Goal: Information Seeking & Learning: Learn about a topic

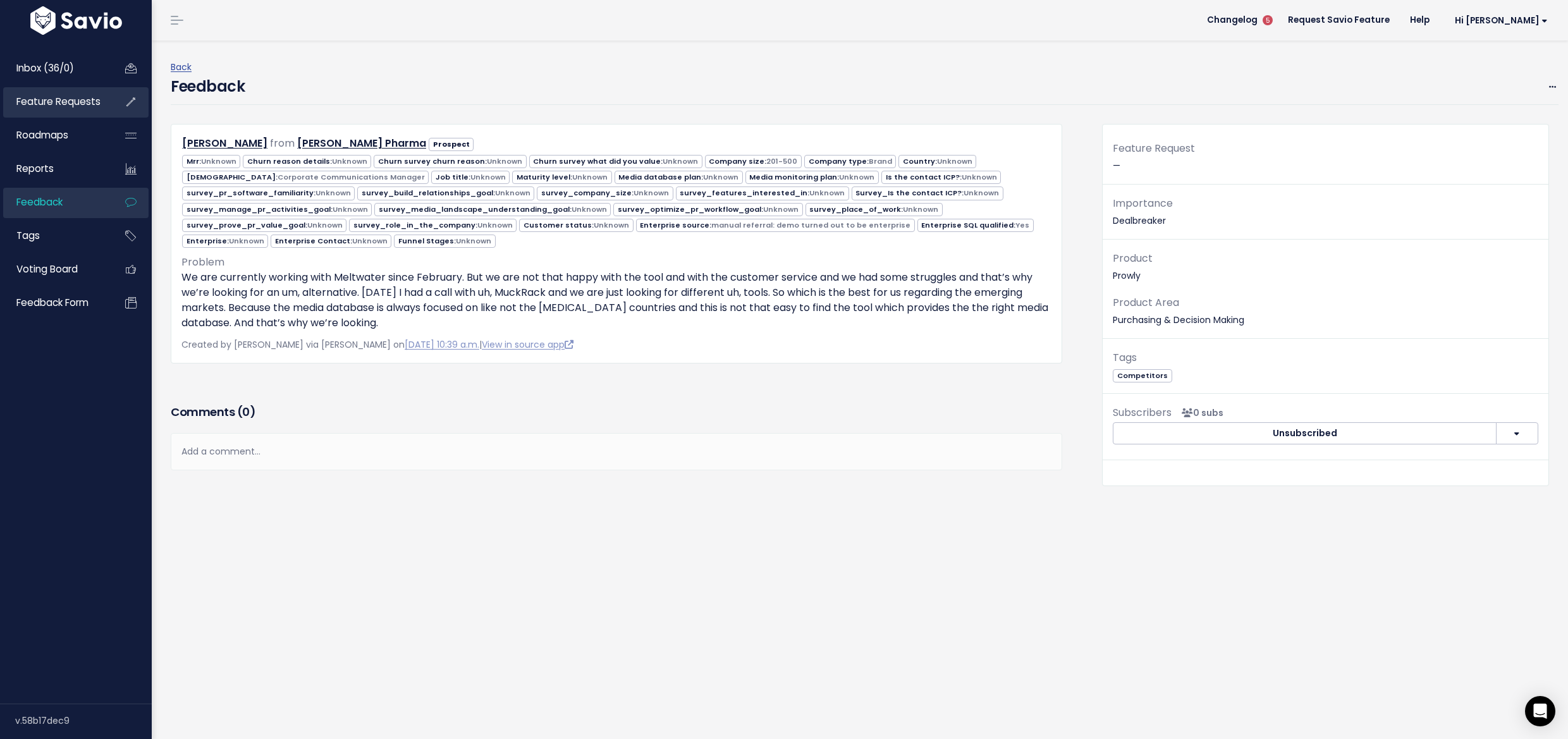
click at [61, 114] on link "Feature Requests" at bounding box center [53, 102] width 102 height 29
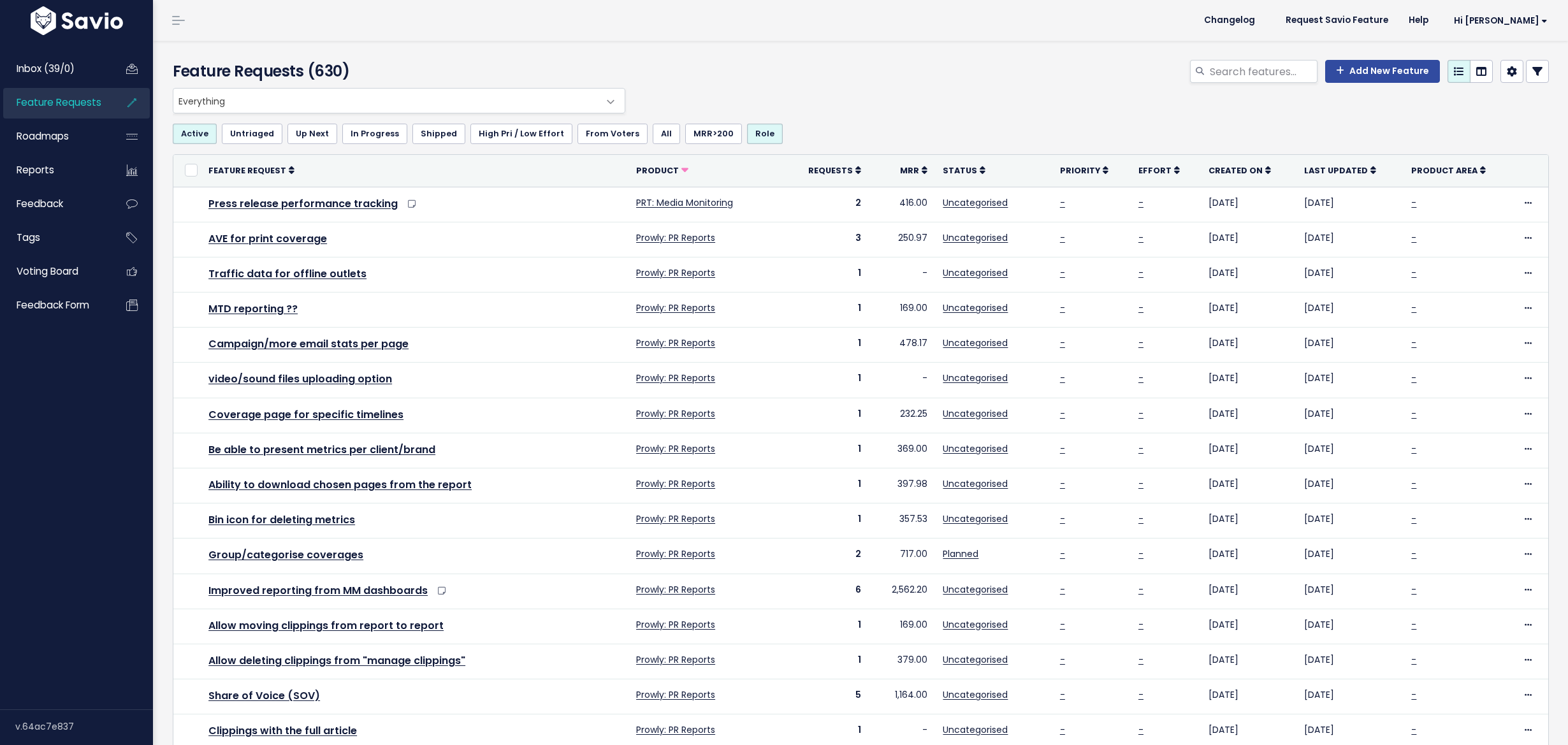
select select
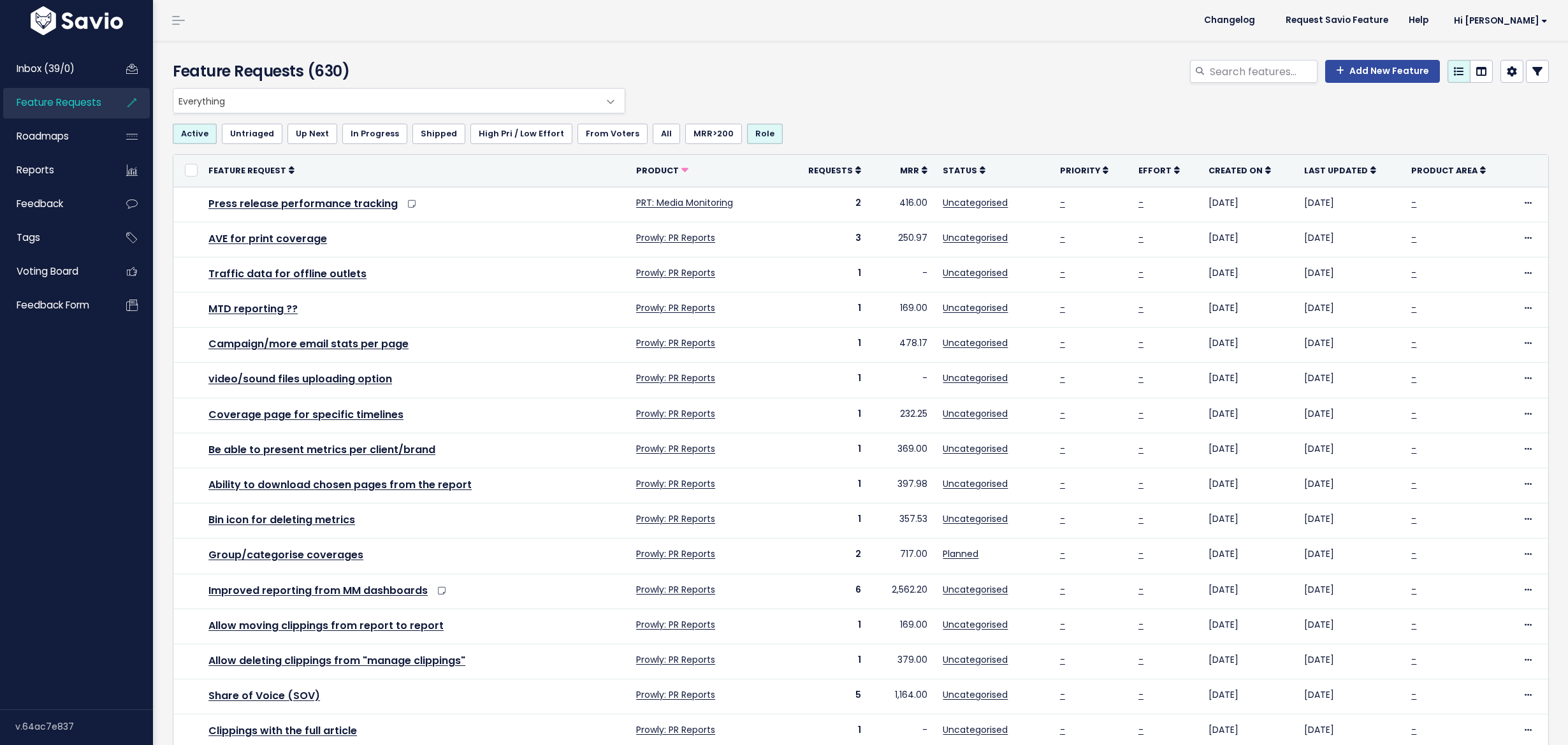
select select
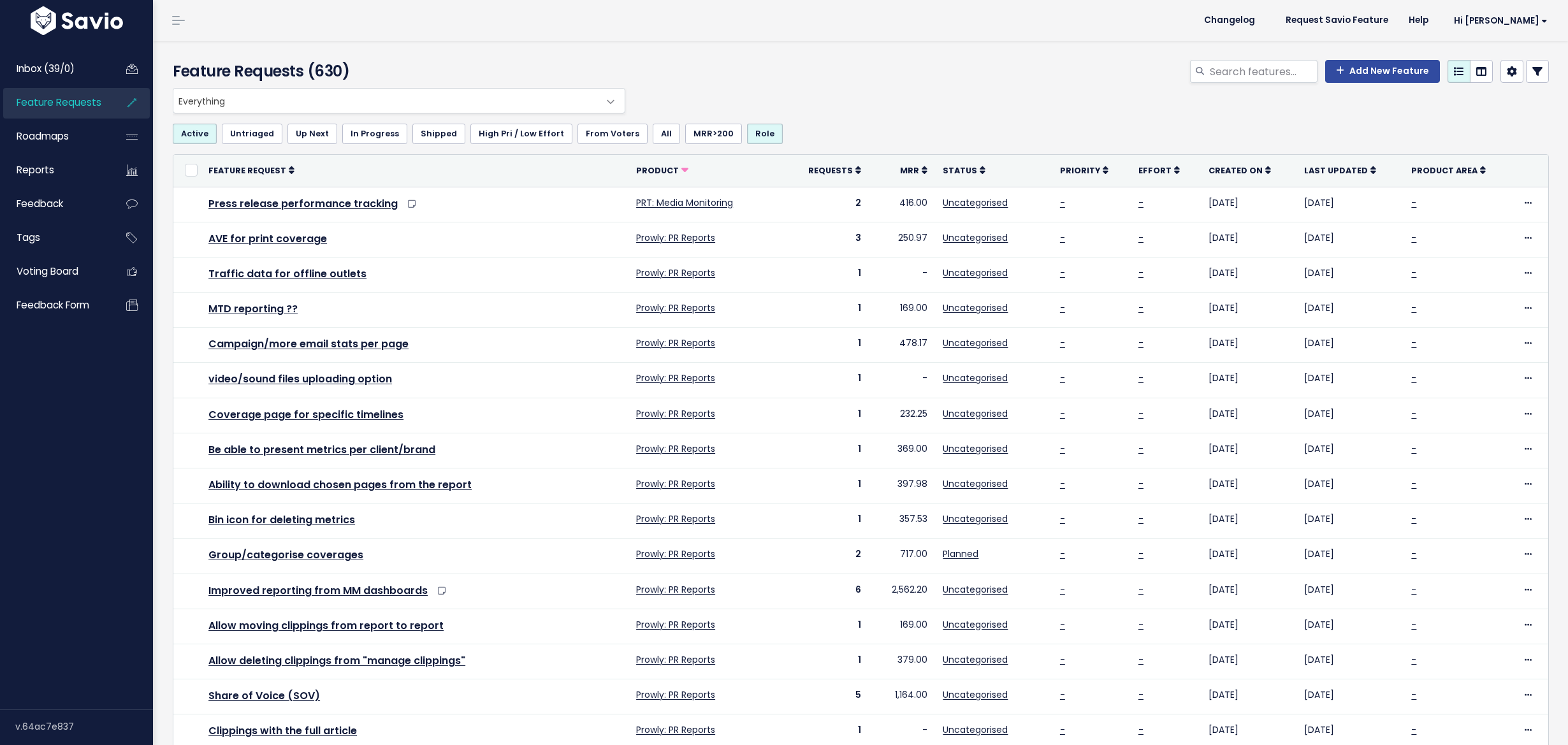
select select
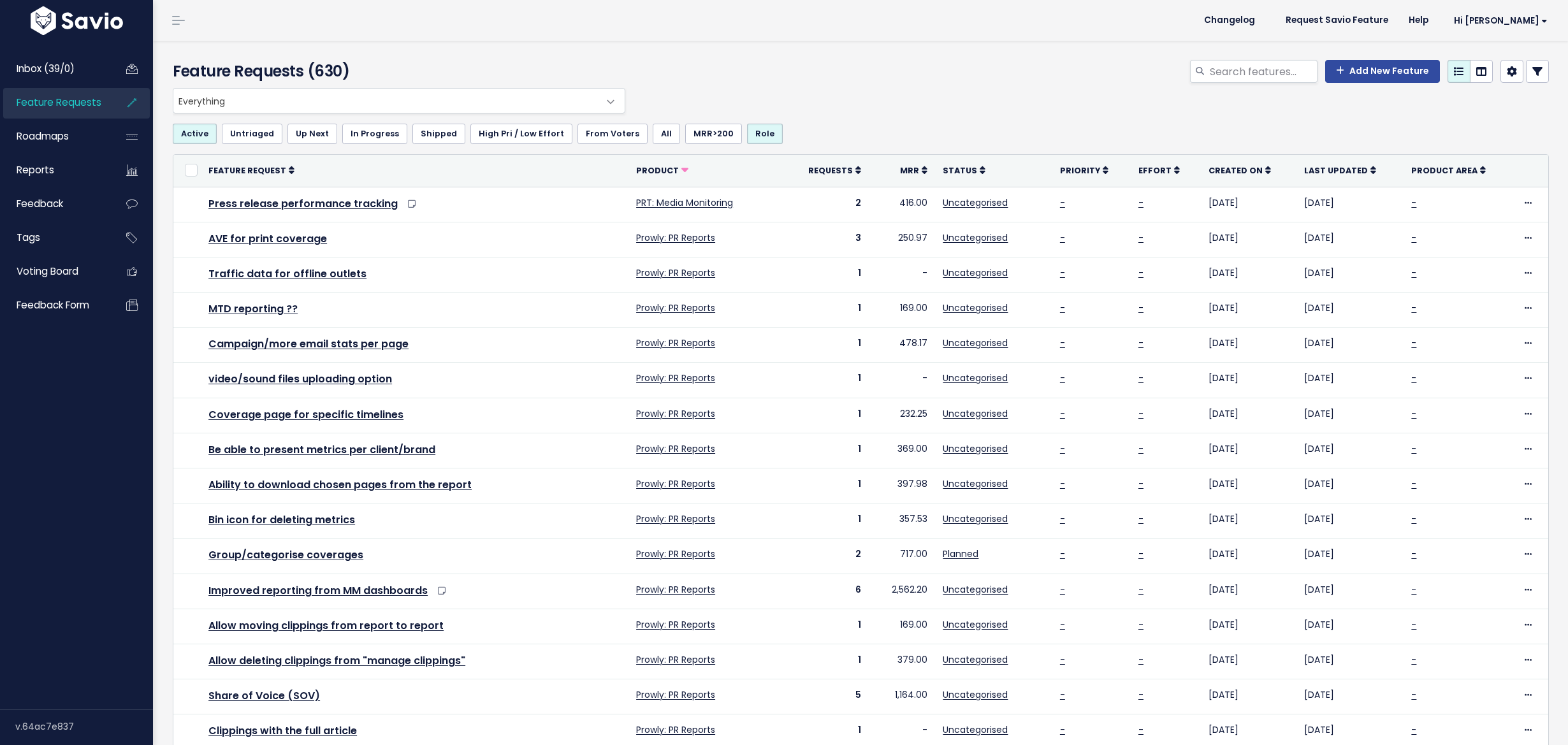
select select
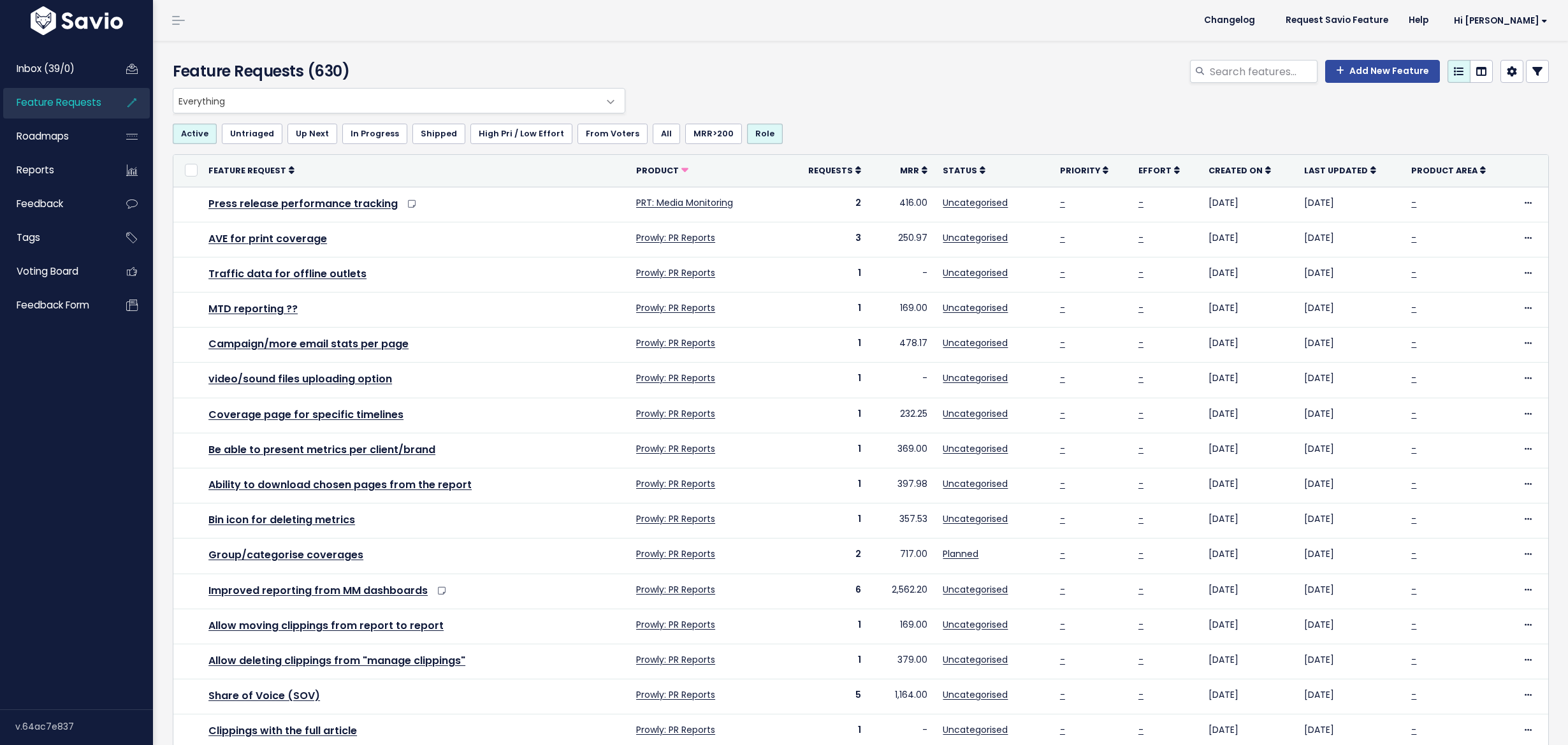
select select
click at [1512, 77] on div "Add New Feature" at bounding box center [1369, 71] width 359 height 23
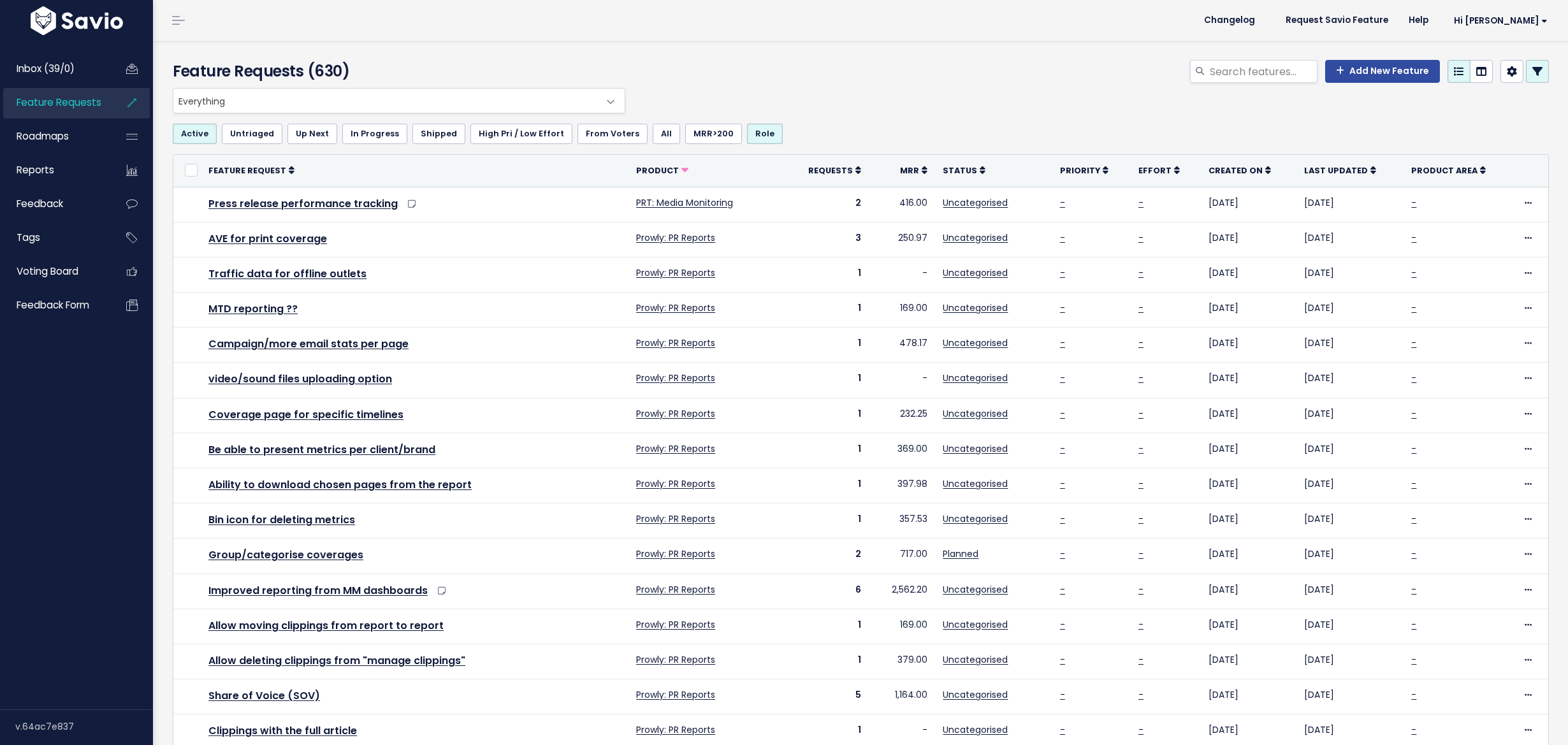
click at [1532, 74] on icon at bounding box center [1537, 71] width 10 height 10
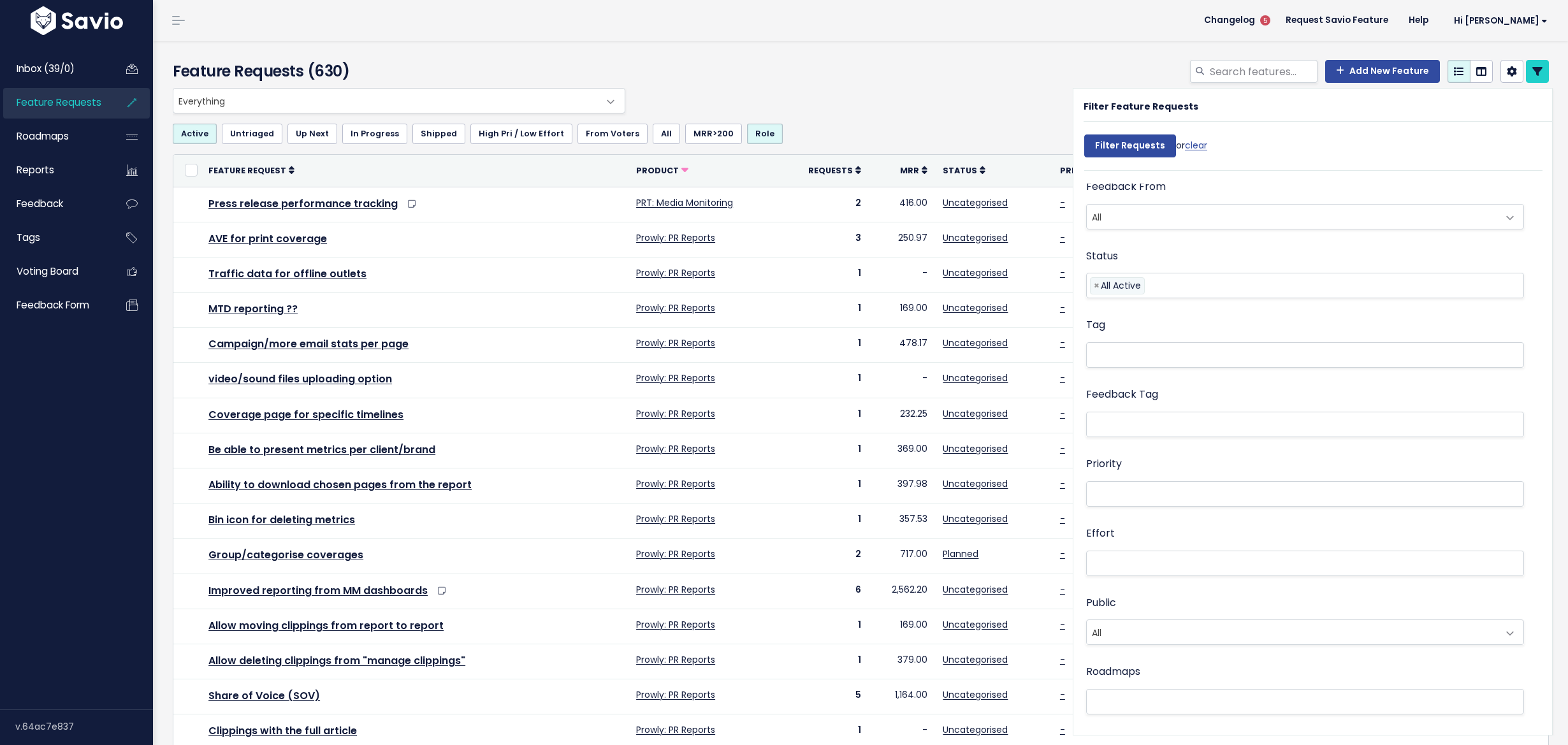
scroll to position [449, 0]
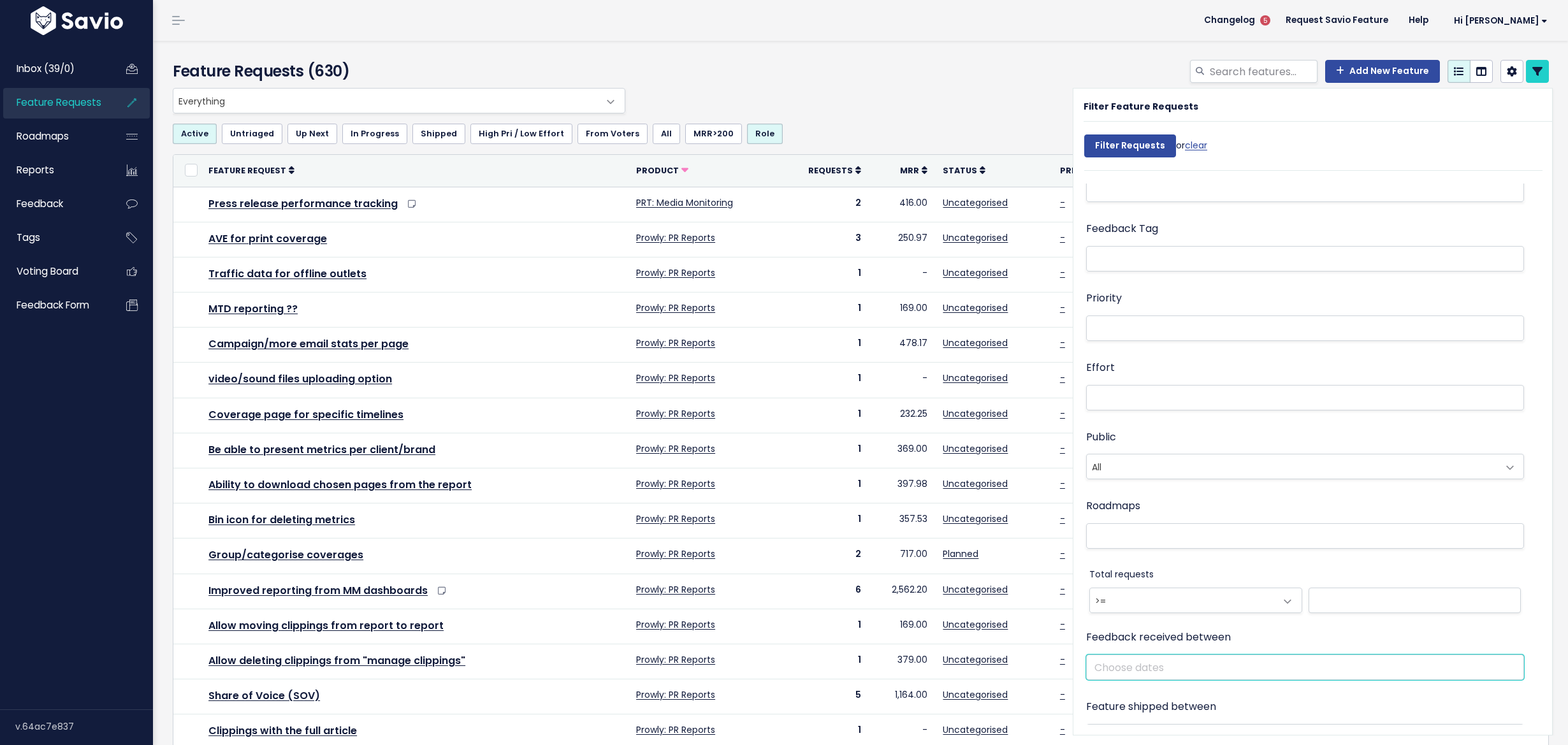
click at [1133, 661] on input "text" at bounding box center [1305, 668] width 438 height 26
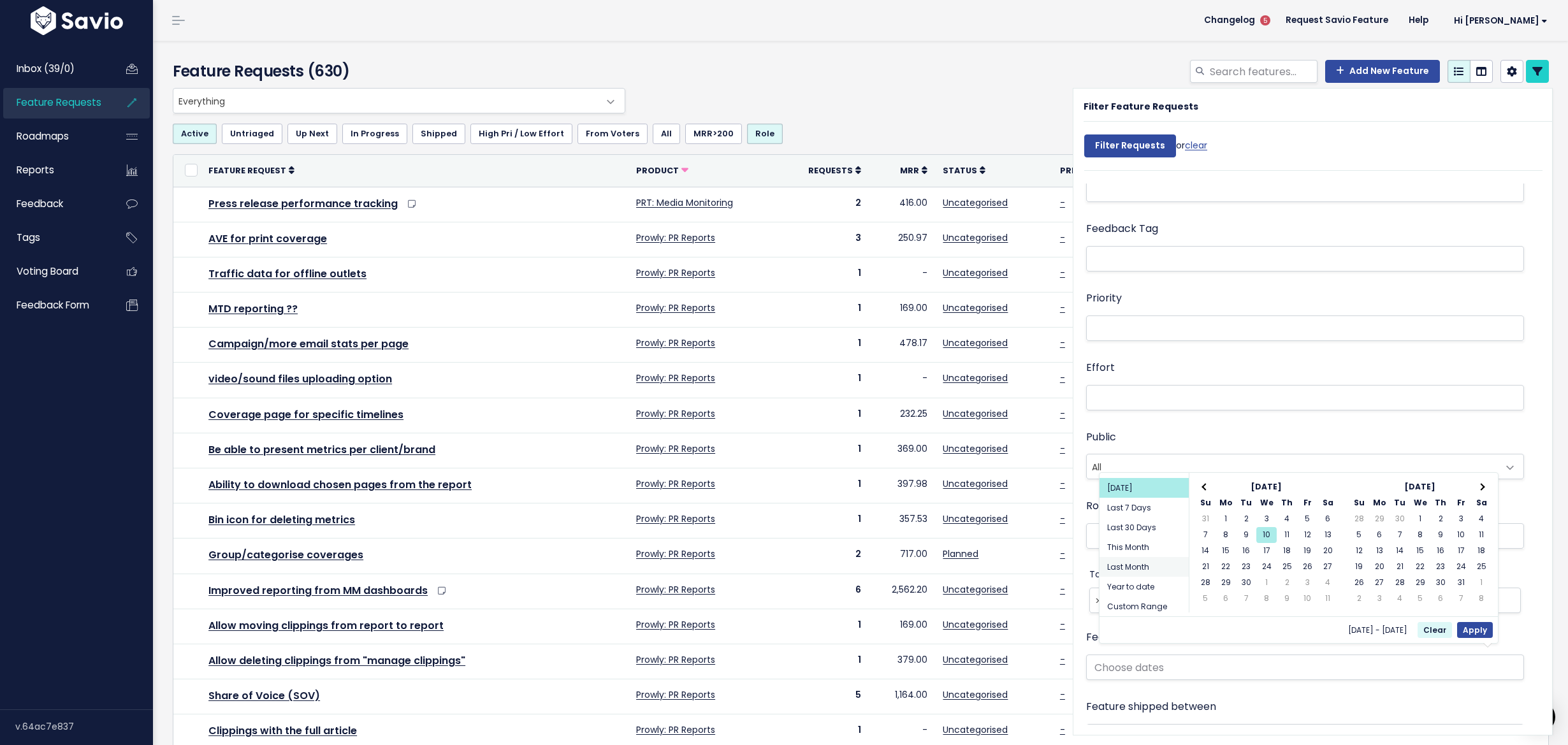
click at [1148, 563] on li "Last Month" at bounding box center [1144, 567] width 90 height 20
type input "[DATE] - [DATE] (Last Month)"
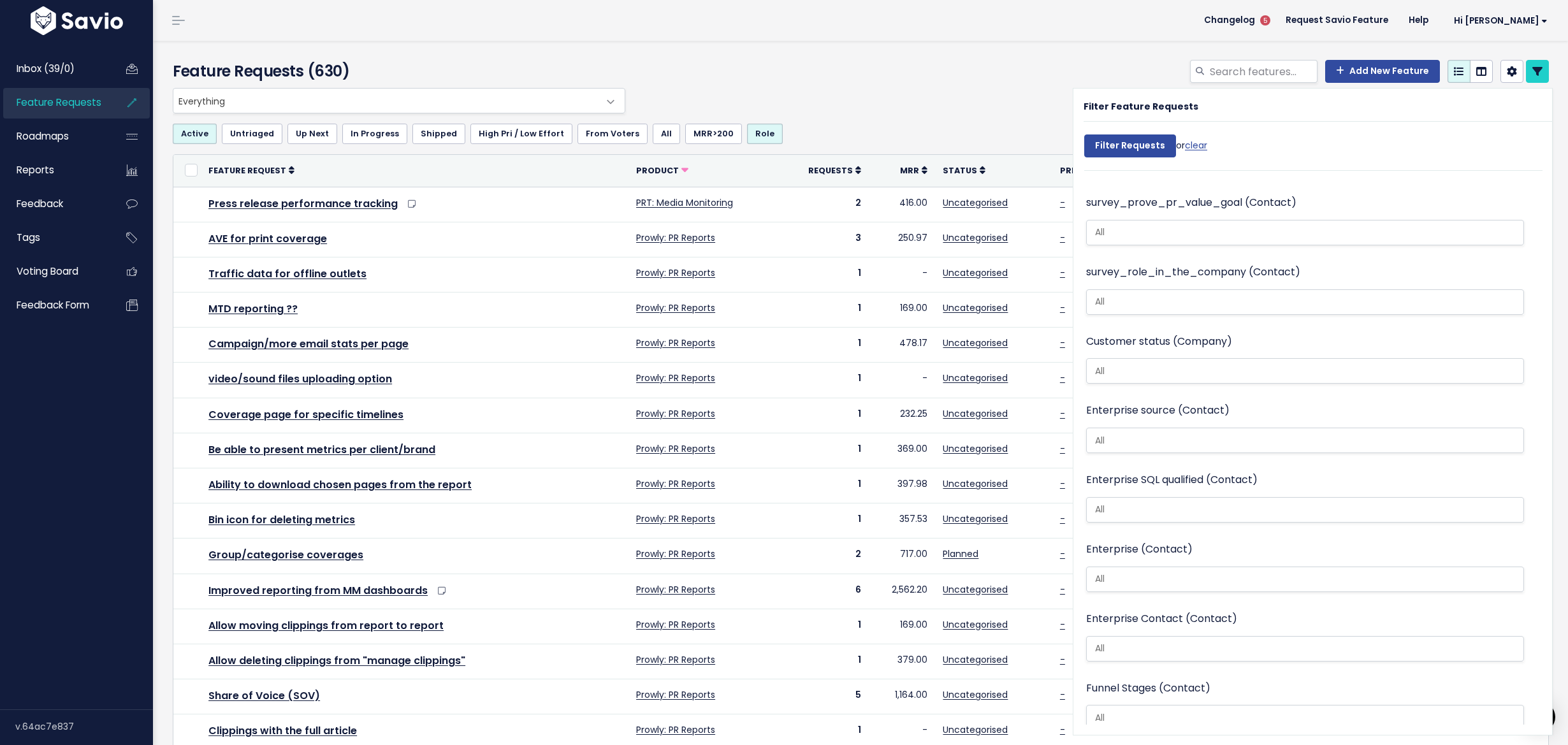
scroll to position [245, 0]
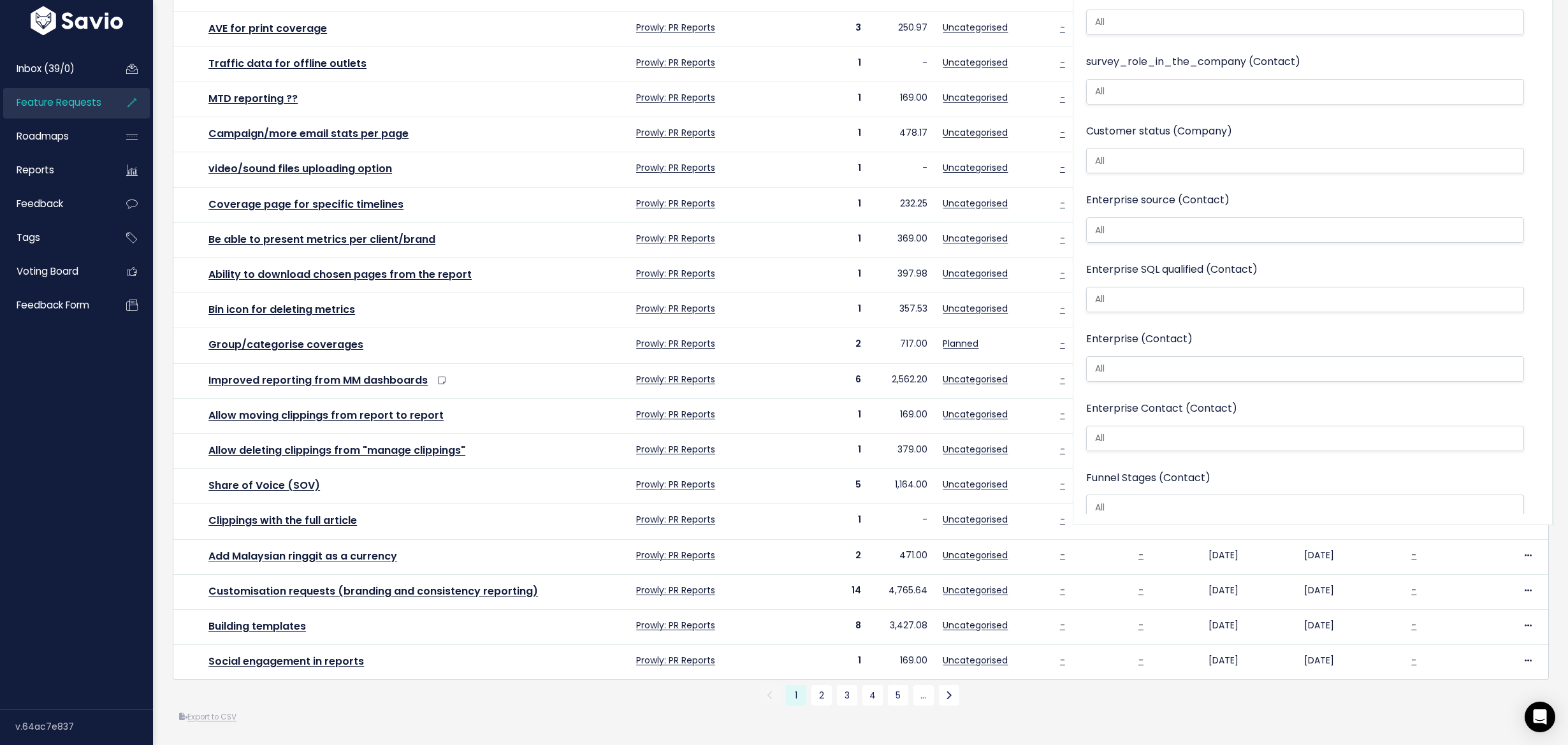
click at [1240, 260] on div "Enterprise SQL qualified (Contact) No Yes" at bounding box center [1305, 287] width 438 height 54
click at [1241, 292] on li at bounding box center [1301, 299] width 424 height 14
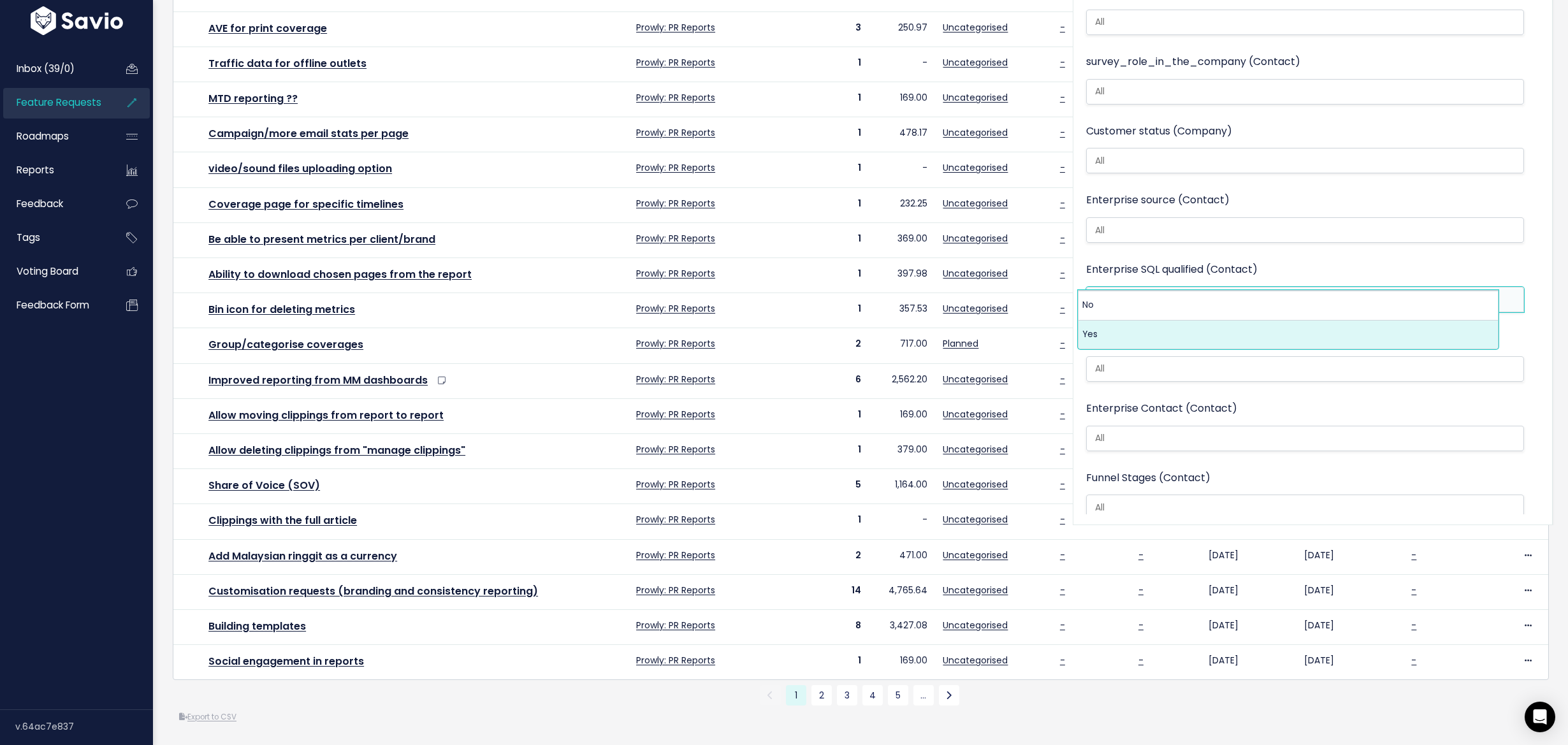
select select "Yes"
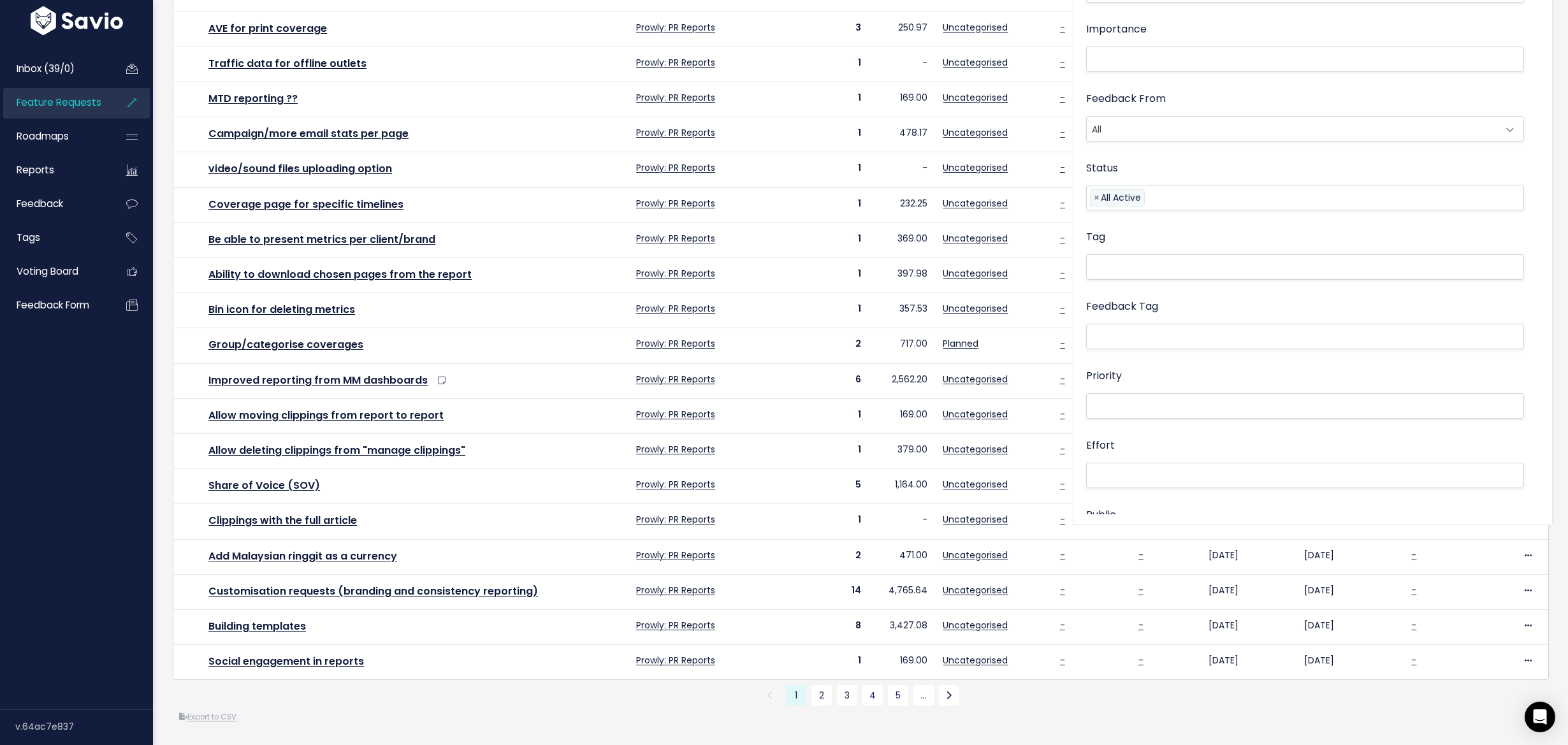
scroll to position [0, 0]
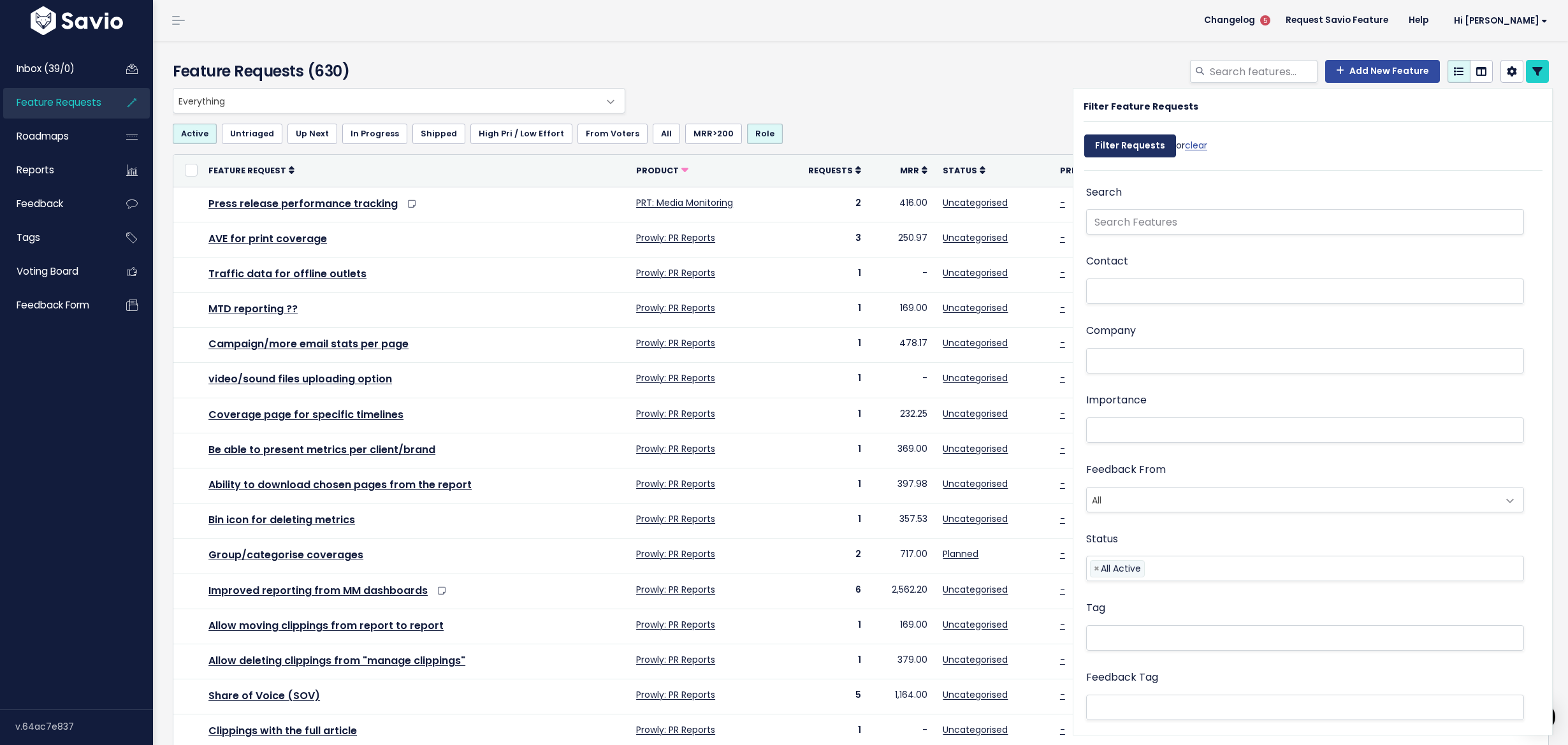
click at [1121, 137] on input "Filter Requests" at bounding box center [1130, 146] width 92 height 23
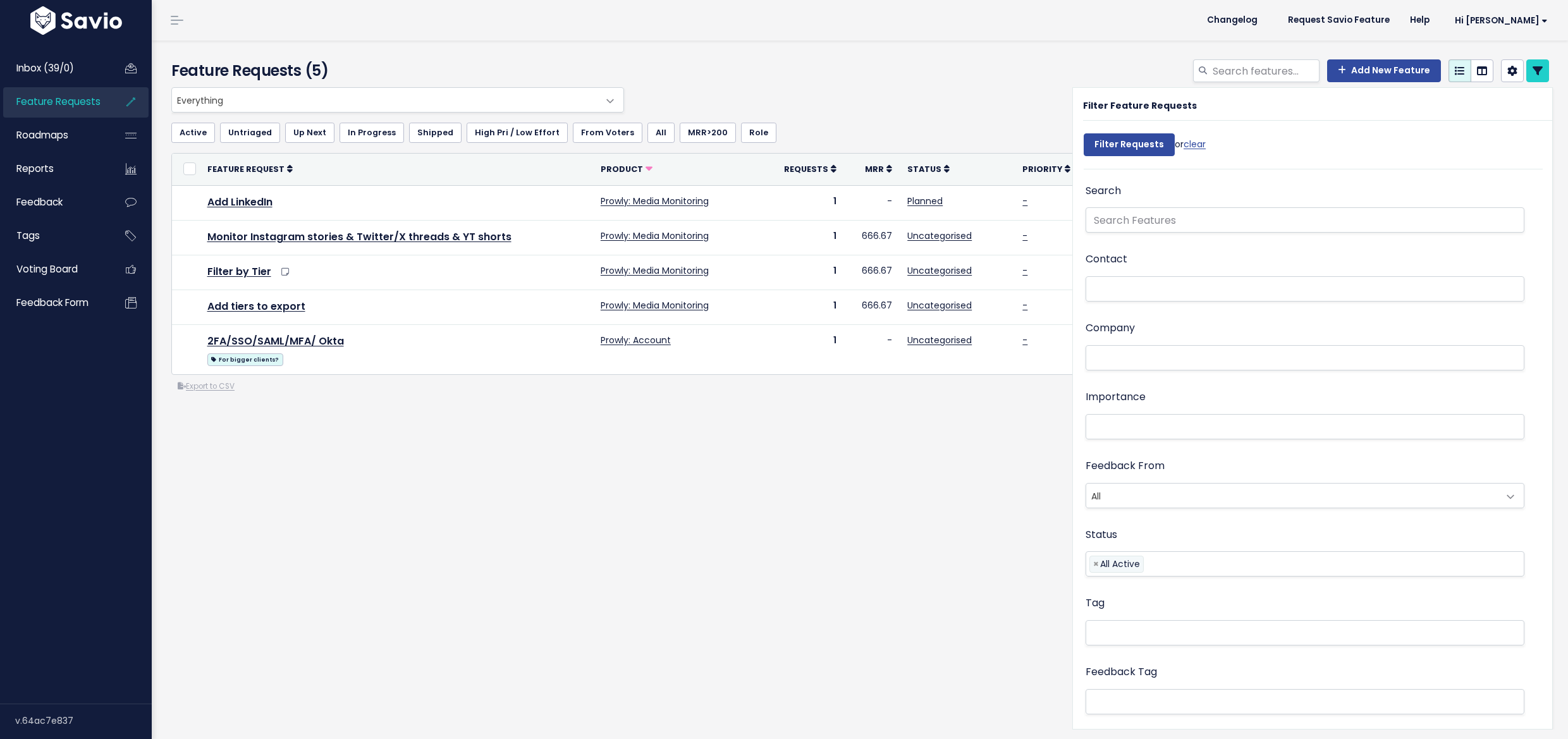
select select
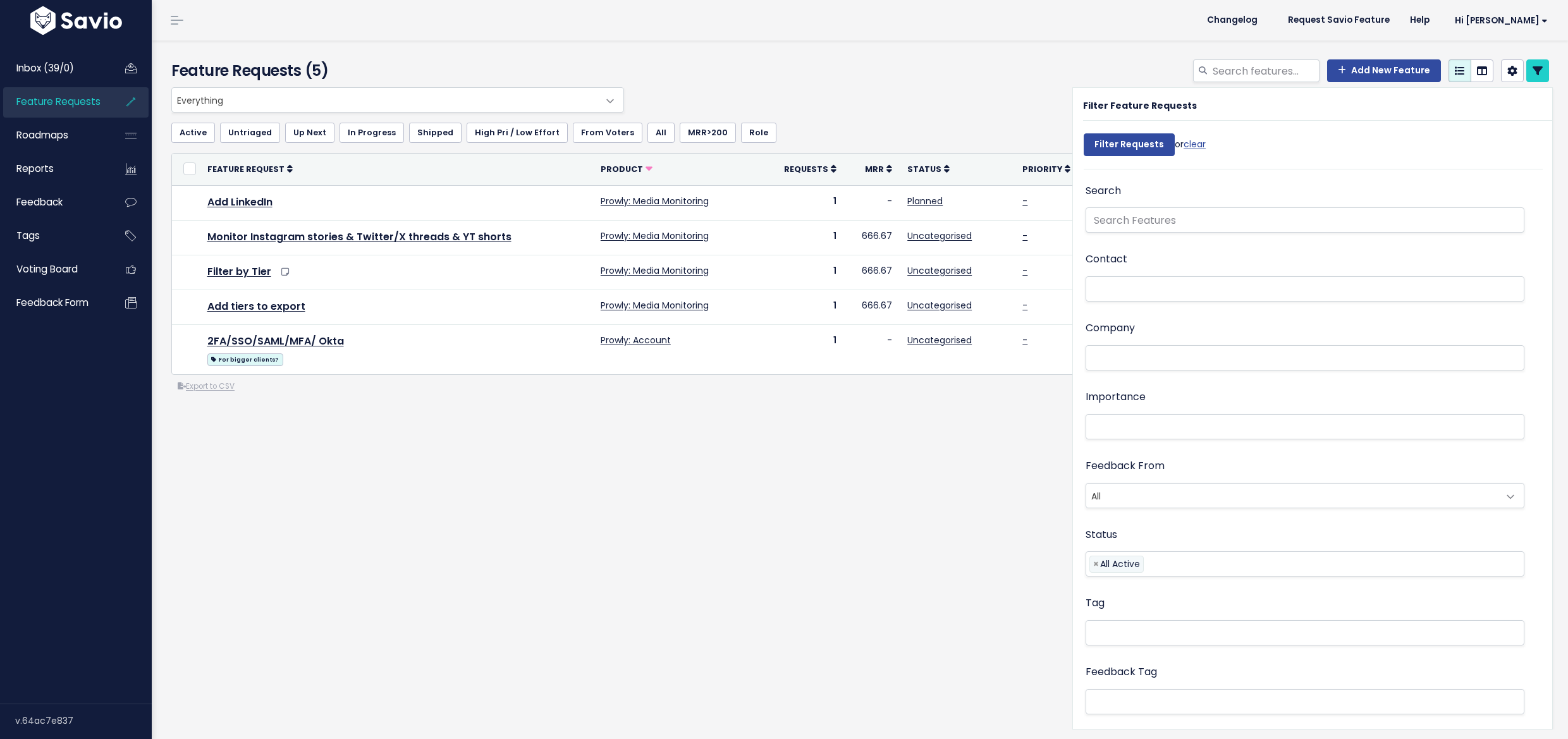
select select
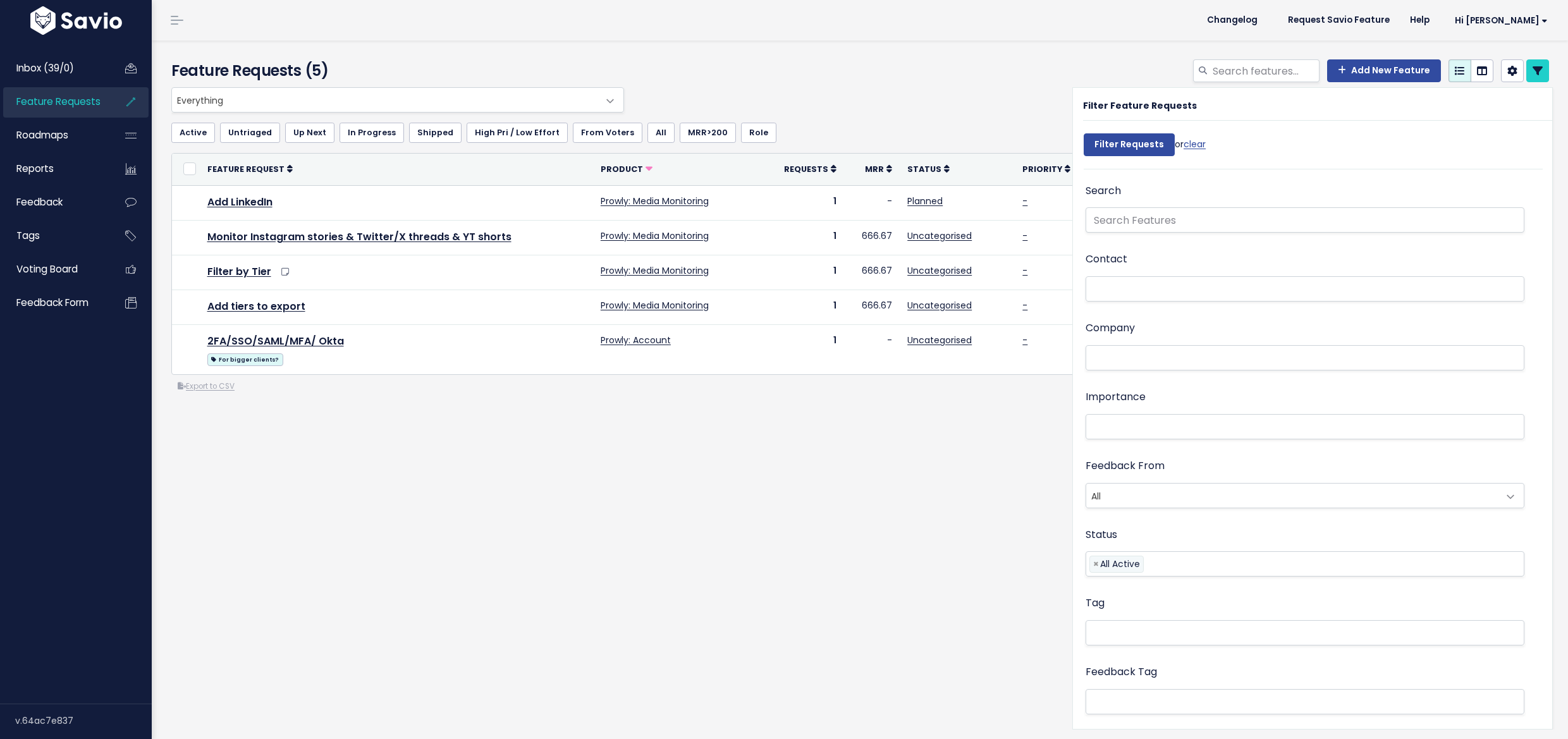
select select
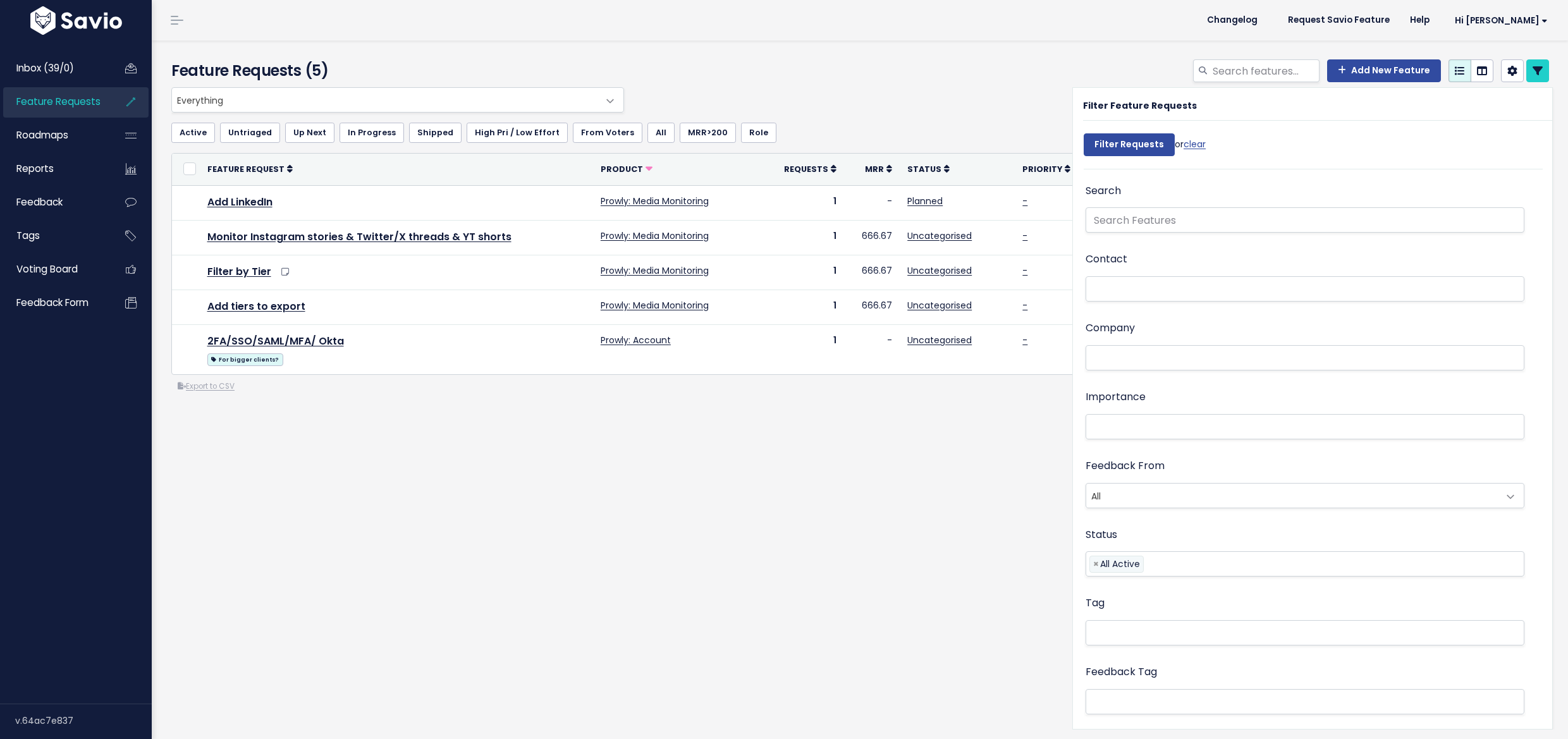
select select
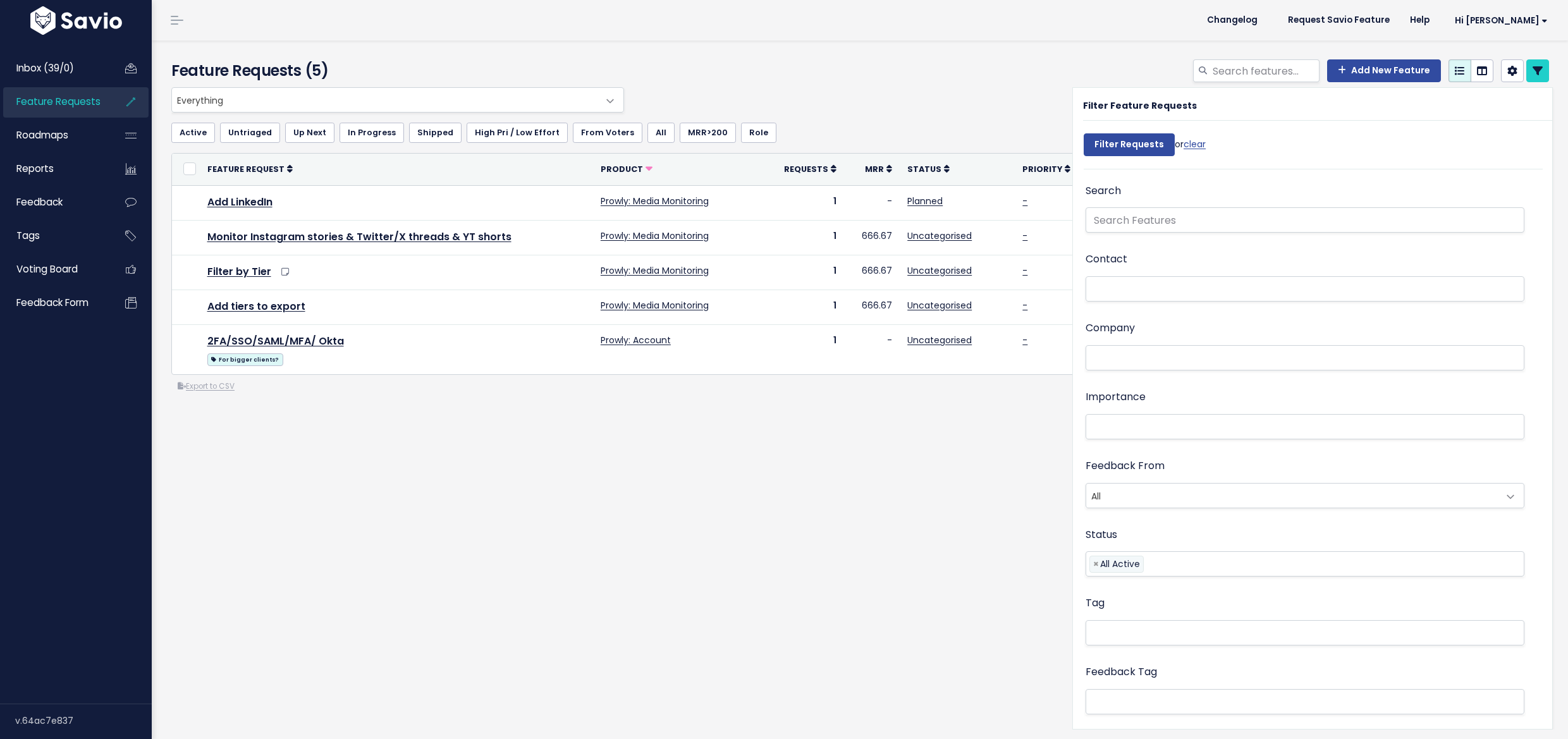
select select
click at [755, 524] on div "Feature Requests (5) Add New Feature" at bounding box center [859, 390] width 1416 height 699
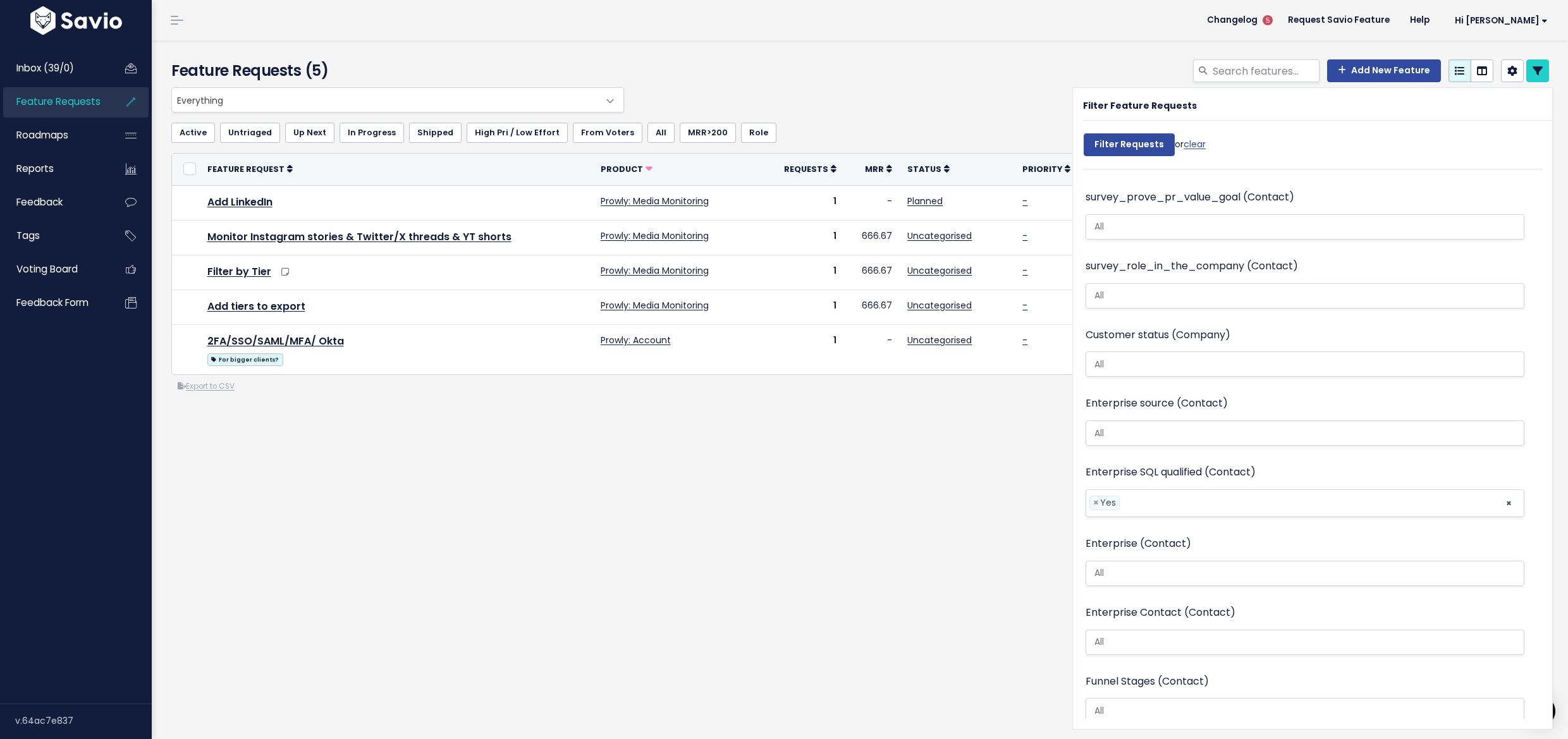
scroll to position [3, 0]
click at [1093, 496] on span "×" at bounding box center [1096, 503] width 6 height 14
select select
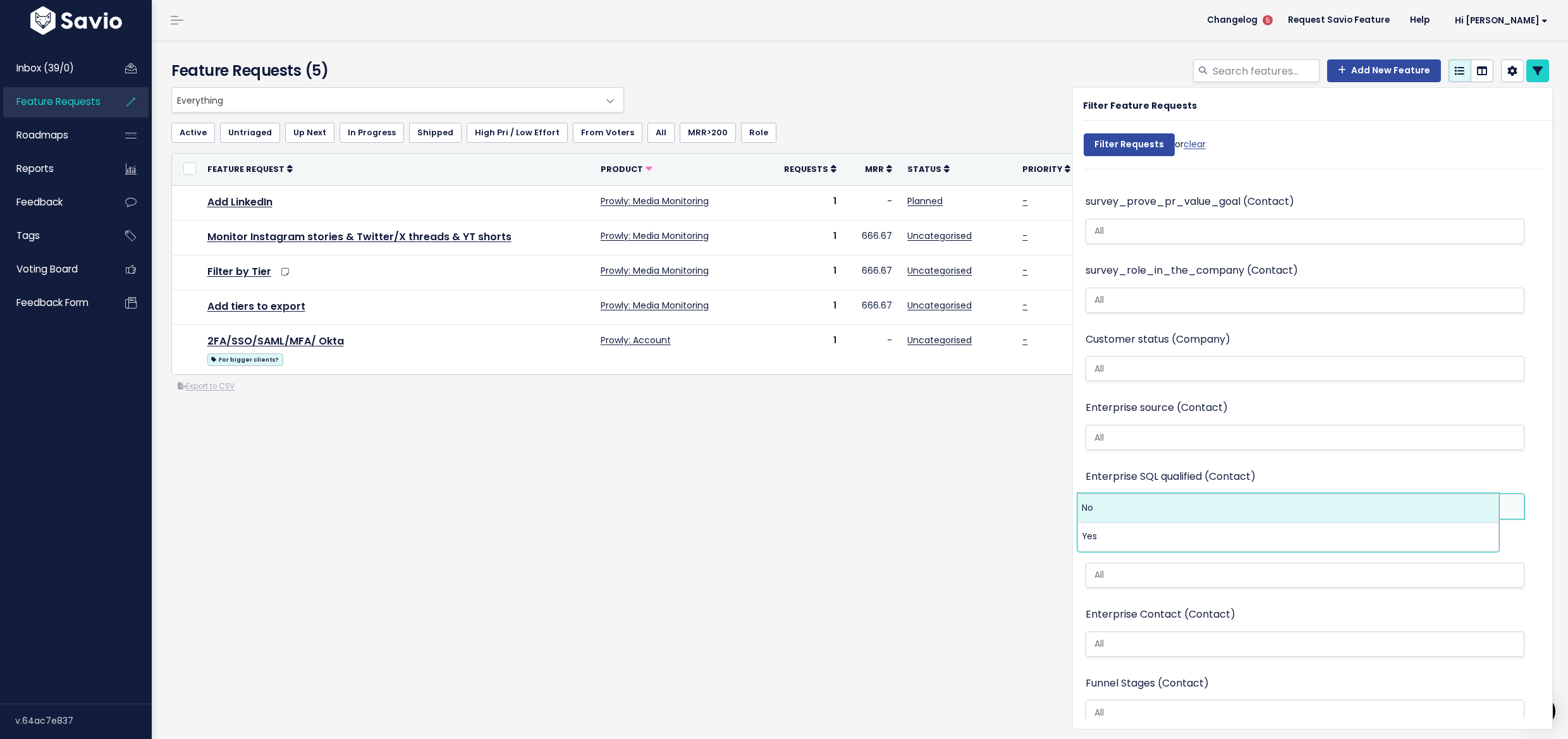
scroll to position [0, 0]
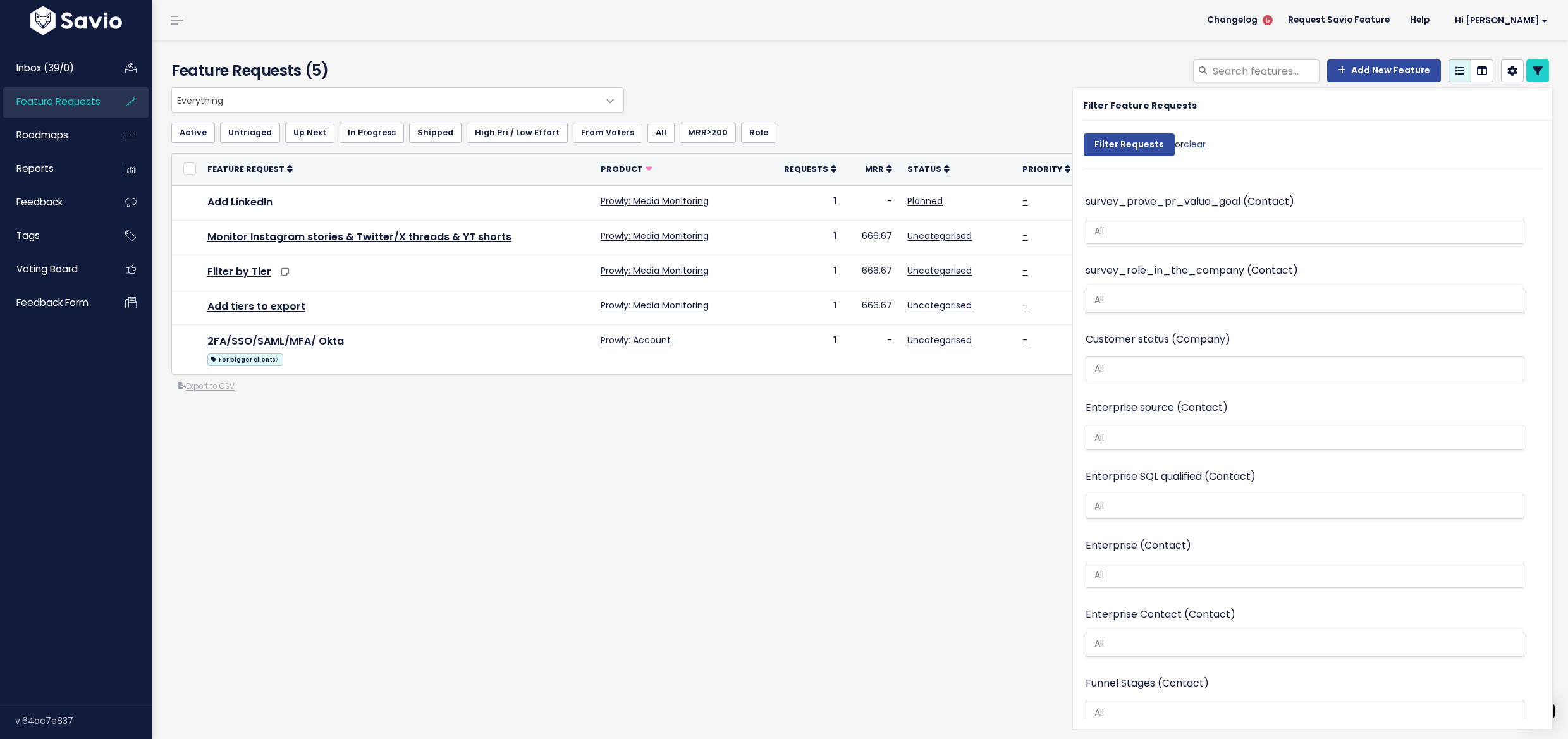
click at [1438, 173] on form "Filter Requests or clear Search Contact Company Importance Not Set Nice to have…" at bounding box center [1307, 423] width 469 height 592
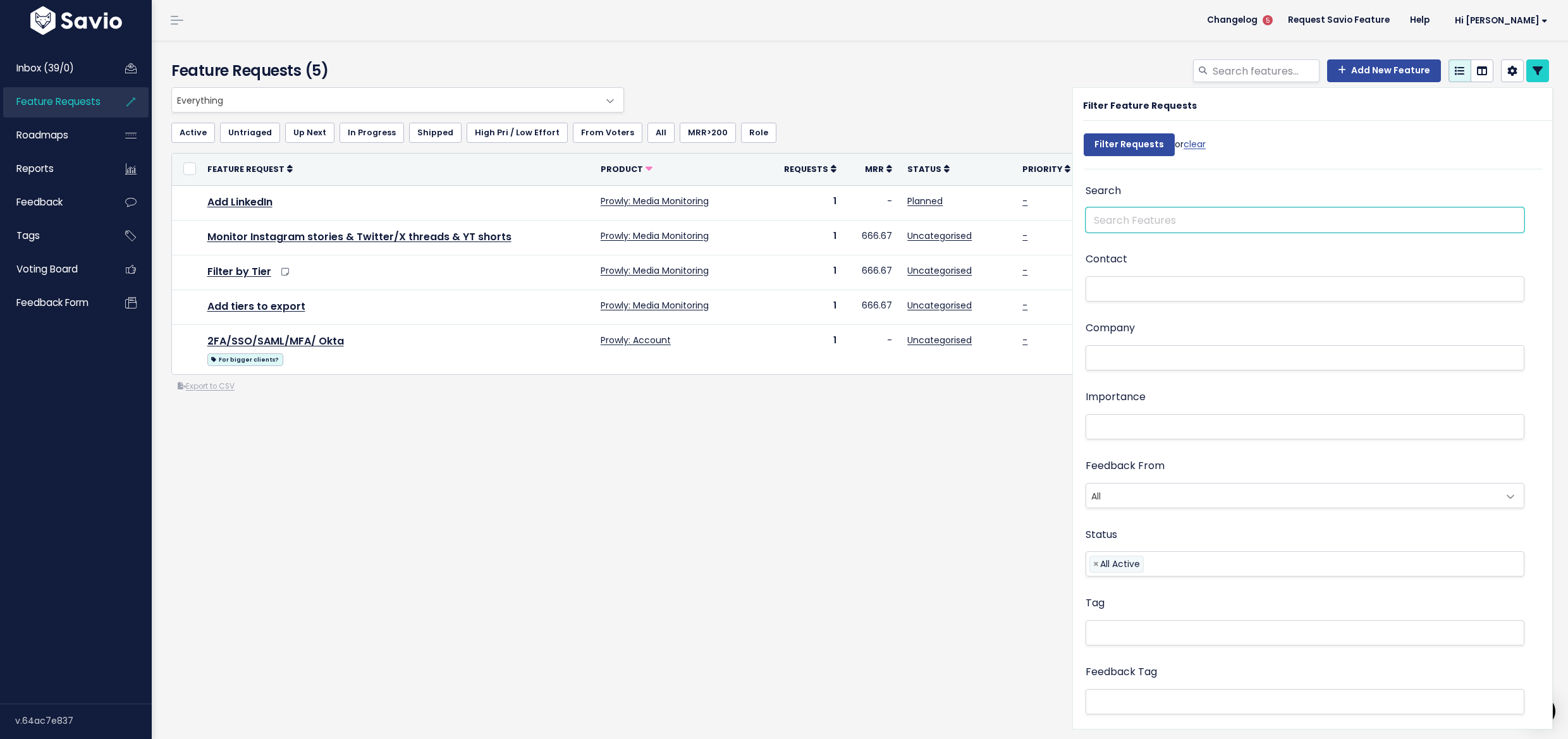
click at [1118, 229] on input "text" at bounding box center [1304, 220] width 439 height 26
click at [1106, 218] on input "enterp" at bounding box center [1304, 220] width 439 height 26
type input "enterp"
click at [52, 200] on span "Feedback" at bounding box center [39, 202] width 46 height 14
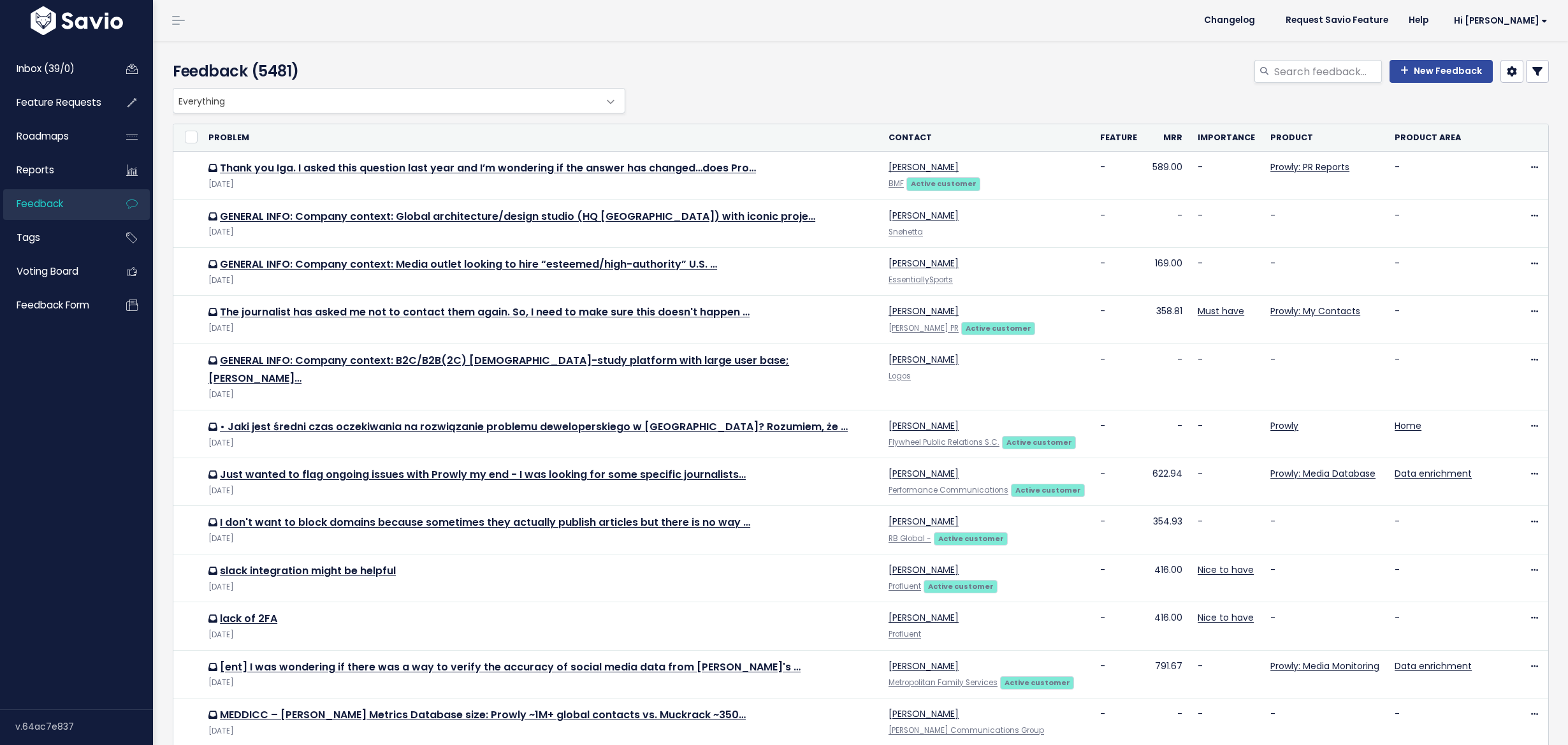
select select
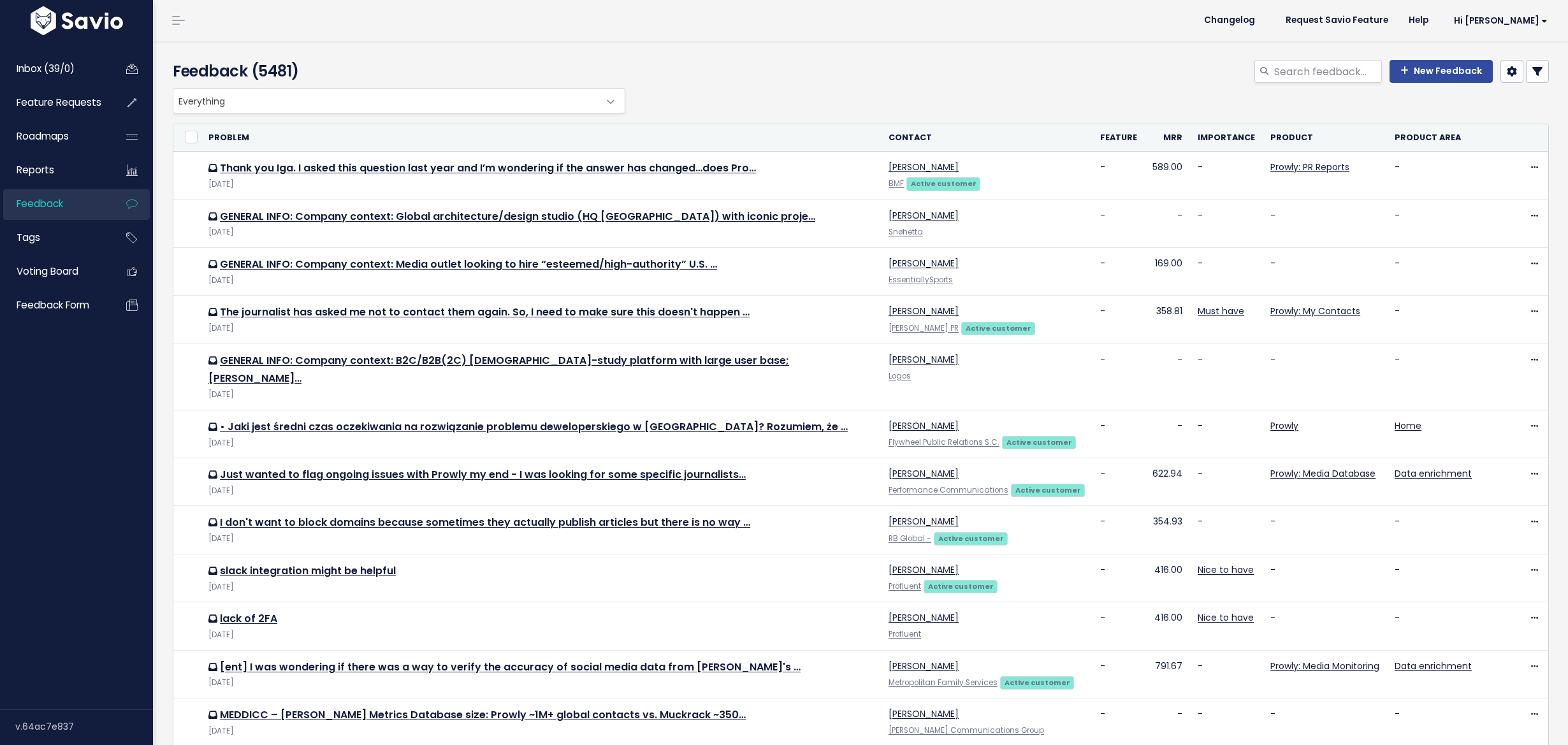
select select
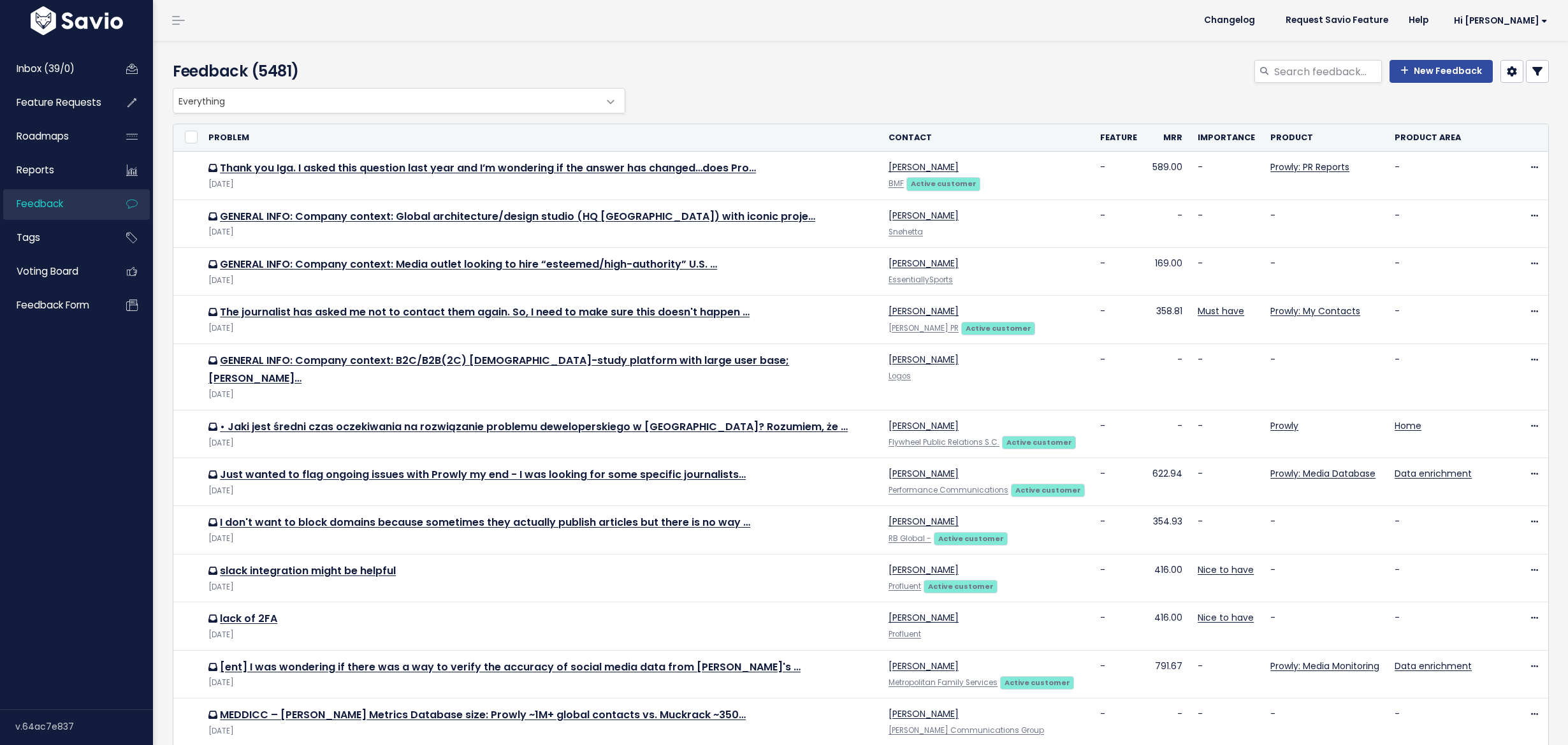
select select
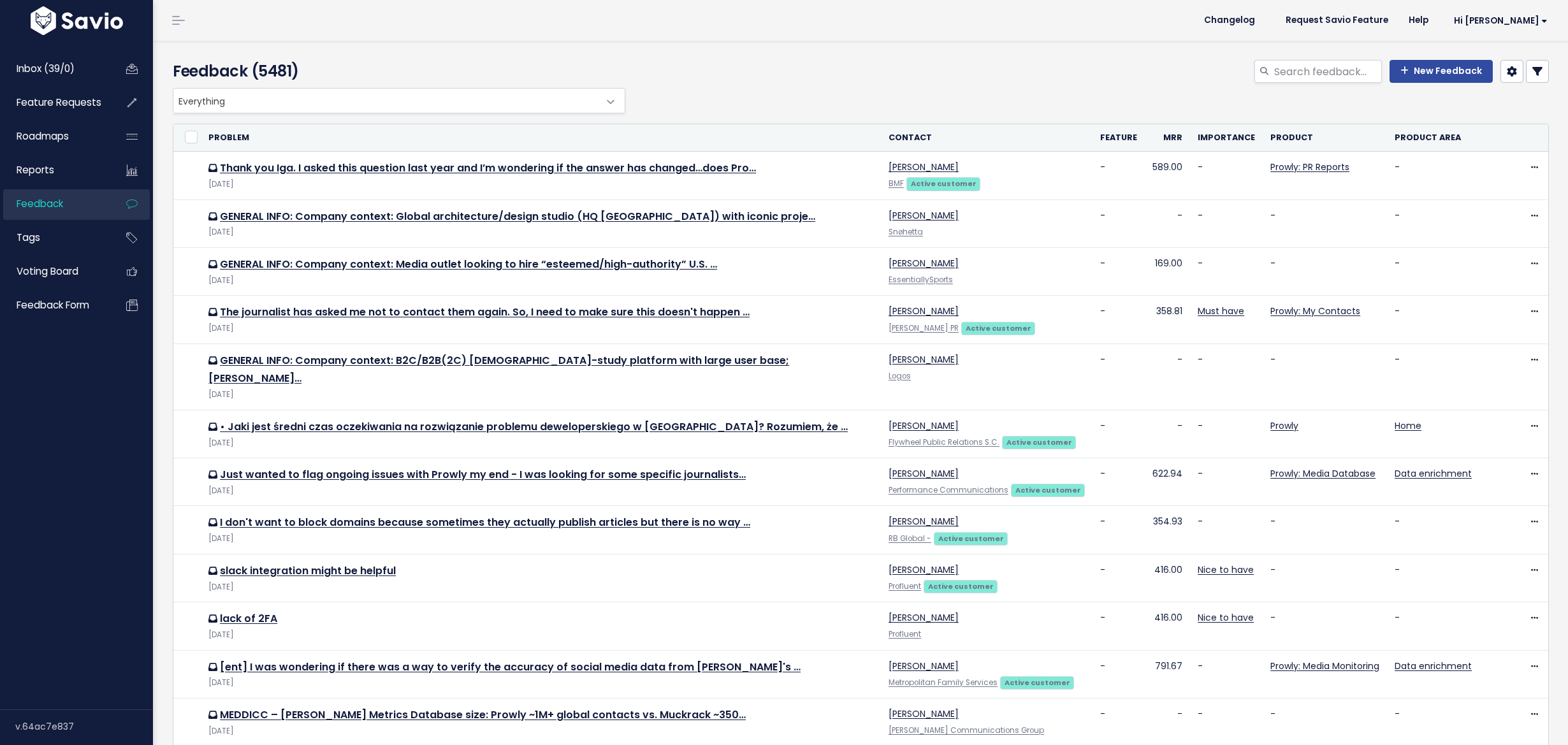
select select
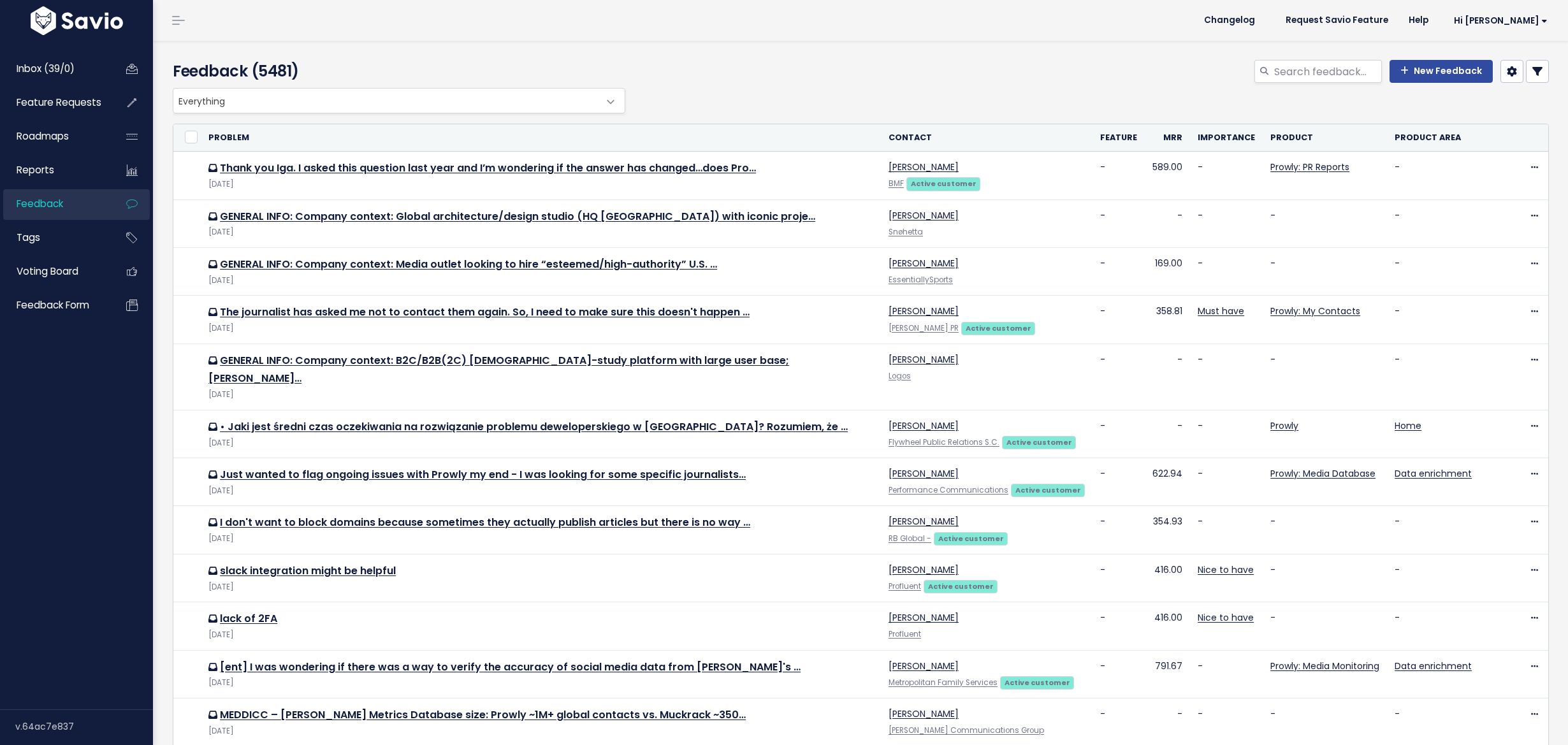
select select
click at [1532, 72] on icon at bounding box center [1537, 71] width 10 height 10
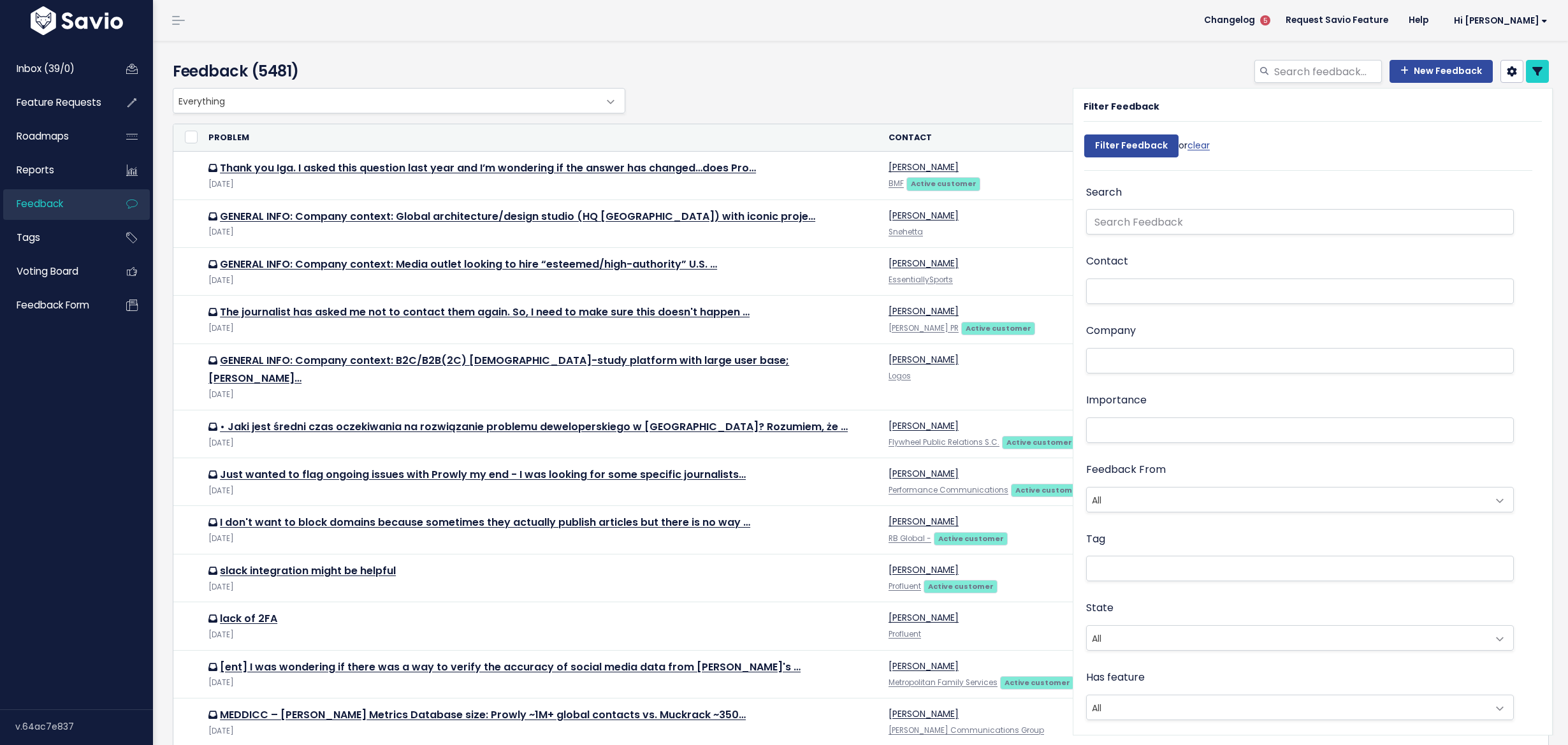
scroll to position [75, 0]
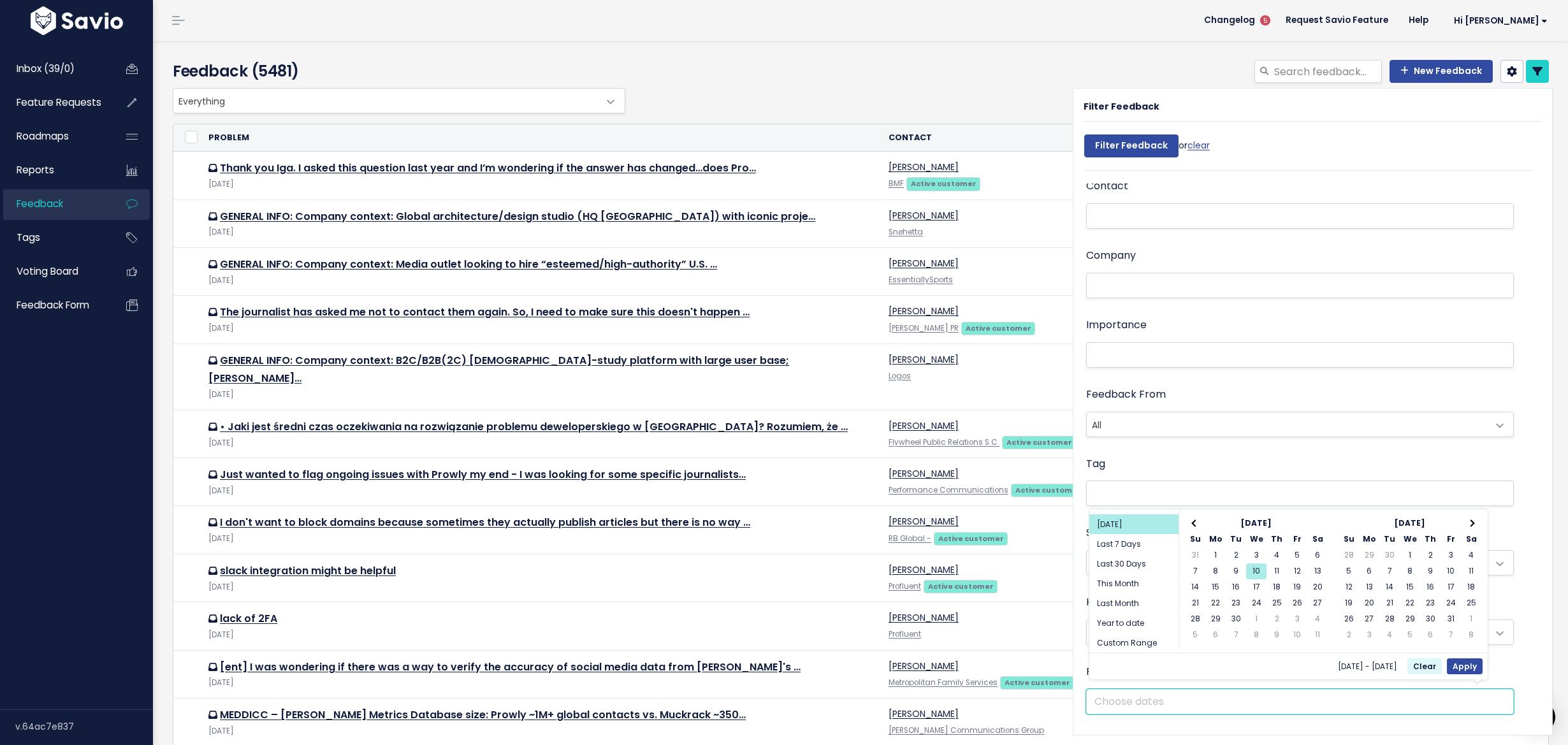
click at [1145, 689] on input "text" at bounding box center [1299, 702] width 427 height 26
click at [1109, 594] on li "Last Month" at bounding box center [1134, 604] width 90 height 20
type input "[DATE] - [DATE] (Last Month)"
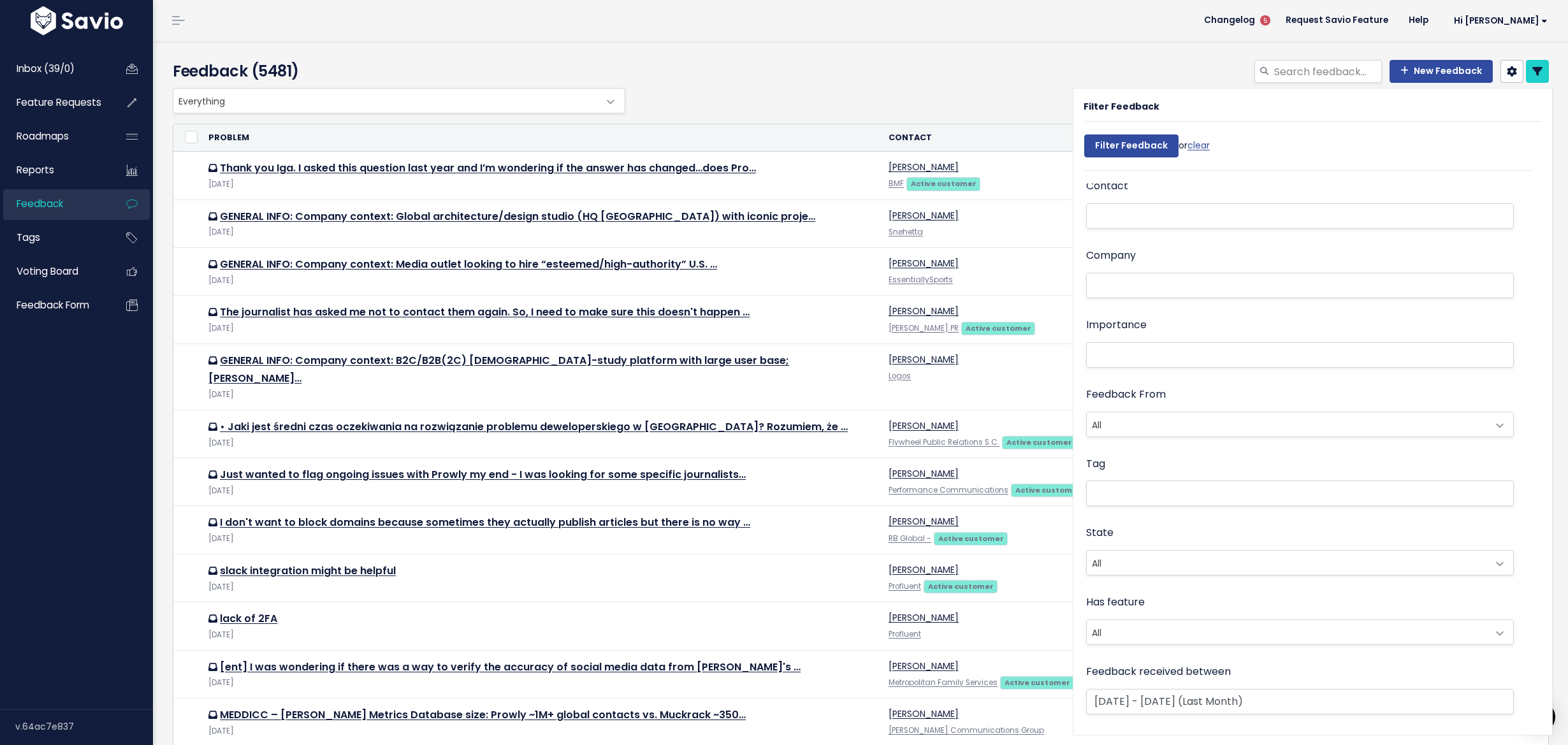
scroll to position [0, 0]
click at [1137, 209] on input "text" at bounding box center [1299, 222] width 427 height 26
type input "enterprise"
click at [1122, 145] on input "Filter Feedback" at bounding box center [1131, 146] width 94 height 23
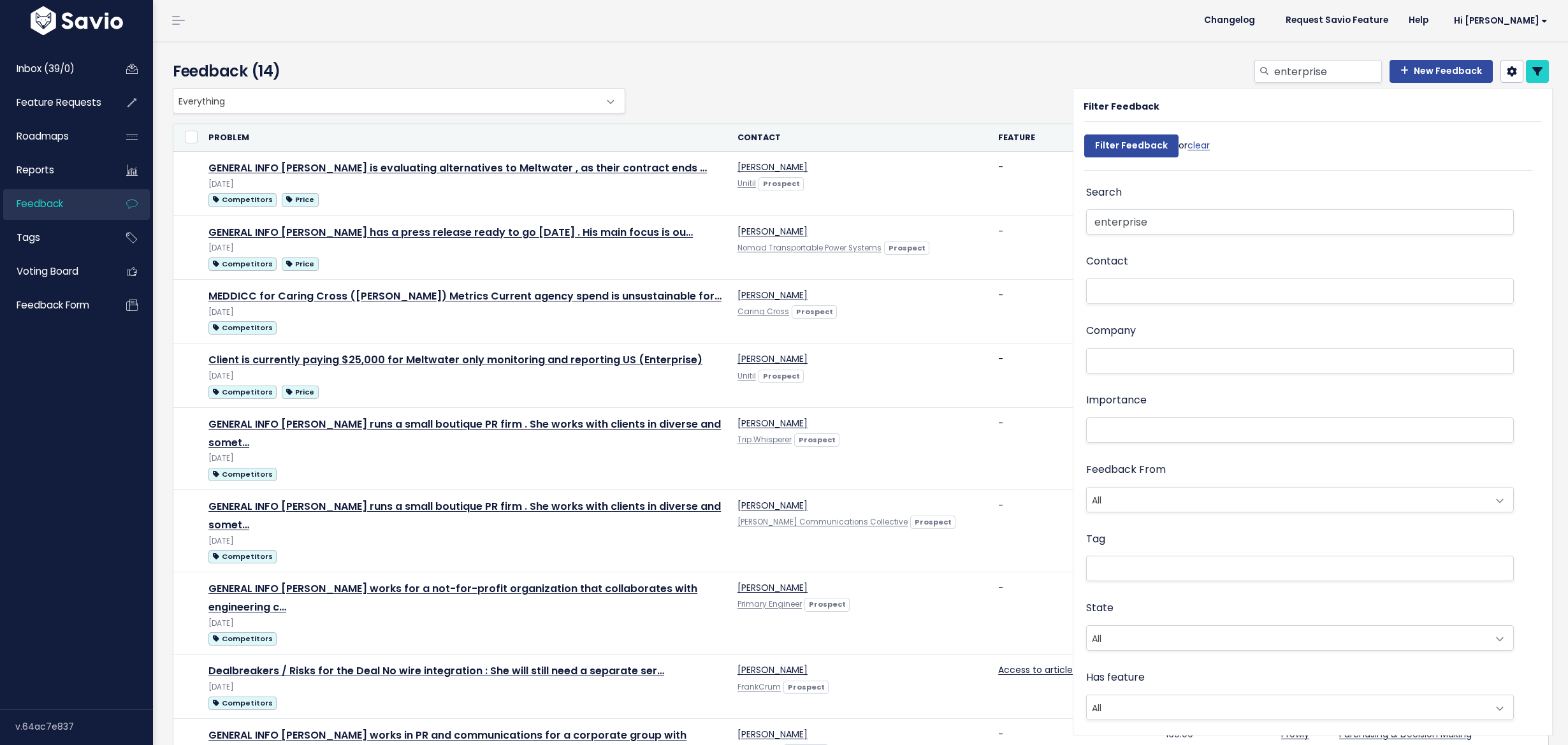
select select
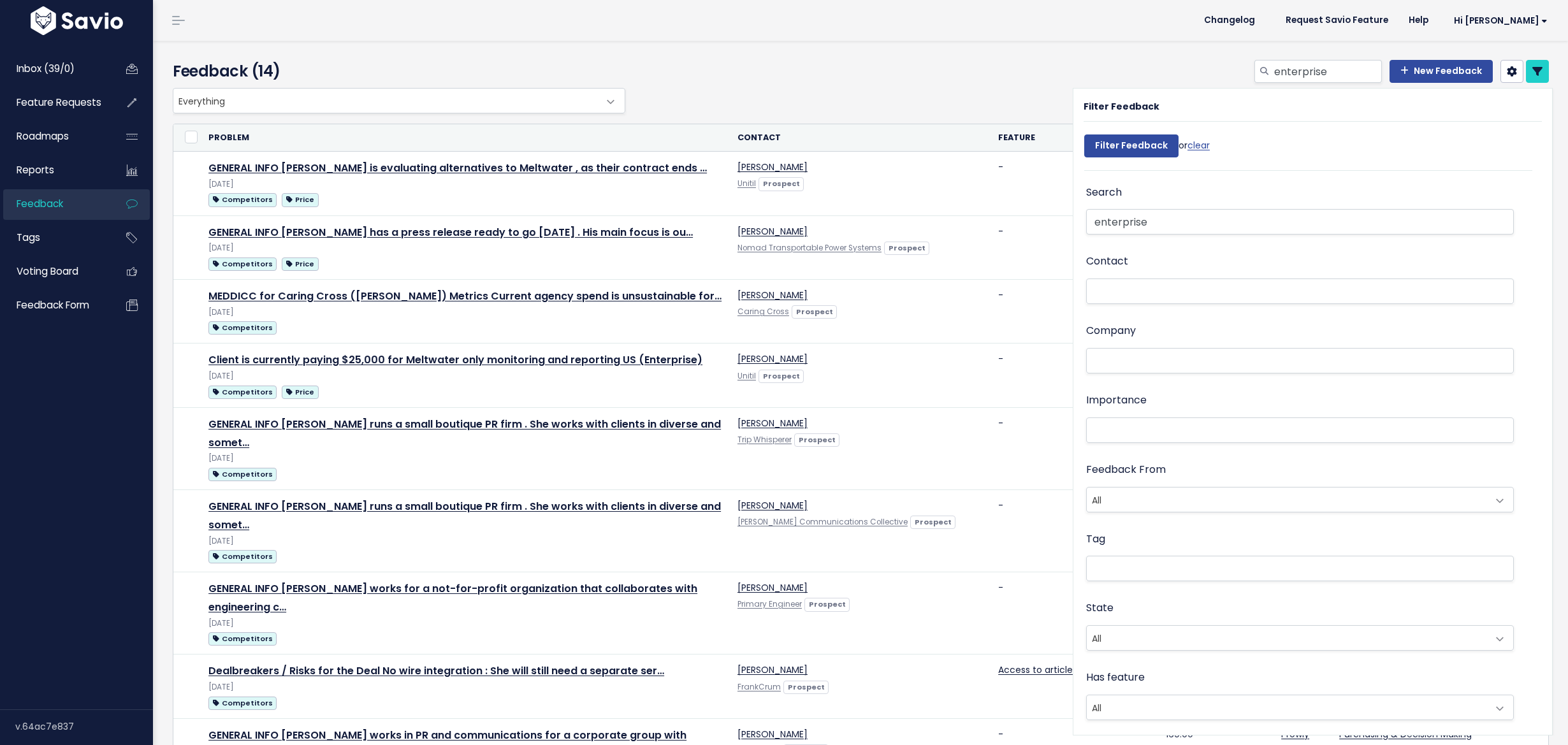
select select
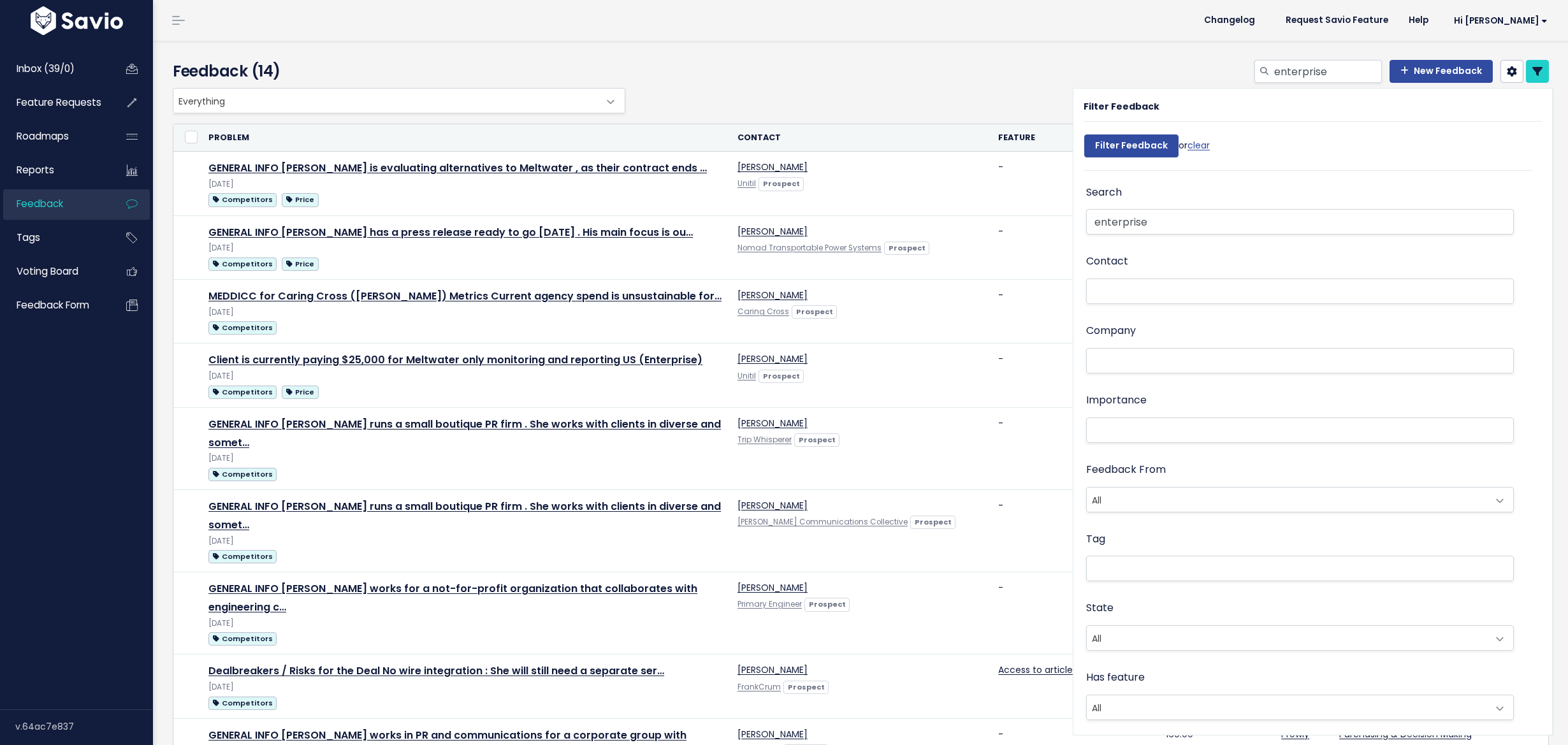
select select
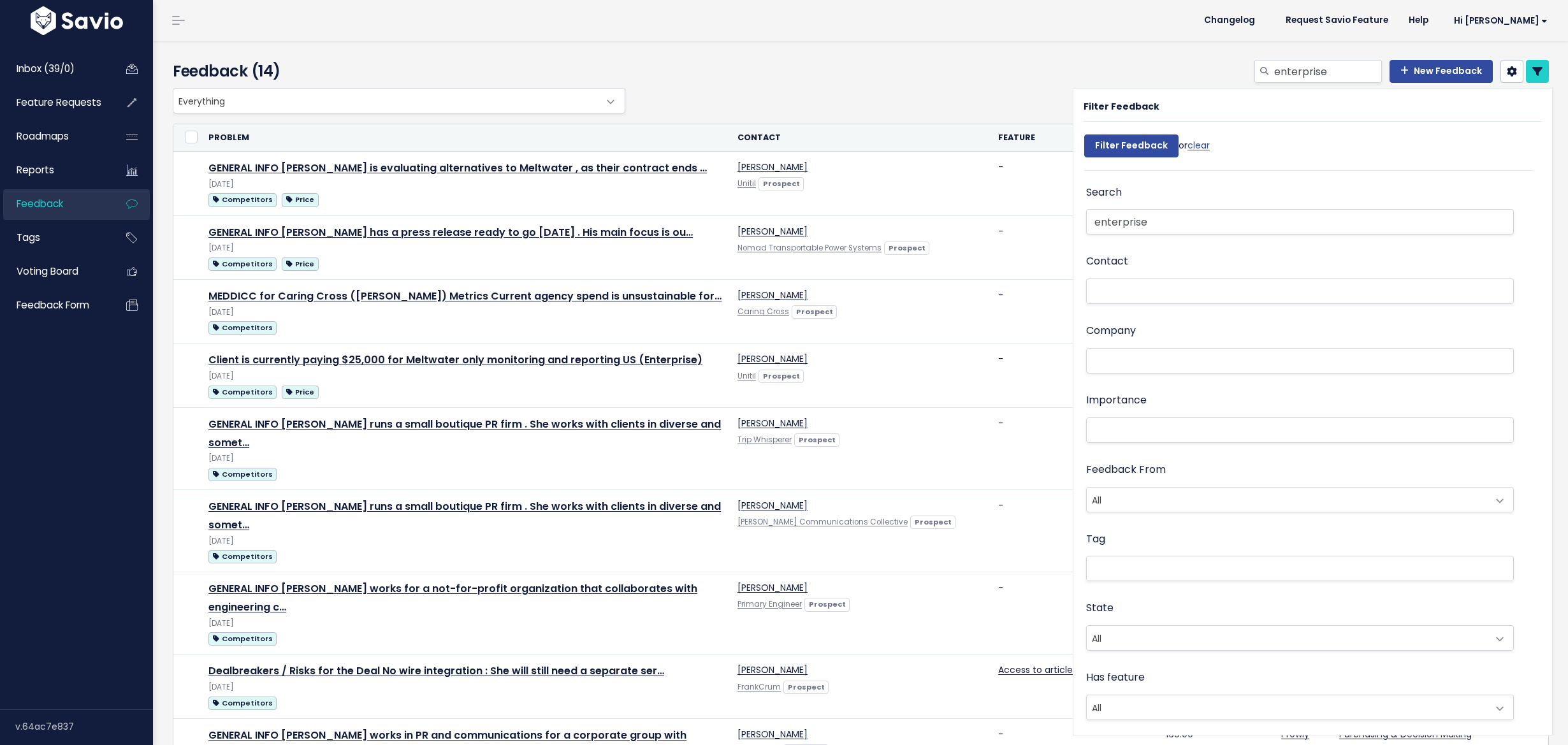
select select
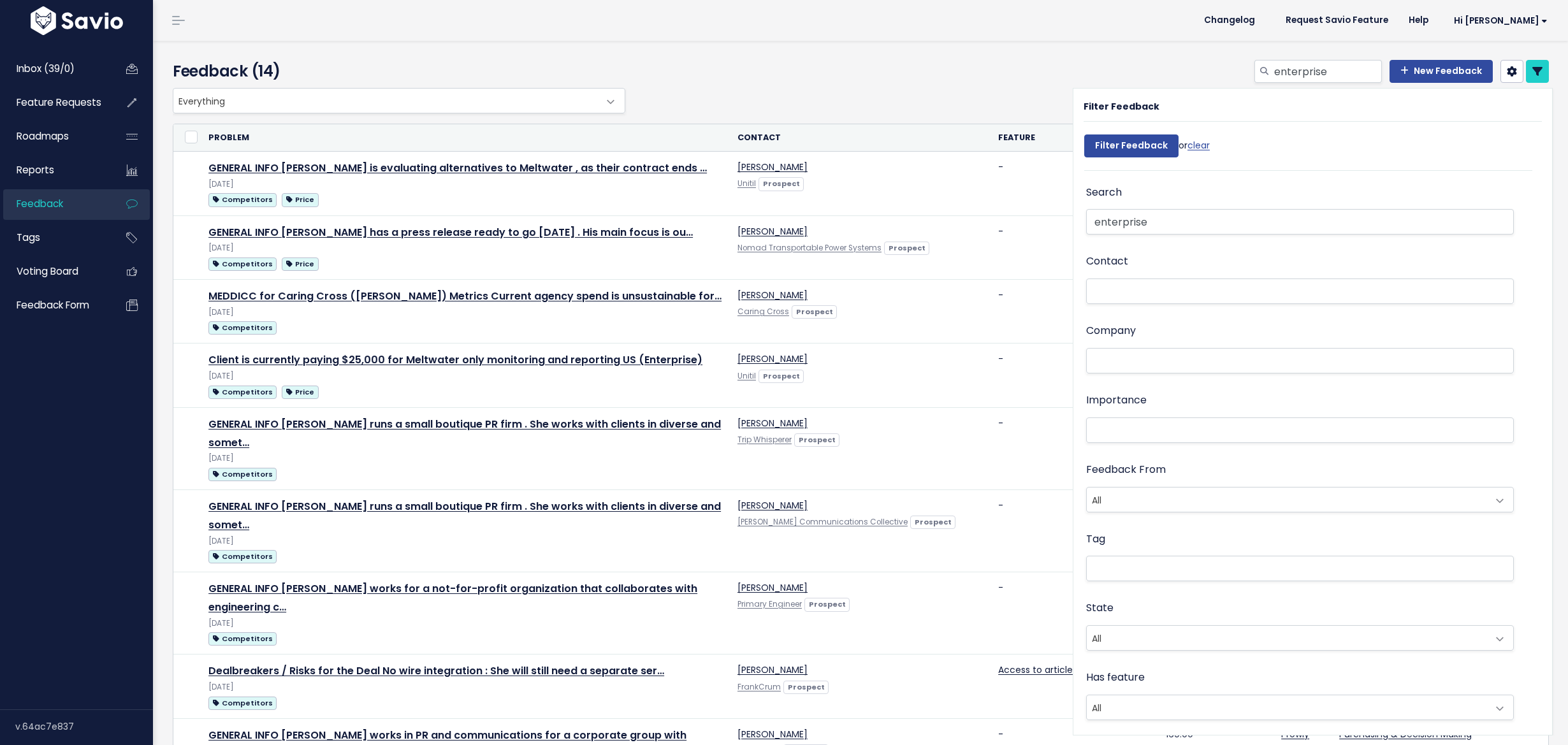
select select
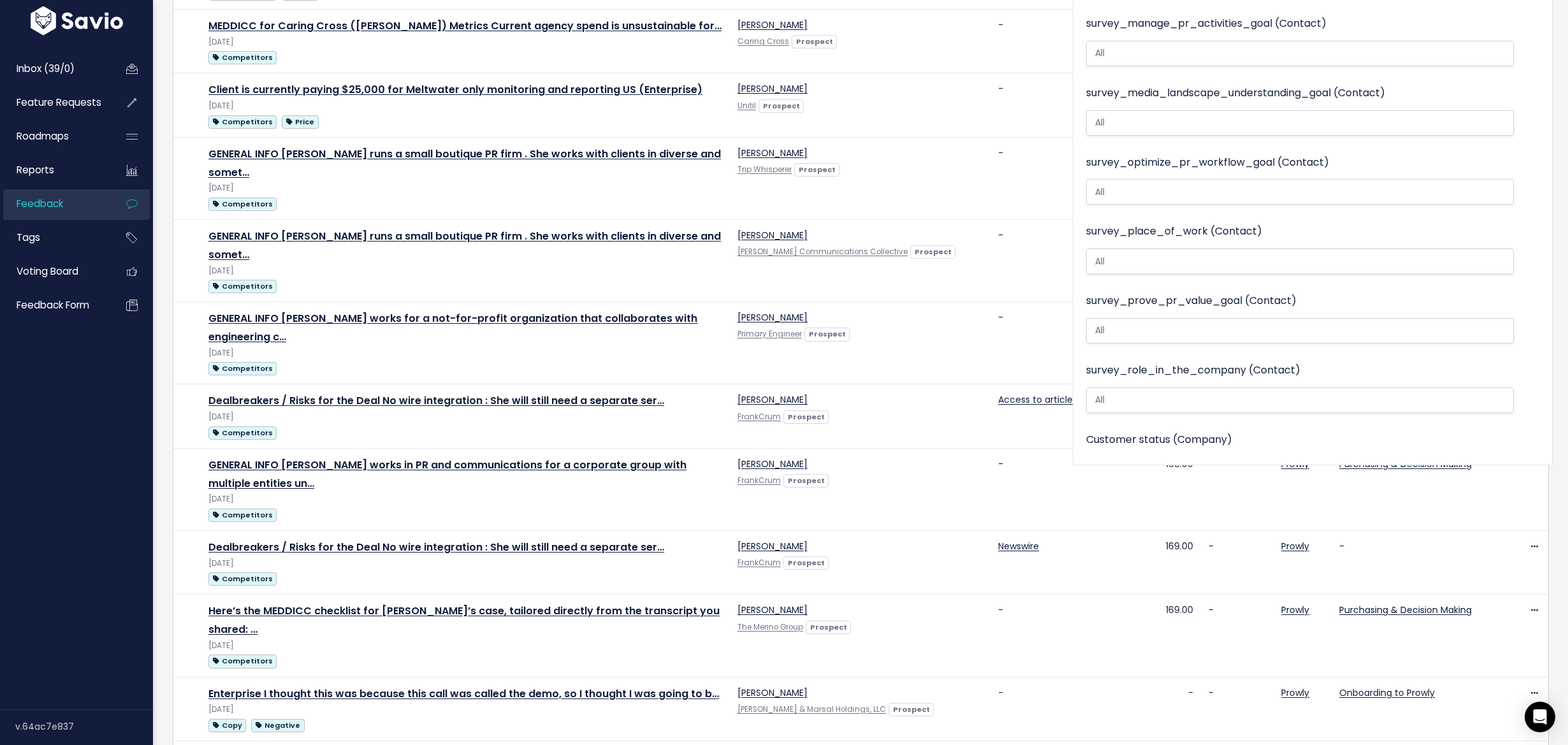
scroll to position [56, 0]
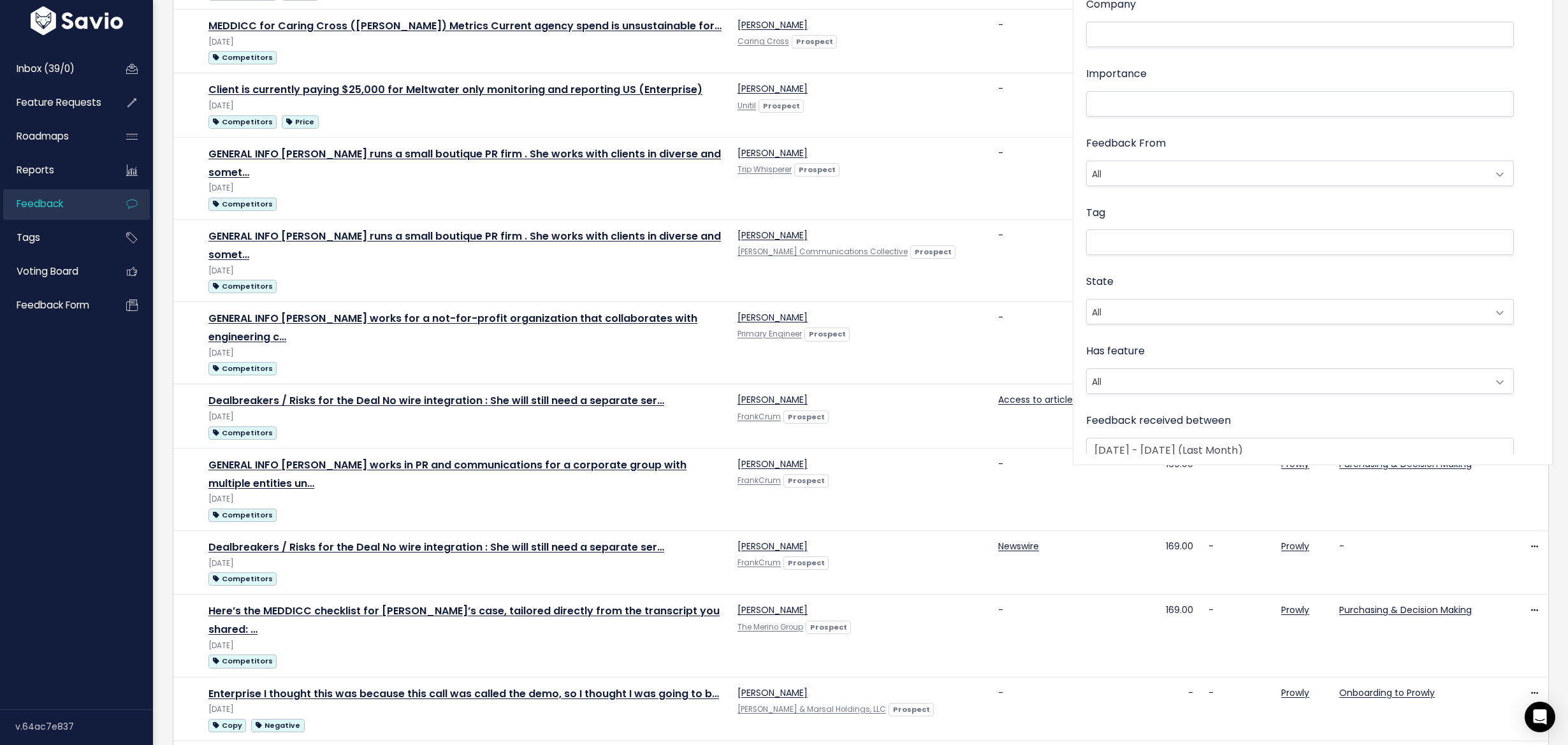
click at [1212, 384] on span "All" at bounding box center [1287, 381] width 401 height 24
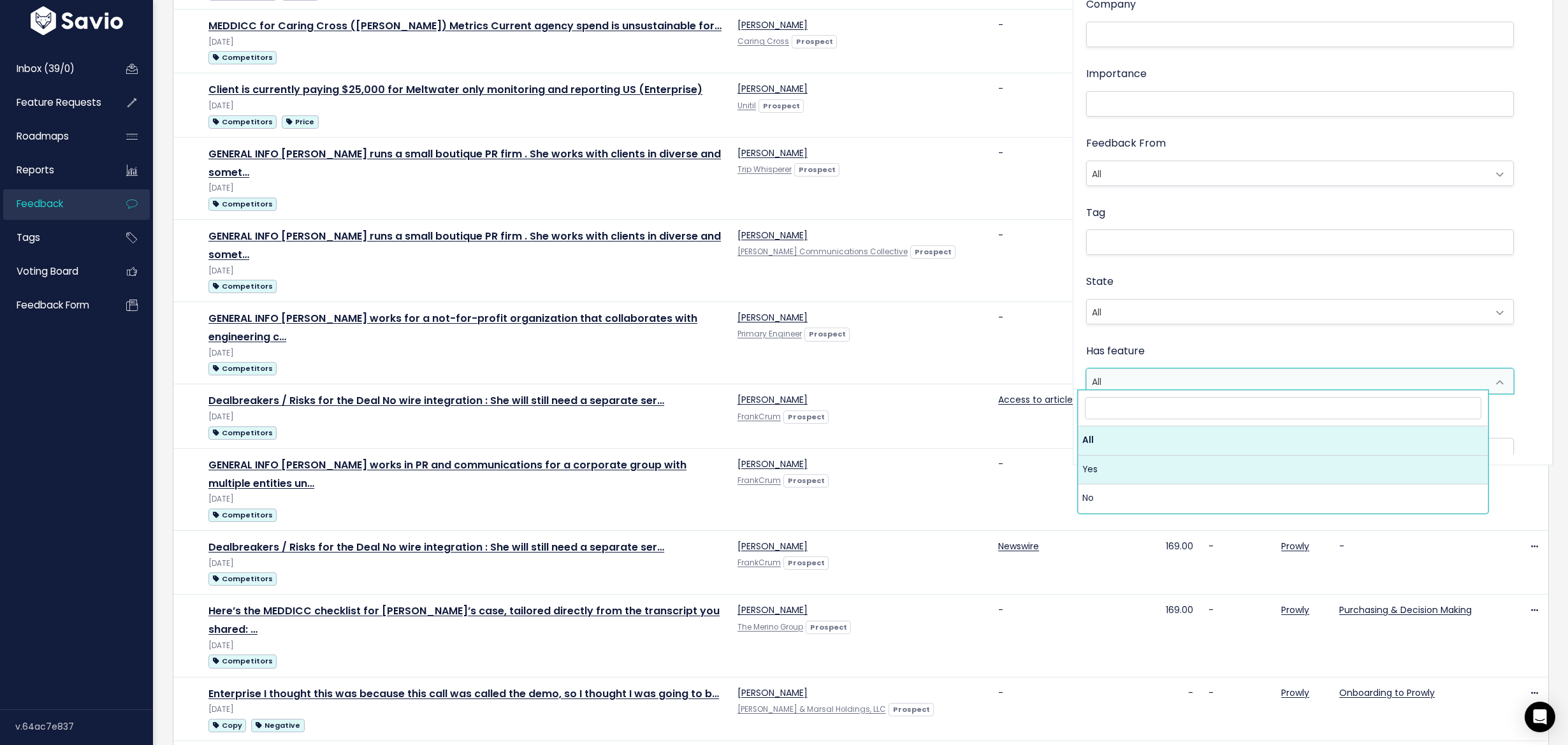
select select "t"
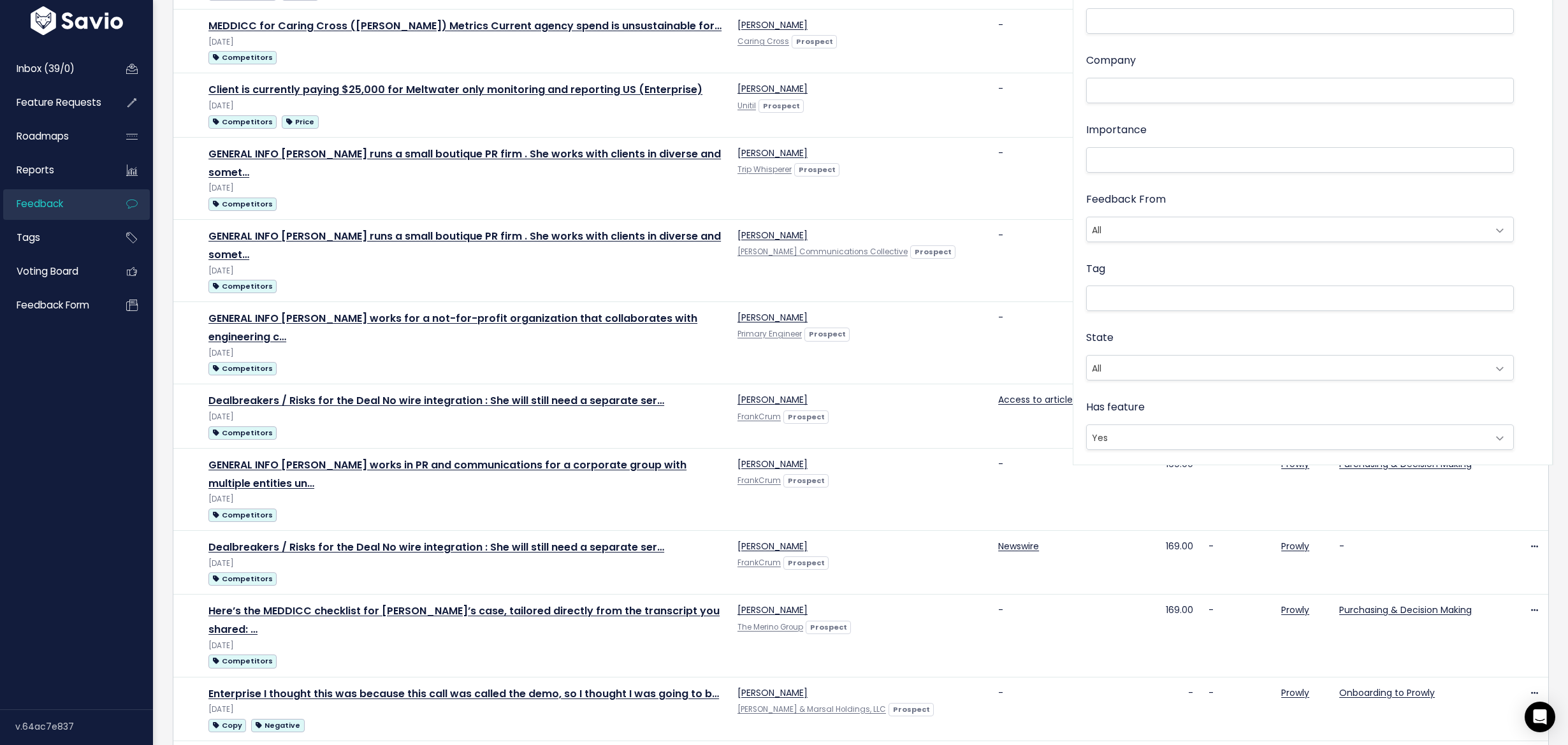
scroll to position [0, 0]
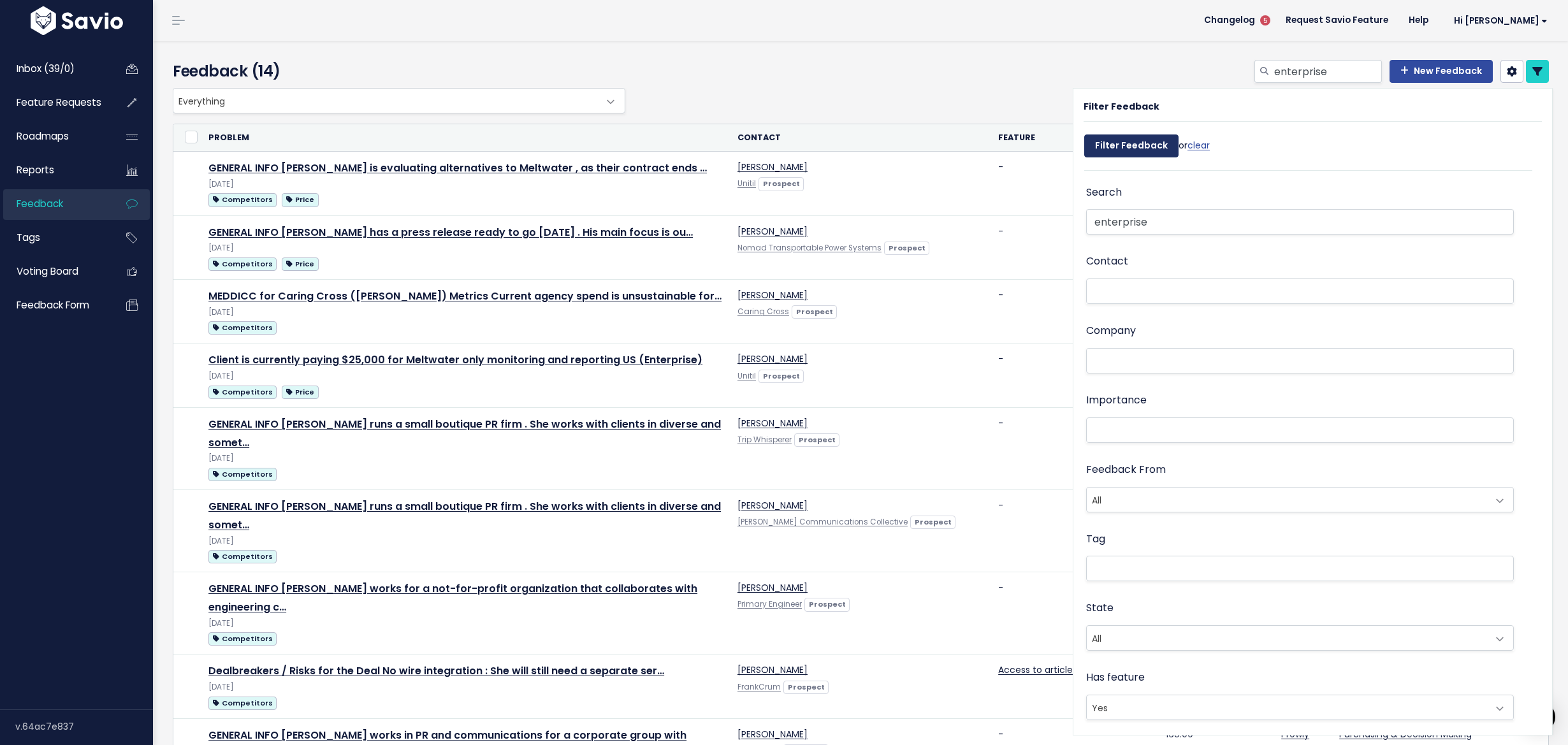
click at [1128, 144] on input "Filter Feedback" at bounding box center [1131, 146] width 94 height 23
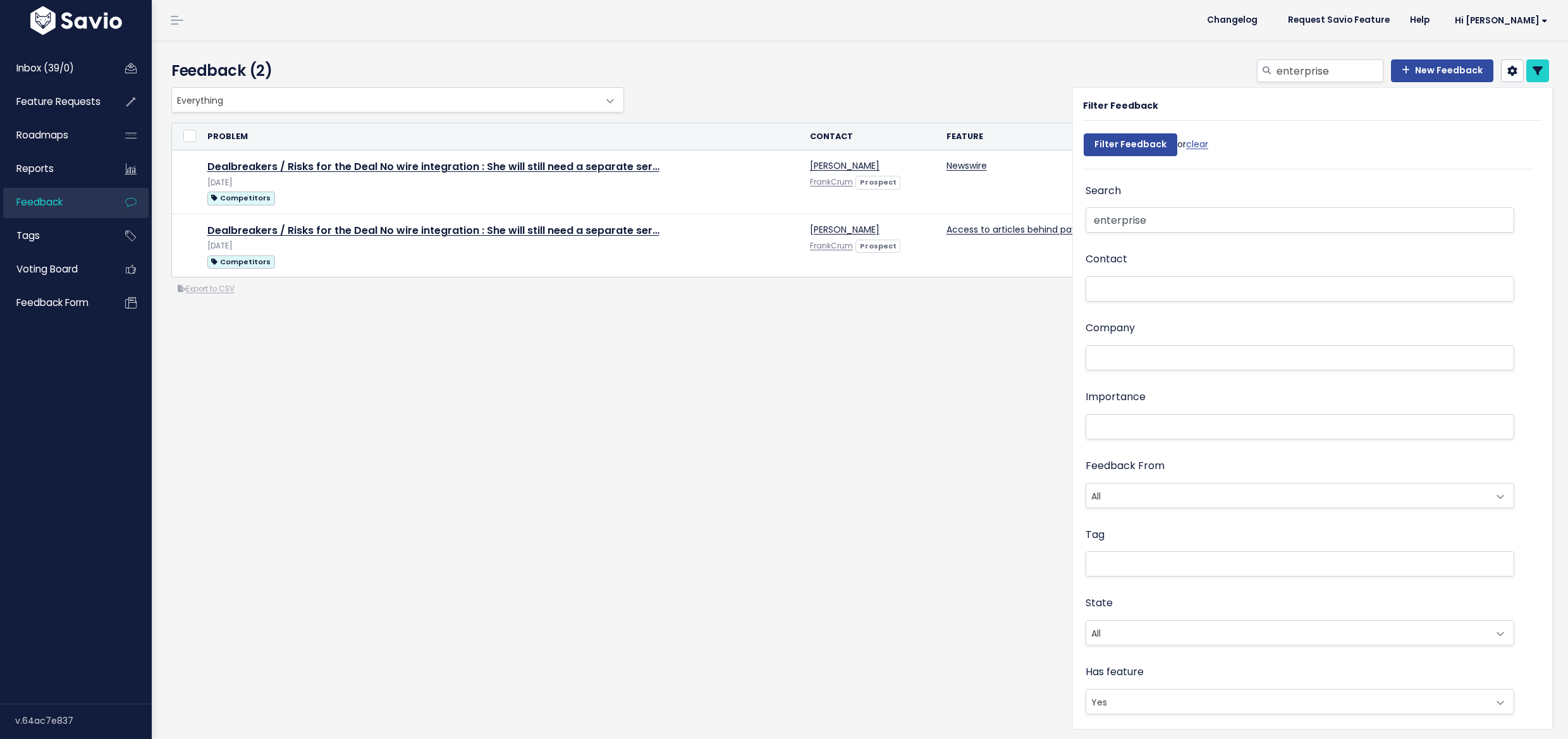
select select
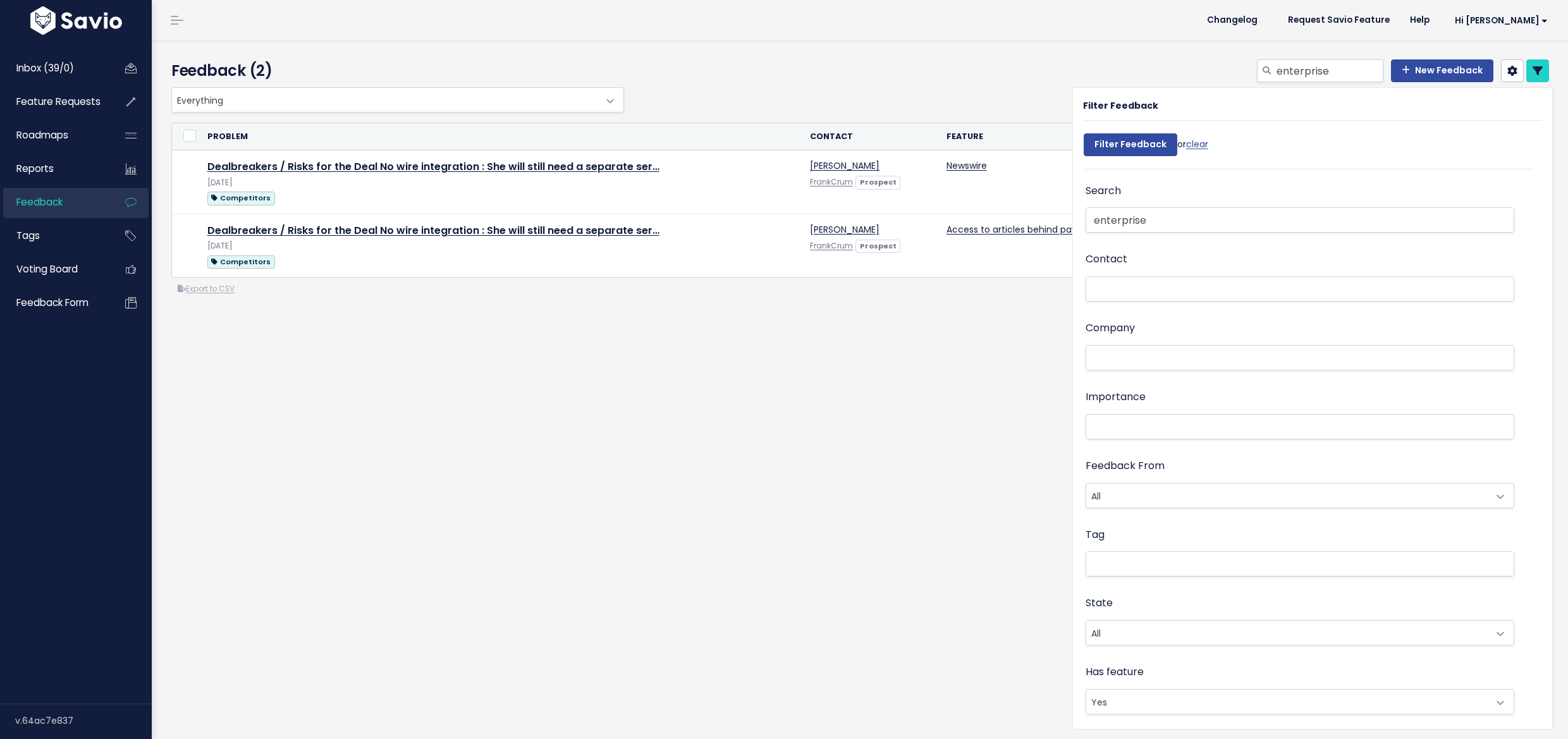
select select
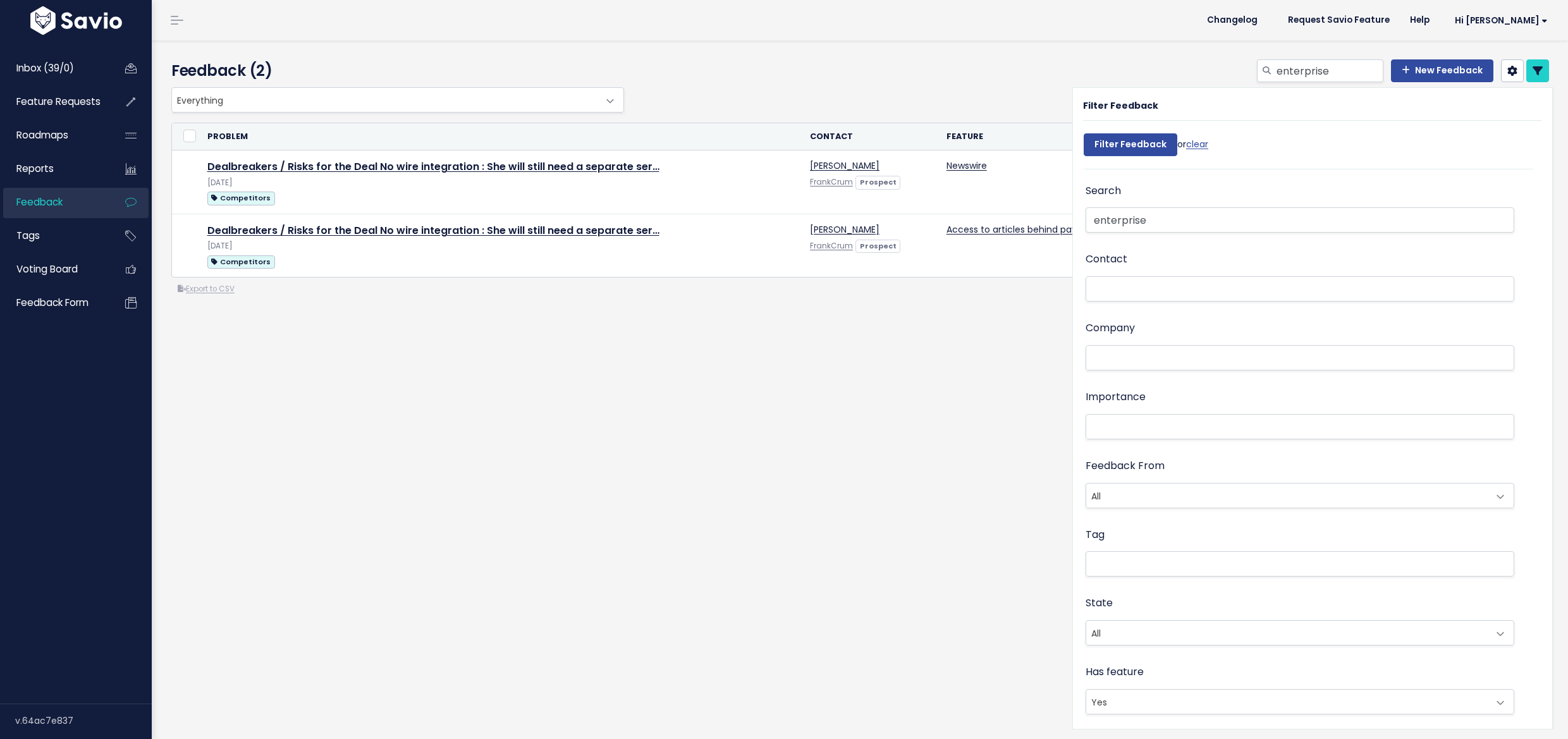
select select
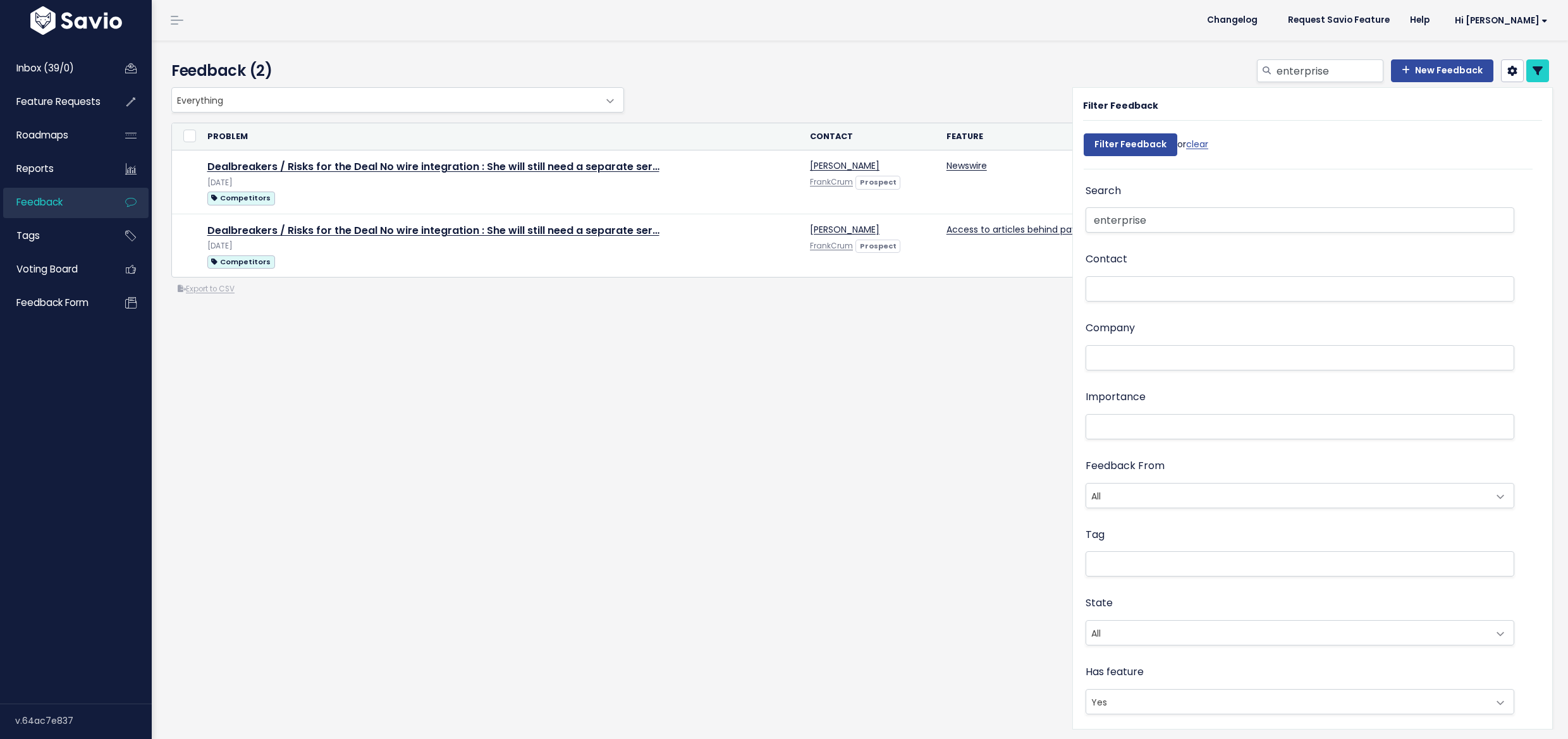
select select
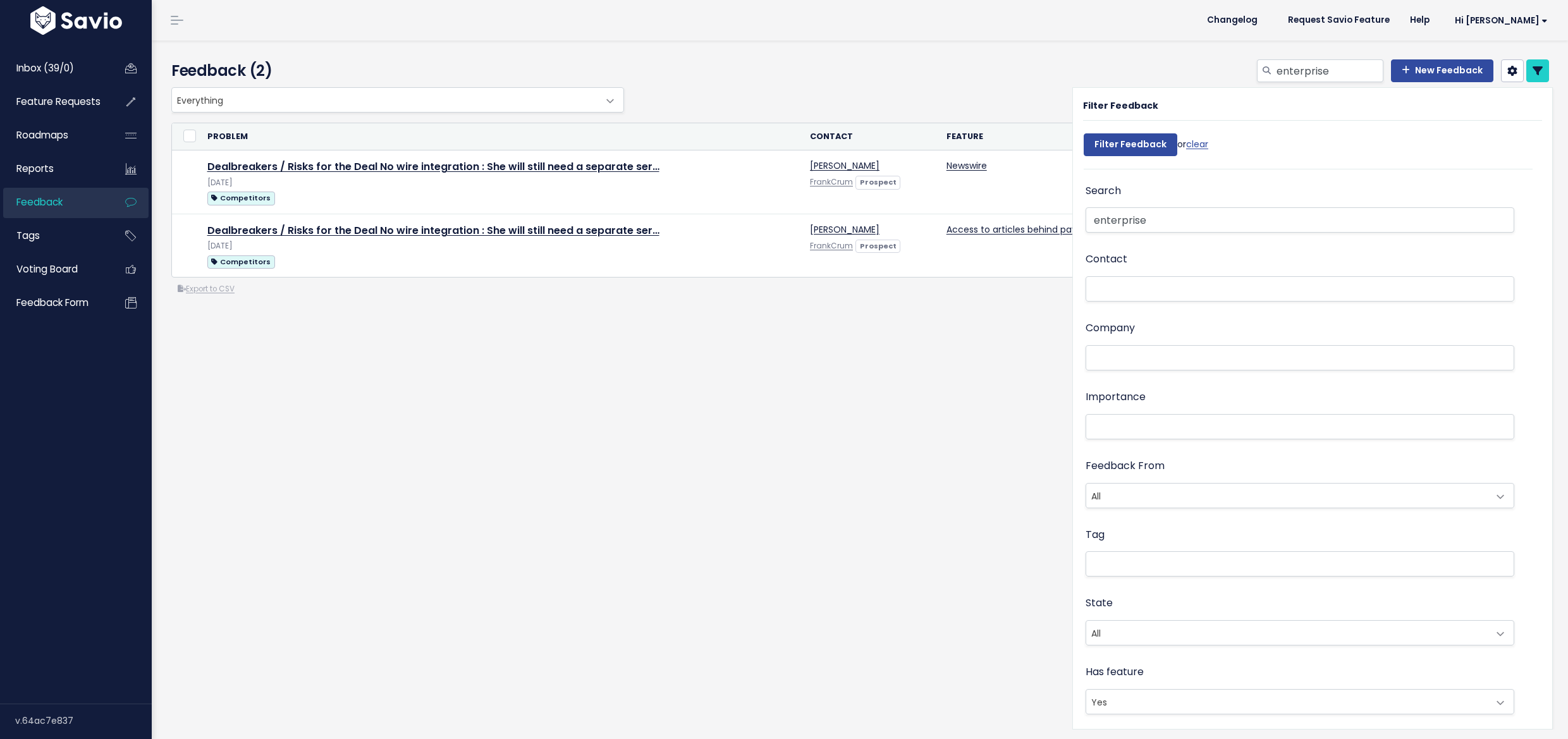
select select
click at [893, 429] on div "Feedback (2) enterprise New Feedback" at bounding box center [859, 390] width 1416 height 699
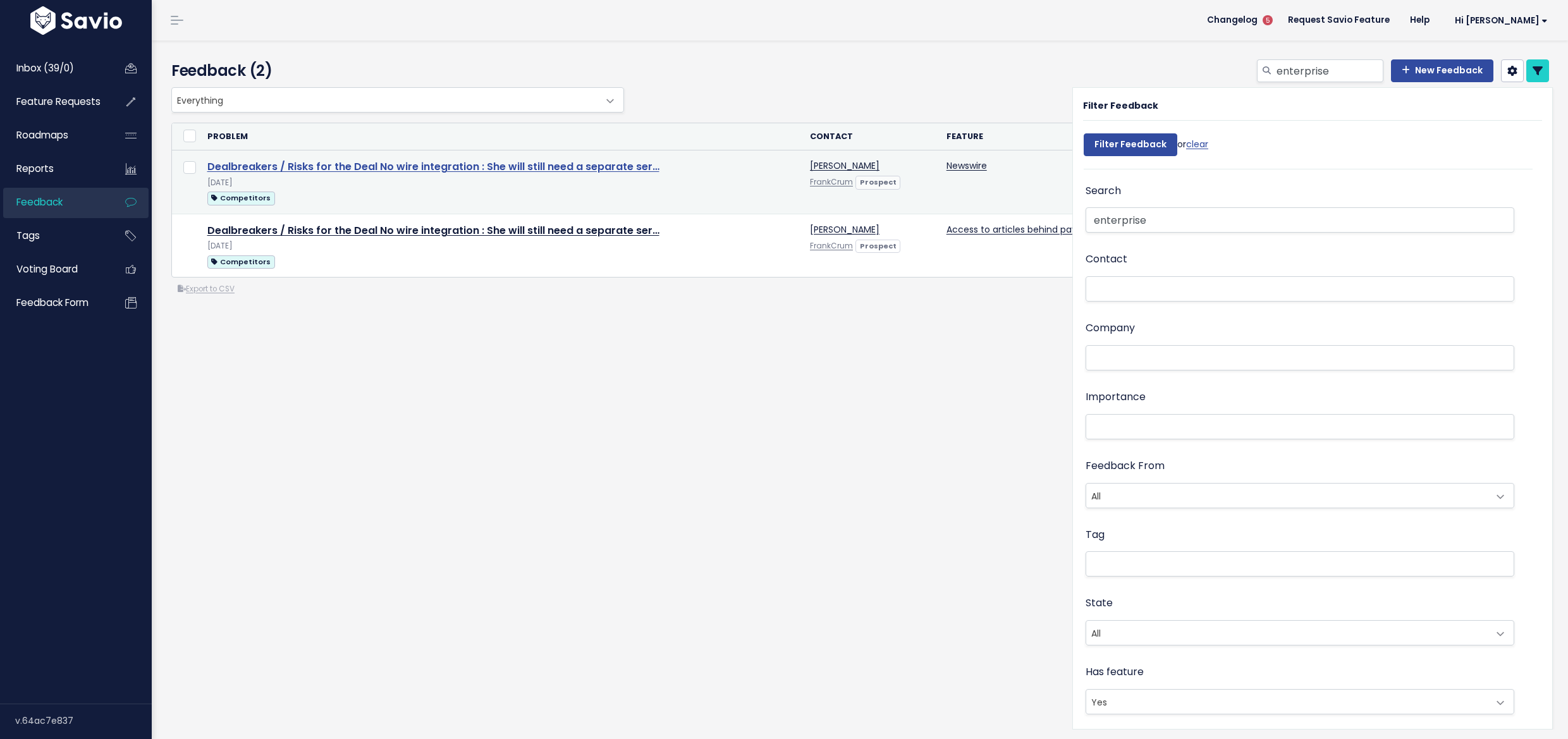
click at [429, 171] on link "Dealbreakers / Risks for the Deal No wire integration : She will still need a s…" at bounding box center [433, 166] width 452 height 14
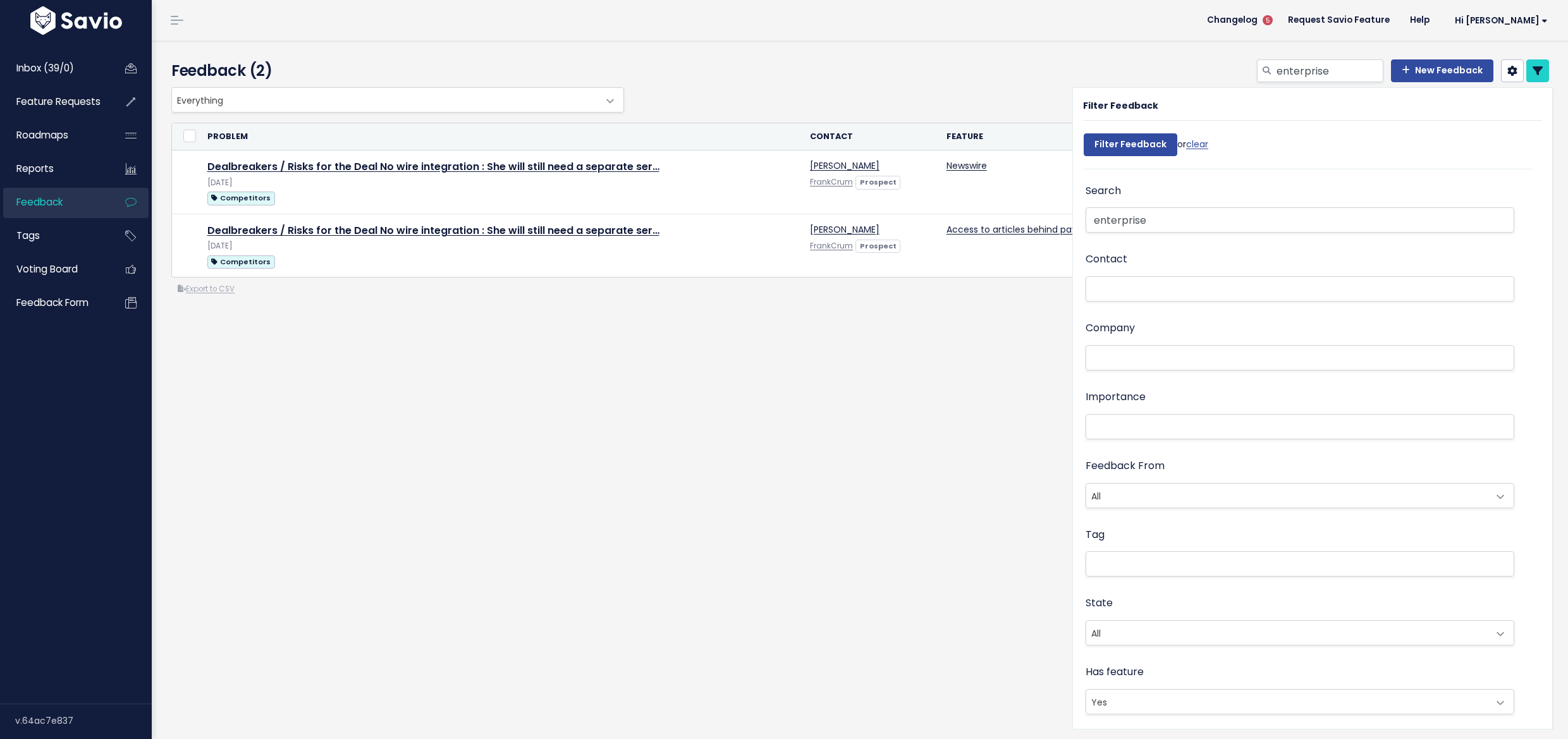
click at [1533, 67] on icon at bounding box center [1537, 70] width 10 height 10
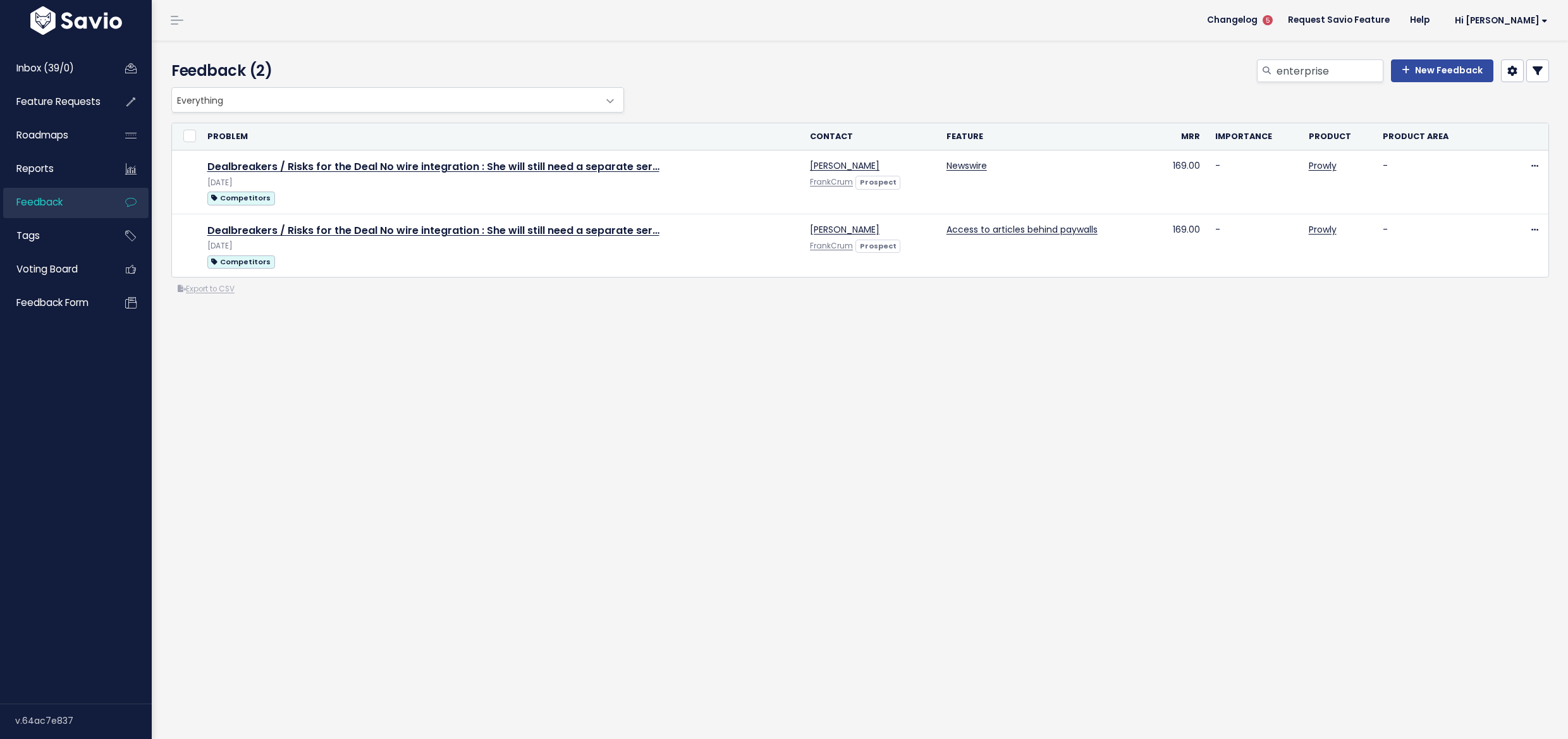
click at [1321, 53] on div "Feedback (2) enterprise New Feedback" at bounding box center [857, 64] width 1412 height 47
click at [1308, 69] on input "enterprise" at bounding box center [1329, 71] width 108 height 23
type input "ent"
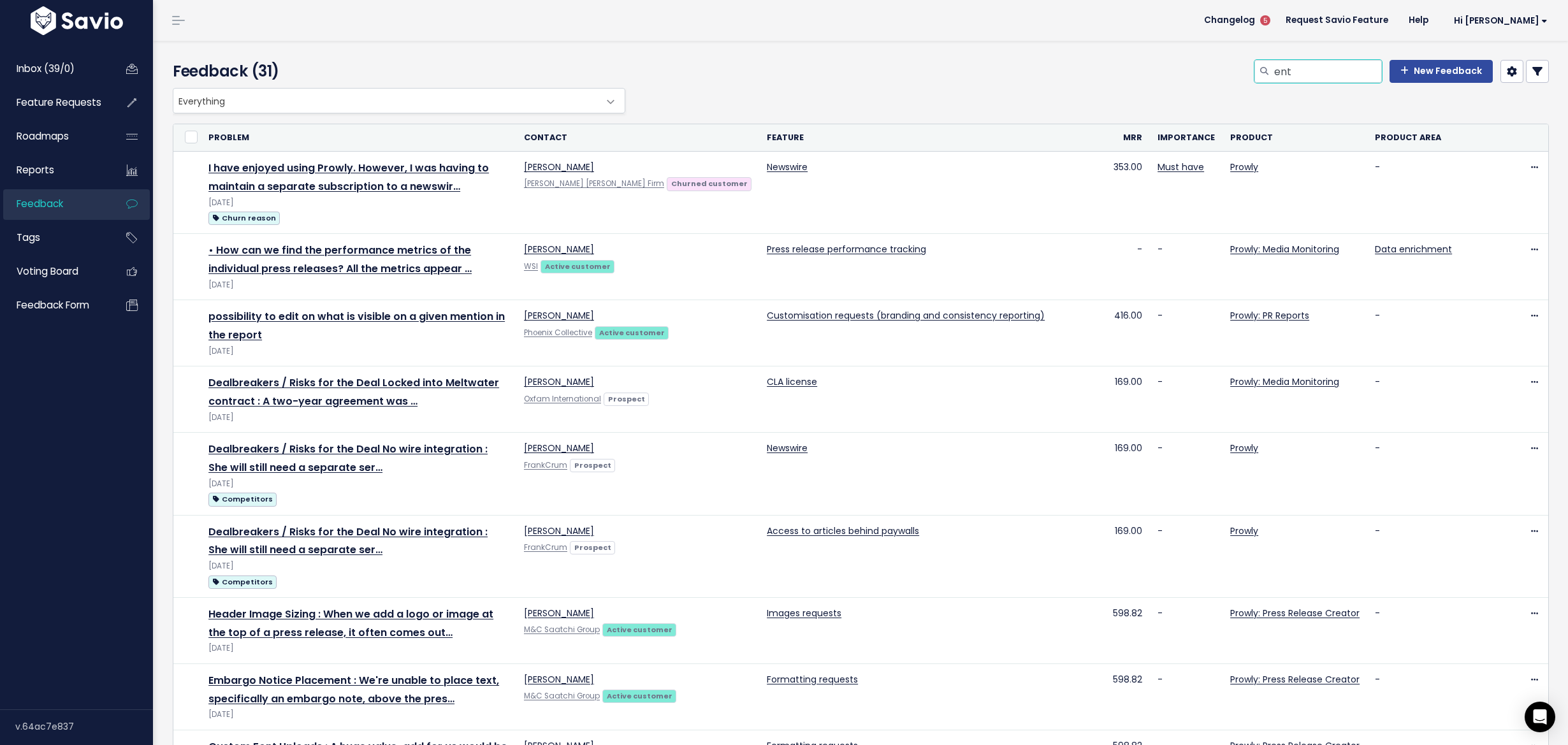
click at [1286, 67] on input "ent" at bounding box center [1327, 71] width 109 height 23
type input "ent"
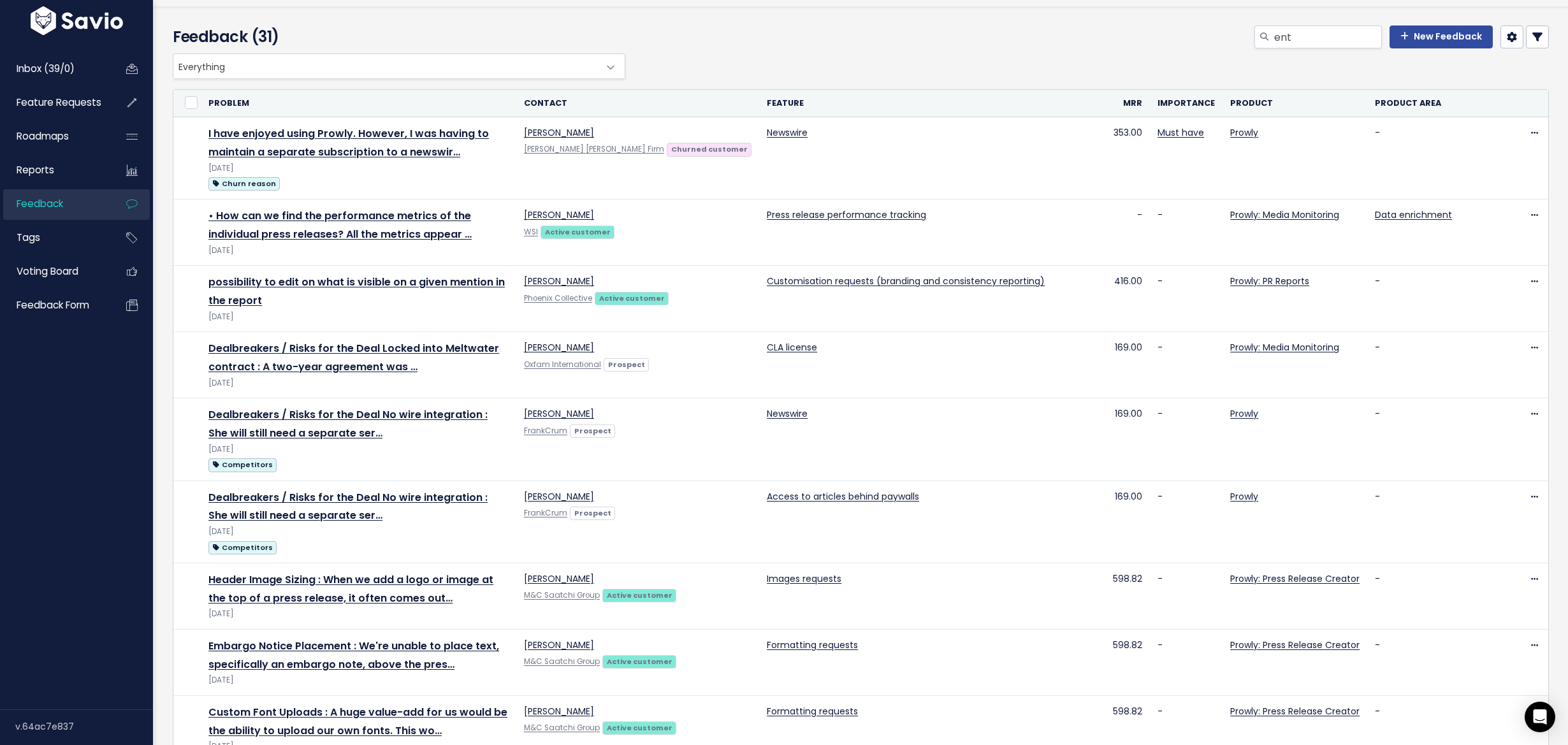
scroll to position [867, 0]
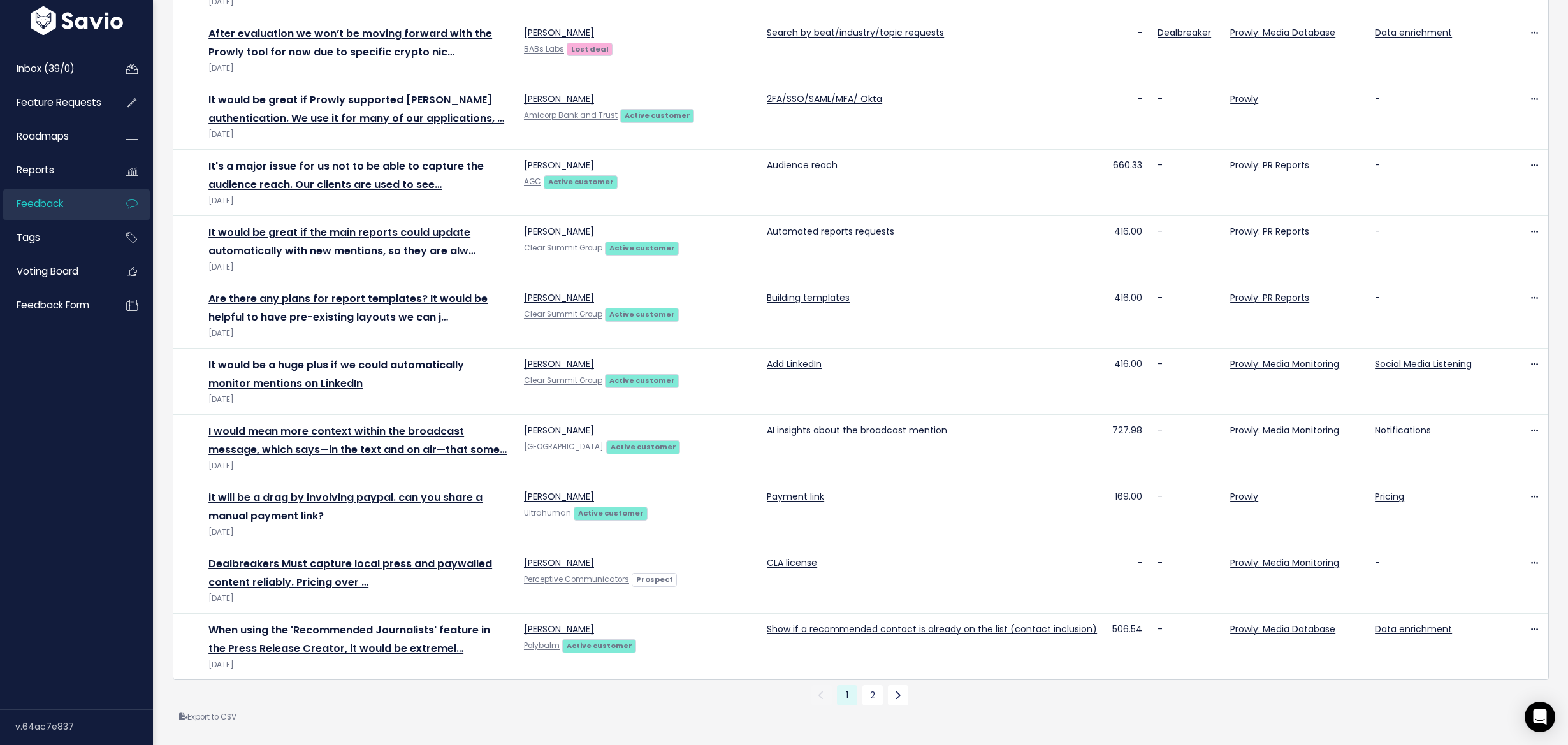
click at [235, 712] on link "Export to CSV" at bounding box center [208, 717] width 58 height 10
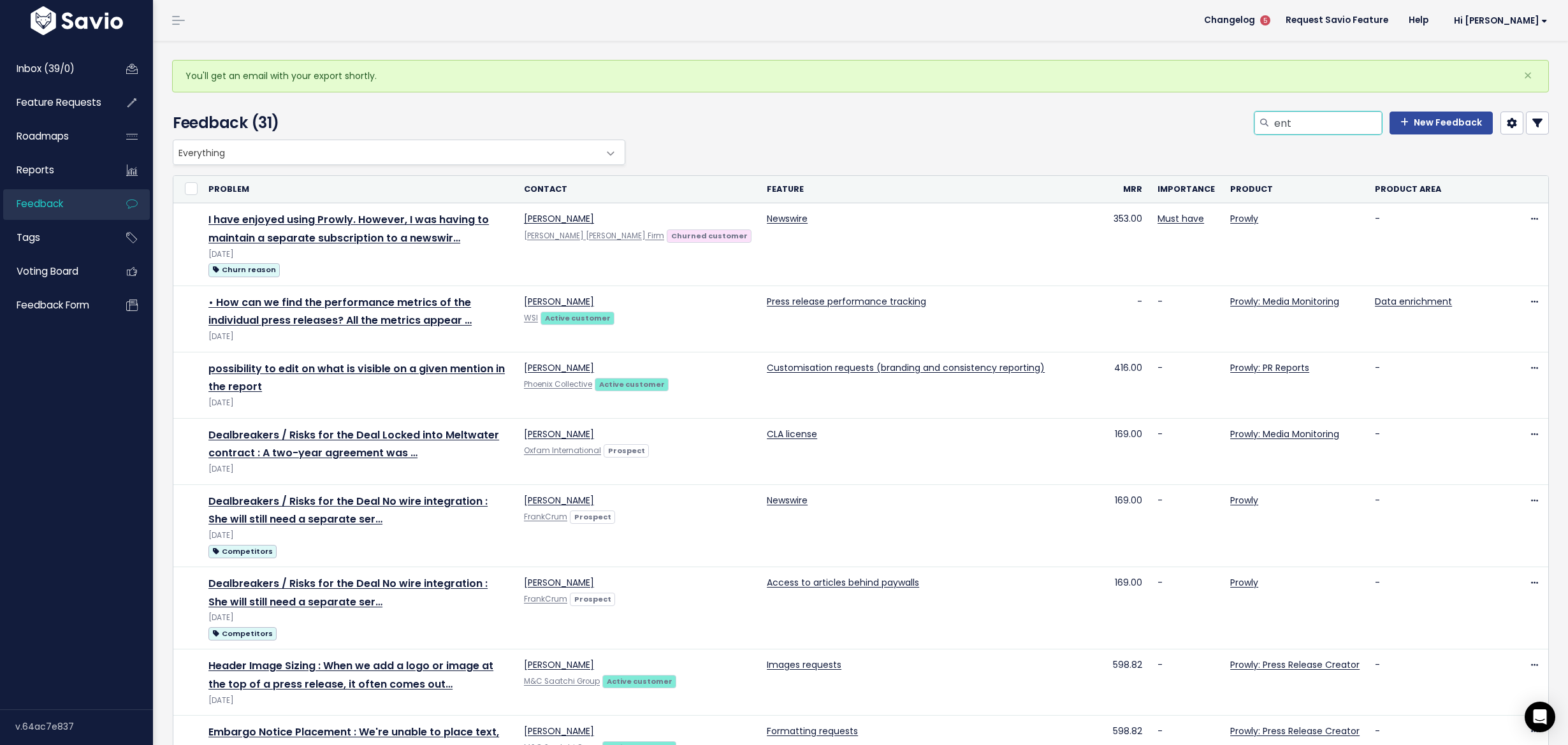
click at [1344, 120] on input "ent" at bounding box center [1327, 123] width 109 height 23
click at [1532, 125] on icon at bounding box center [1537, 122] width 10 height 10
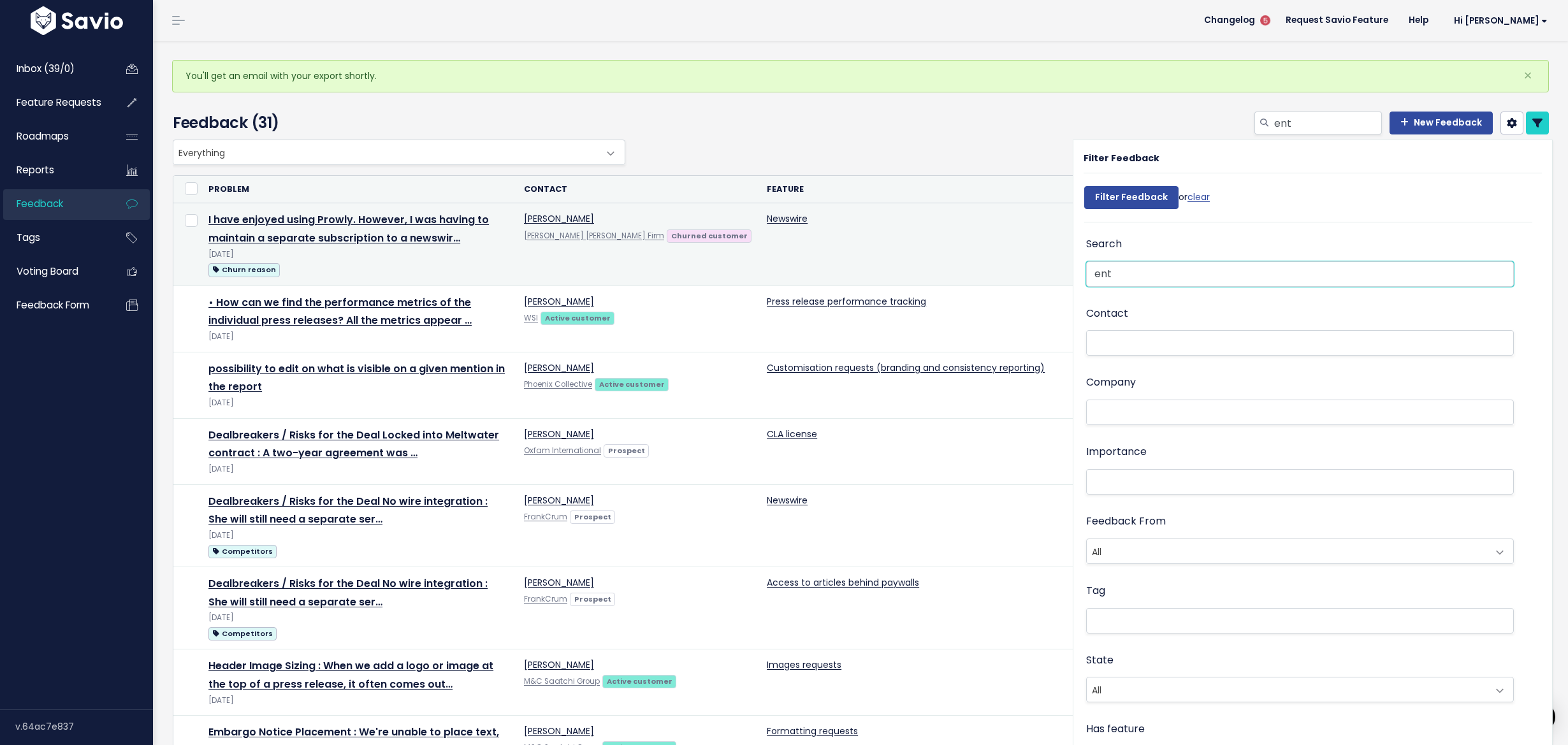
drag, startPoint x: 1089, startPoint y: 279, endPoint x: 1053, endPoint y: 276, distance: 36.1
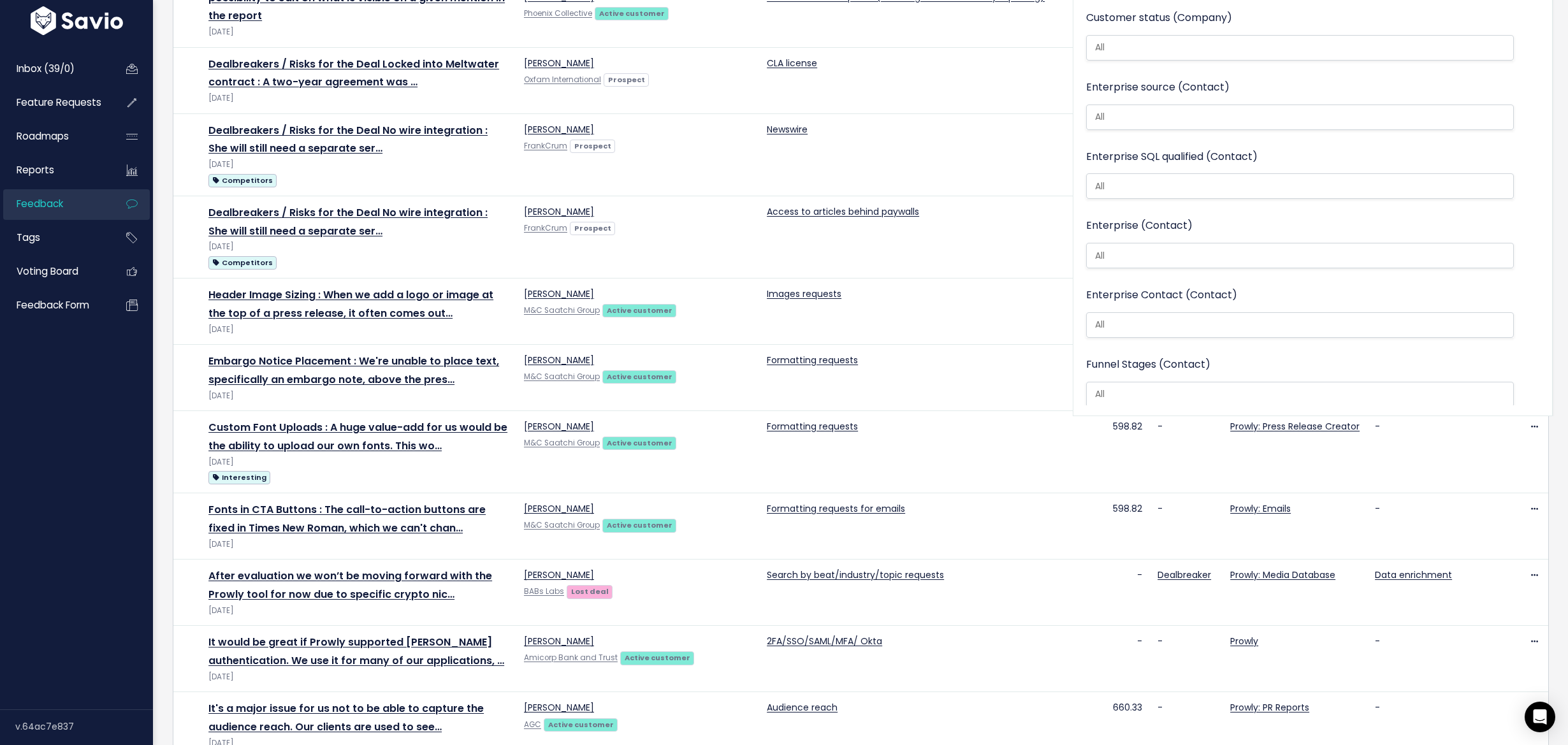
scroll to position [1844, 0]
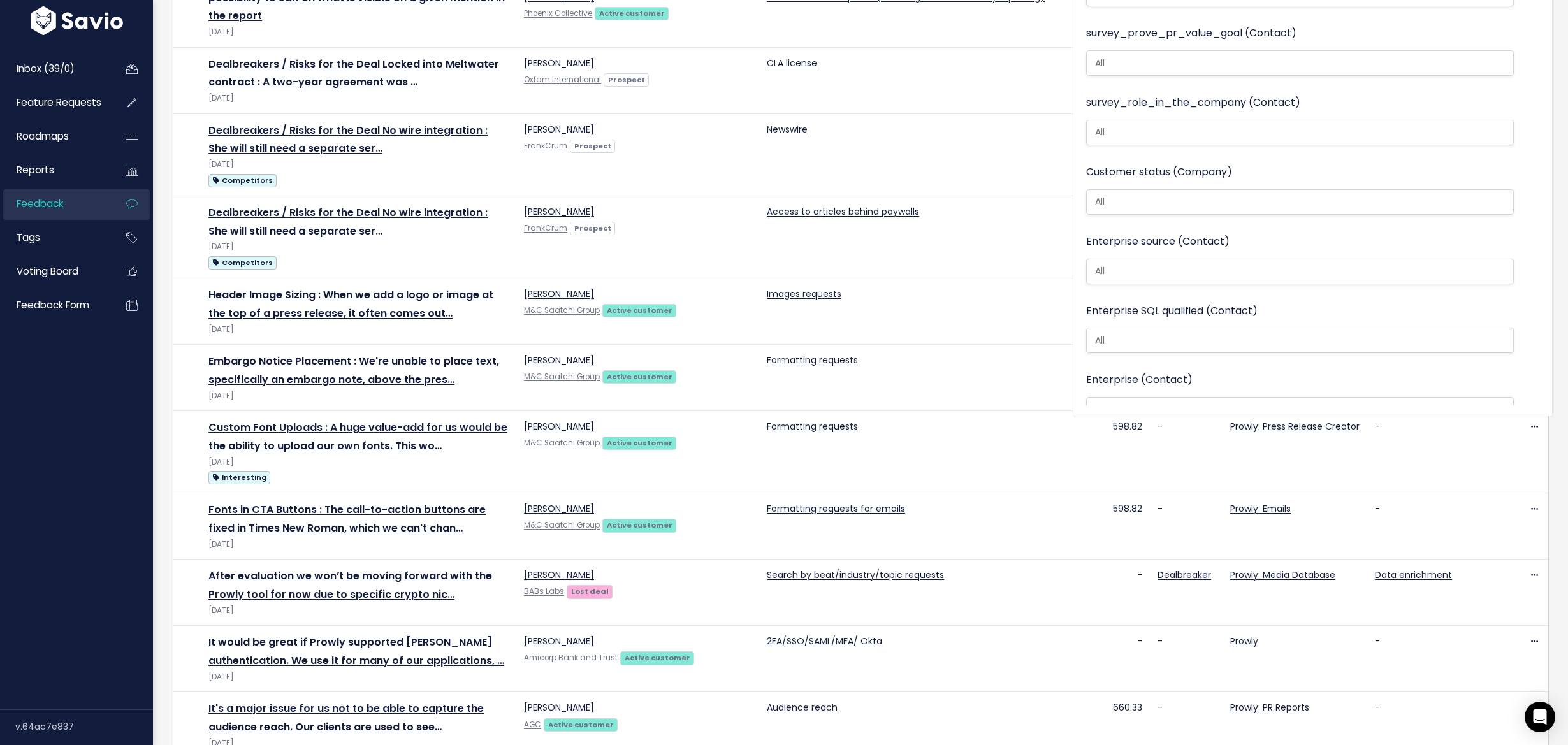
click at [1186, 236] on div "Enterprise source (Contact) in-app flow manual referral: demo turned out to be …" at bounding box center [1299, 259] width 427 height 54
click at [1165, 195] on li at bounding box center [1297, 202] width 415 height 14
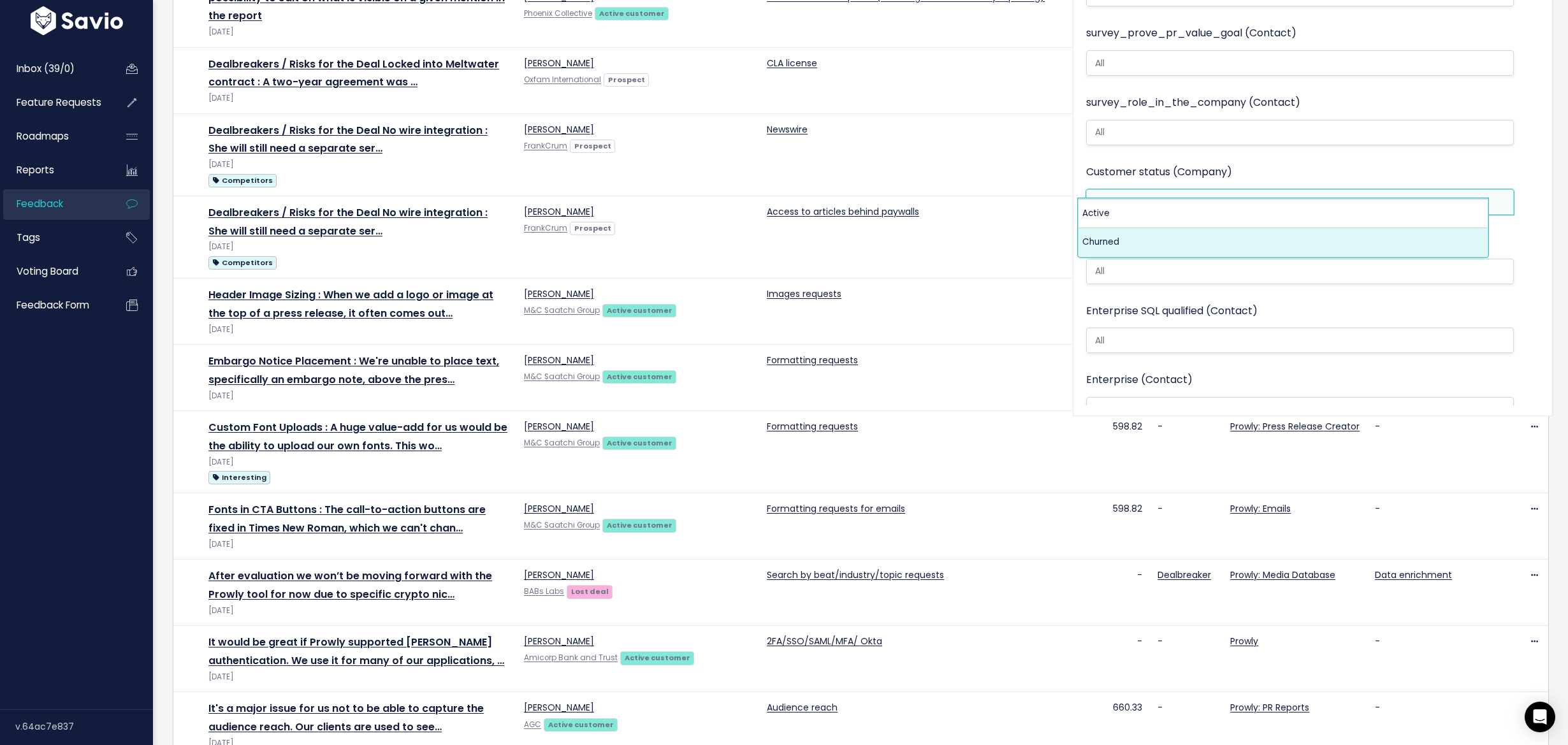
click at [1141, 327] on span at bounding box center [1299, 340] width 427 height 26
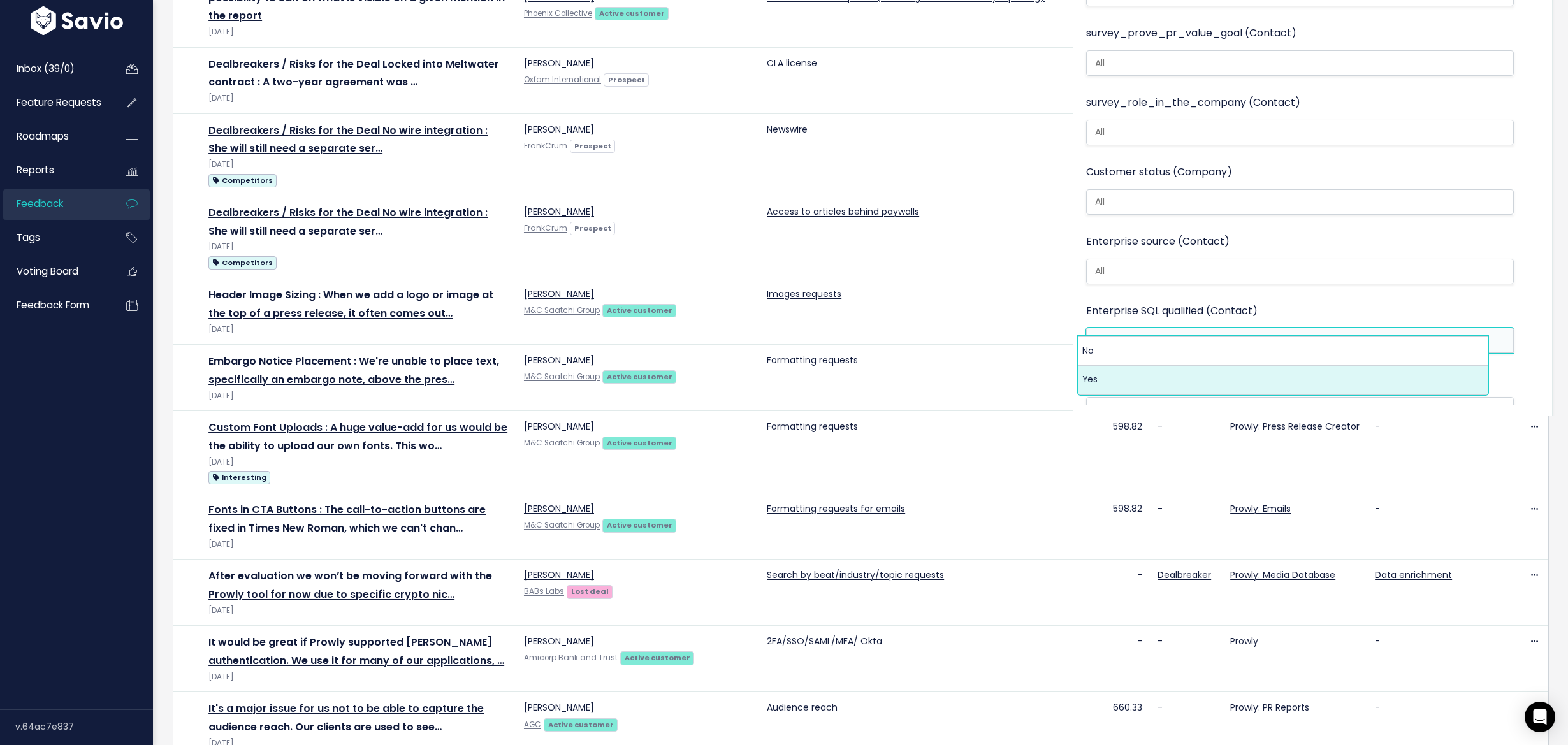
select select "Yes"
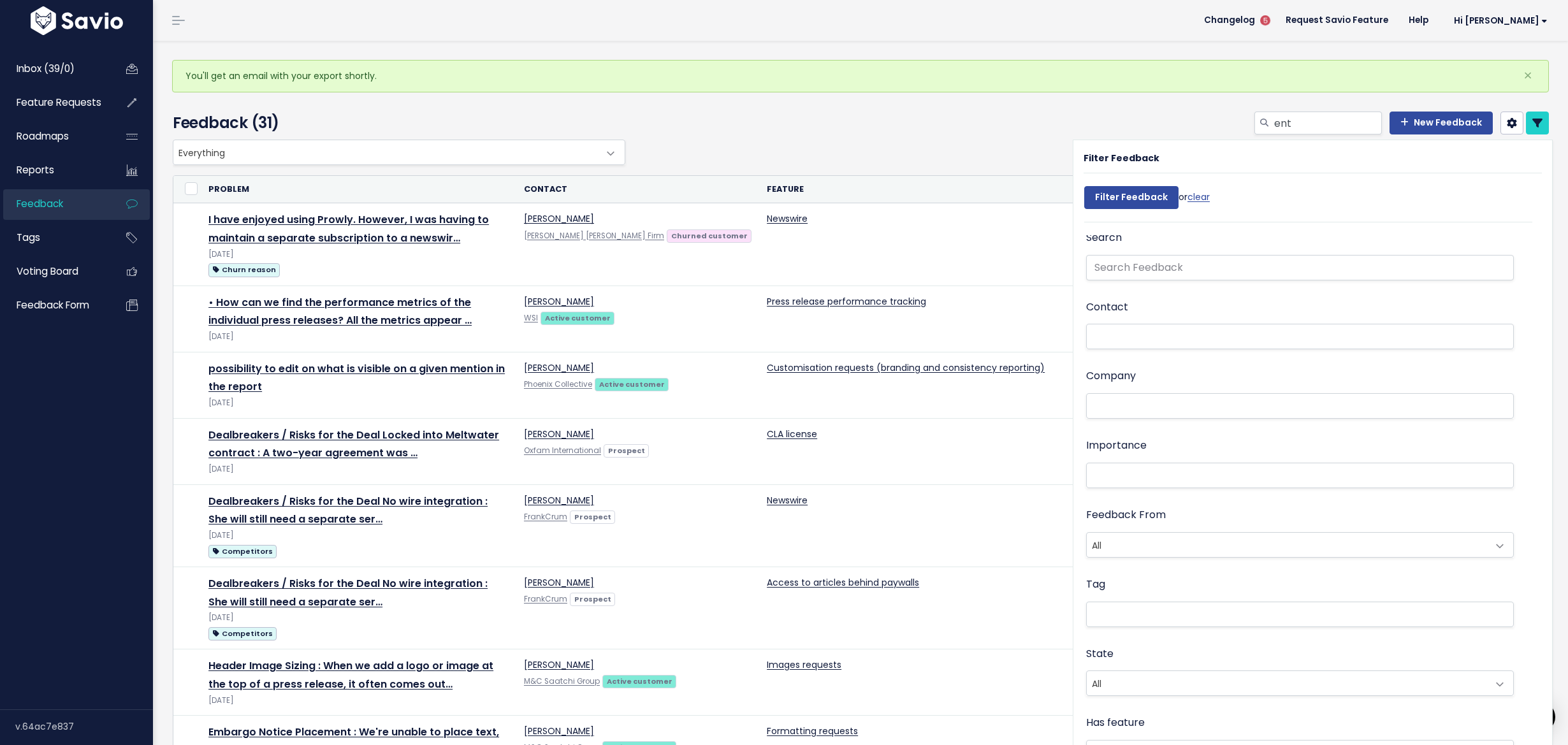
scroll to position [144, 0]
click at [1147, 480] on ul at bounding box center [1300, 477] width 427 height 24
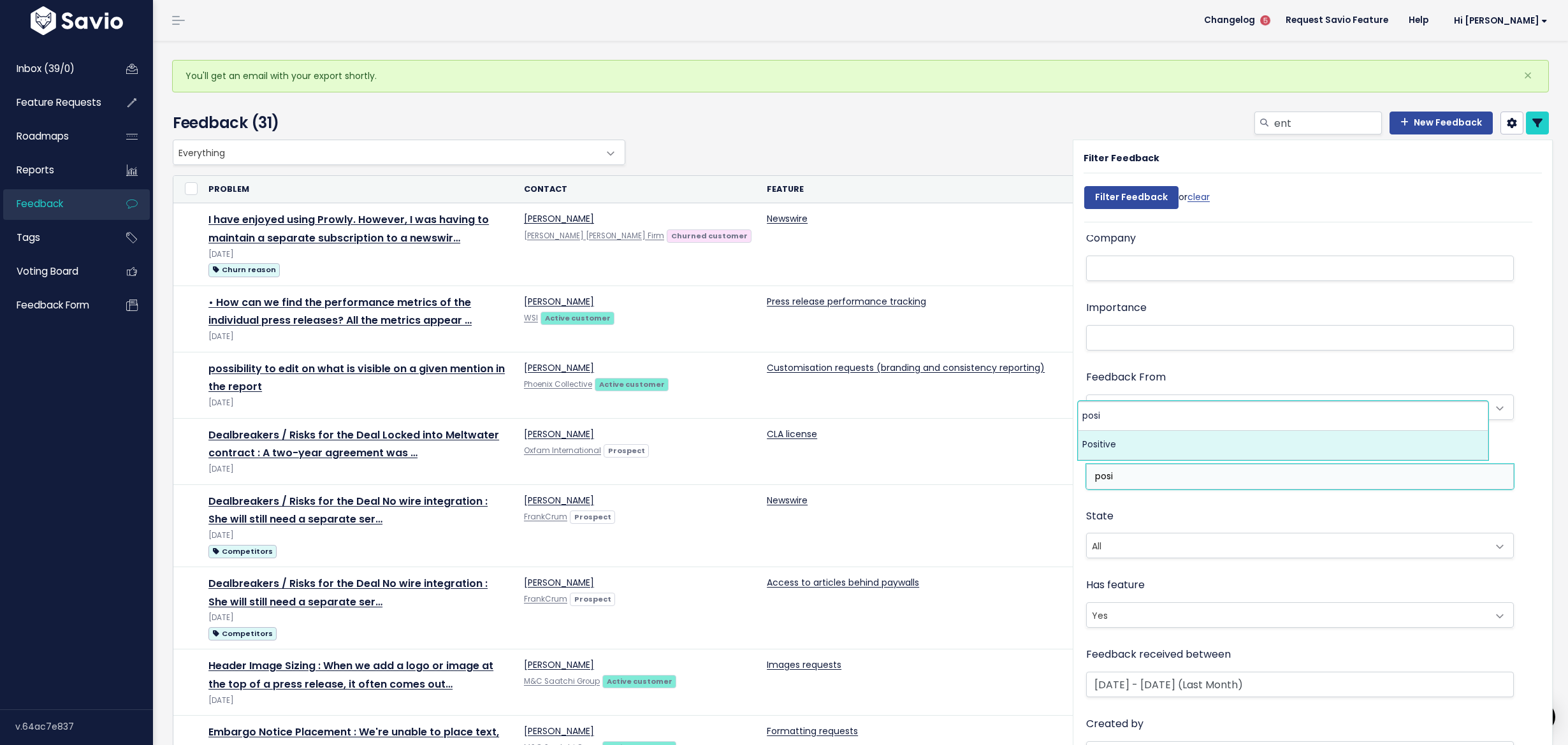
type input "posi"
select select "7968"
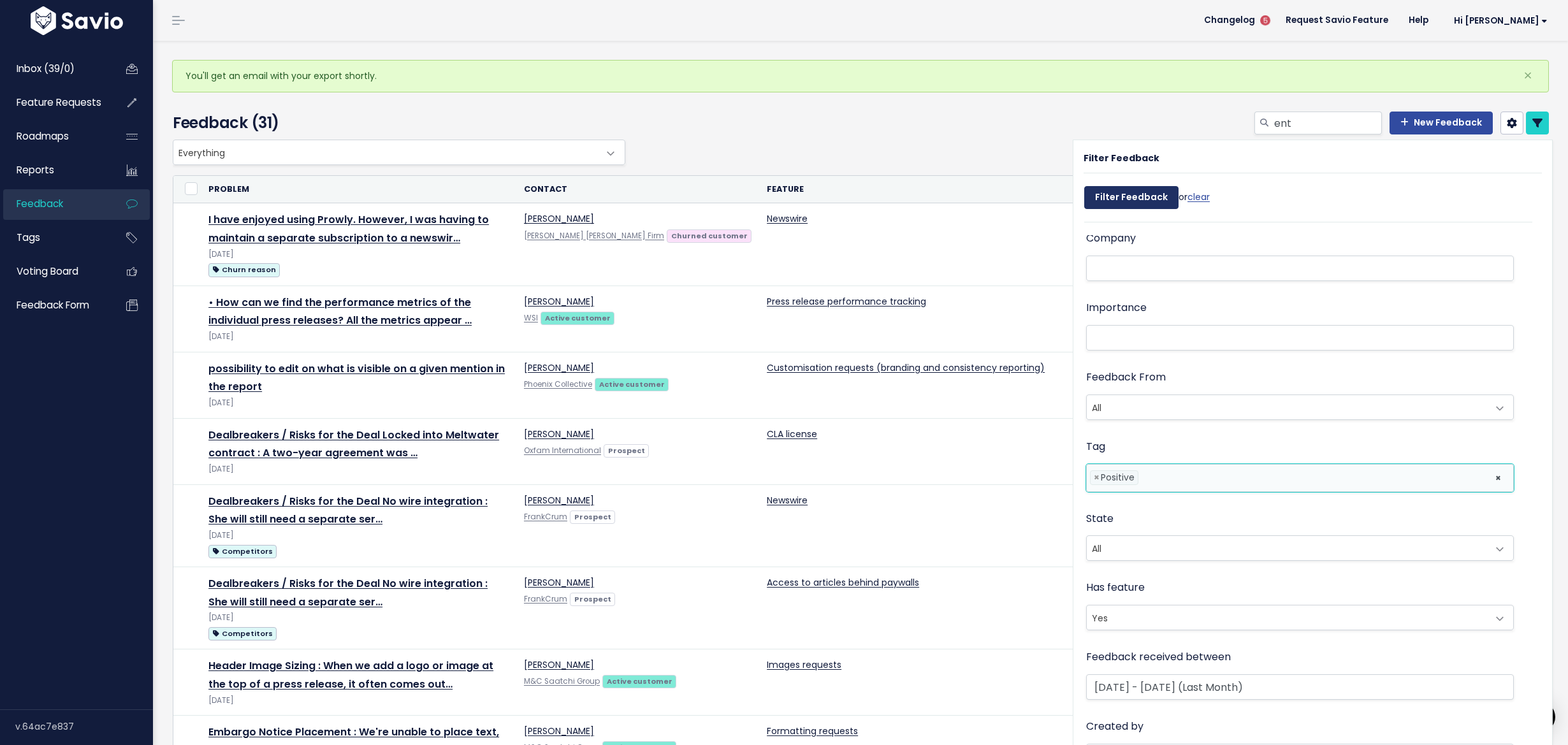
click at [1140, 203] on input "Filter Feedback" at bounding box center [1131, 197] width 94 height 23
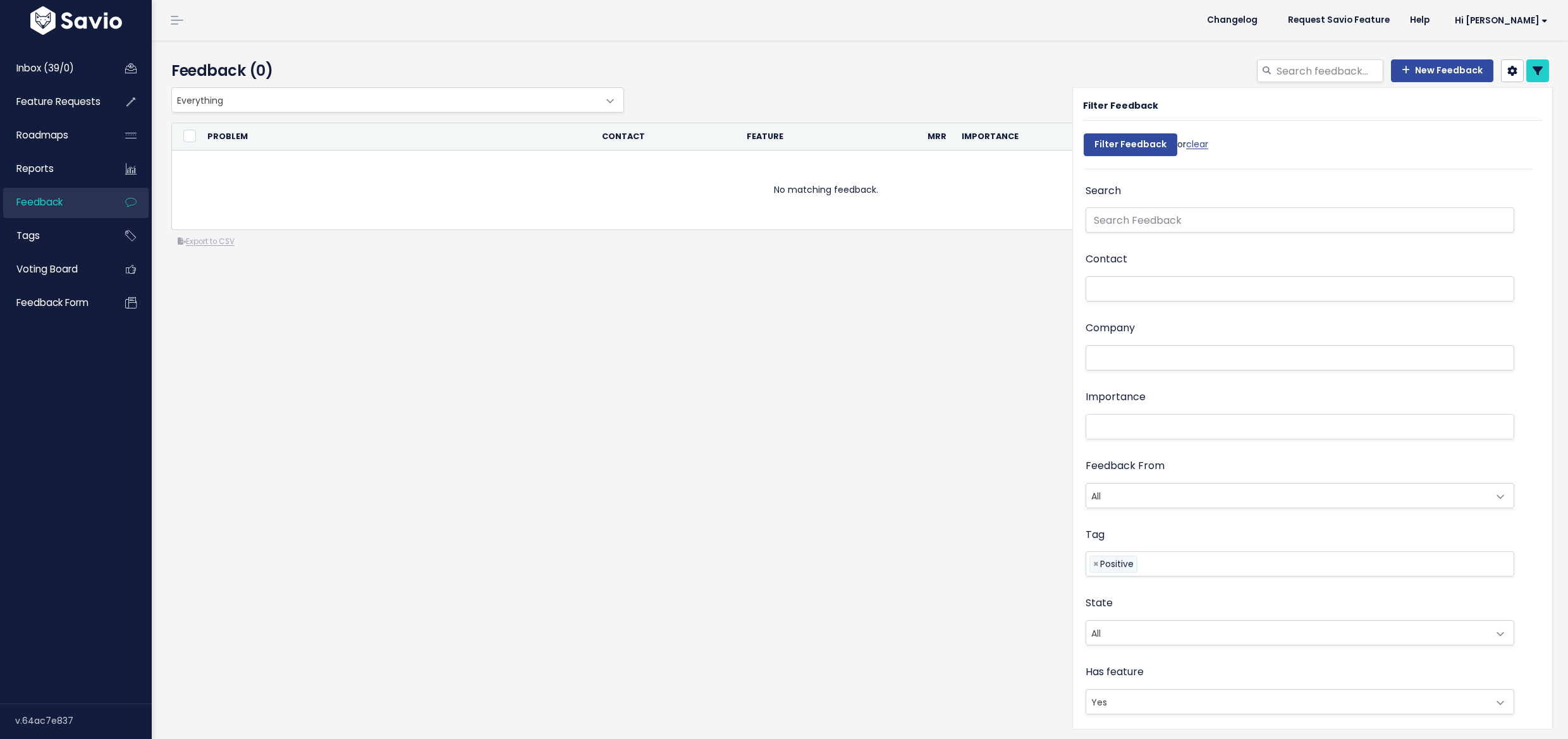
select select
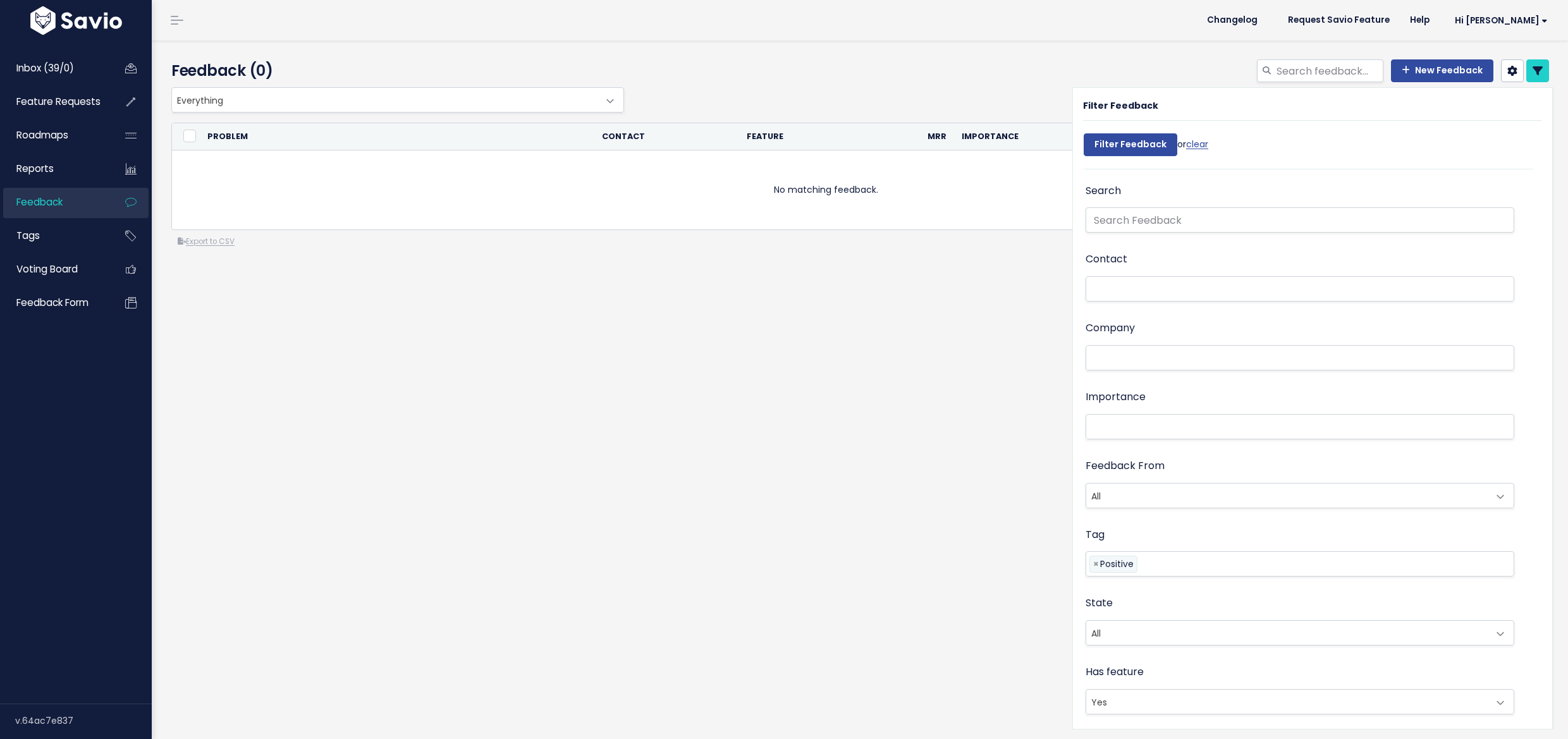
select select
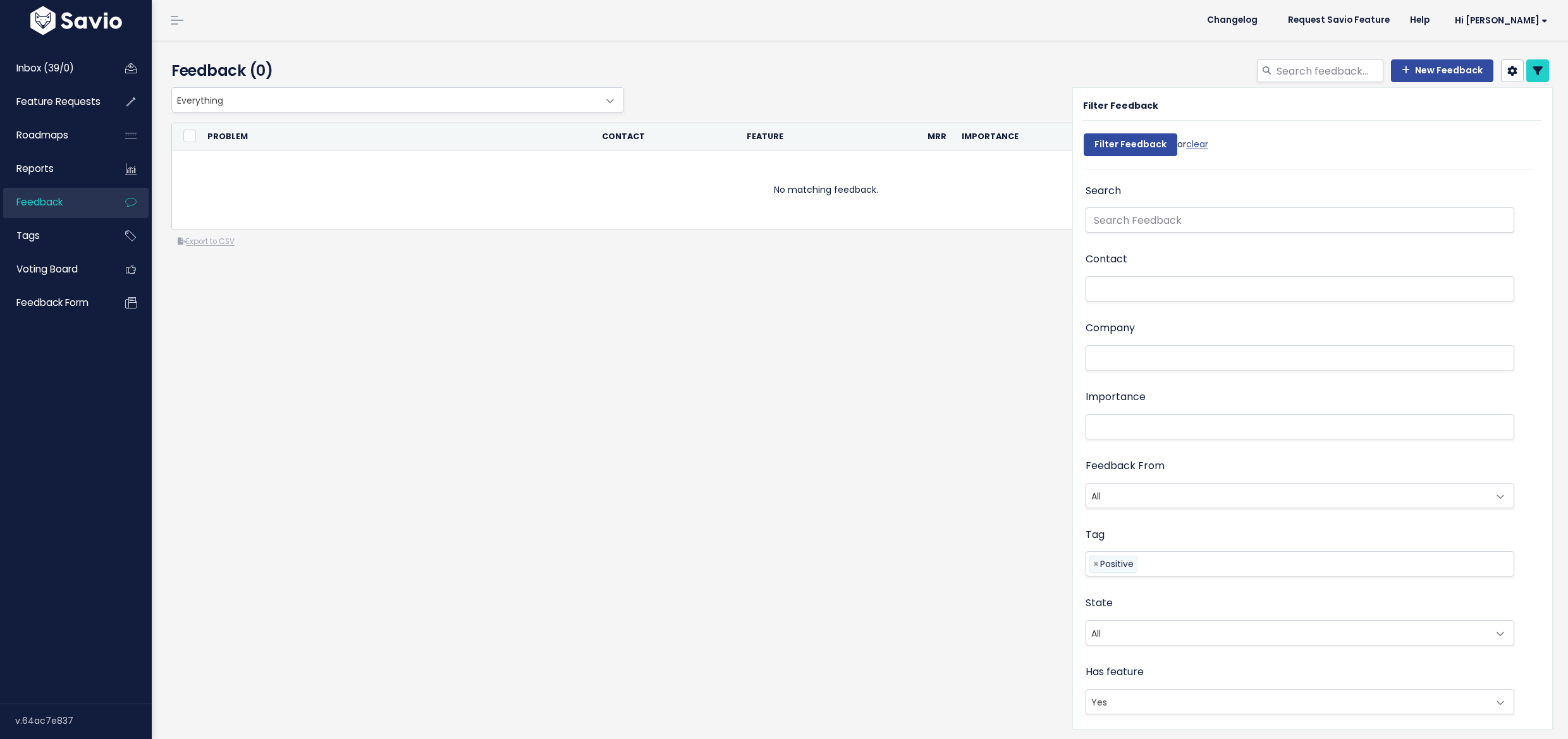
select select
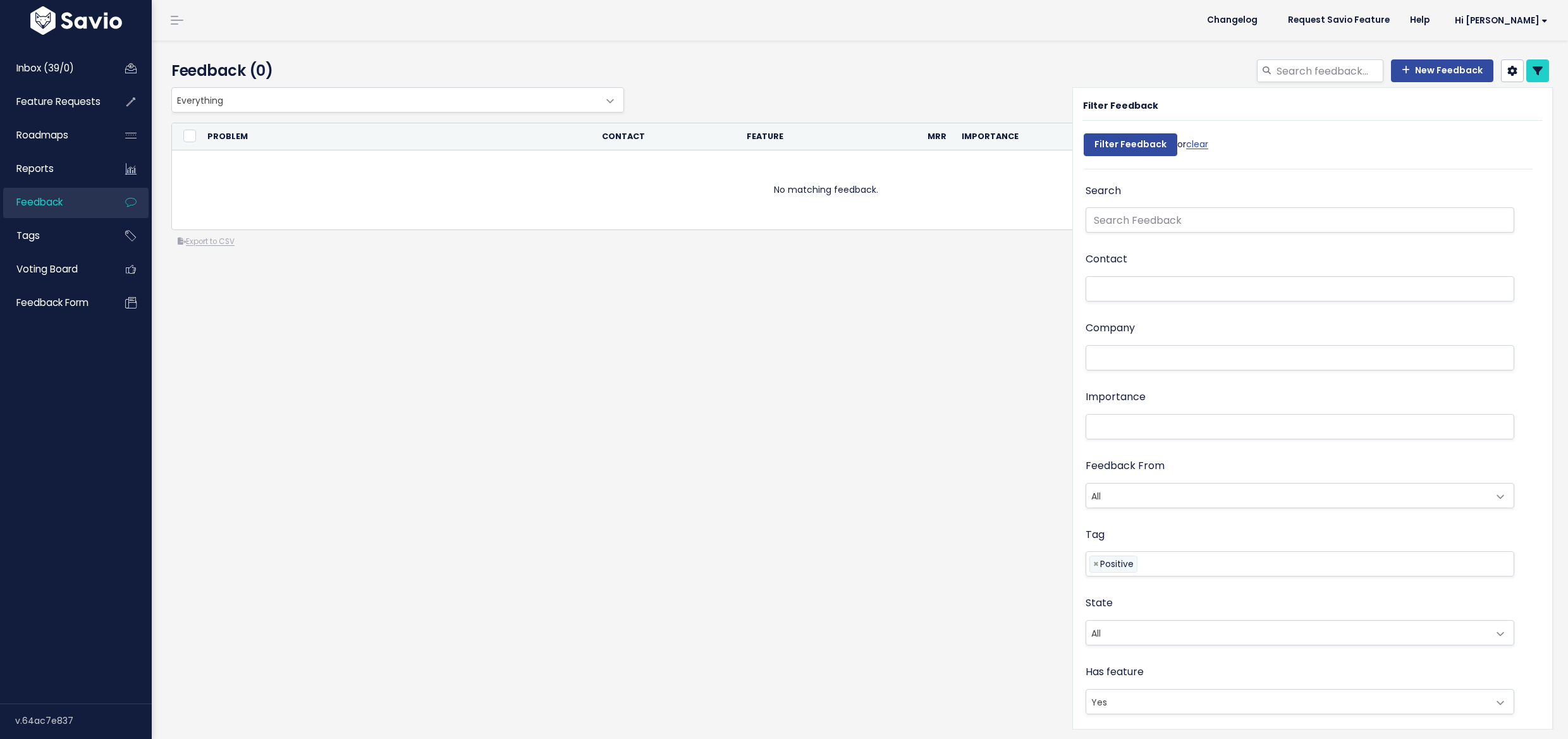
select select
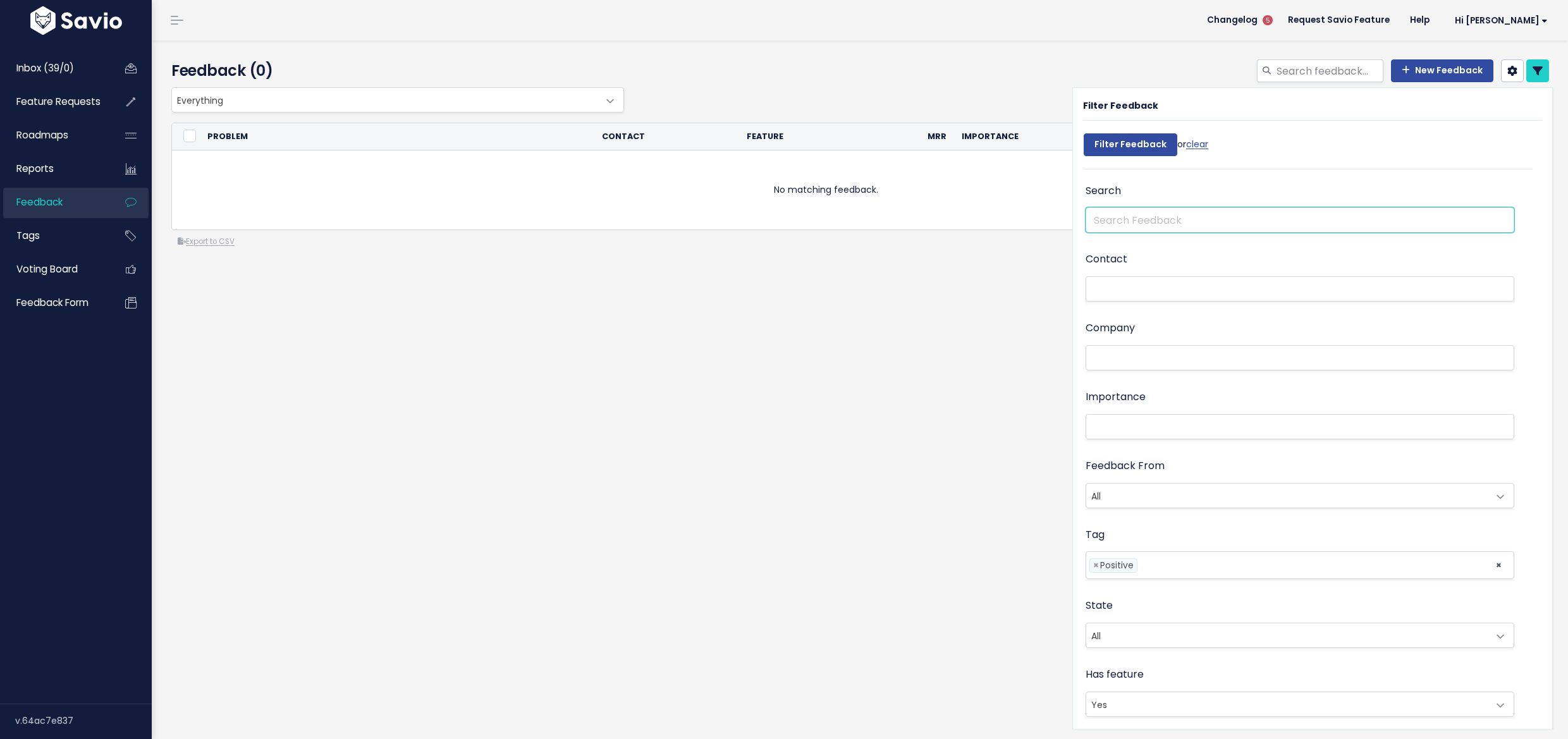
click at [1127, 215] on input "text" at bounding box center [1299, 220] width 429 height 26
click at [1121, 142] on input "Filter Feedback" at bounding box center [1130, 145] width 93 height 23
select select
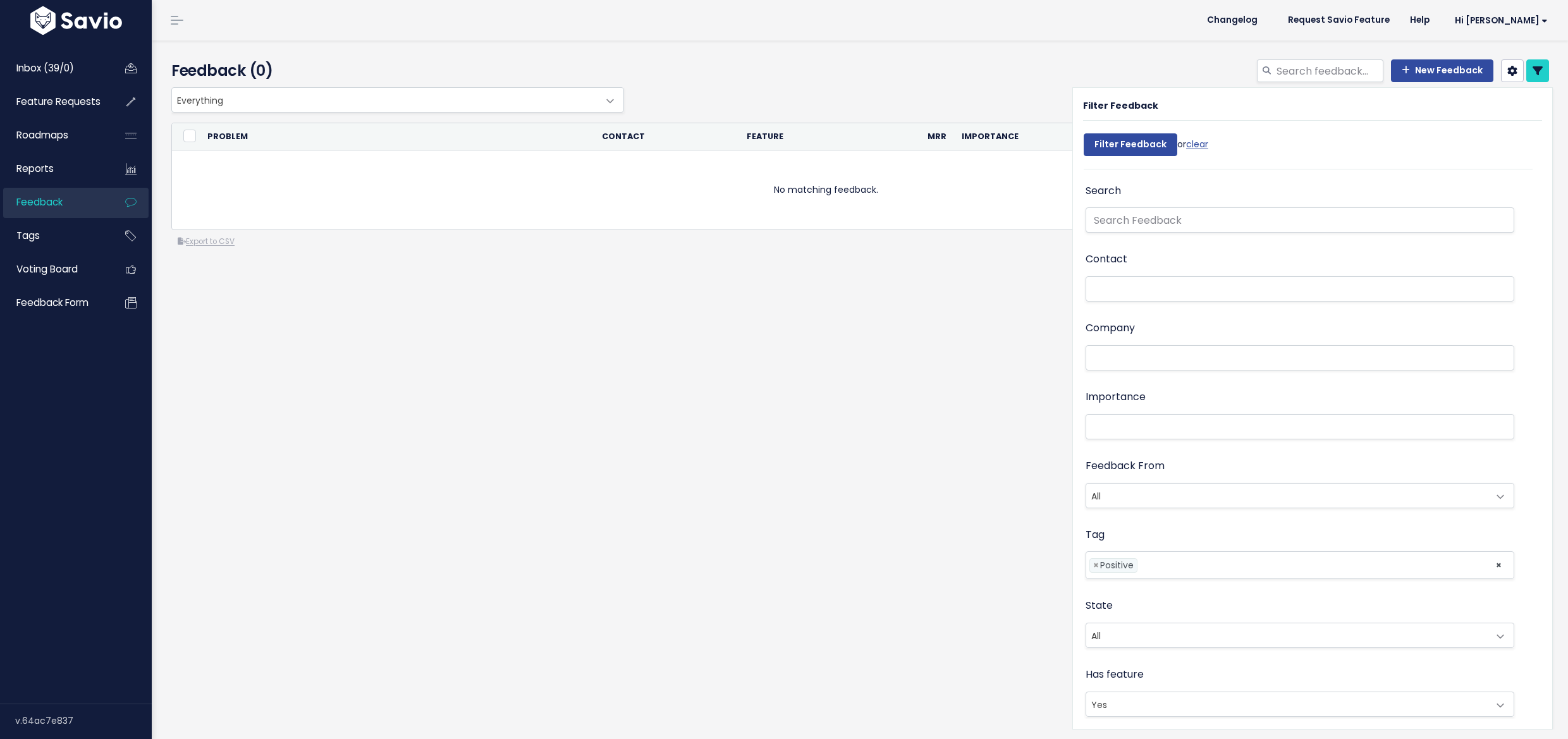
select select
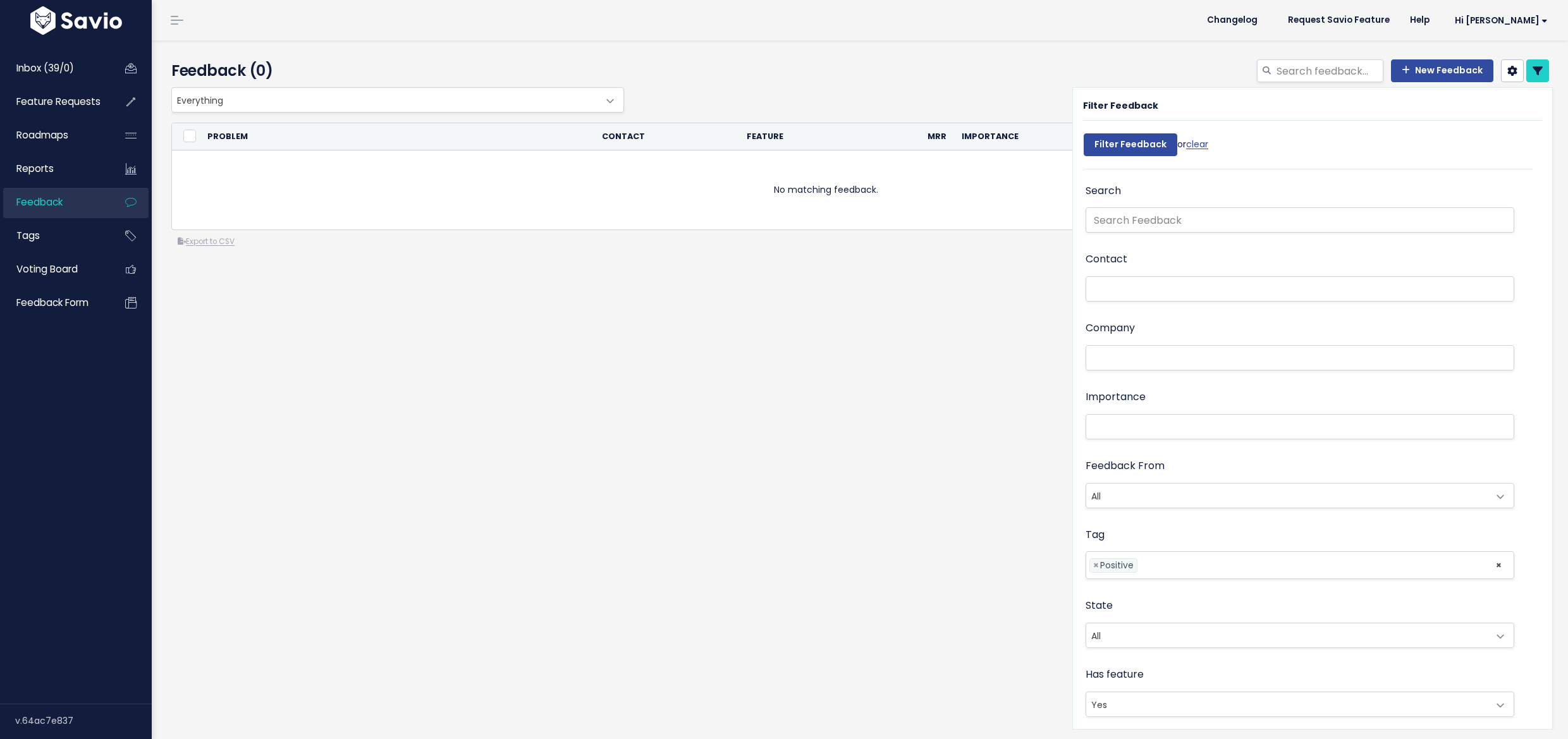
select select
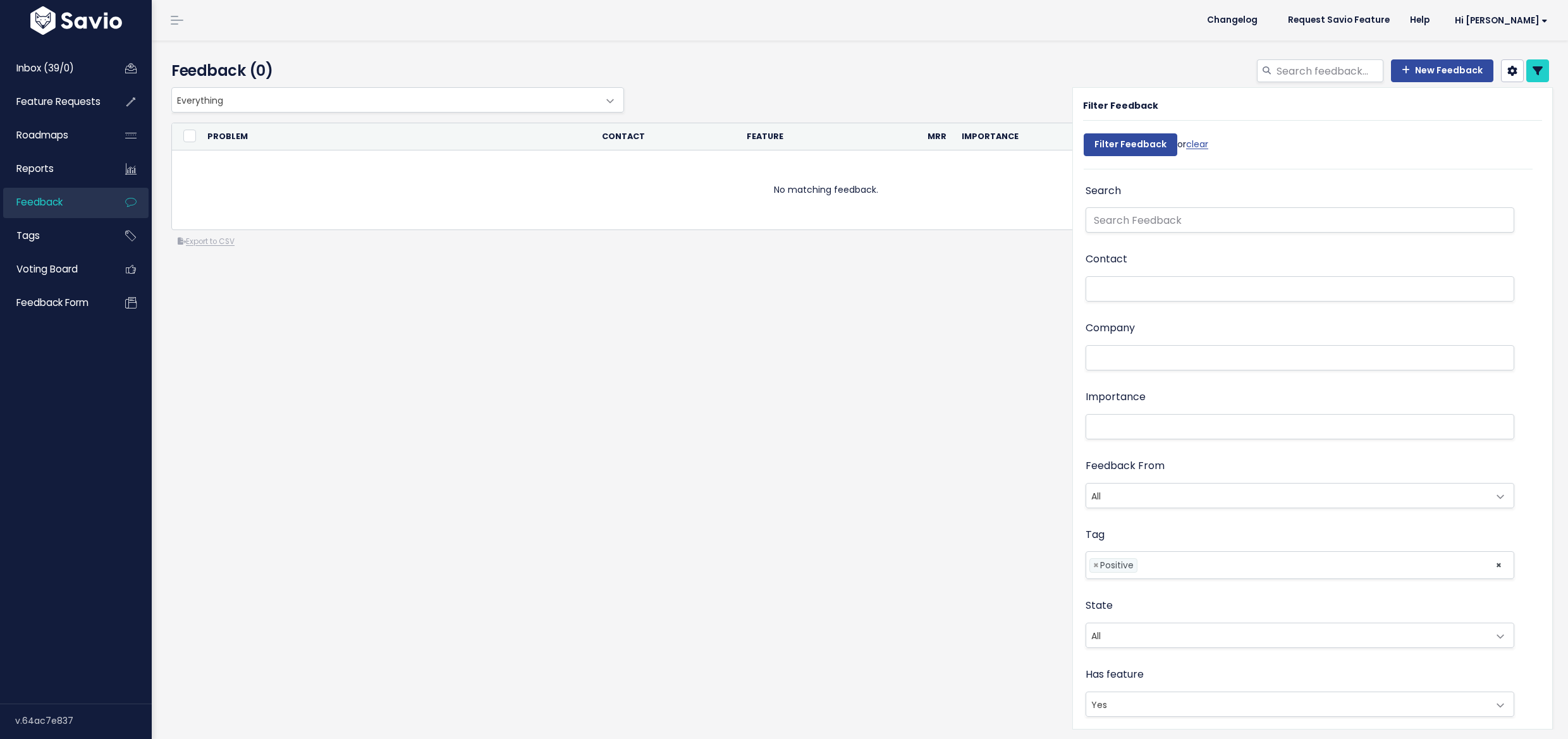
select select
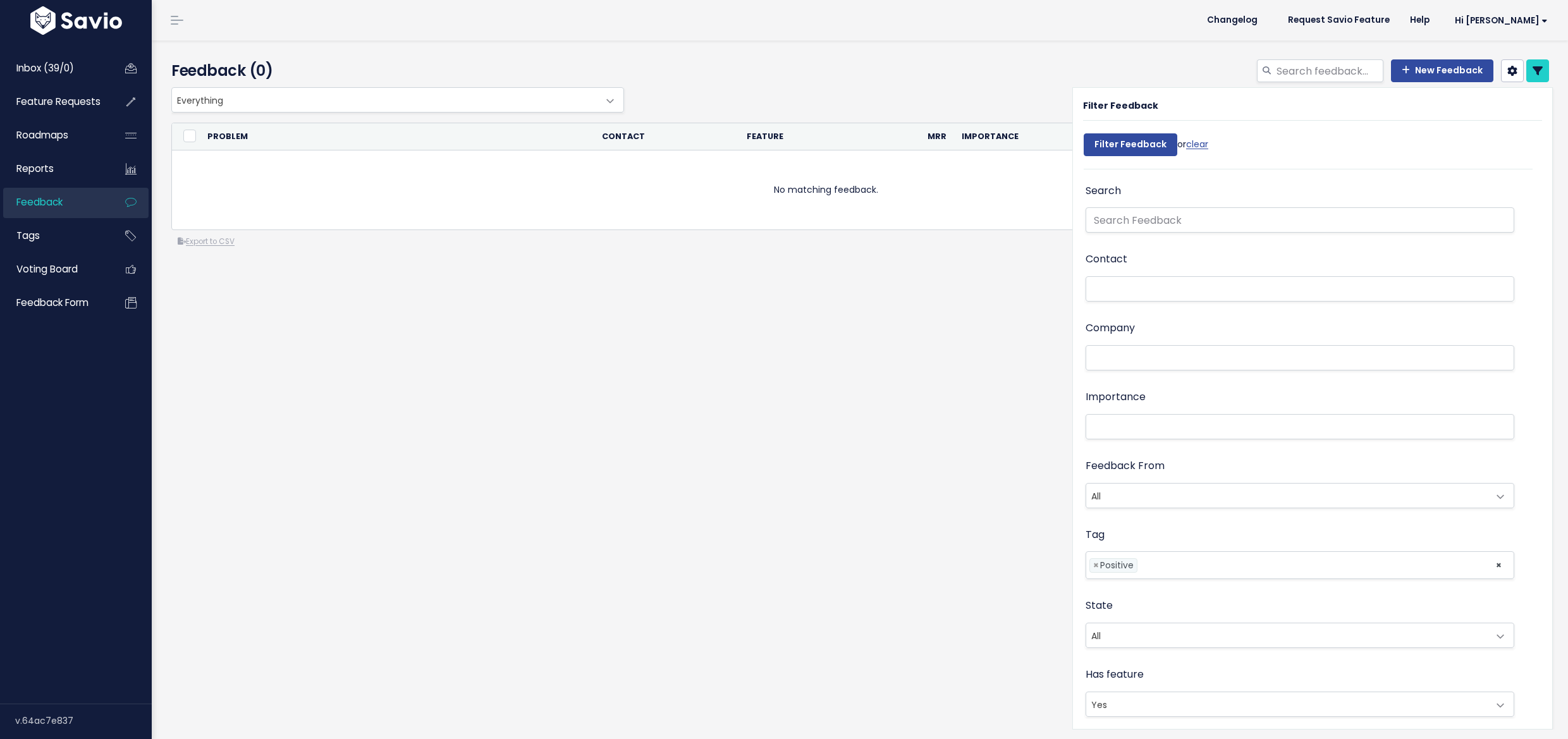
select select
click at [1093, 566] on span "×" at bounding box center [1096, 566] width 6 height 14
select select
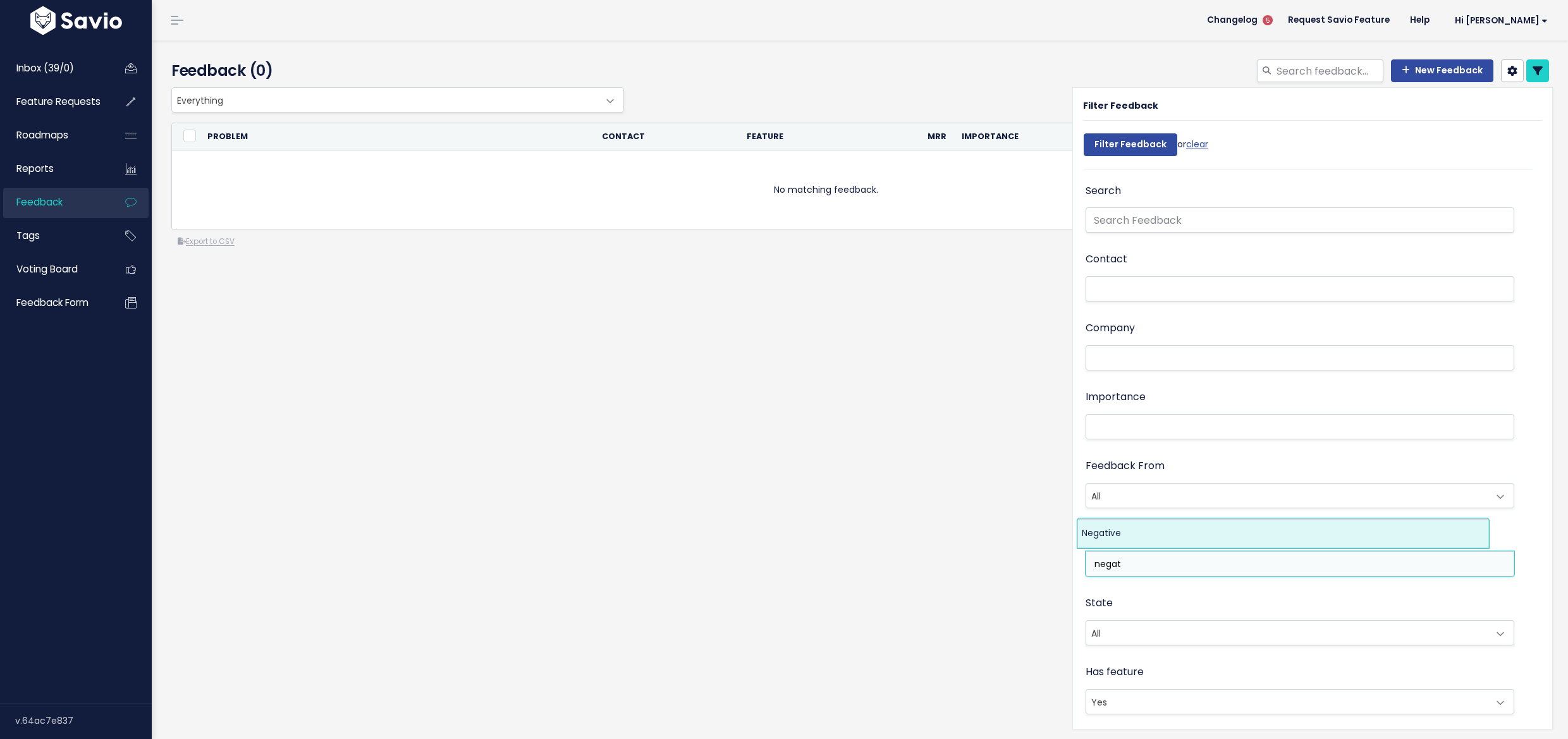
type input "negat"
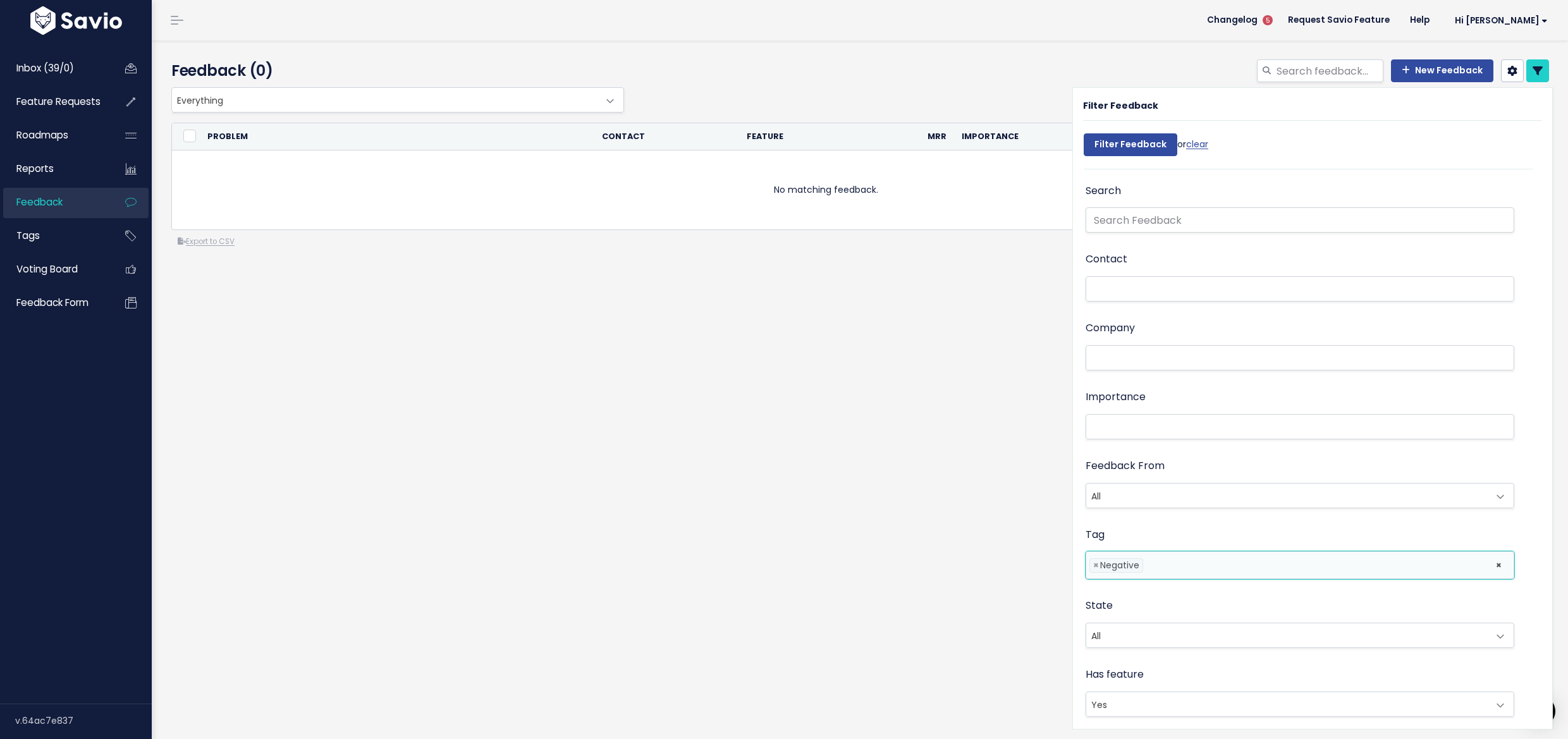
select select "7969"
click at [1097, 147] on input "Filter Feedback" at bounding box center [1130, 145] width 93 height 23
select select
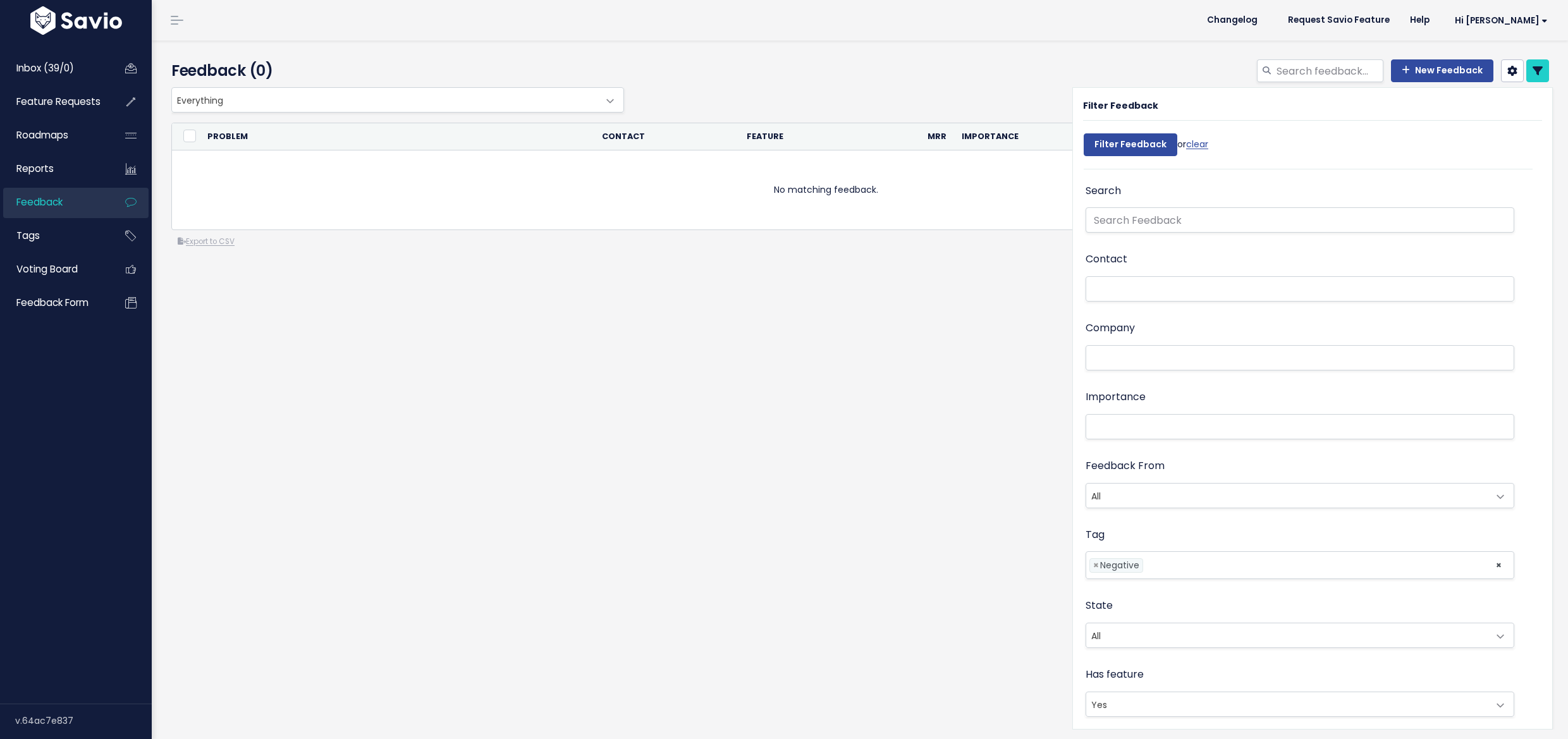
select select
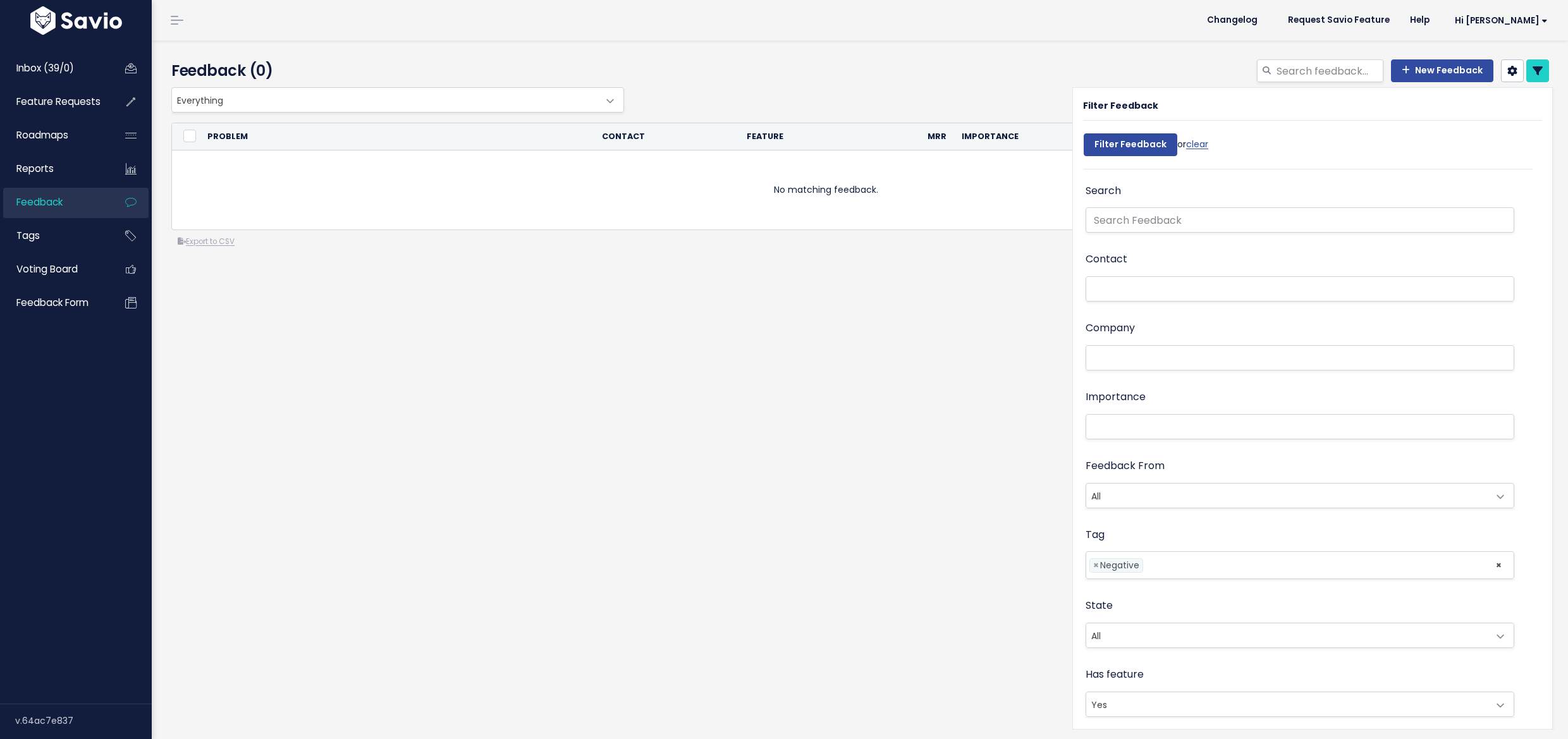
select select
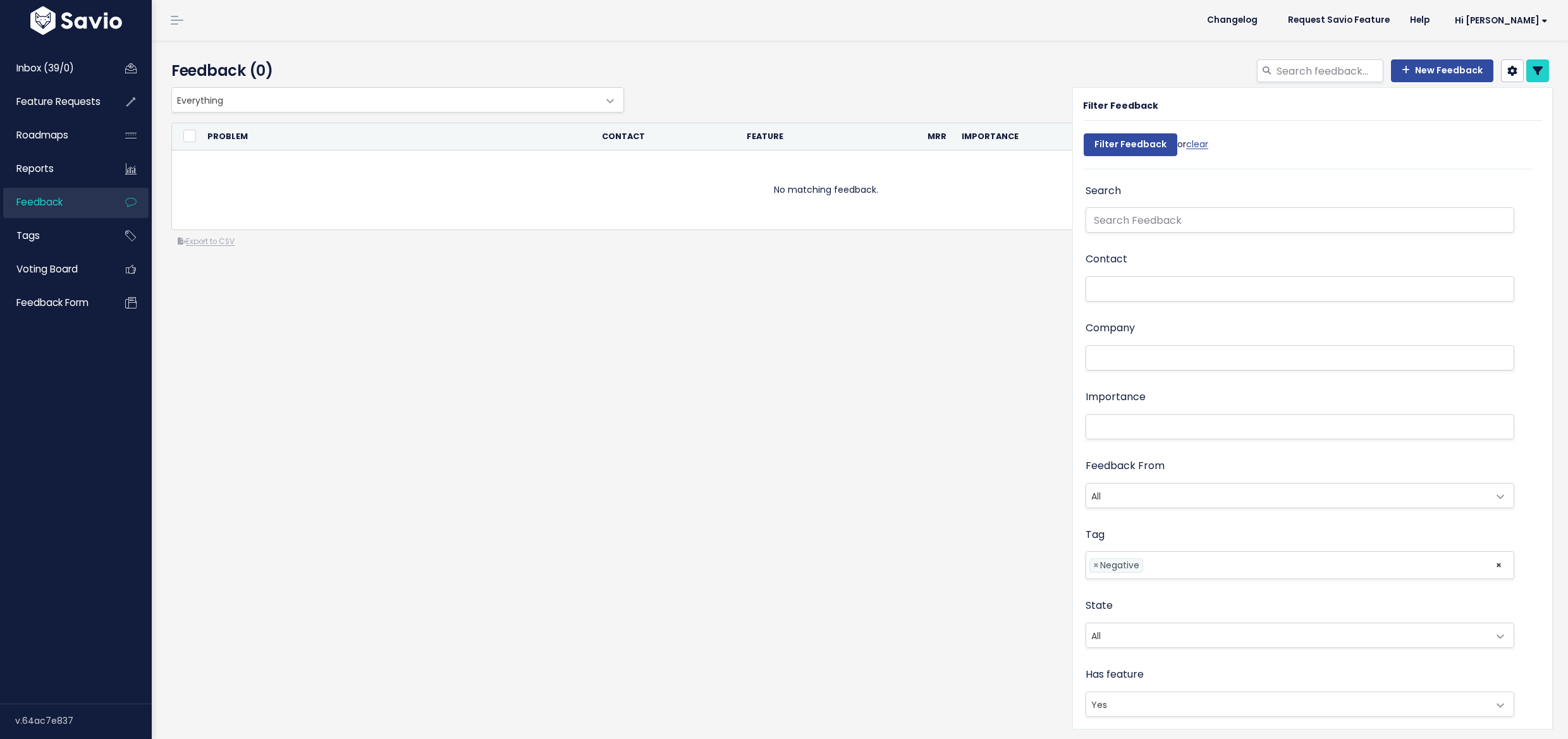
select select
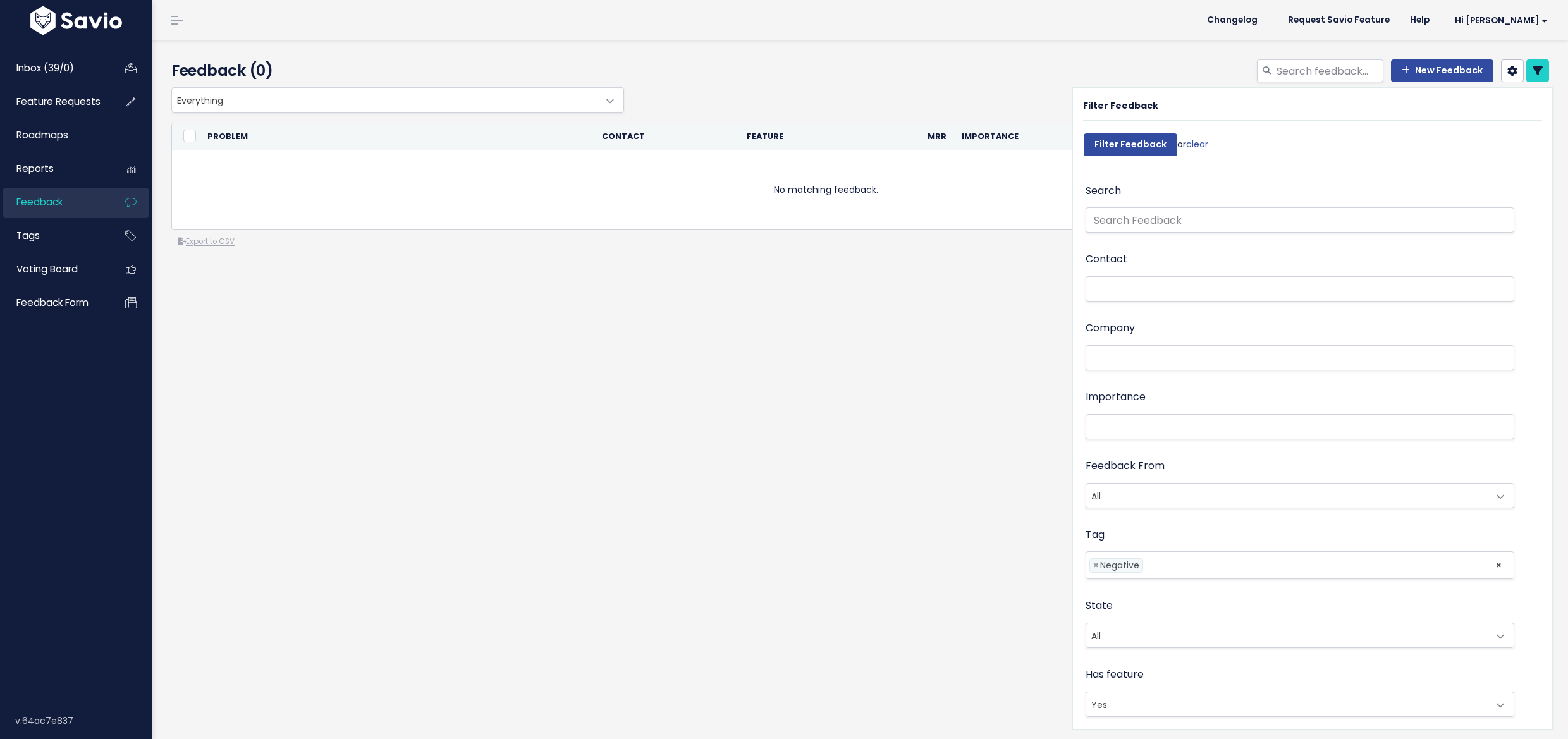
select select
click at [1093, 563] on span "×" at bounding box center [1096, 566] width 6 height 14
select select
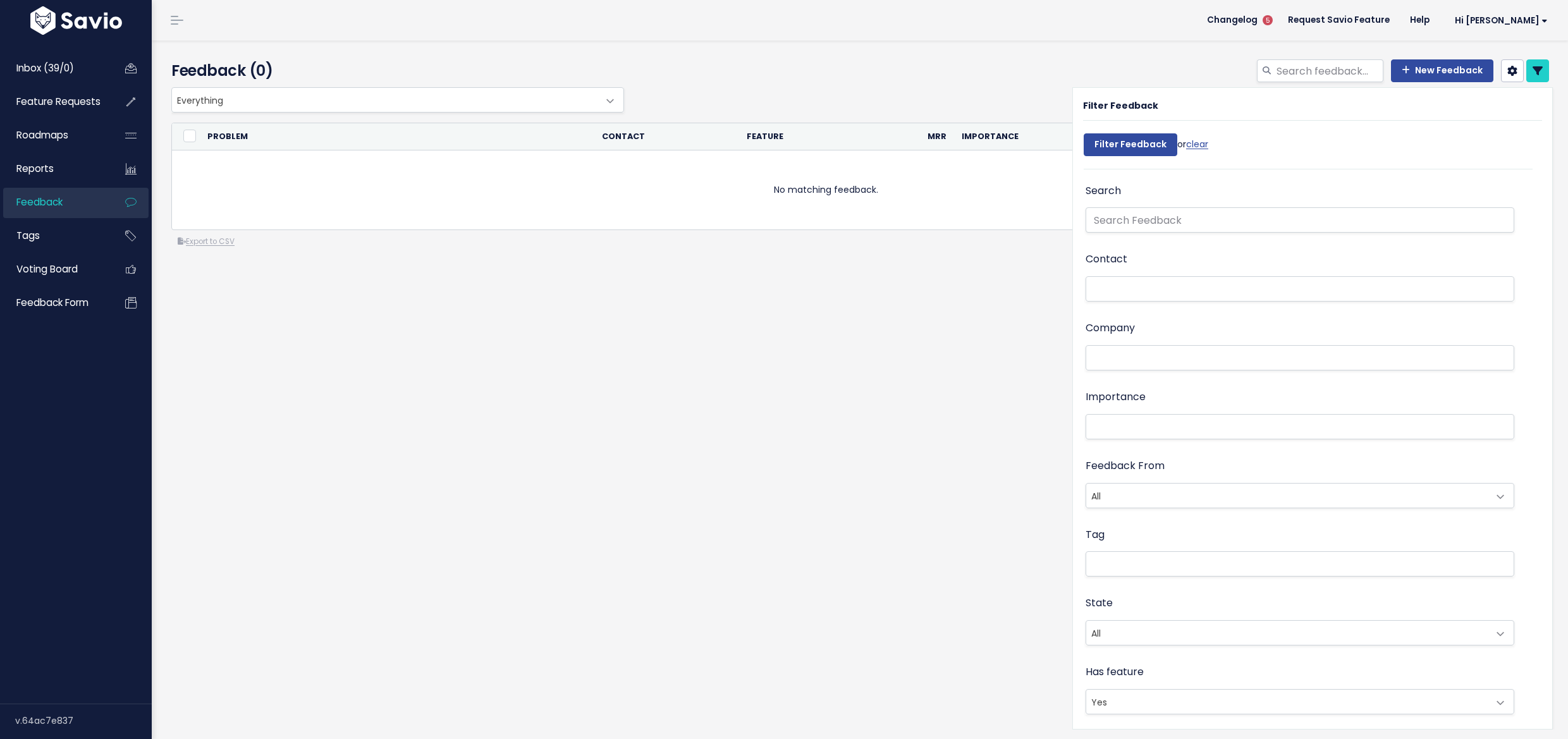
click at [1157, 598] on div "State All Untriaged Snoozed Triaged All" at bounding box center [1299, 621] width 429 height 53
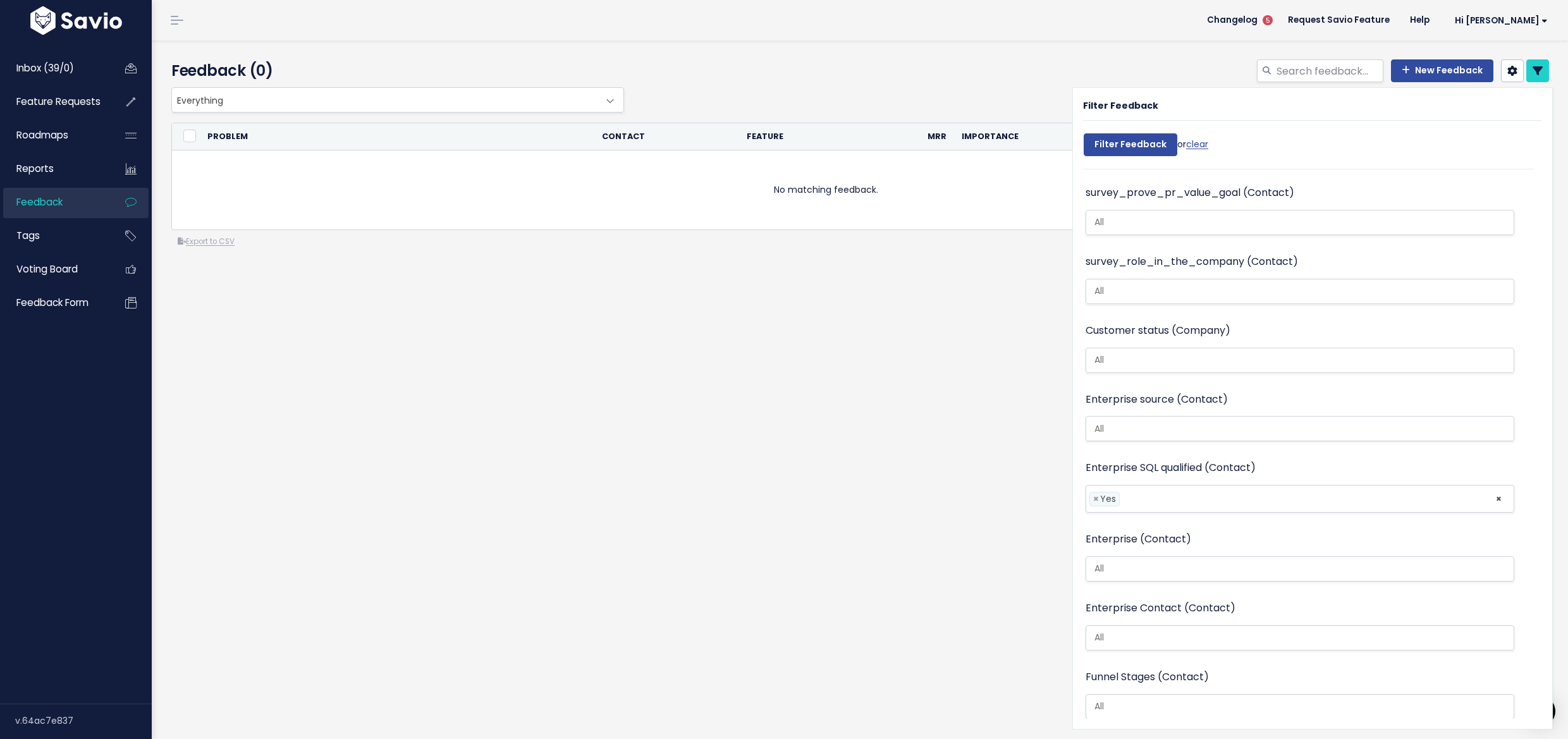
scroll to position [3, 0]
click at [1093, 493] on span "×" at bounding box center [1096, 499] width 6 height 14
select select
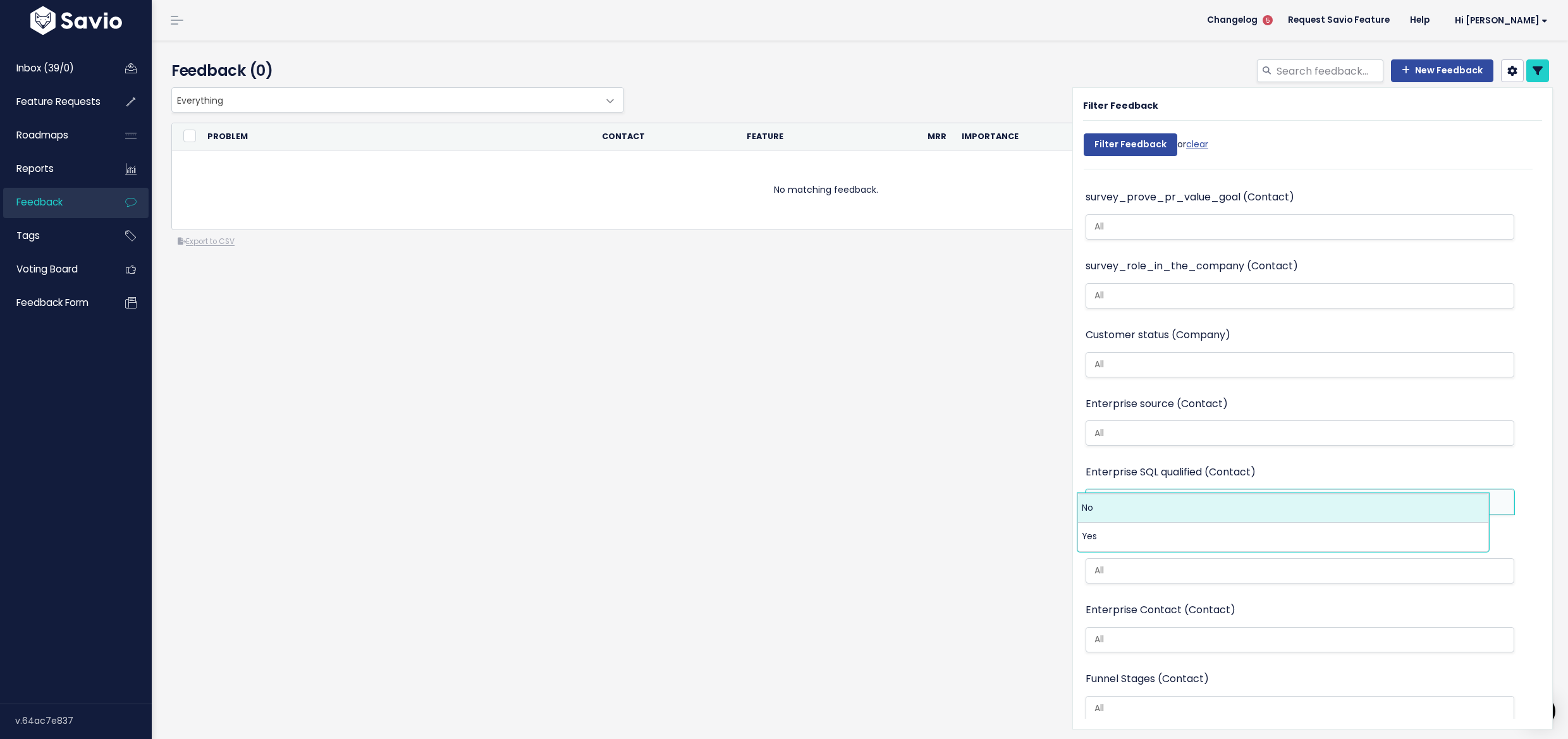
click at [1449, 421] on ul at bounding box center [1299, 433] width 427 height 24
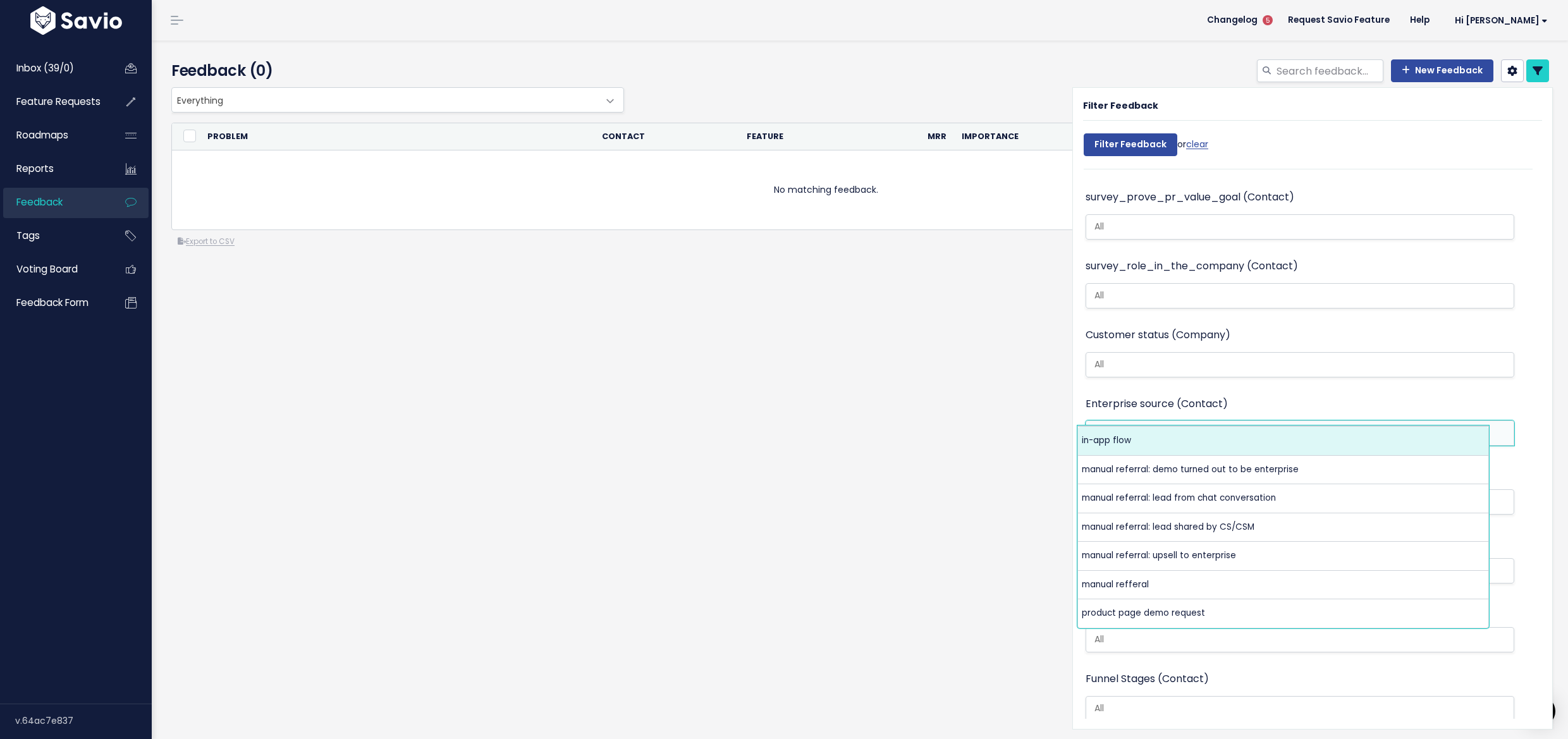
scroll to position [1980, 0]
click at [1482, 359] on input "search" at bounding box center [1294, 365] width 410 height 14
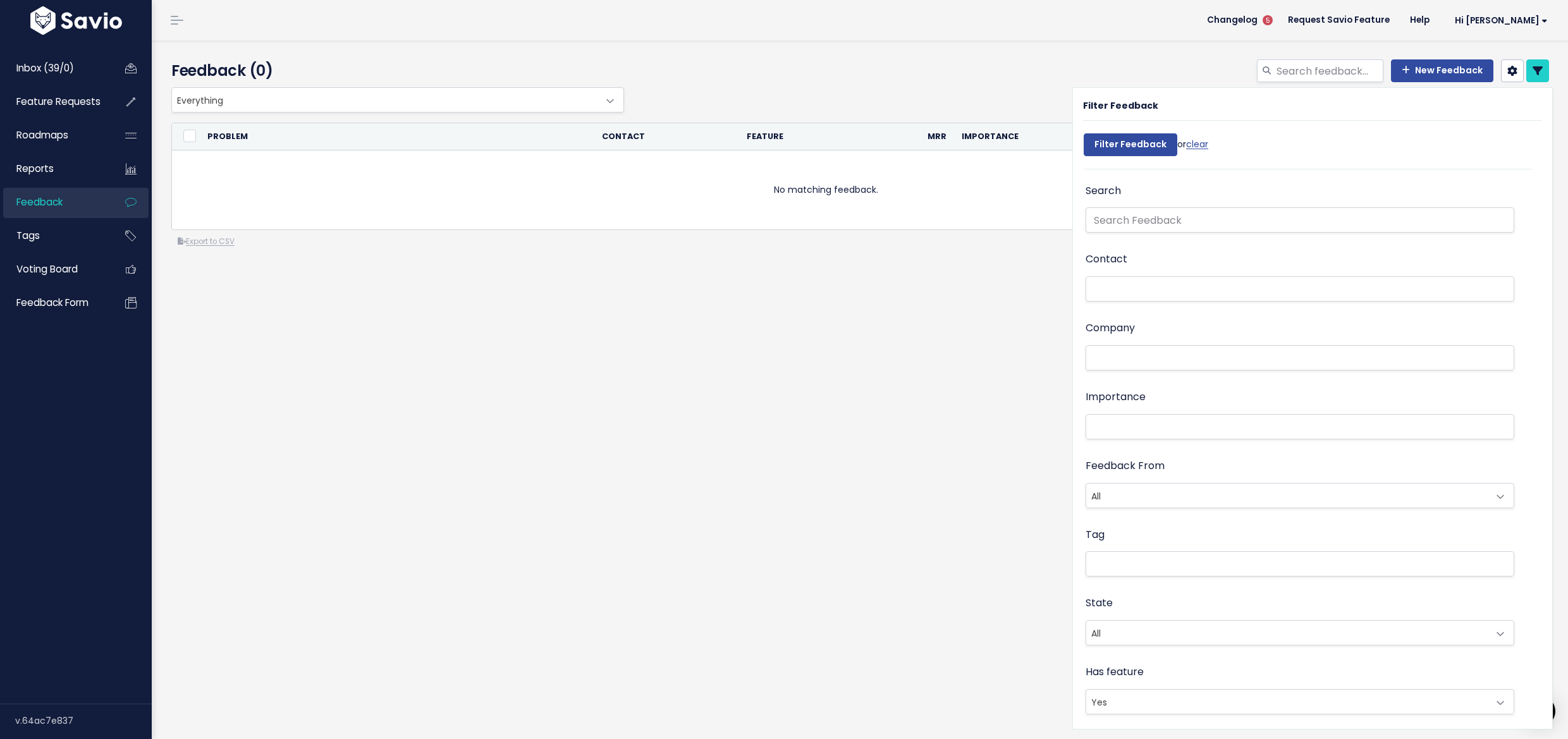
scroll to position [0, 0]
click at [1109, 692] on span "Yes" at bounding box center [1287, 702] width 402 height 24
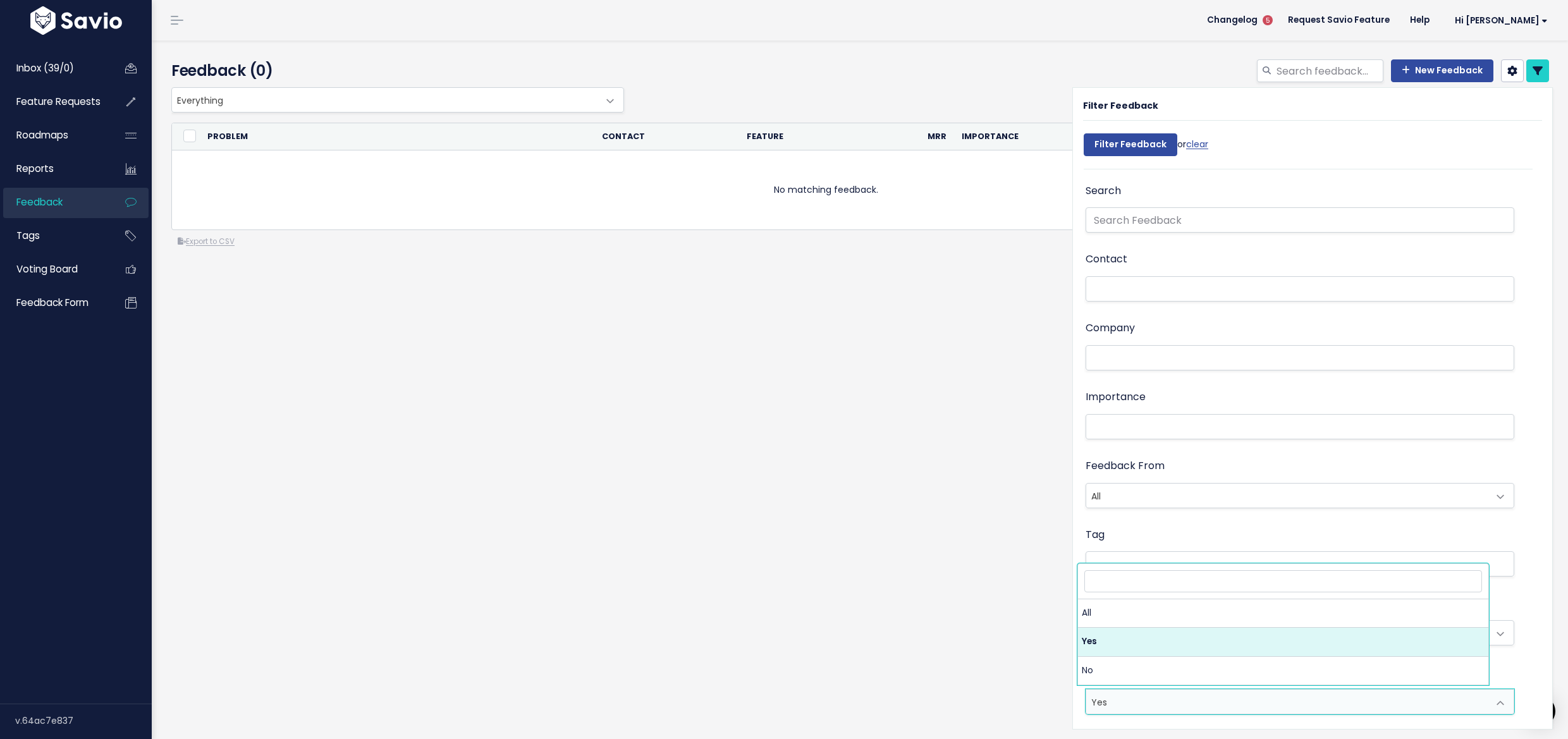
select select
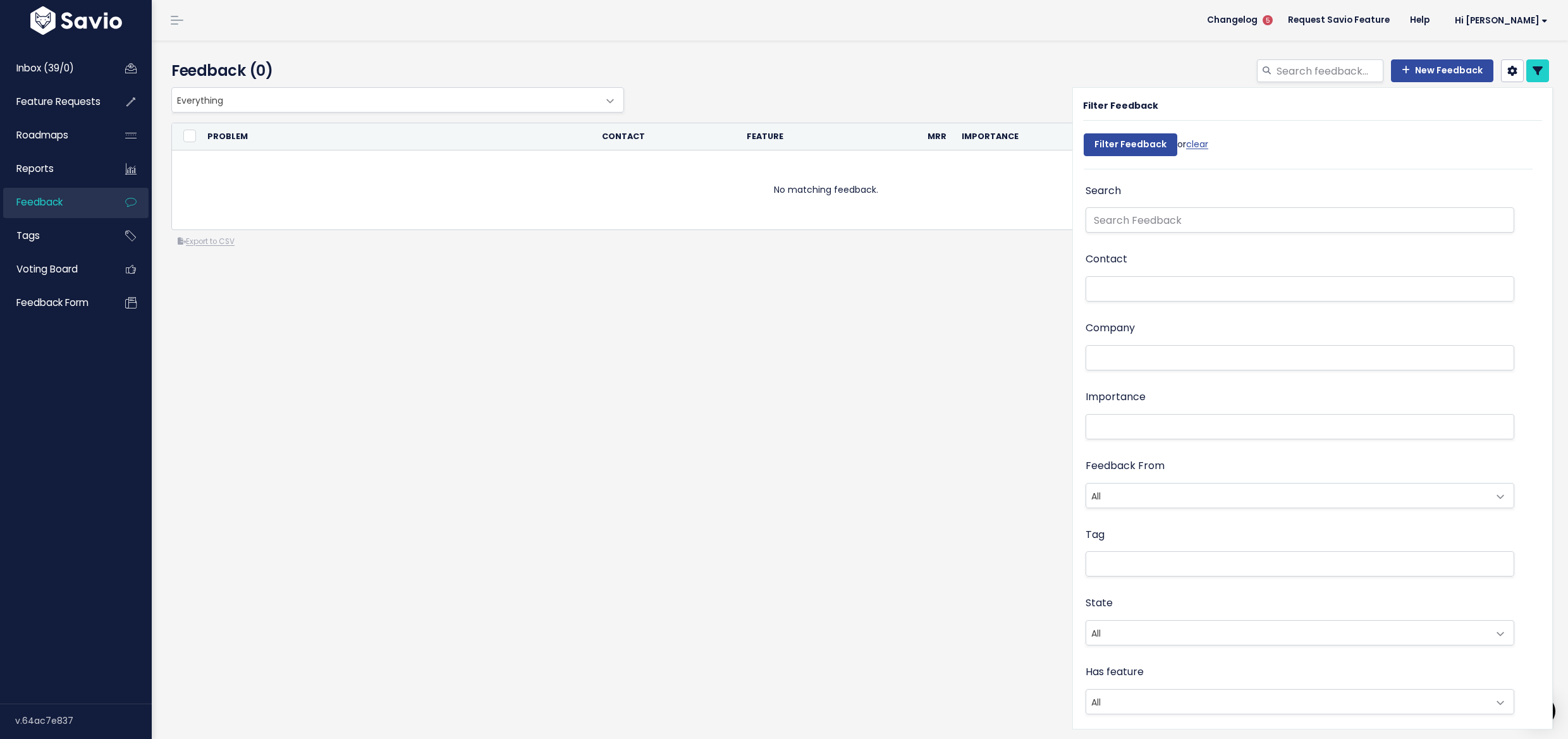
click at [1125, 411] on div "Importance Not Set Nice to have Must have Dealbreaker" at bounding box center [1299, 414] width 429 height 53
click at [1118, 346] on ul at bounding box center [1299, 358] width 427 height 24
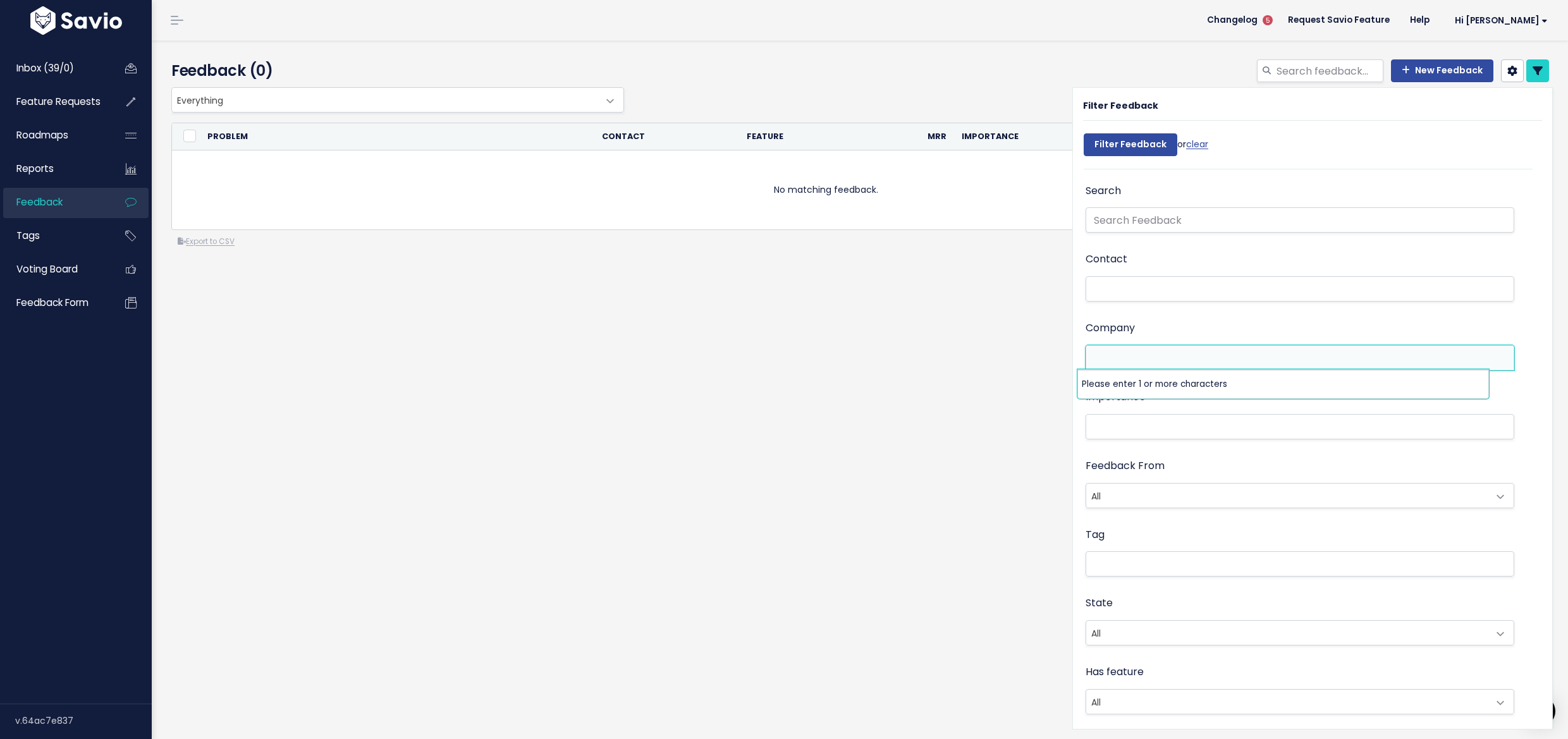
click at [1132, 273] on div "Contact" at bounding box center [1299, 276] width 429 height 53
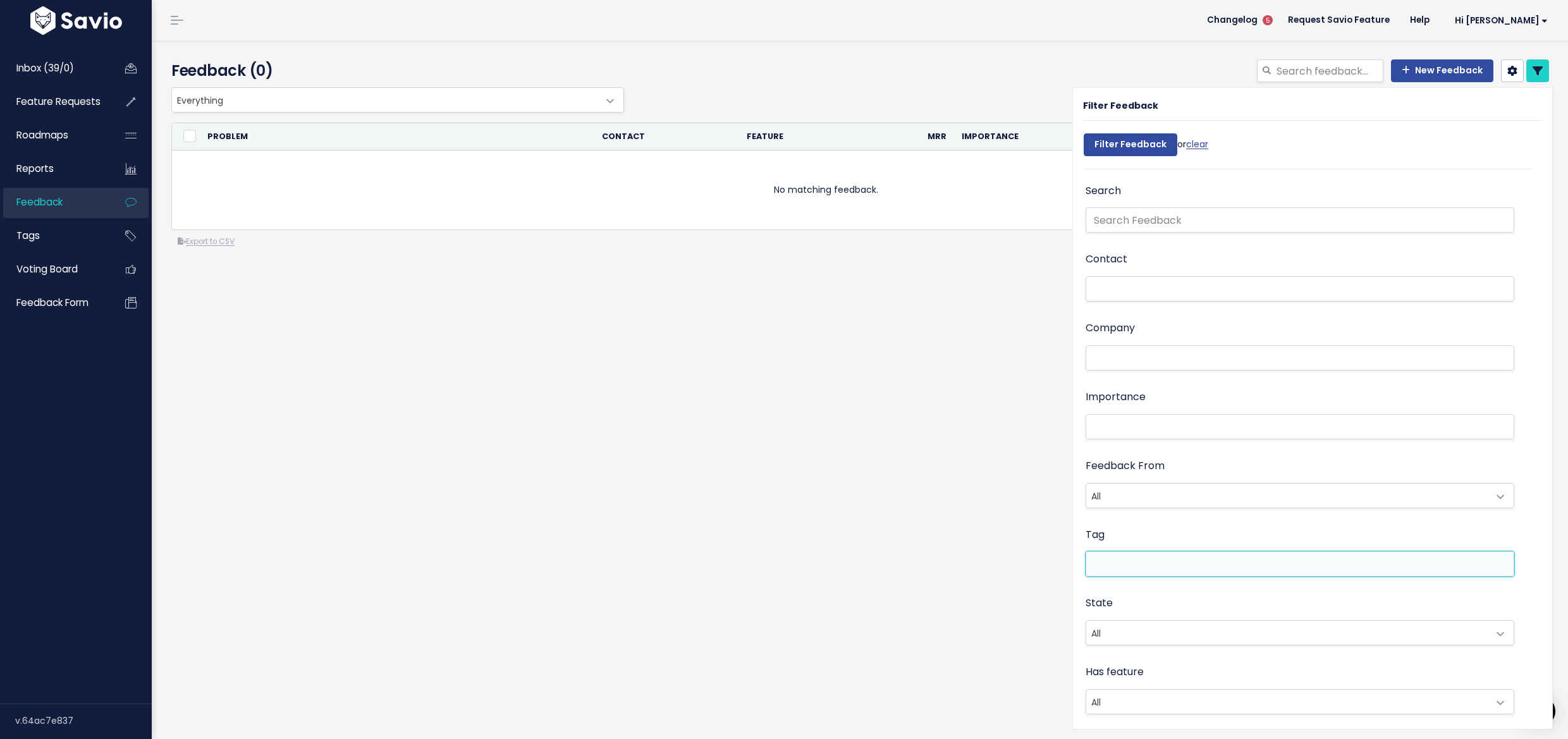
click at [1110, 573] on span at bounding box center [1299, 564] width 429 height 26
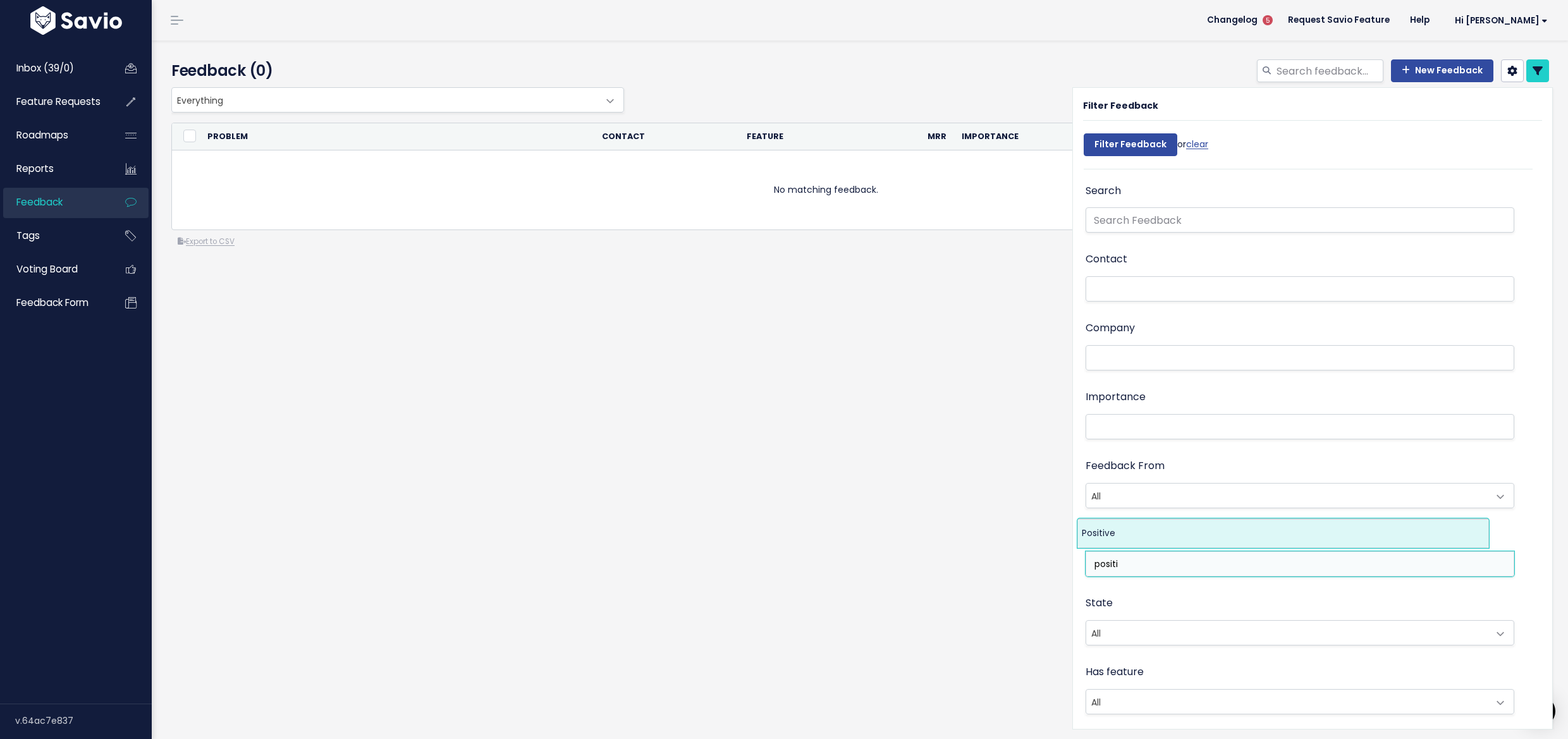
type input "positi"
select select "7968"
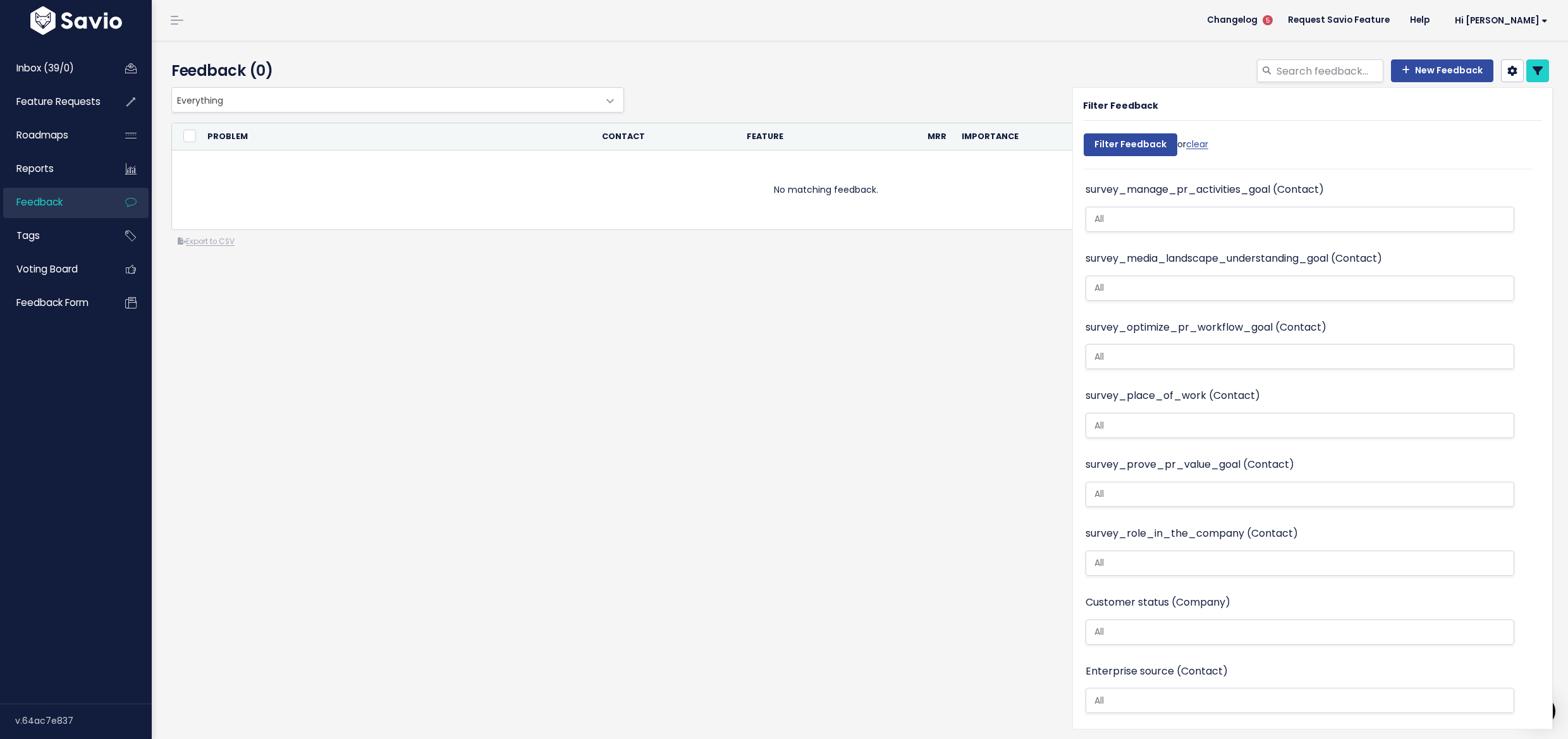
scroll to position [1733, 0]
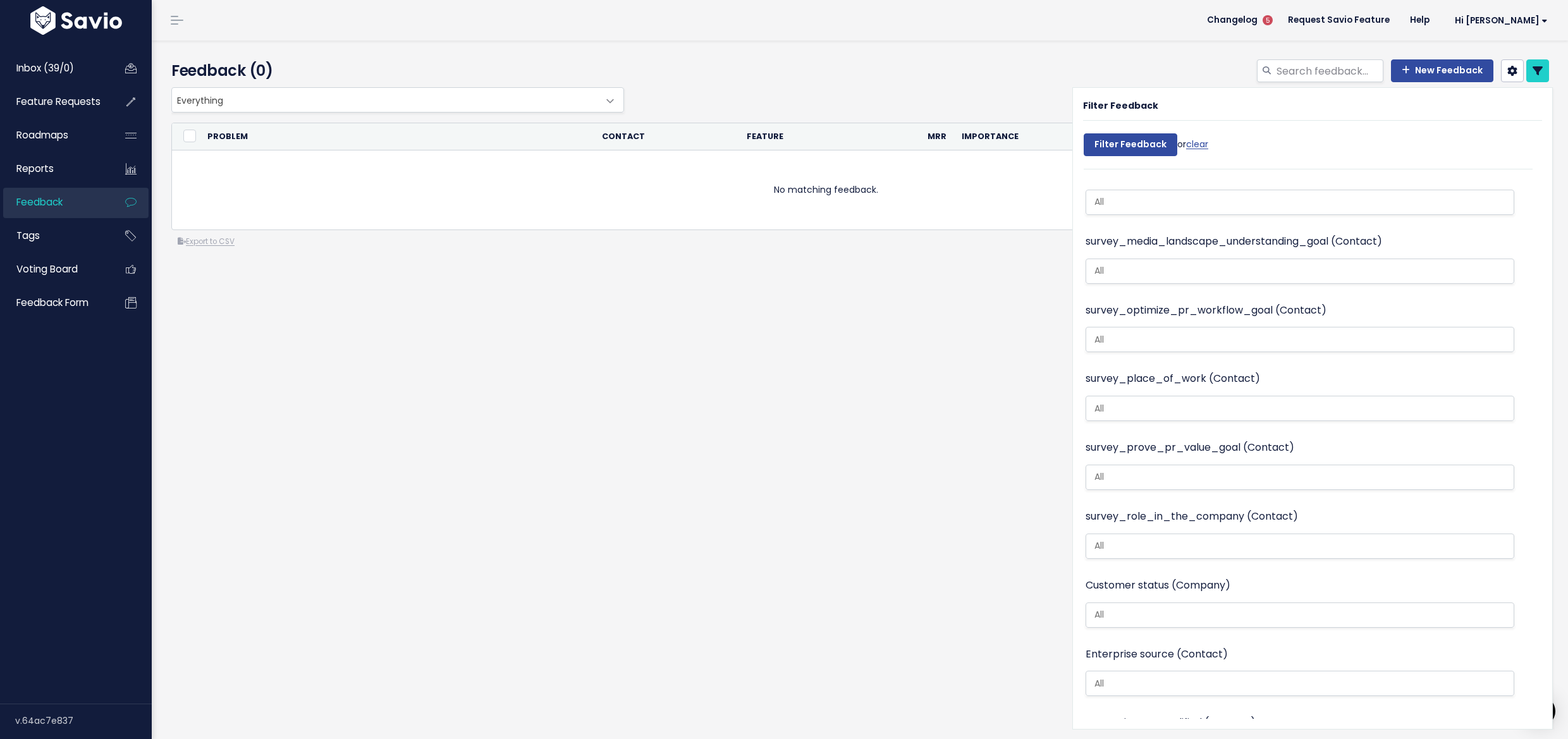
click at [1121, 650] on div "Enterprise source (Contact) in-app flow manual referral: demo turned out to be …" at bounding box center [1299, 672] width 429 height 53
click at [1121, 677] on input "search" at bounding box center [1294, 684] width 410 height 14
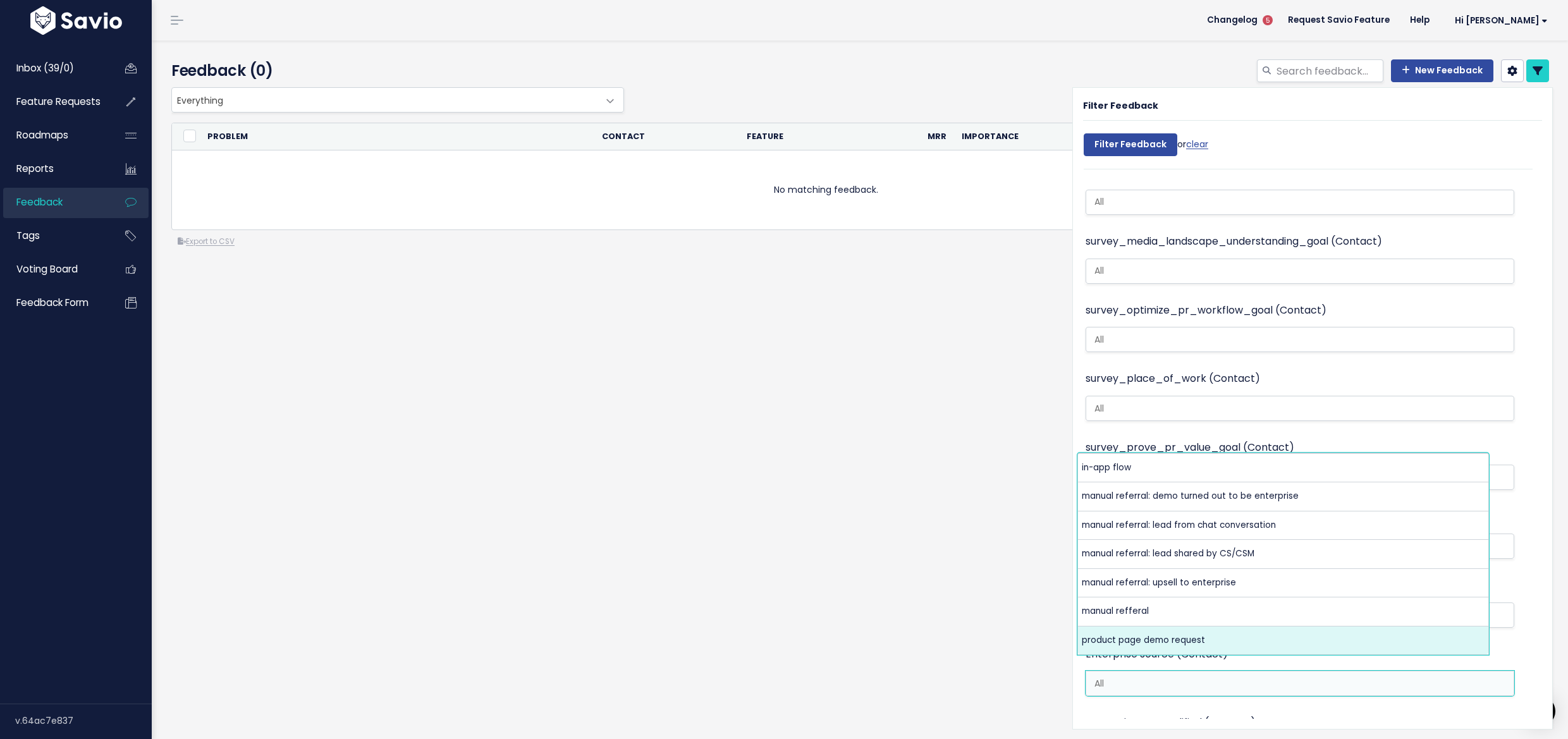
click at [1118, 714] on label "Enterprise SQL qualified (Contact)" at bounding box center [1170, 723] width 170 height 18
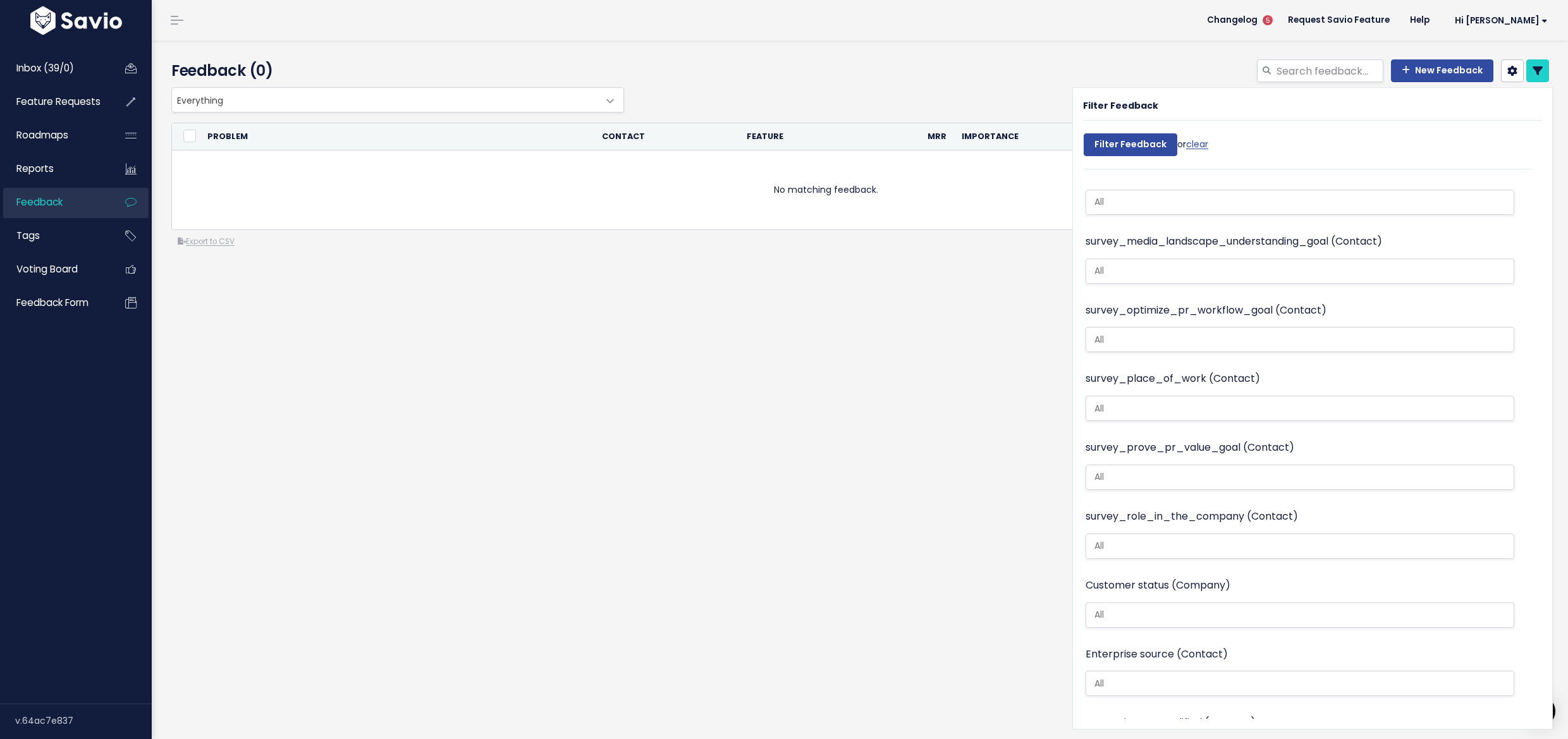
scroll to position [1764, 0]
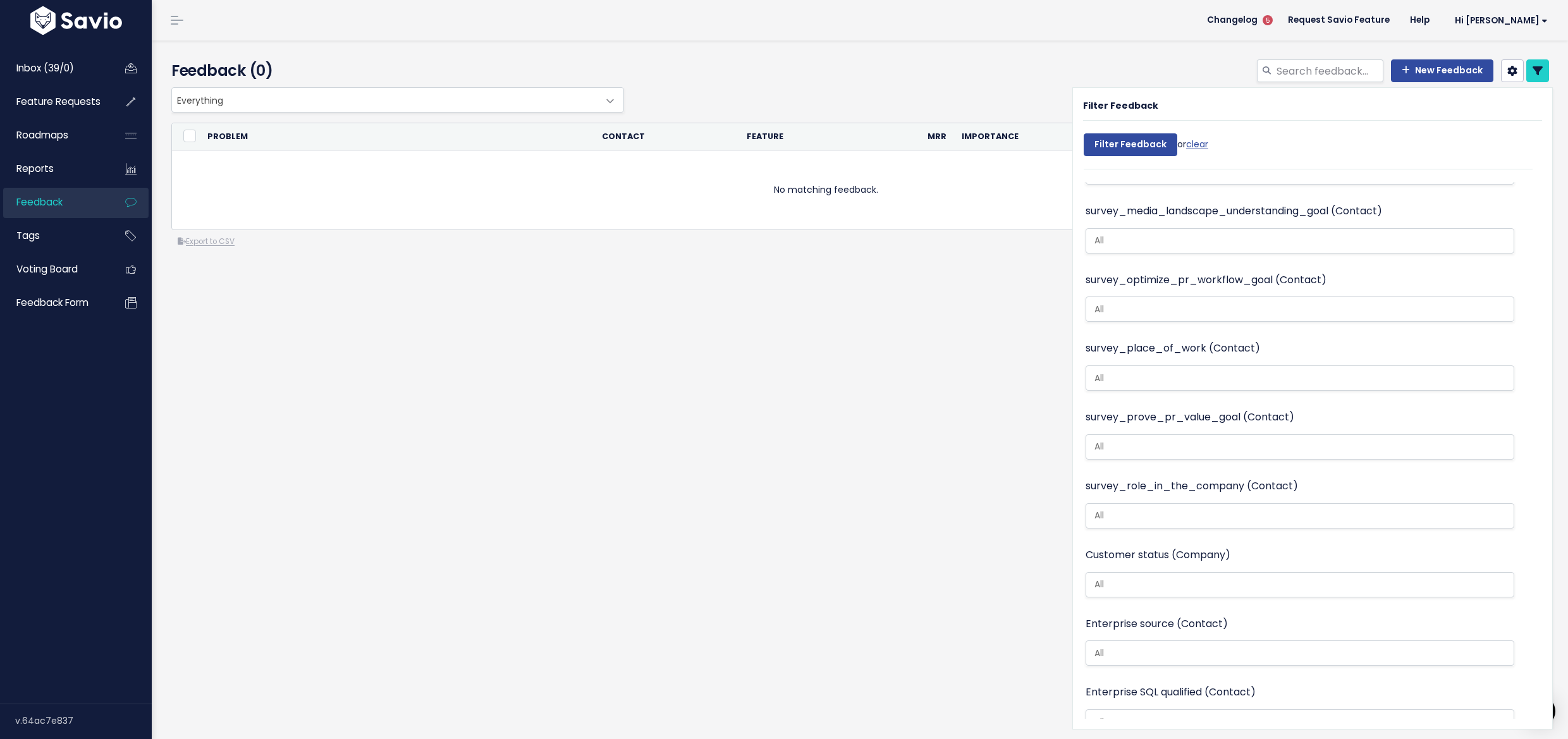
click at [1123, 716] on input "search" at bounding box center [1294, 722] width 410 height 14
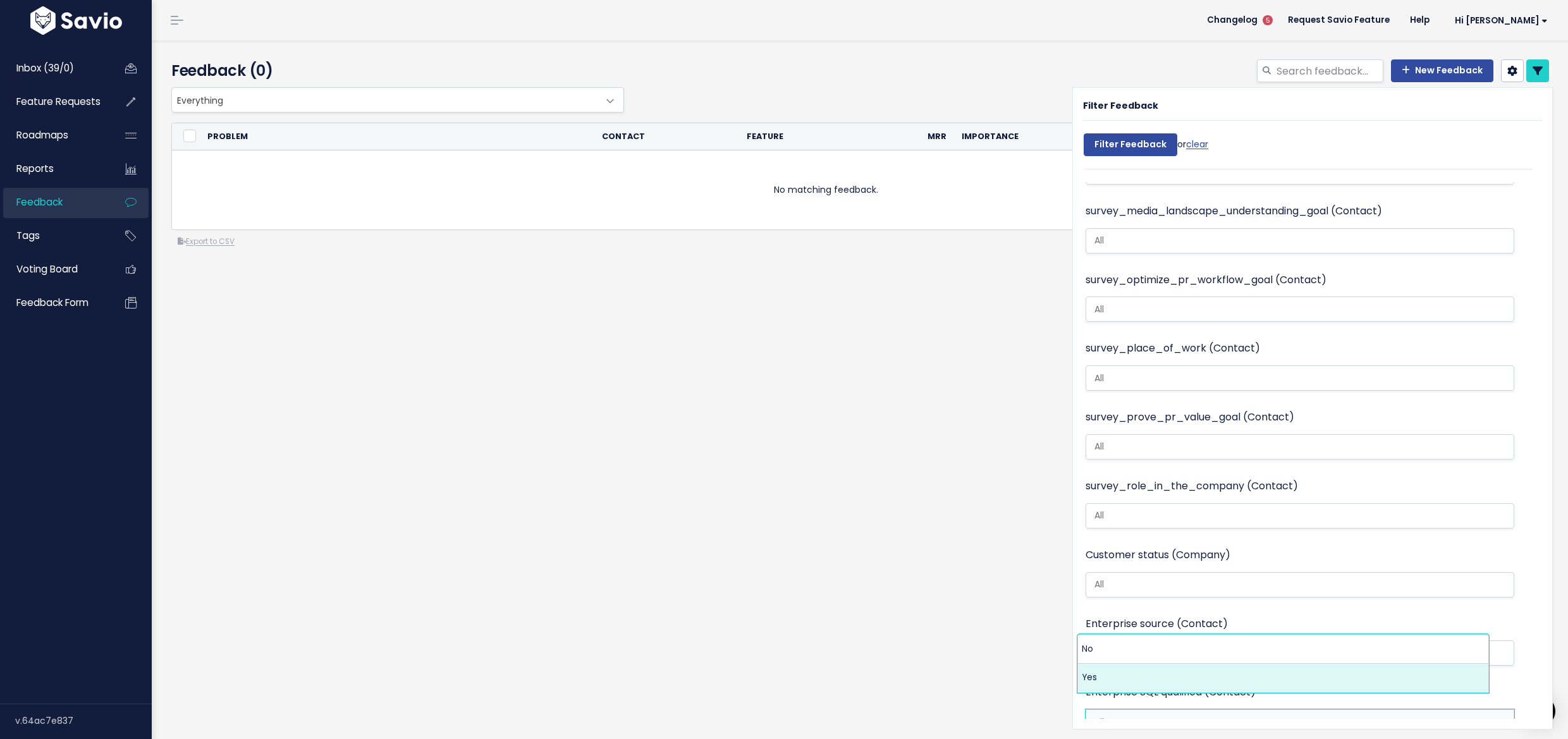
select select "Yes"
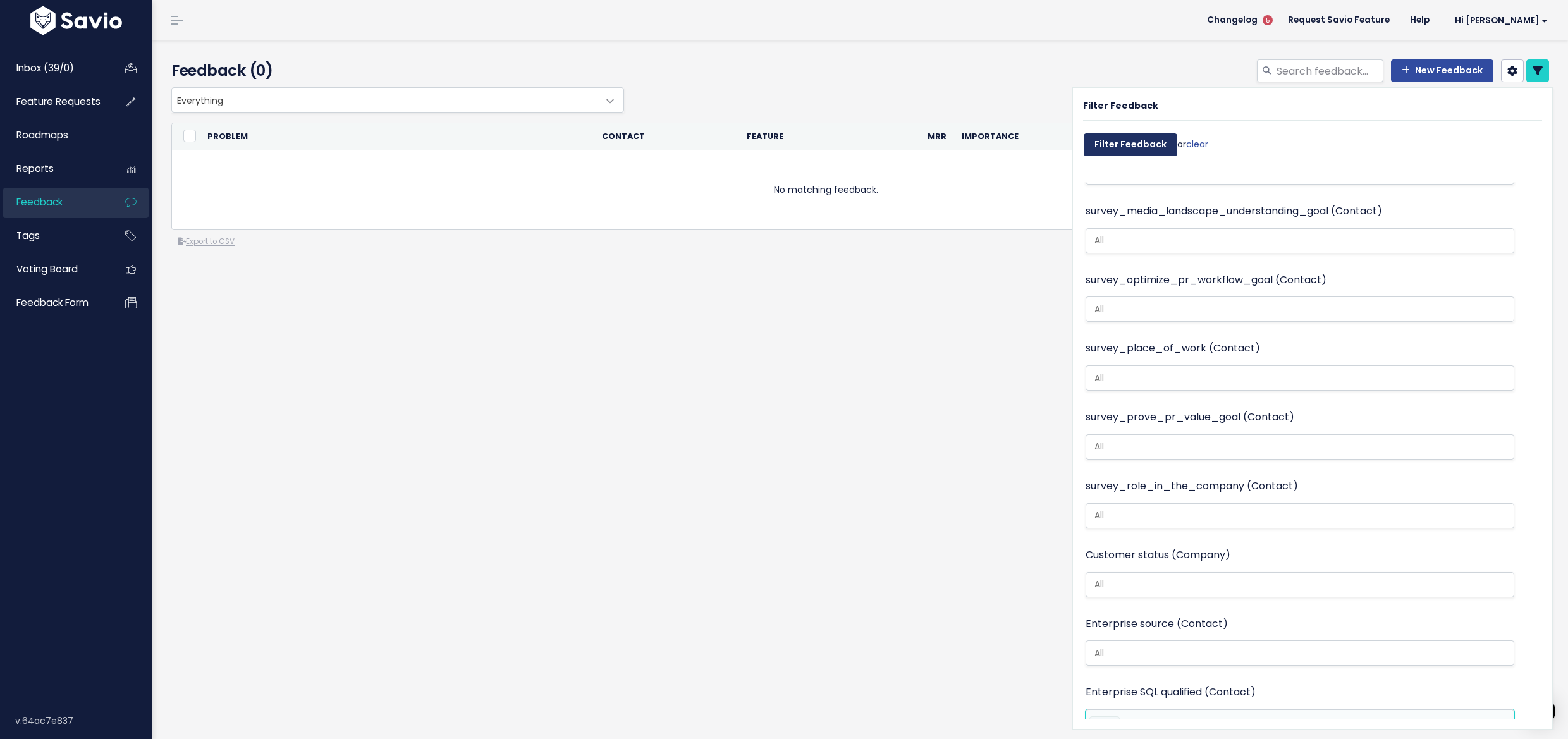
click at [1149, 142] on input "Filter Feedback" at bounding box center [1130, 145] width 93 height 23
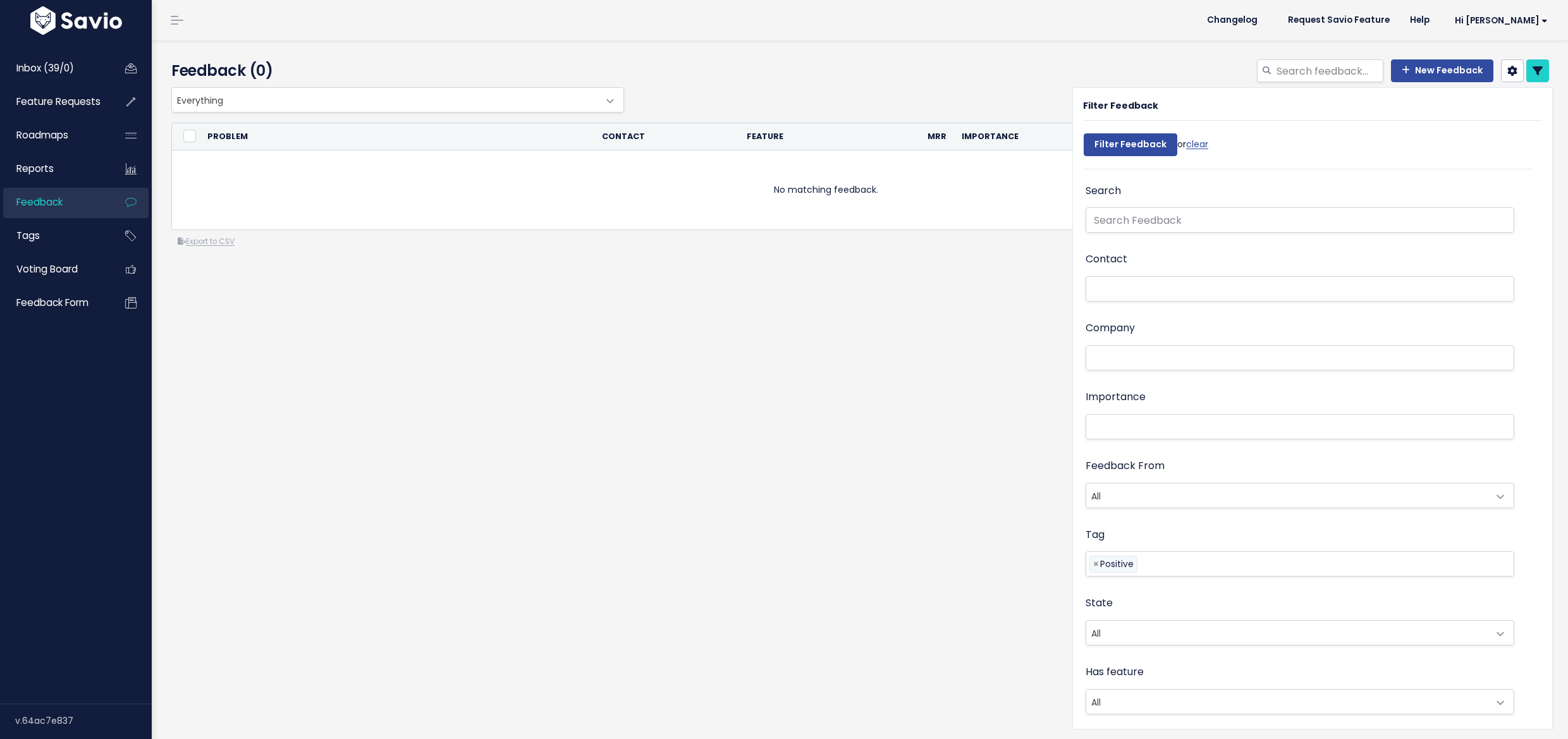
select select
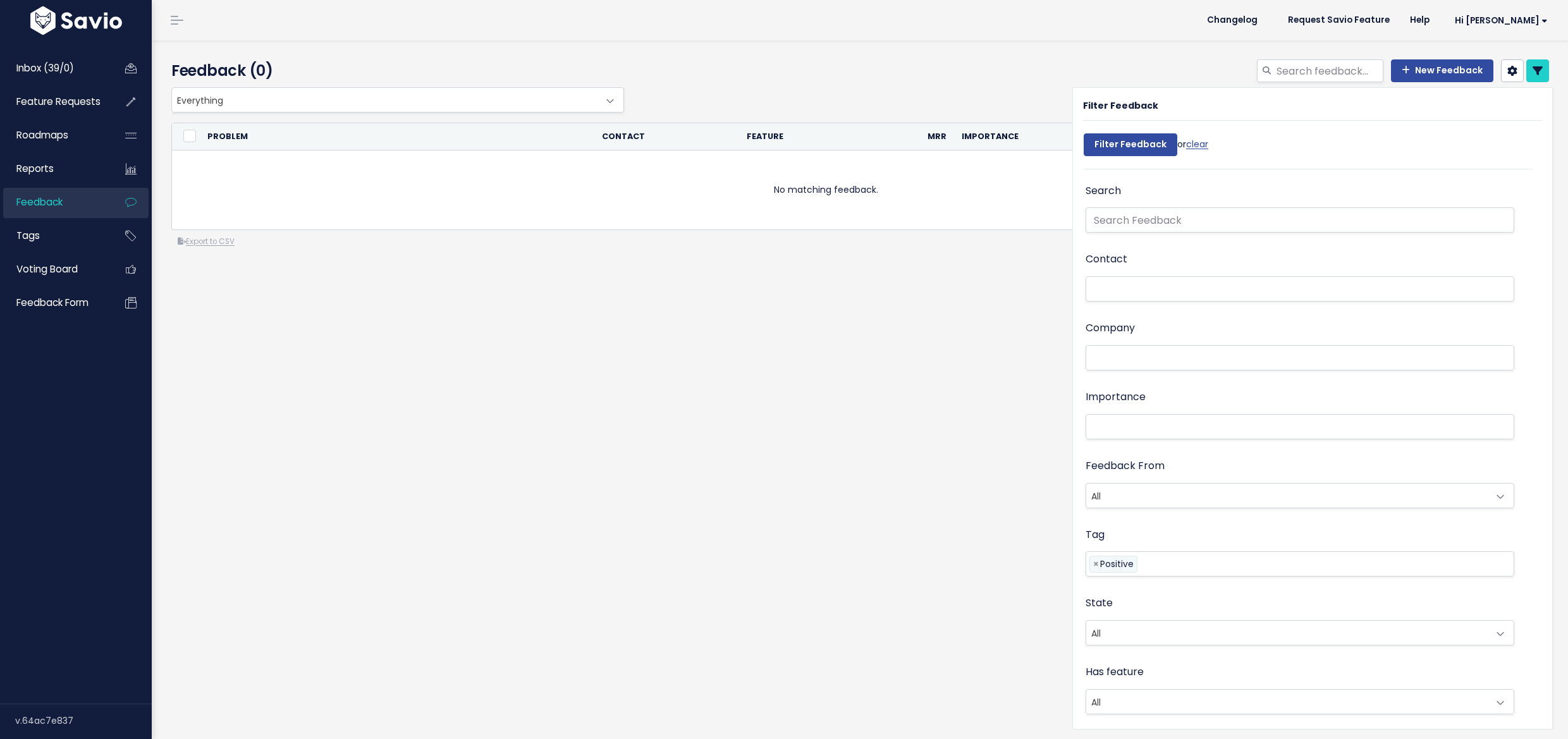
select select
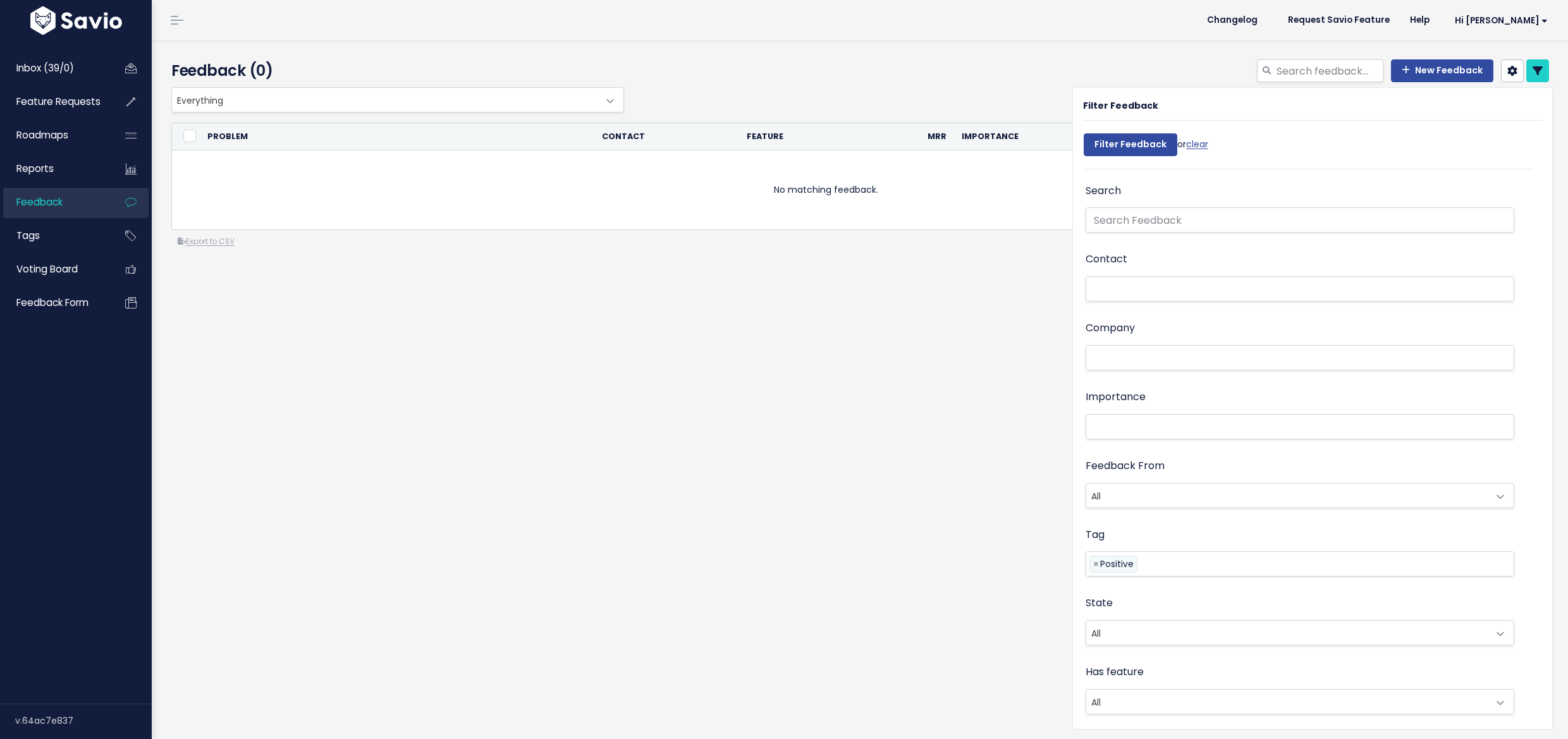
select select
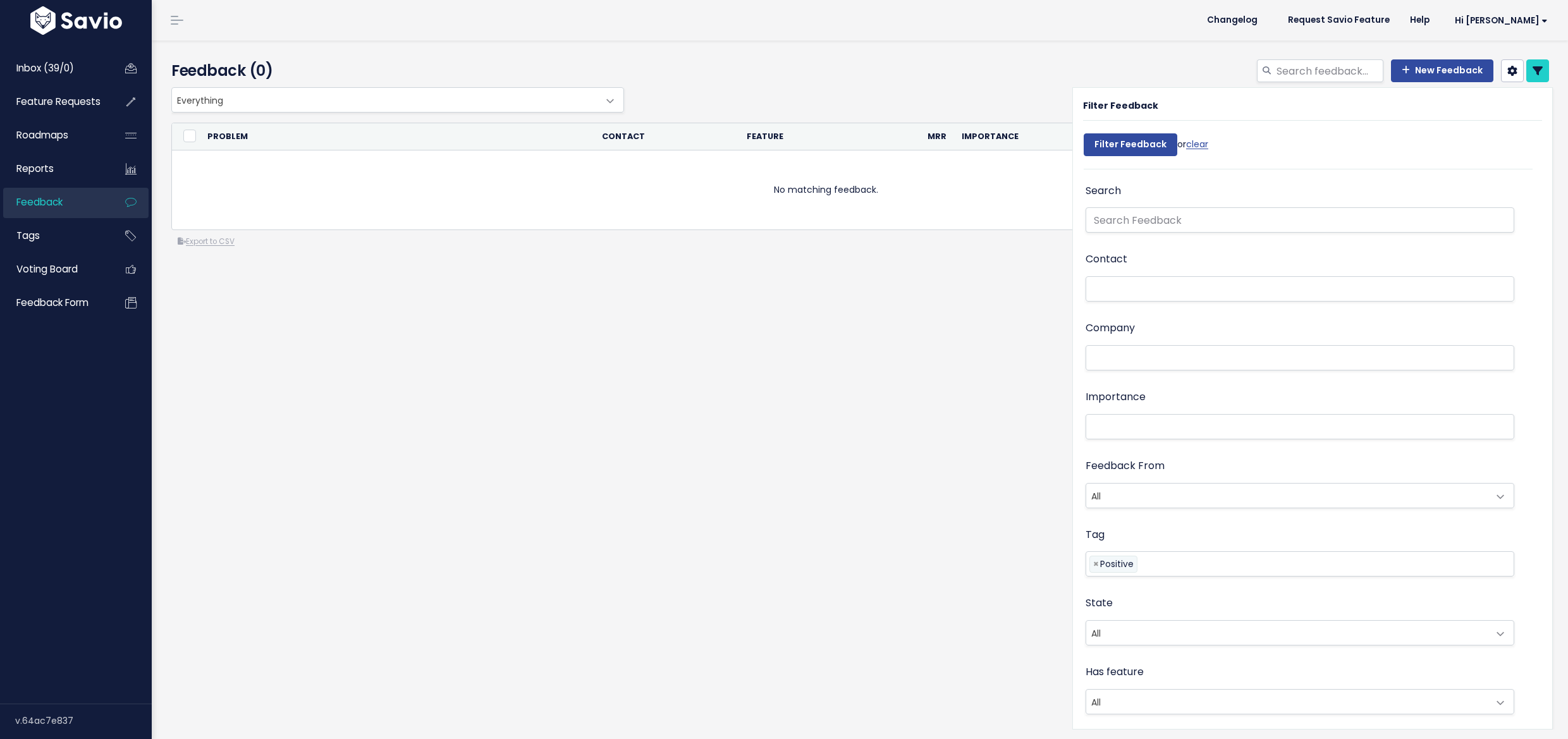
select select
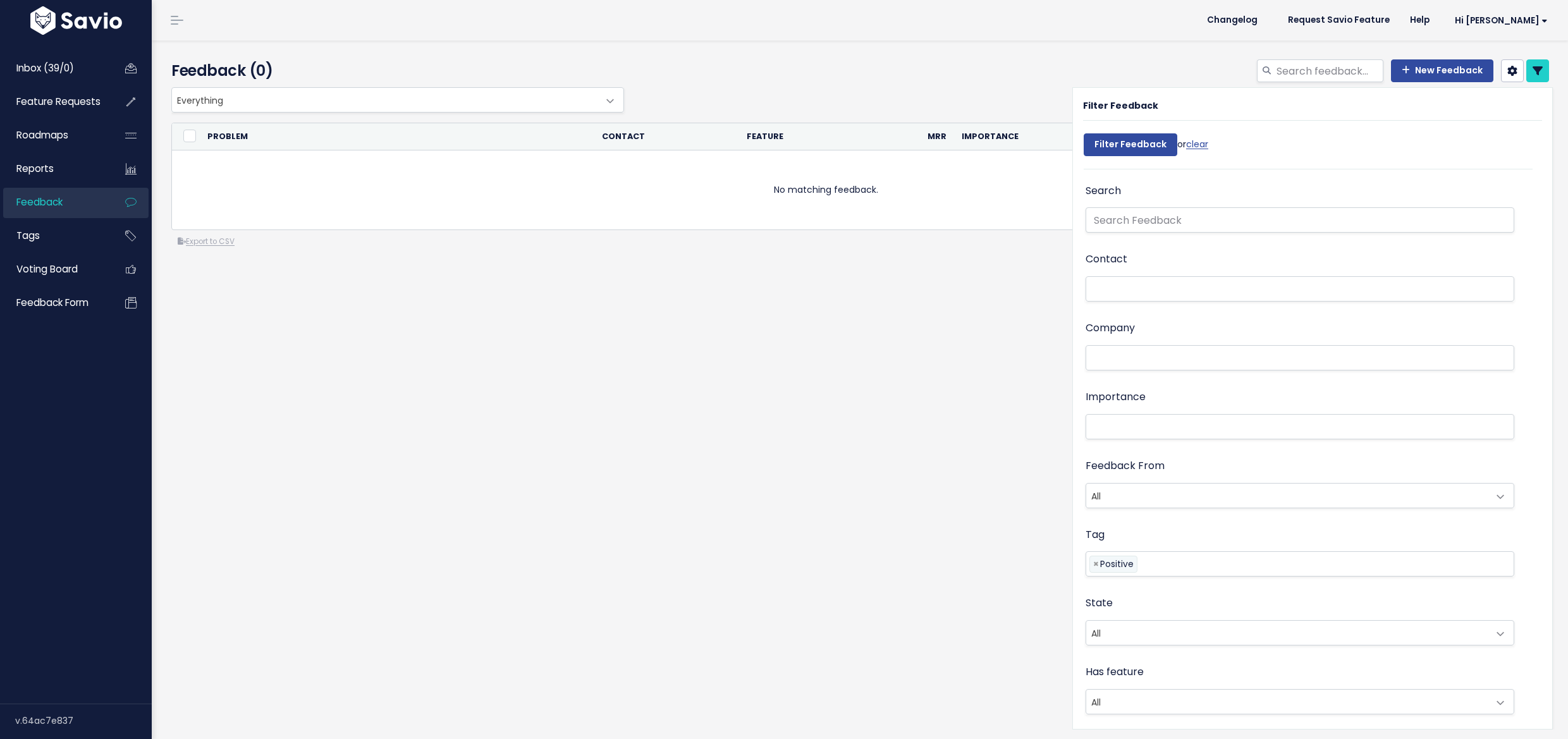
scroll to position [1763, 0]
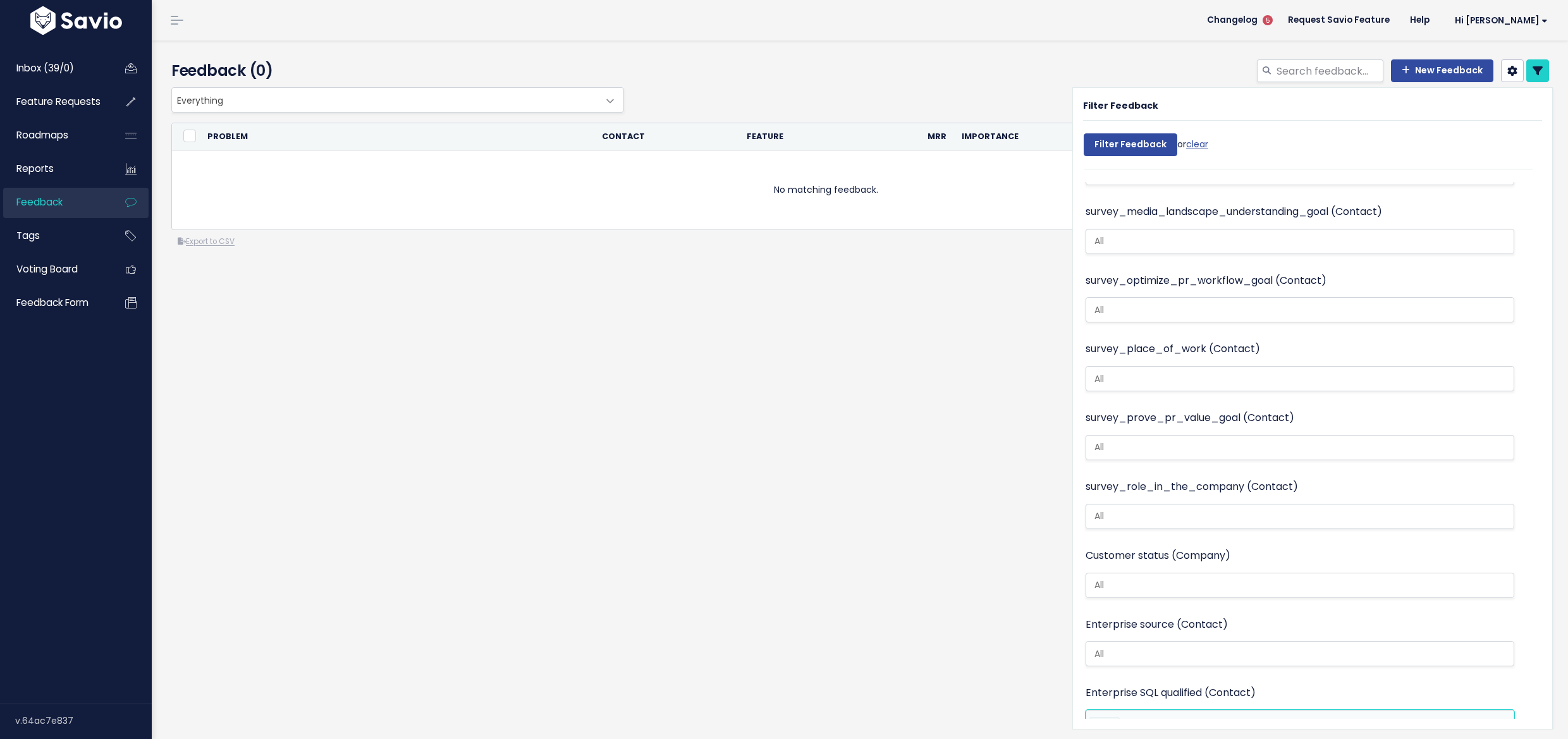
click at [1093, 718] on span "×" at bounding box center [1096, 725] width 6 height 14
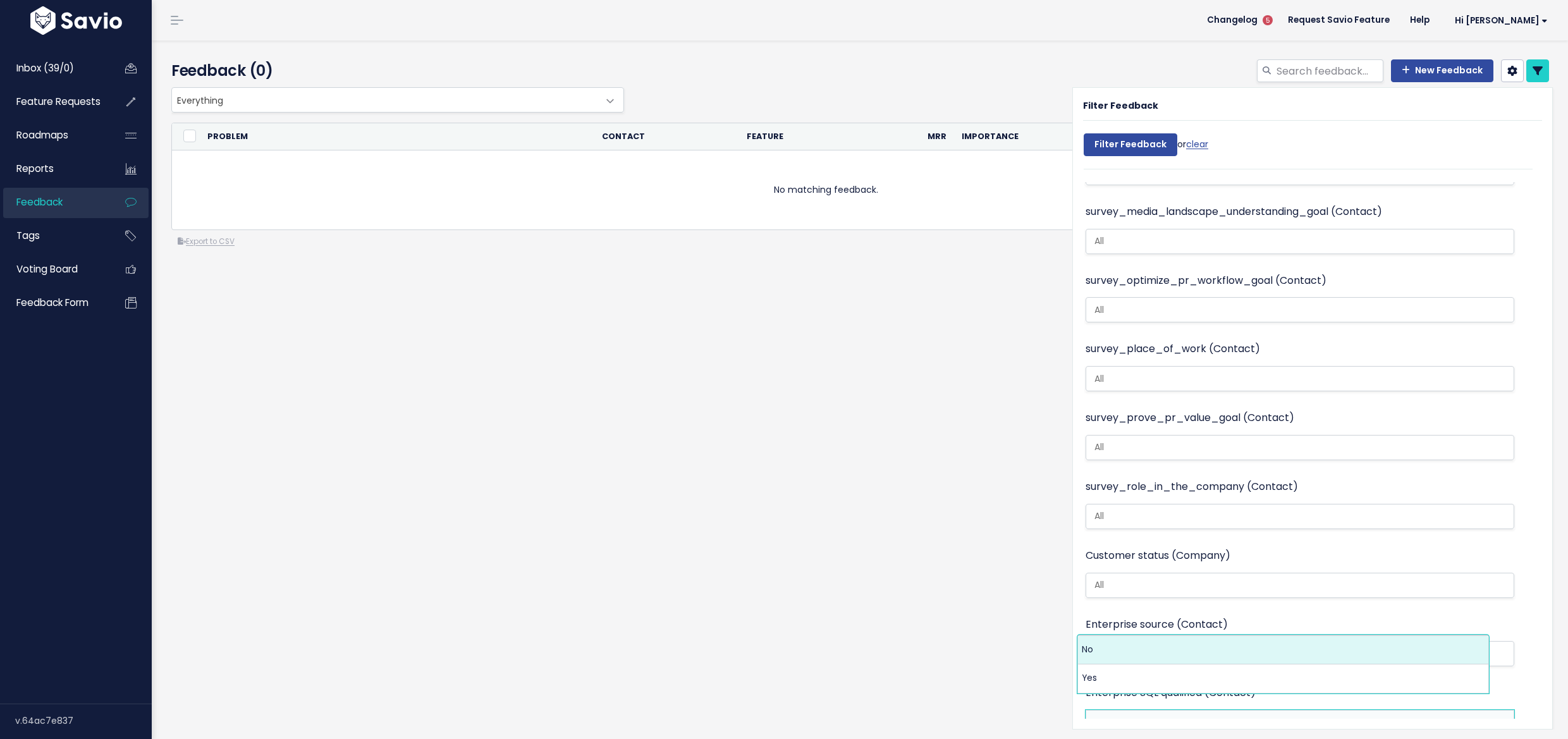
click at [1487, 616] on div "Enterprise source (Contact) in-app flow manual referral: demo turned out to be …" at bounding box center [1299, 643] width 429 height 53
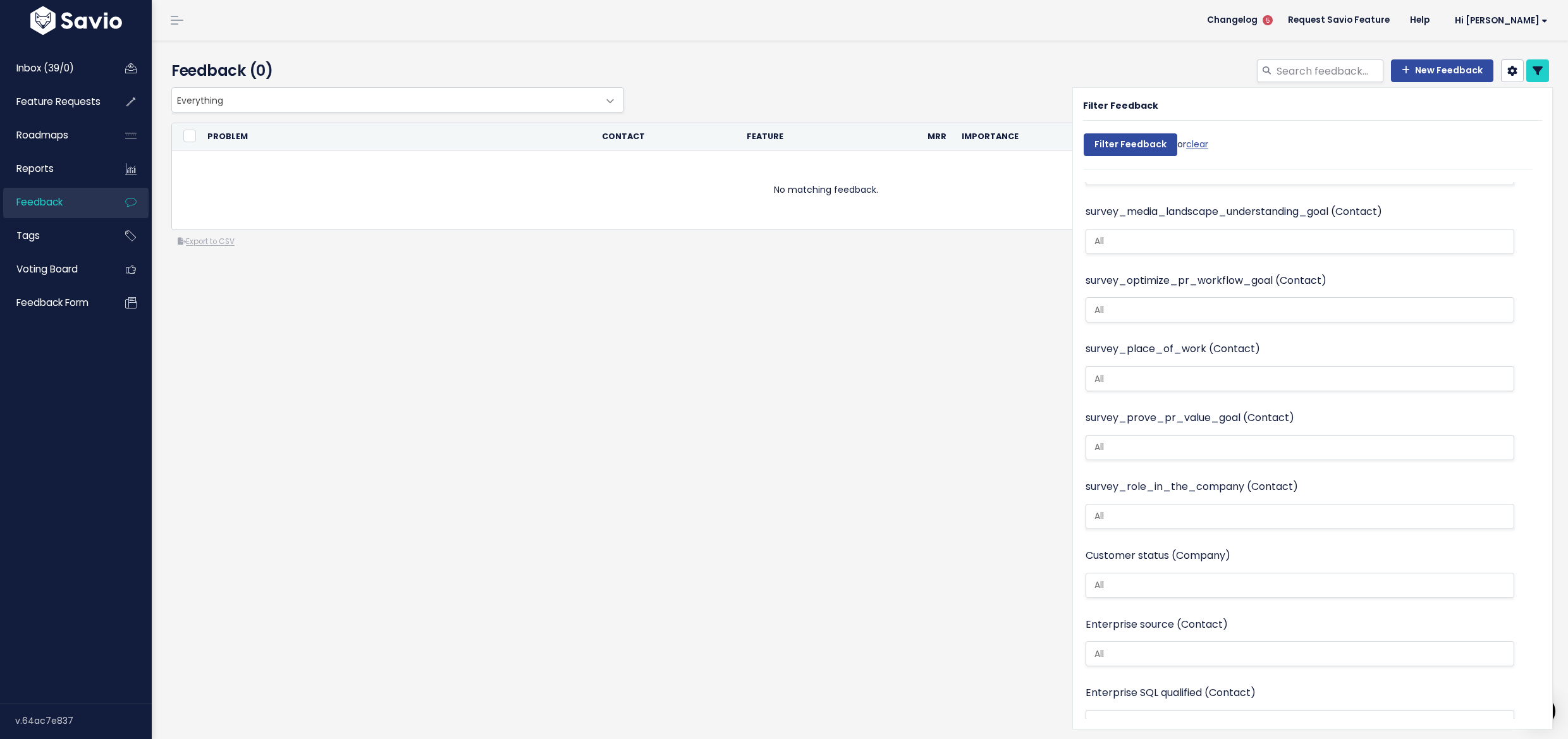
click at [1139, 711] on ul at bounding box center [1299, 723] width 427 height 24
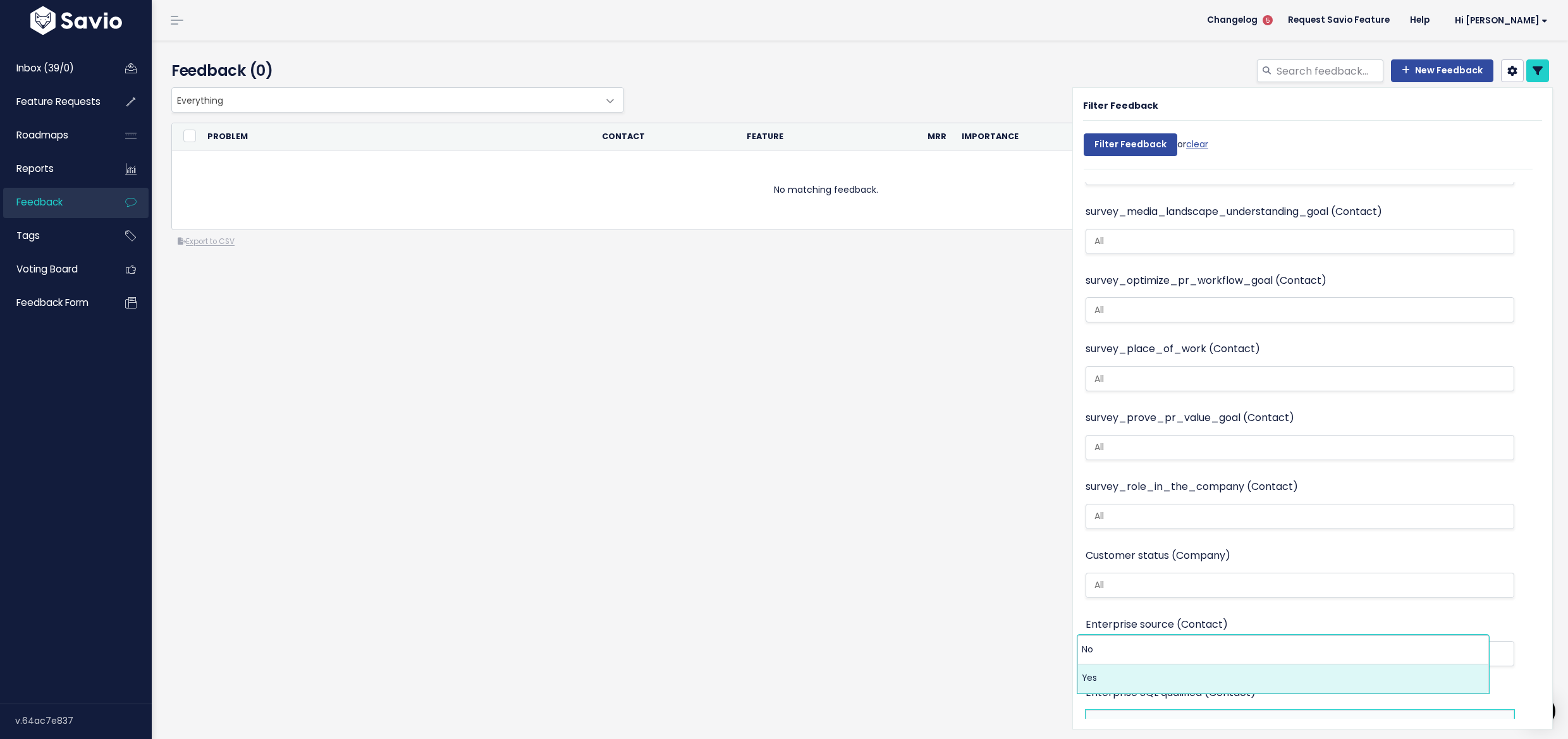
select select "Yes"
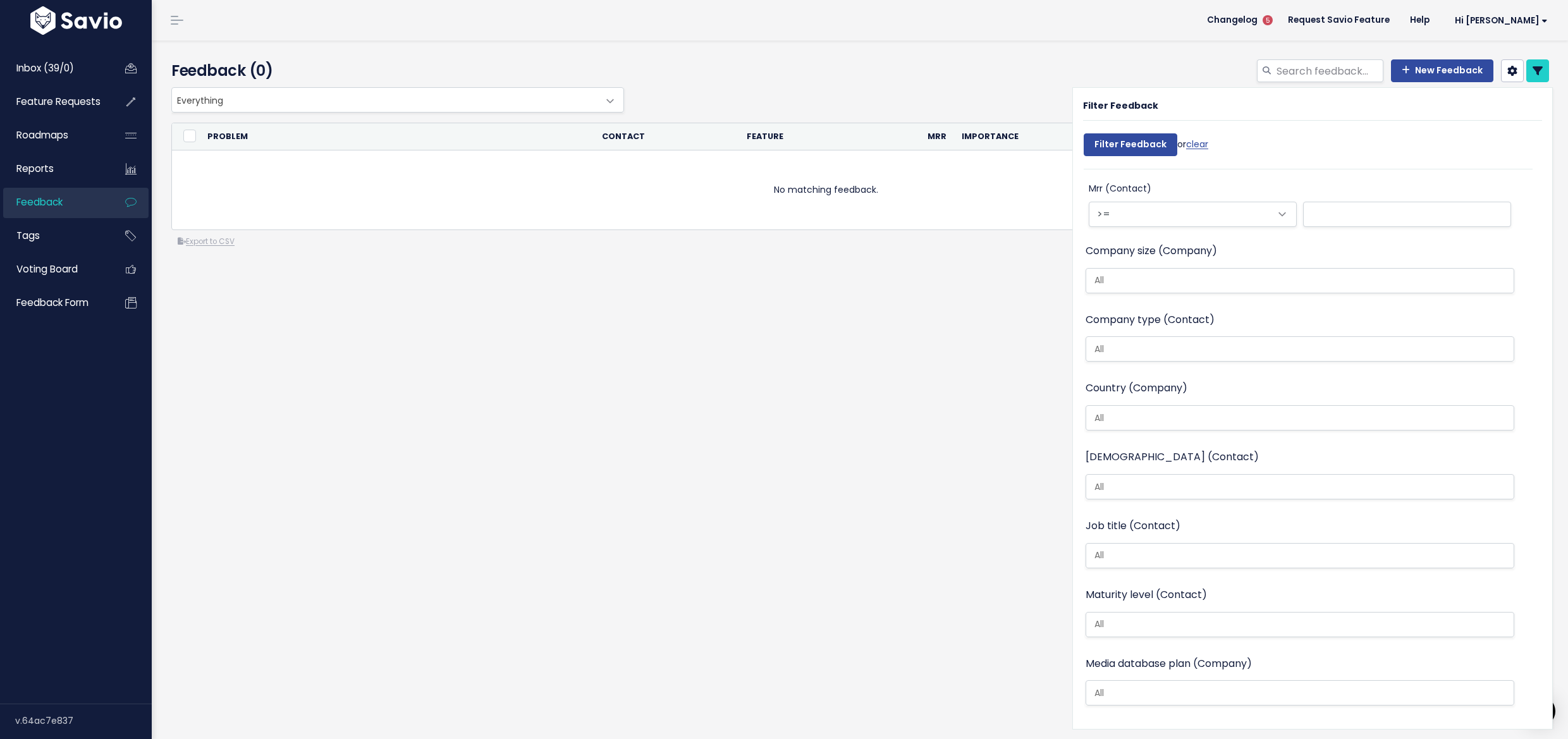
scroll to position [0, 0]
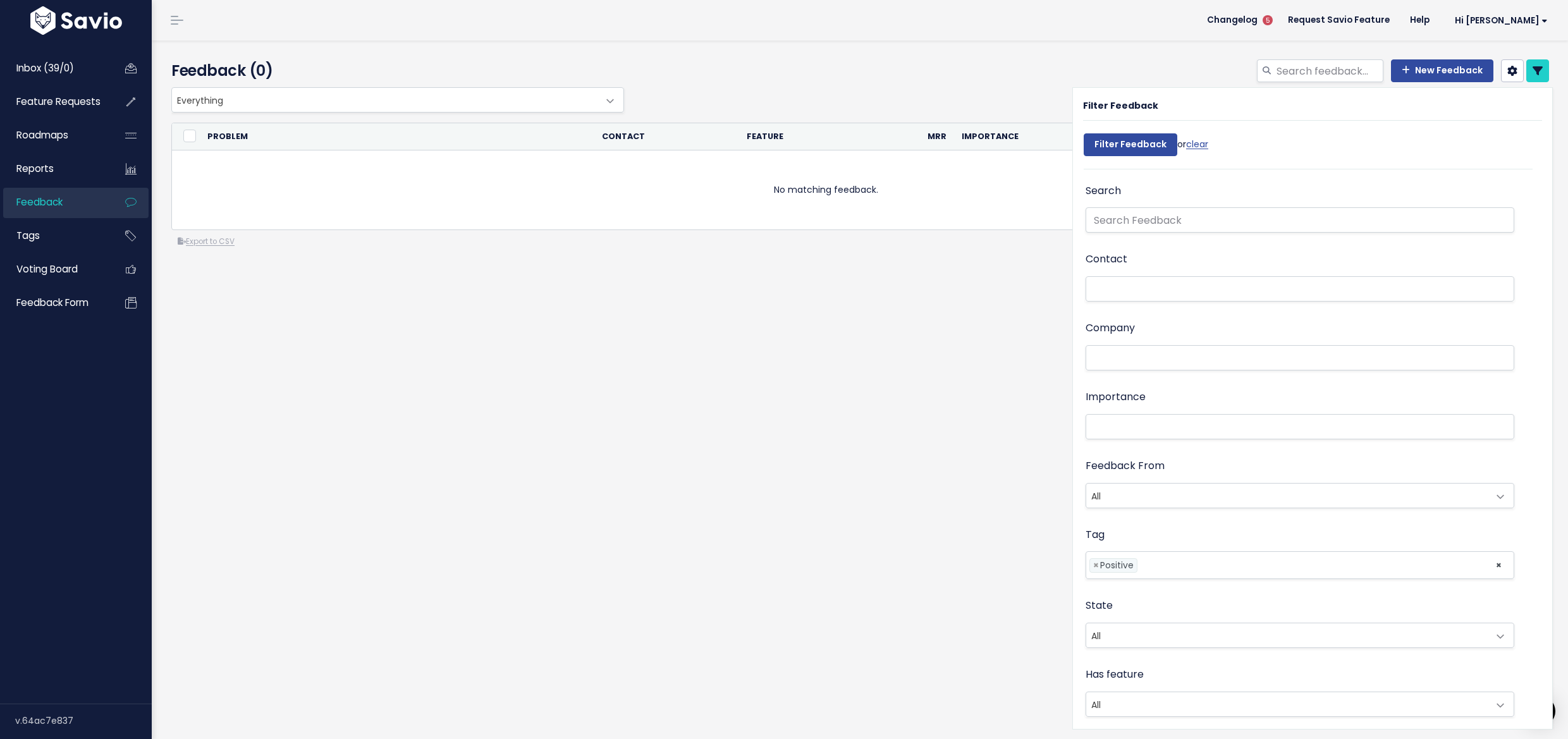
click at [1091, 565] on li "× Positive" at bounding box center [1113, 565] width 48 height 14
click at [1093, 564] on span "×" at bounding box center [1096, 566] width 6 height 14
select select
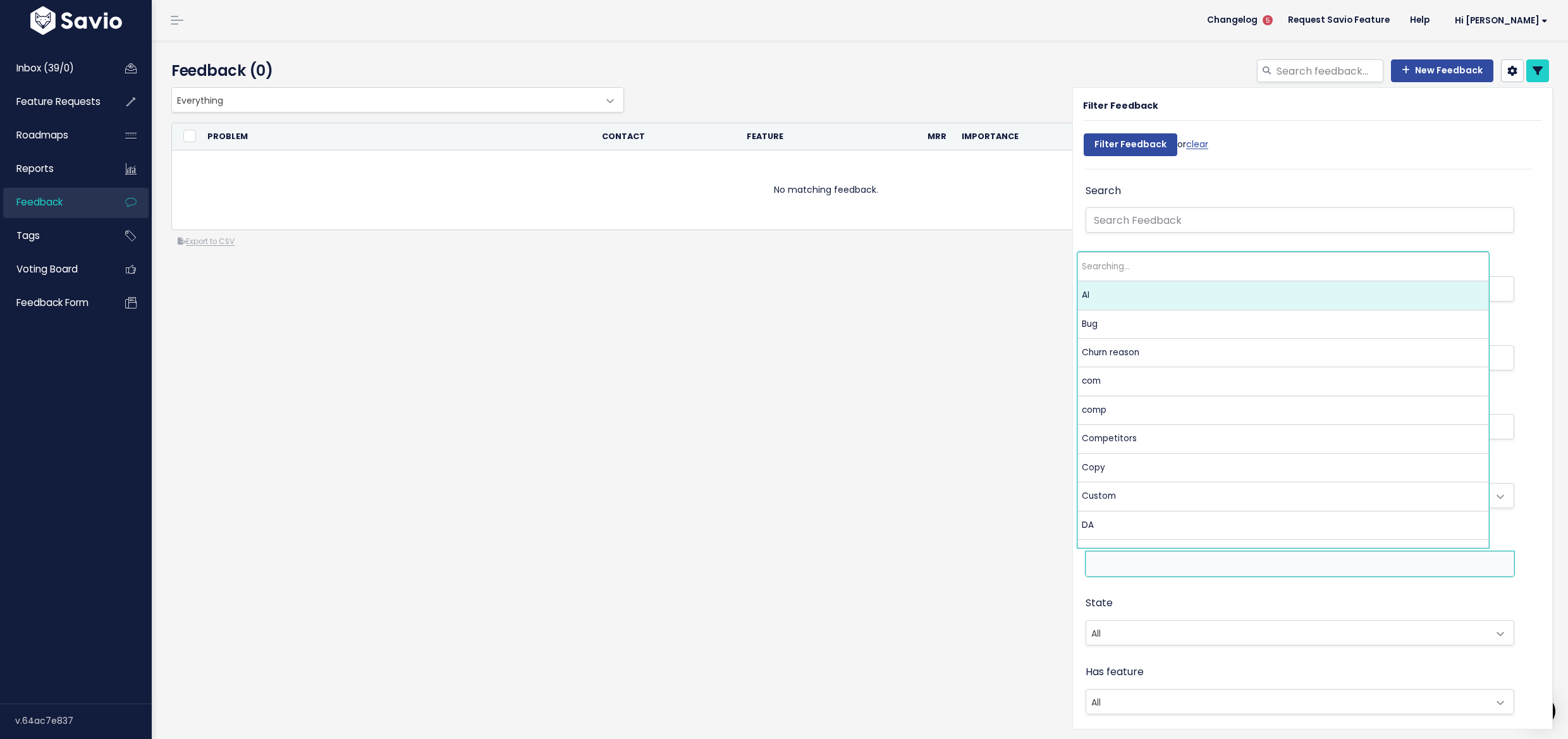
click at [1118, 569] on ul at bounding box center [1299, 564] width 427 height 24
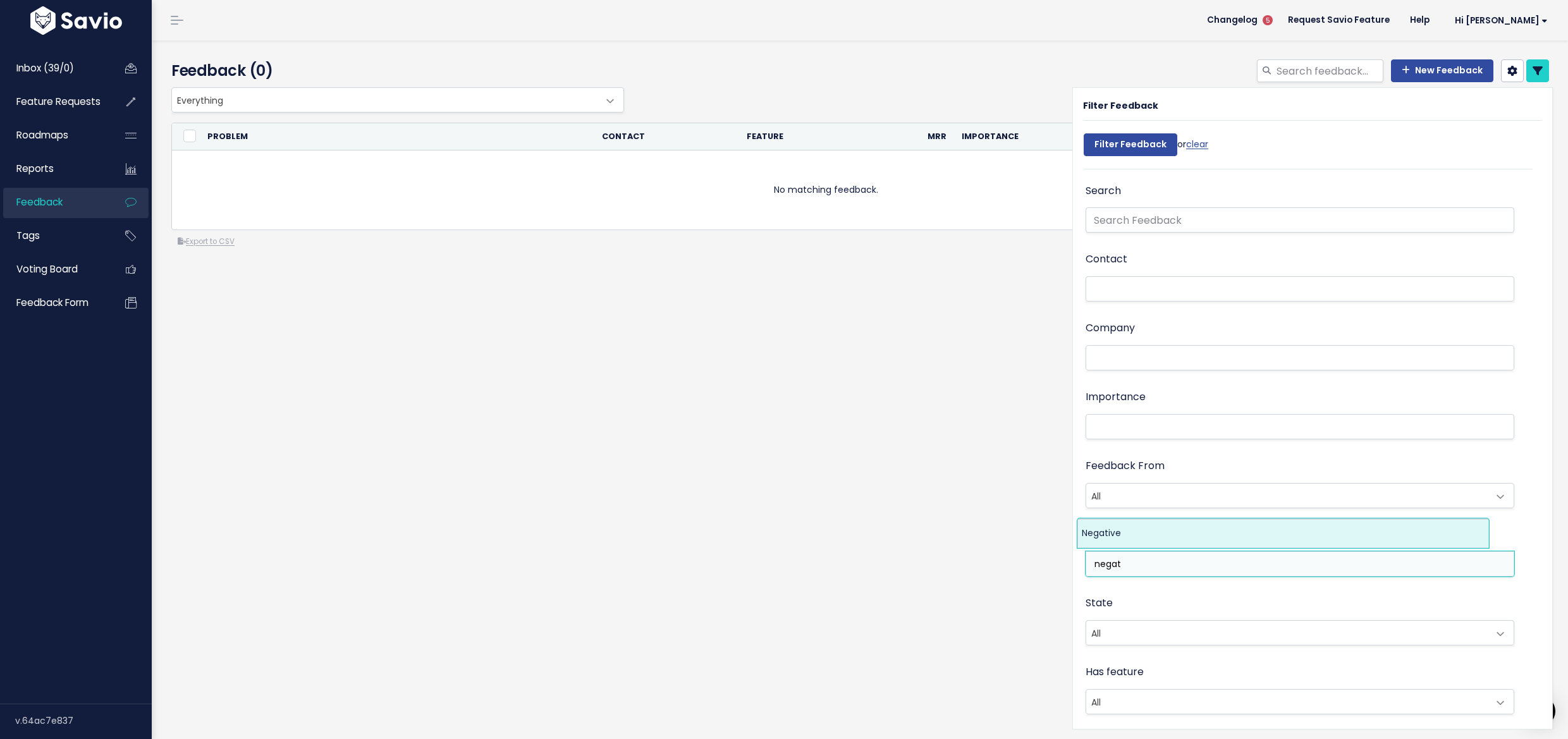
type input "negat"
select select "7969"
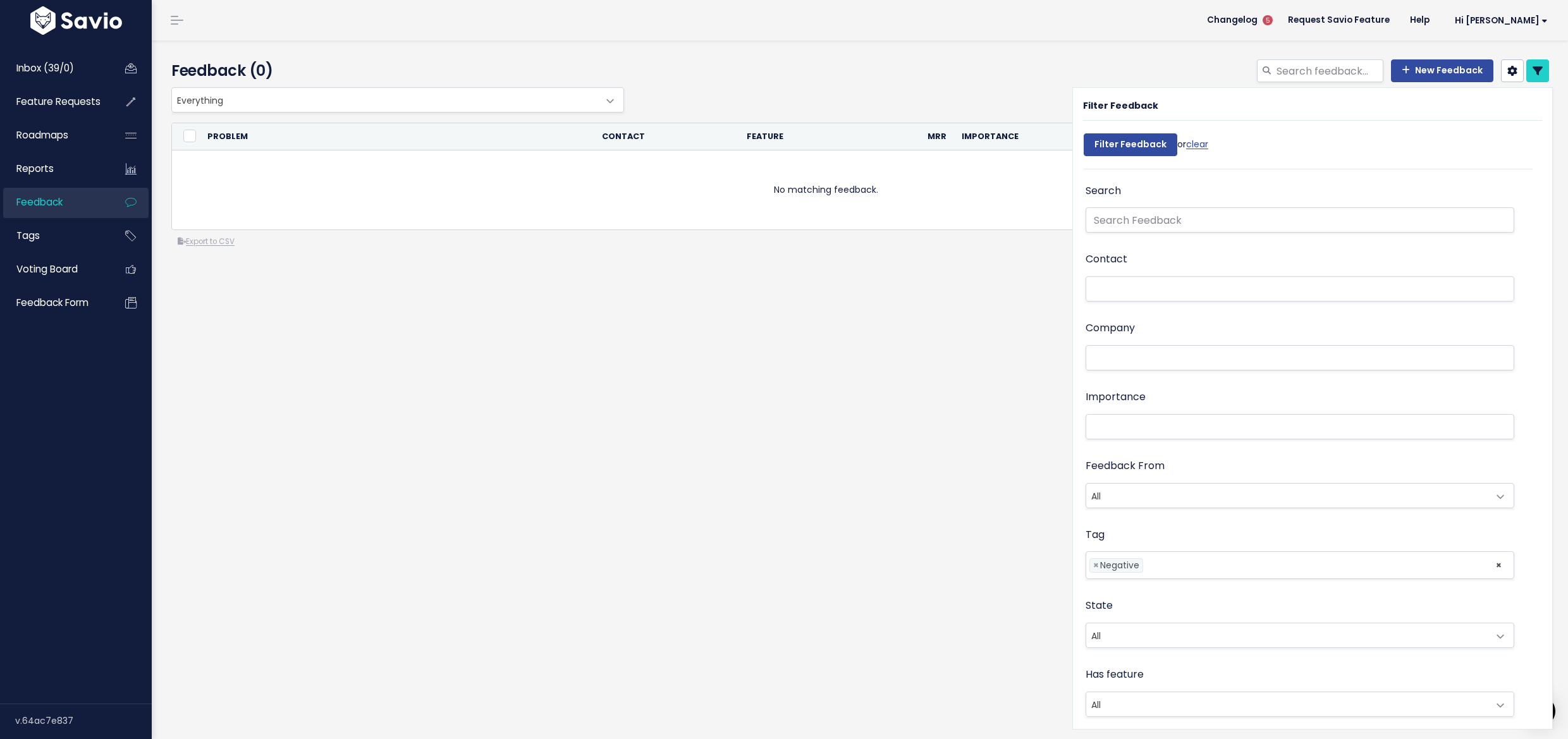
click at [1106, 156] on div "Filter Feedback or clear" at bounding box center [1145, 148] width 124 height 41
click at [1106, 152] on input "Filter Feedback" at bounding box center [1130, 145] width 93 height 23
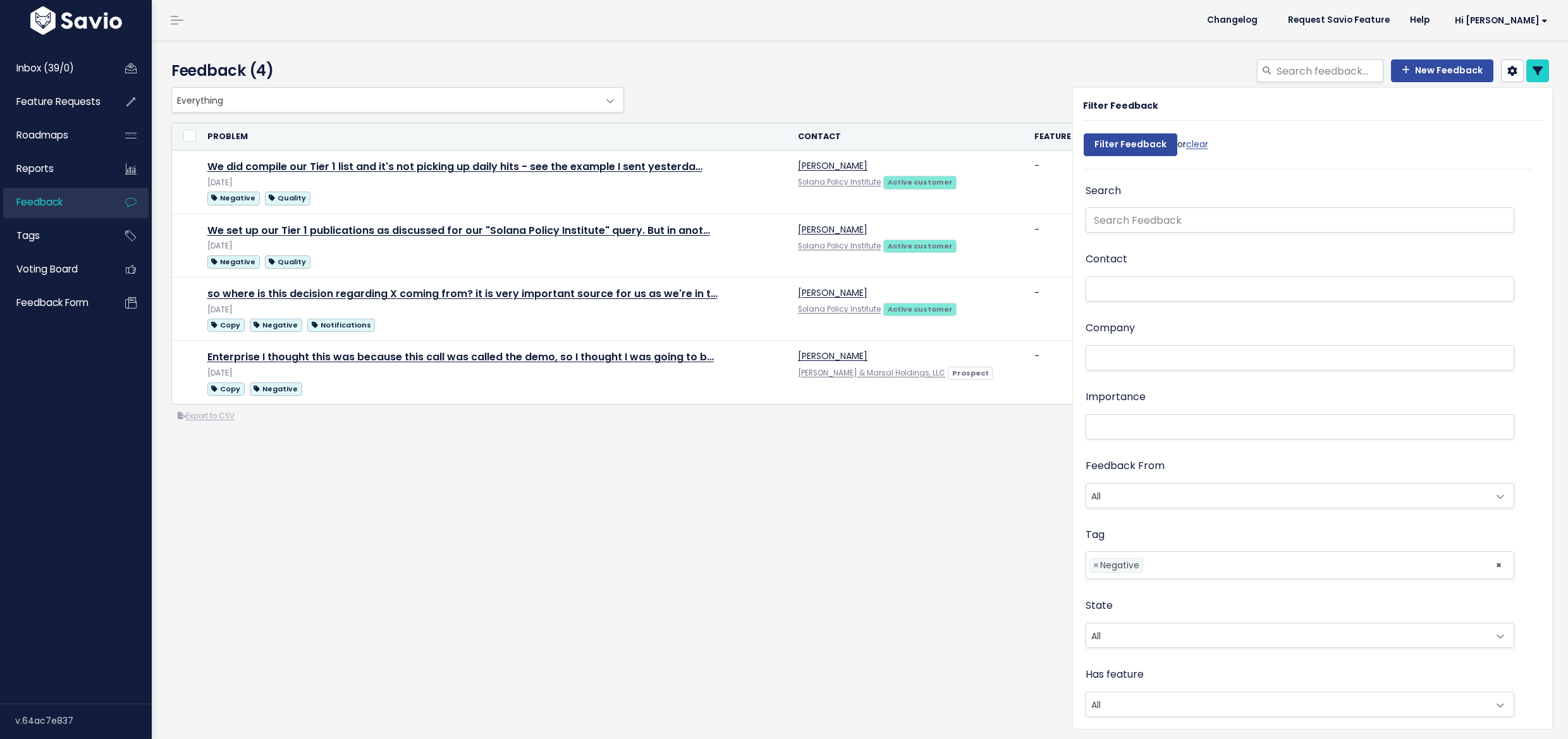
select select
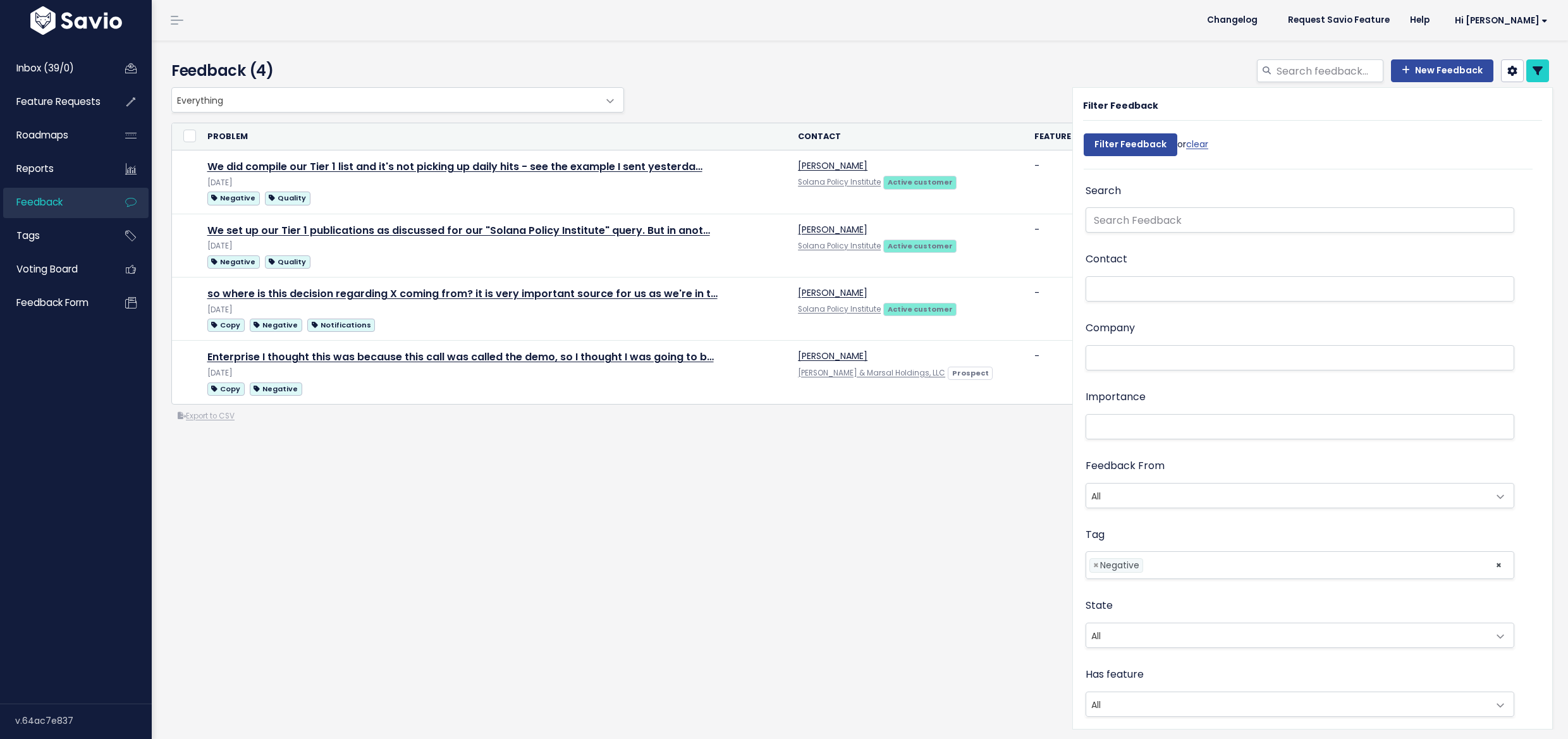
select select
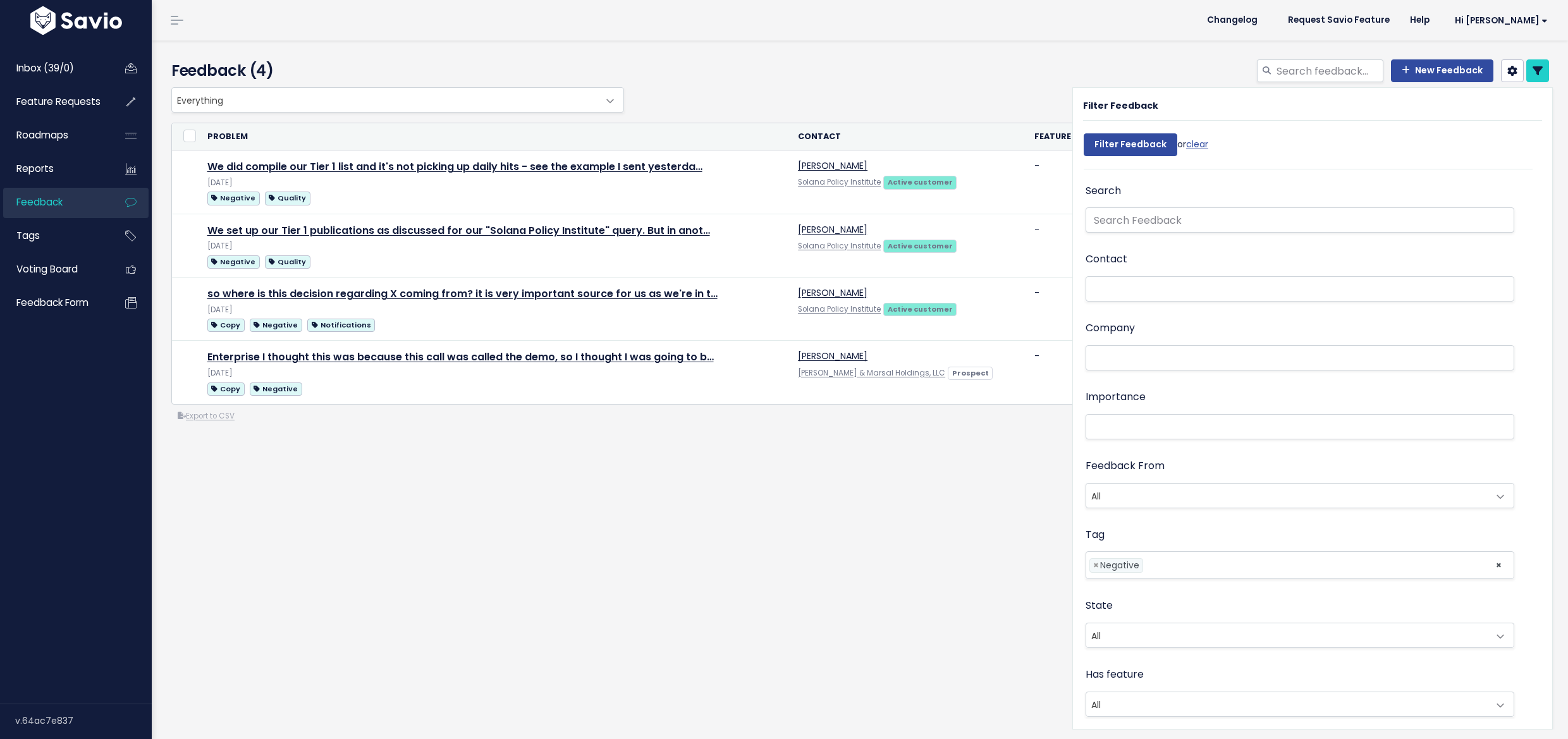
select select
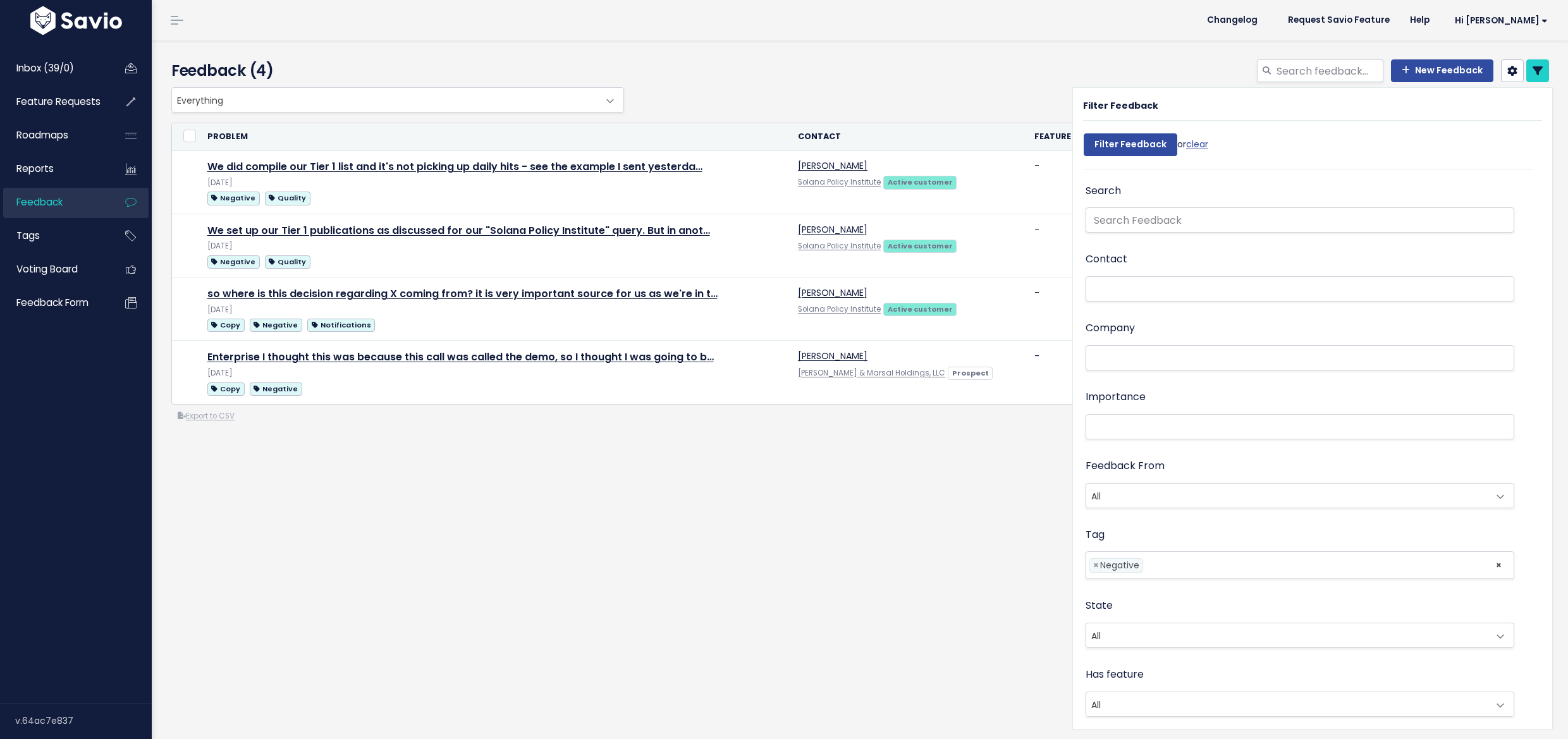
select select
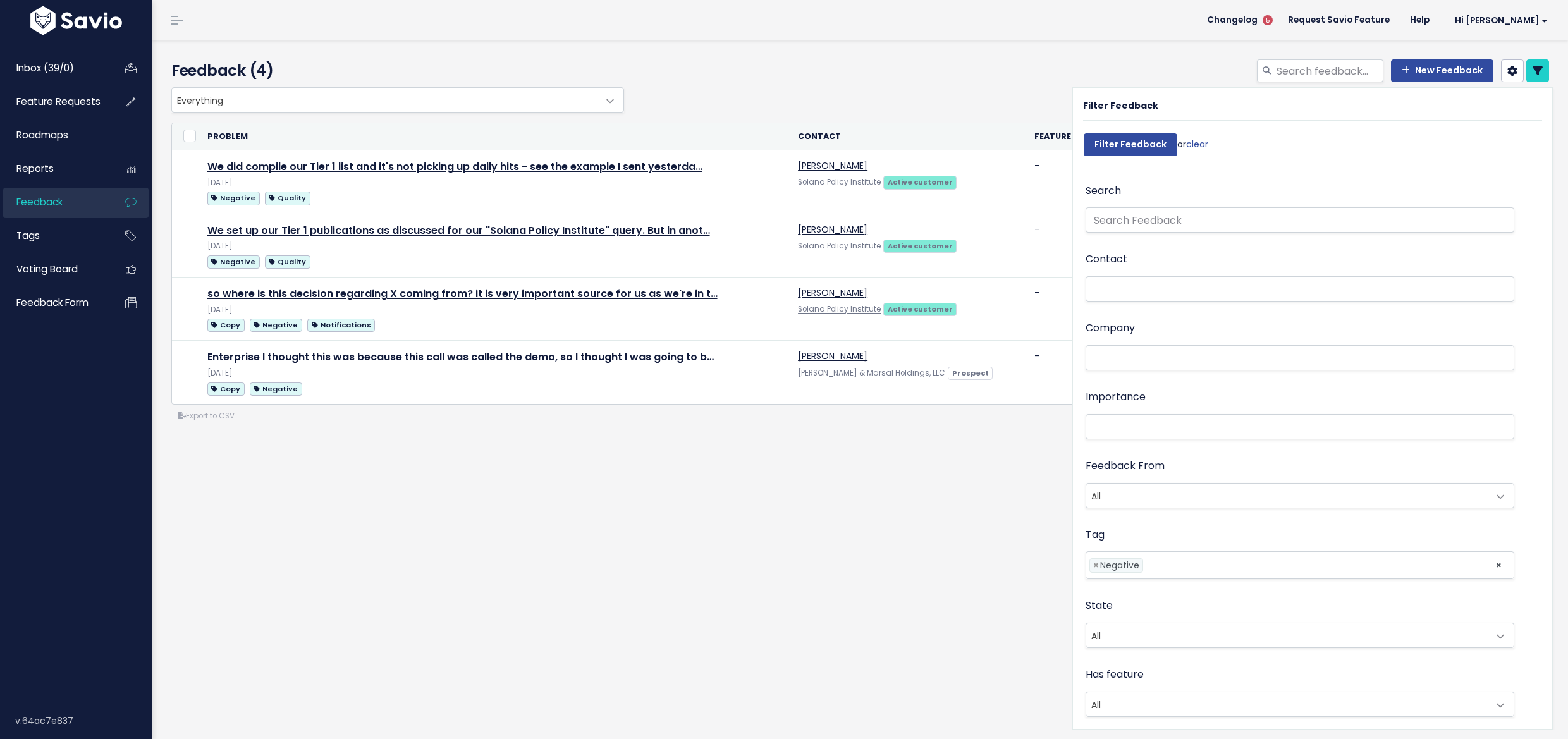
click at [1252, 518] on div "Feedback From All Active customer Churned customer Internal user Lost deal Pros…" at bounding box center [1299, 491] width 429 height 69
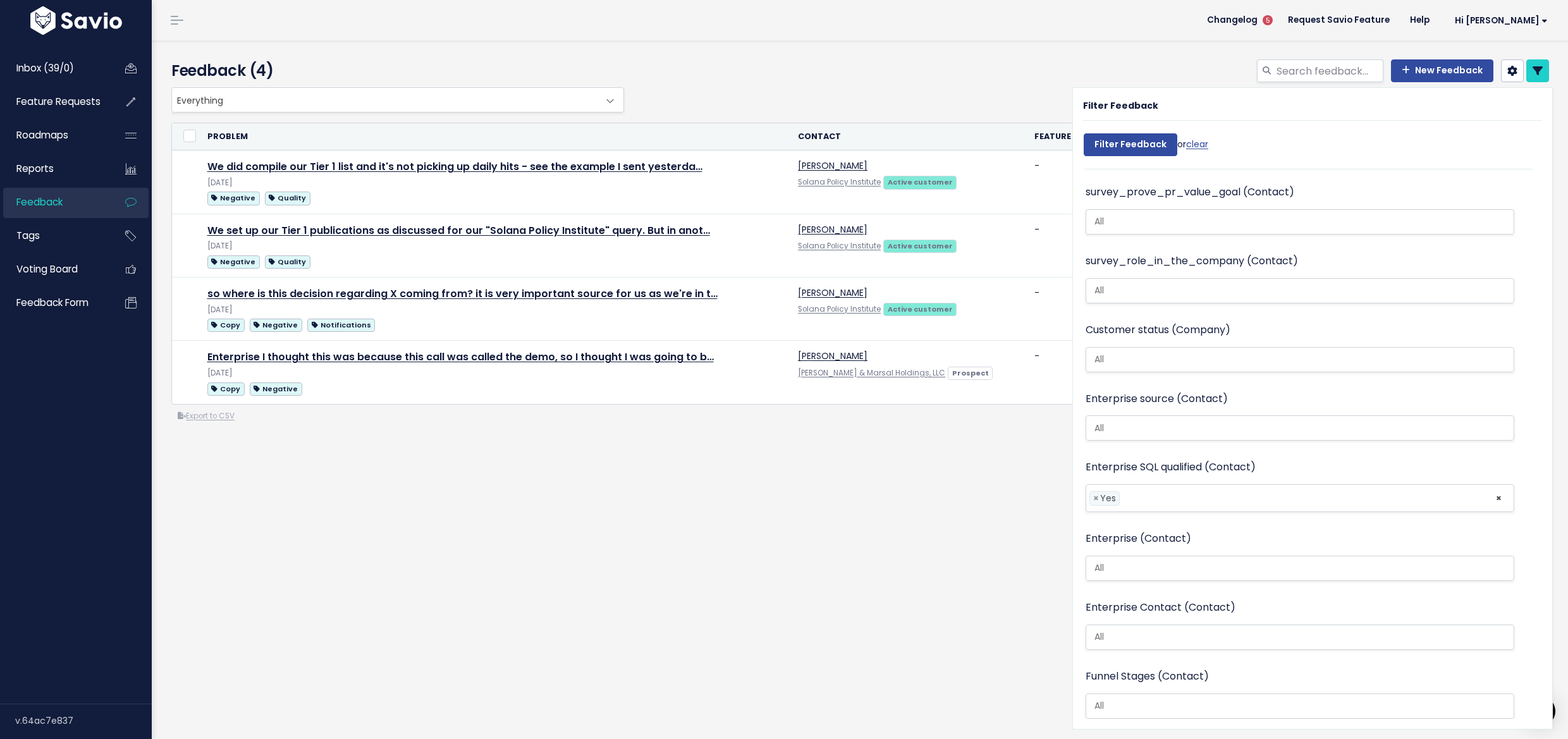
scroll to position [3, 0]
click at [861, 538] on div "Feedback (4) New Feedback" at bounding box center [859, 390] width 1416 height 699
click at [1533, 67] on icon at bounding box center [1537, 70] width 10 height 10
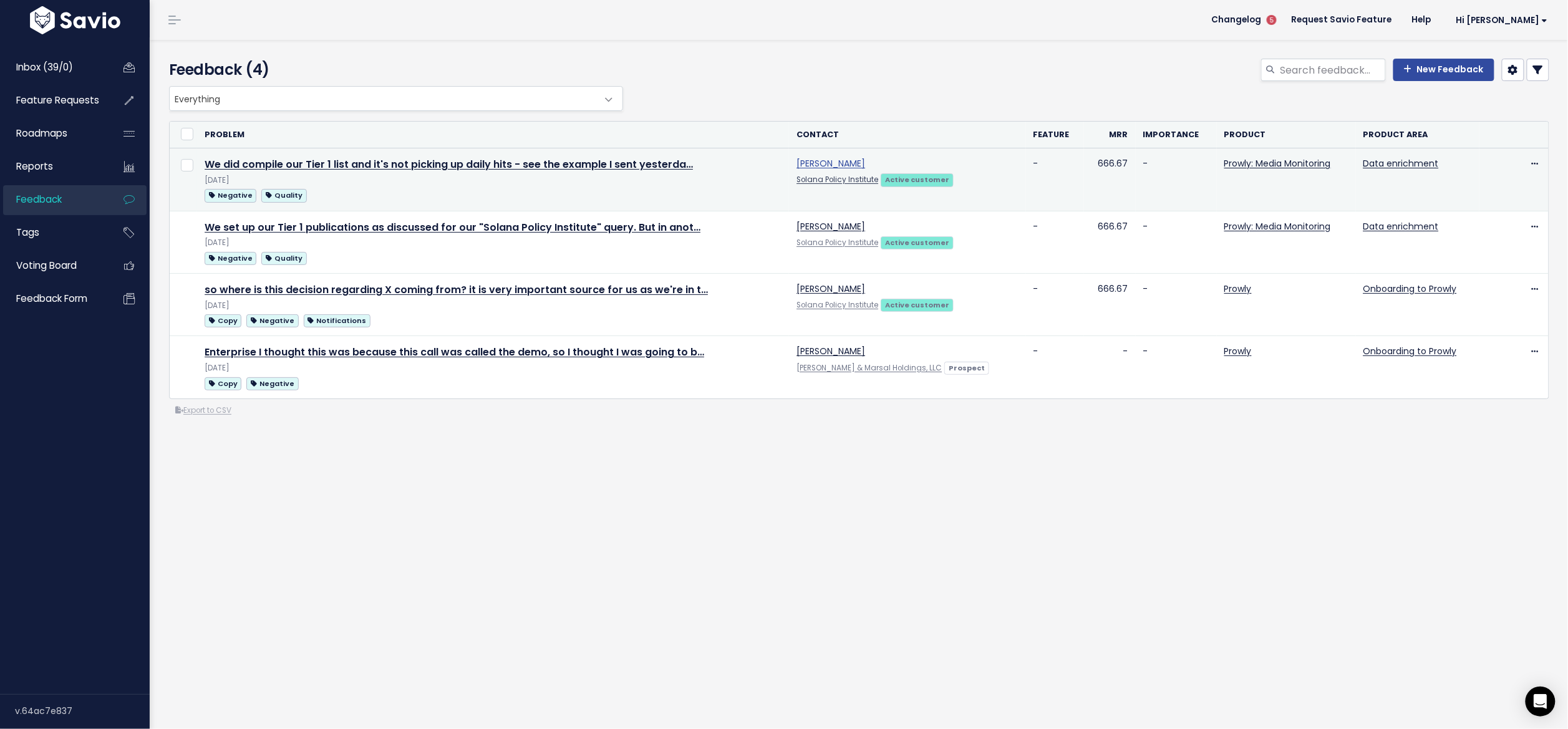
click at [827, 158] on link "Rachel Horn" at bounding box center [831, 163] width 68 height 13
click at [260, 167] on link "We did compile our Tier 1 list and it's not picking up daily hits - see the exa…" at bounding box center [448, 164] width 488 height 14
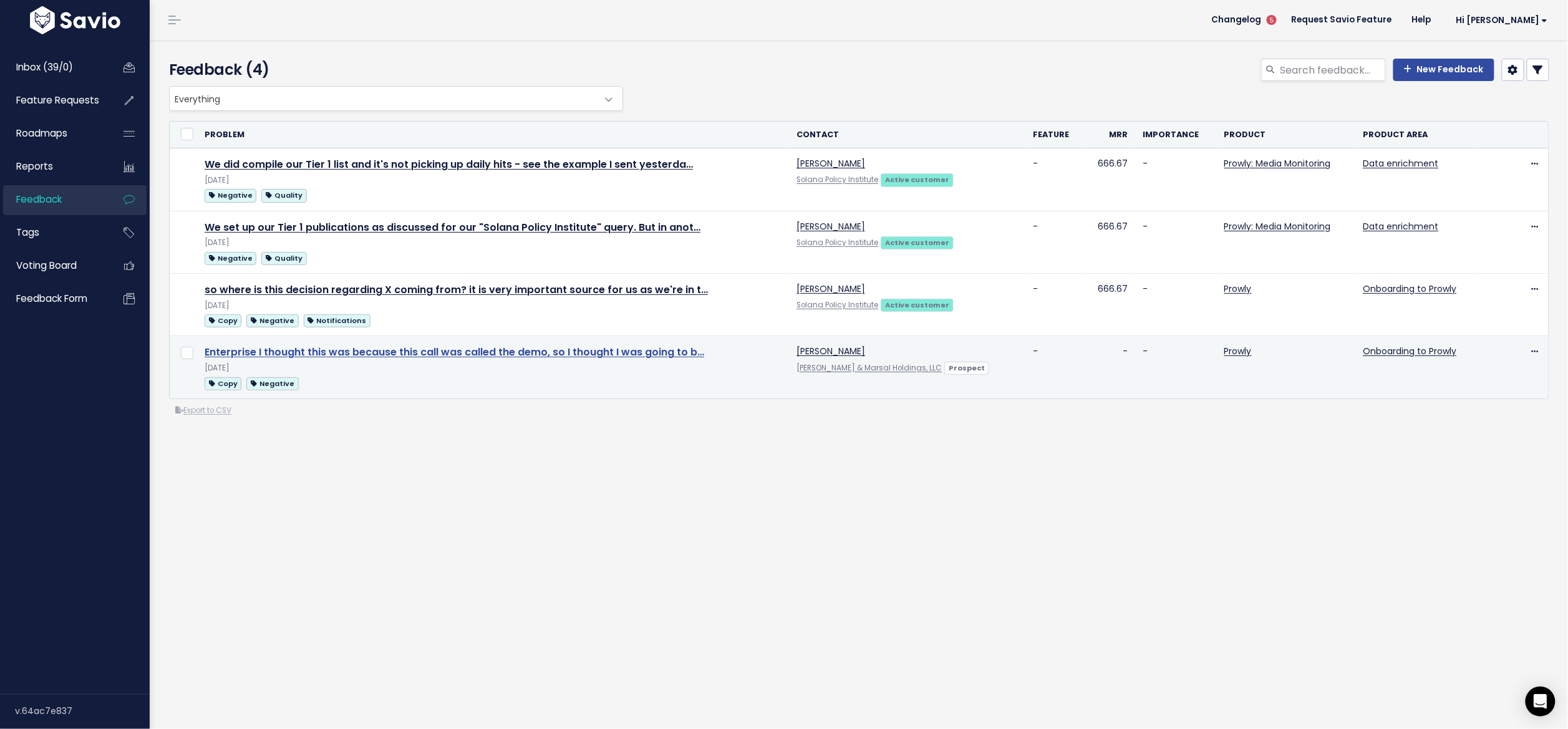
click at [254, 351] on link "Enterprise I thought this was because this call was called the demo, so I thoug…" at bounding box center [454, 351] width 499 height 14
click at [445, 352] on link "Enterprise I thought this was because this call was called the demo, so I thoug…" at bounding box center [454, 351] width 499 height 14
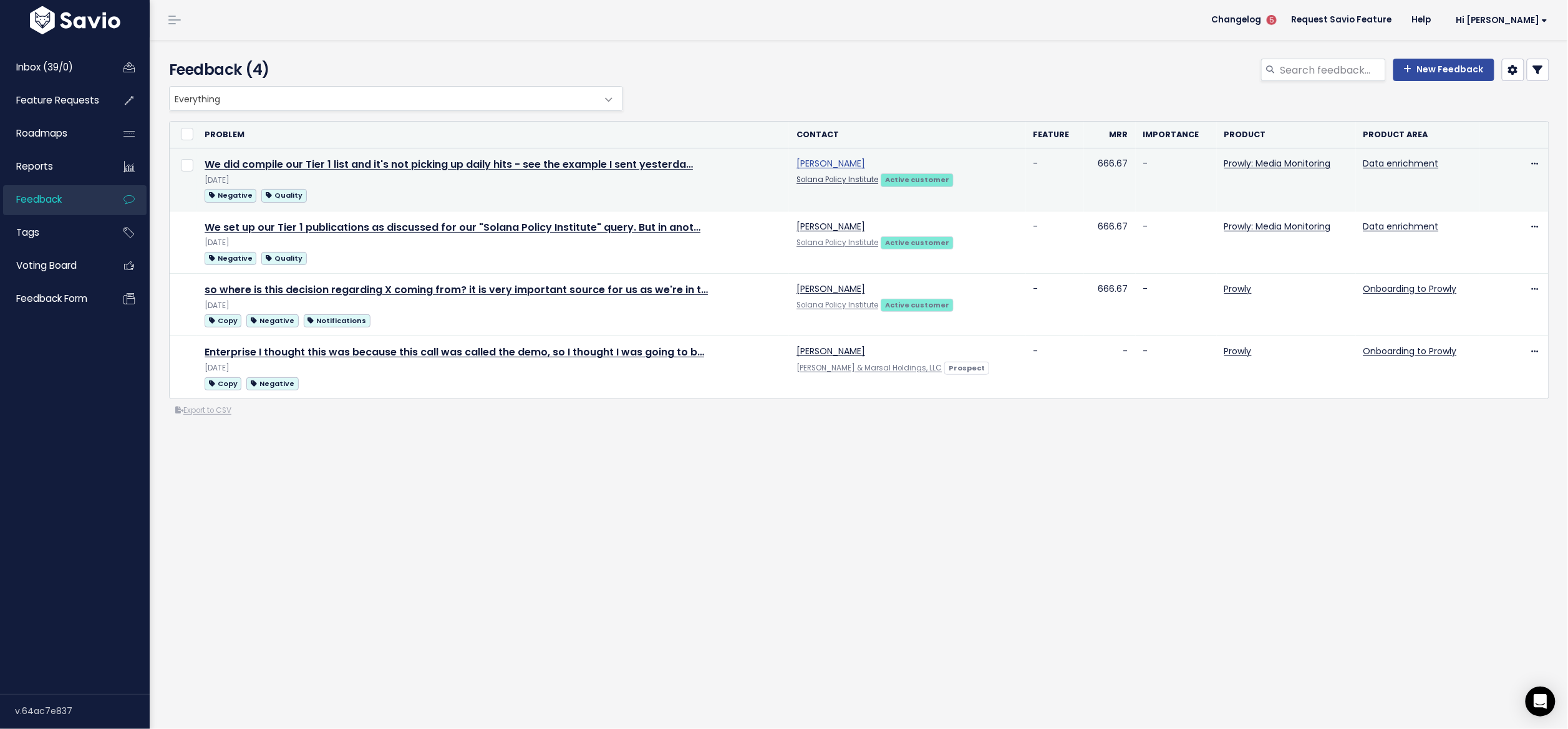
click at [821, 165] on link "Rachel Horn" at bounding box center [831, 163] width 68 height 13
click at [365, 160] on link "We did compile our Tier 1 list and it's not picking up daily hits - see the exa…" at bounding box center [448, 164] width 488 height 14
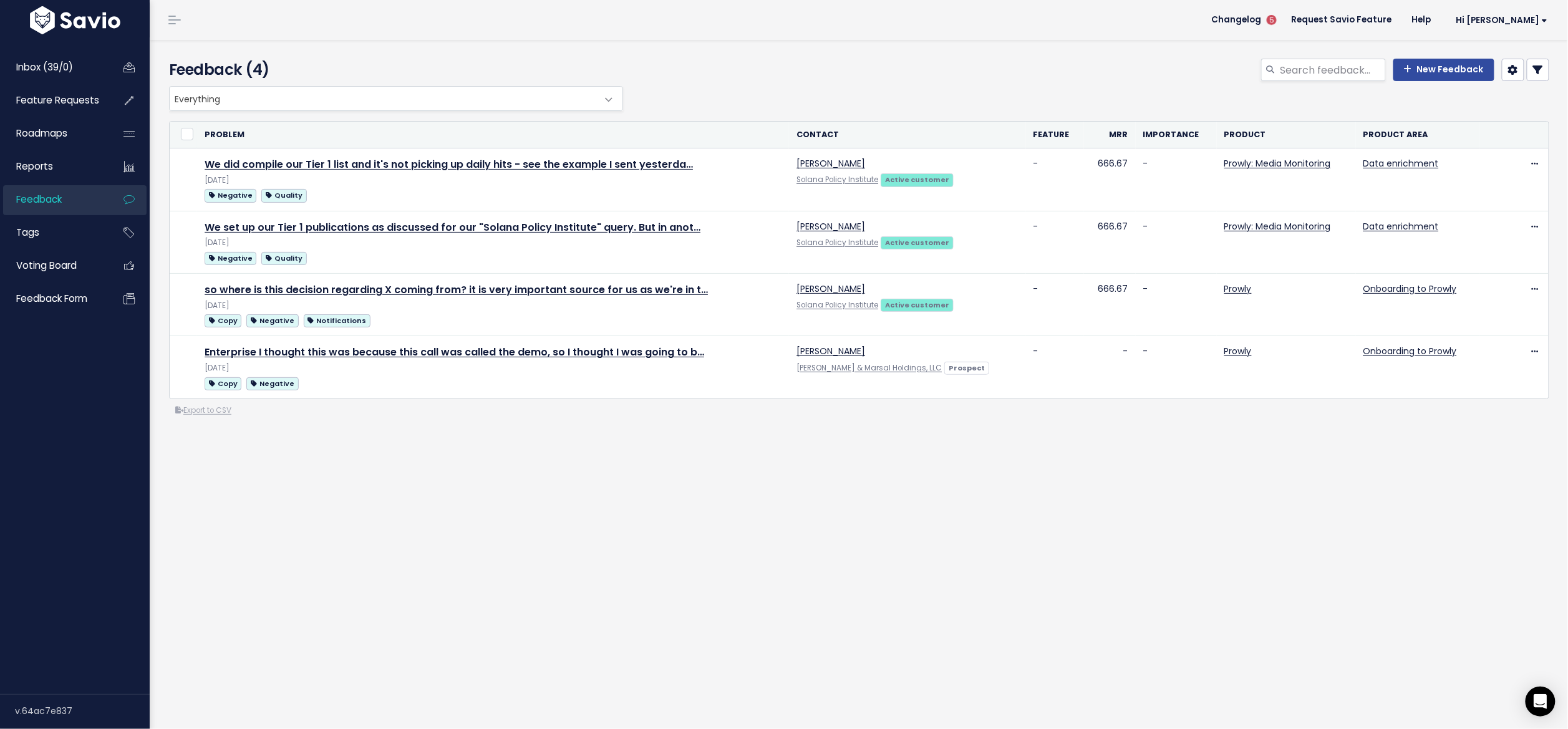
click at [1538, 72] on div "New Feedback" at bounding box center [1093, 72] width 933 height 27
click at [1533, 73] on icon at bounding box center [1538, 69] width 10 height 10
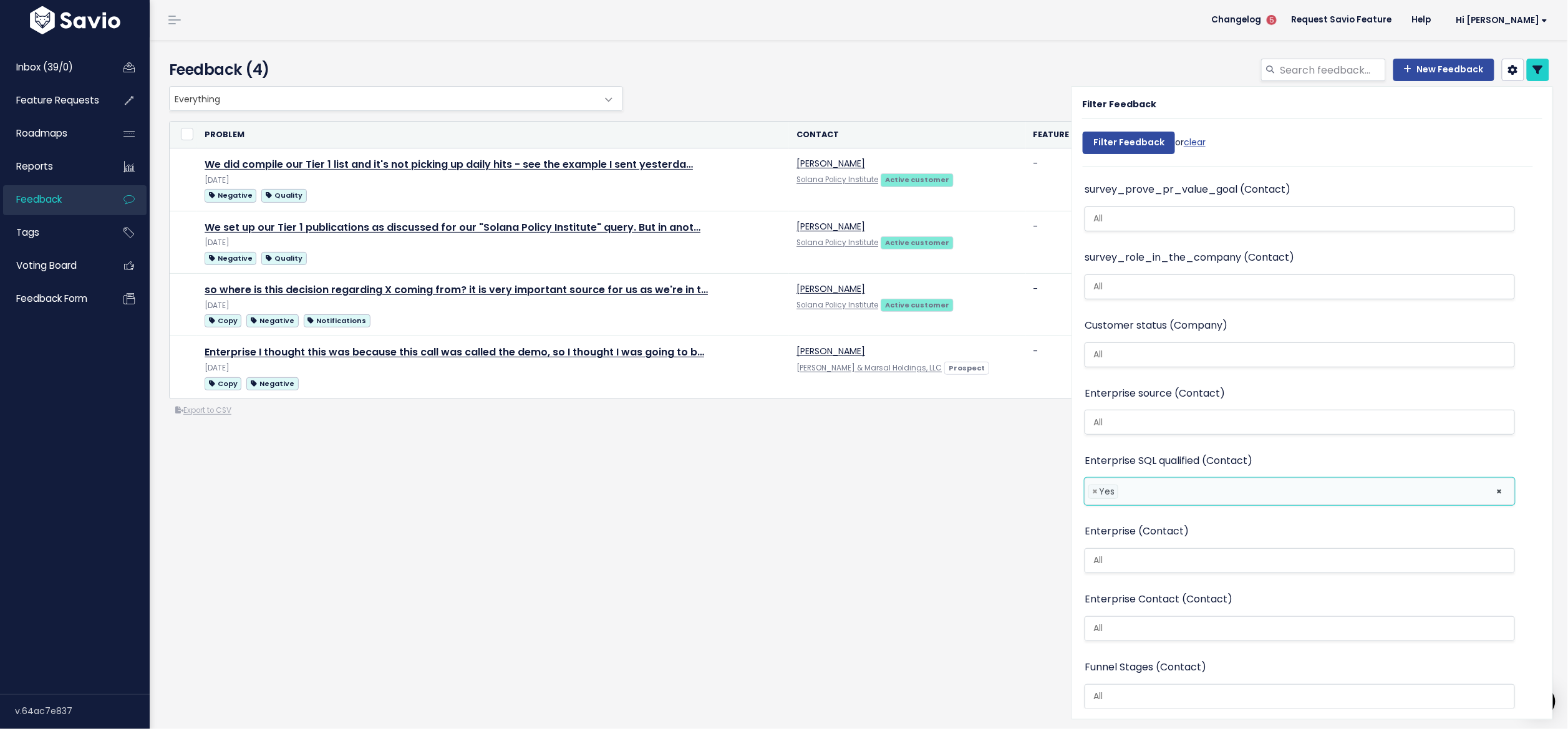
click at [1089, 485] on li "× Yes" at bounding box center [1104, 491] width 30 height 14
click at [1092, 485] on span "×" at bounding box center [1095, 492] width 6 height 13
select select
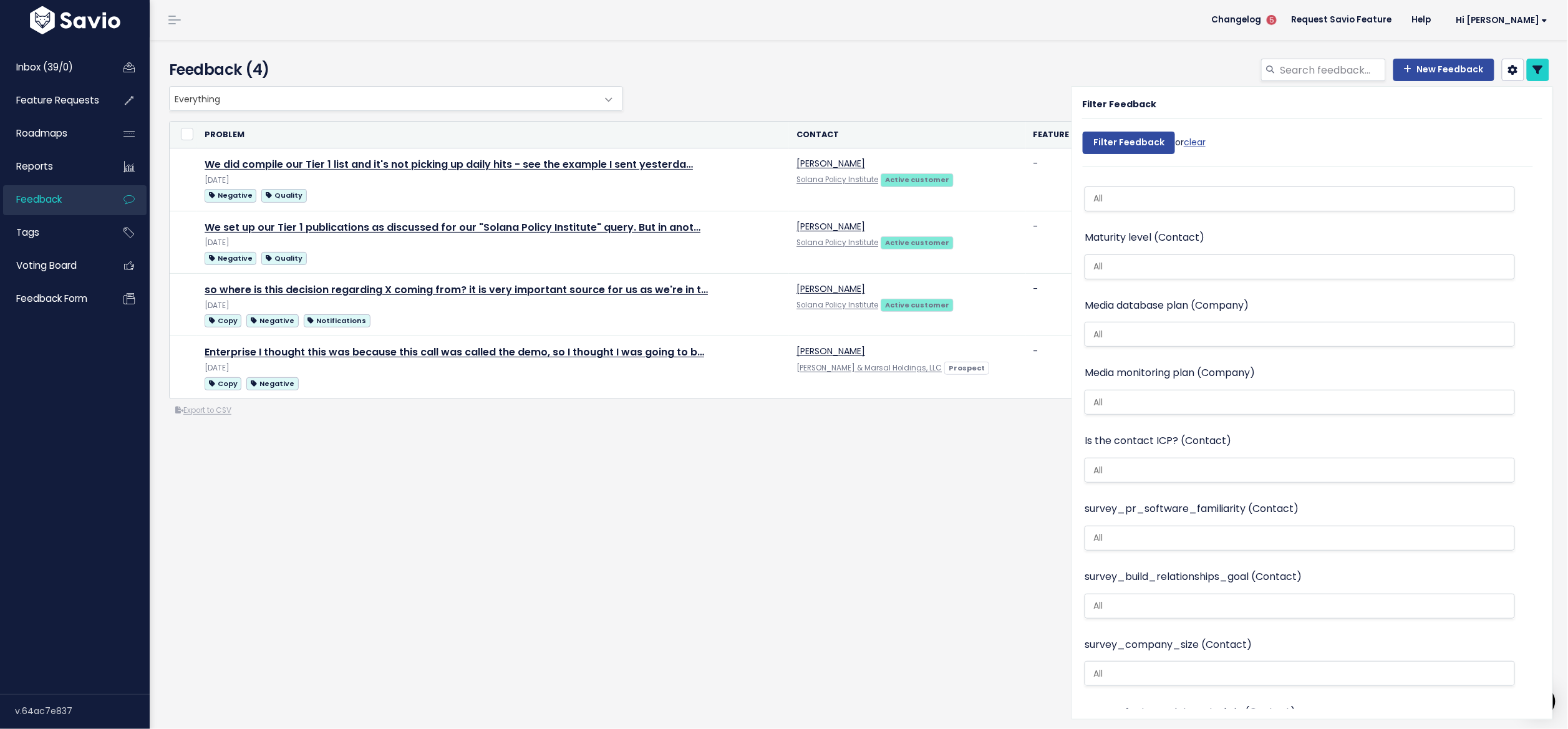
click at [1507, 388] on div "Search Contact Company Importance Not Set Nice to have Must have Dealbreaker Fe…" at bounding box center [1303, 444] width 461 height 530
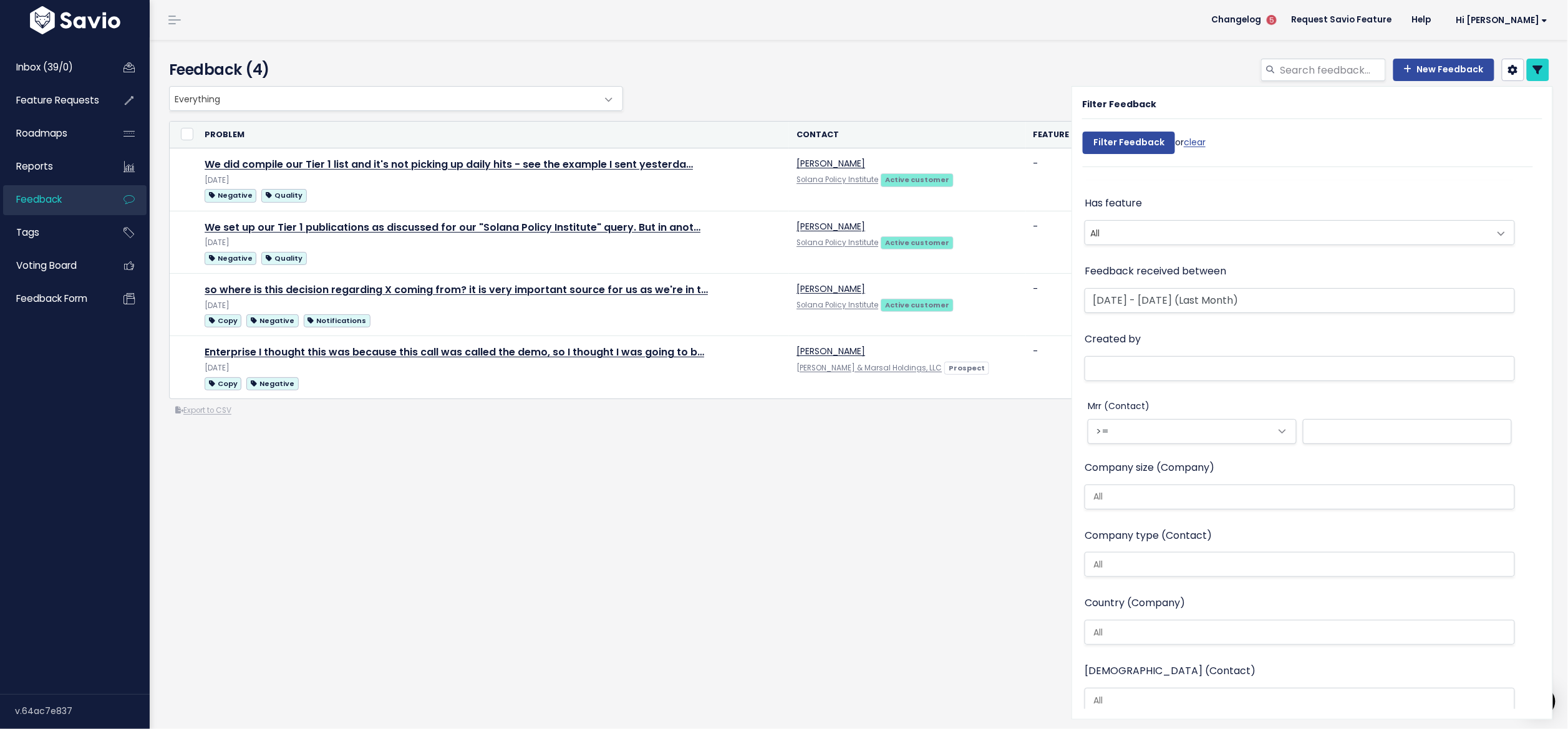
scroll to position [0, 0]
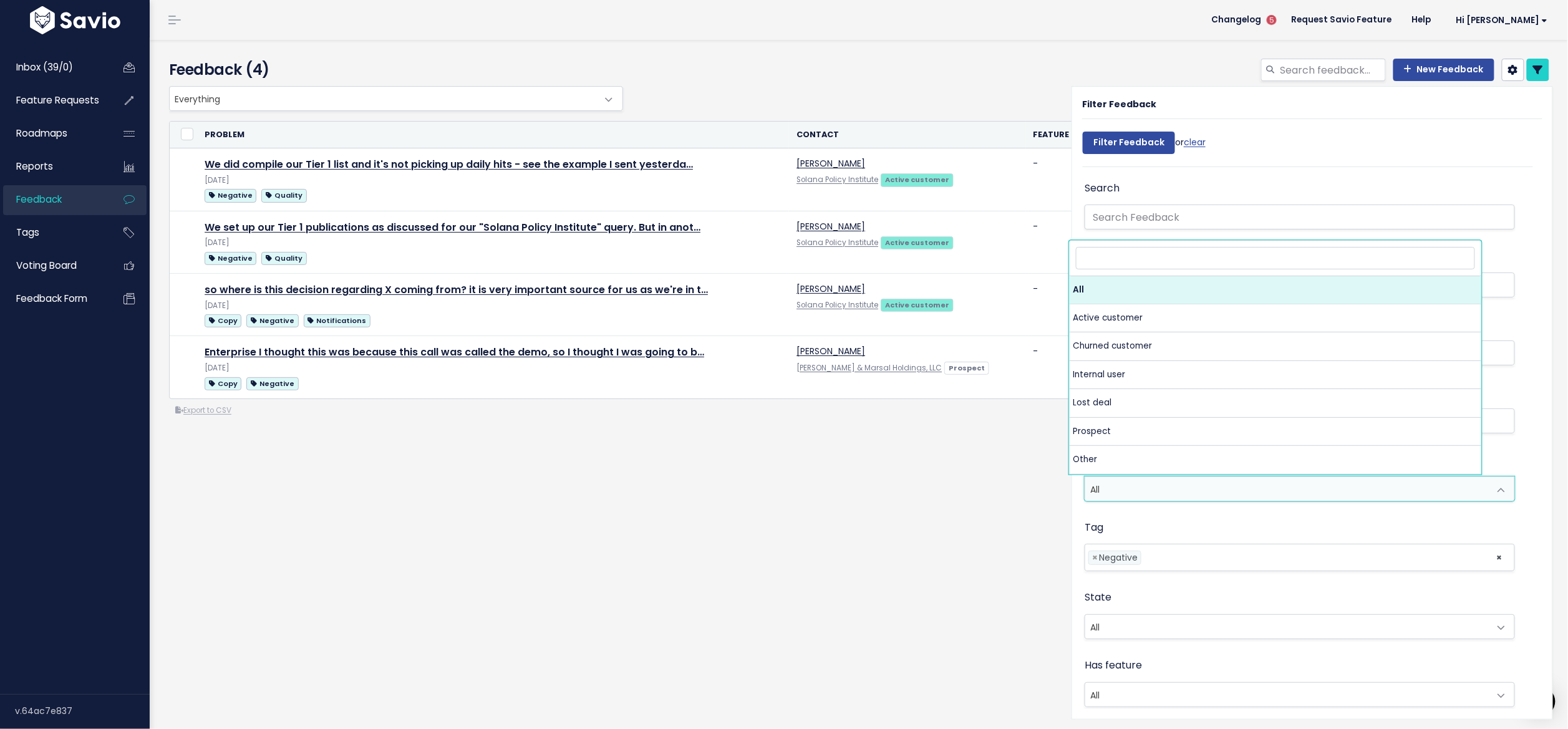
click at [1141, 480] on span "All" at bounding box center [1288, 489] width 404 height 24
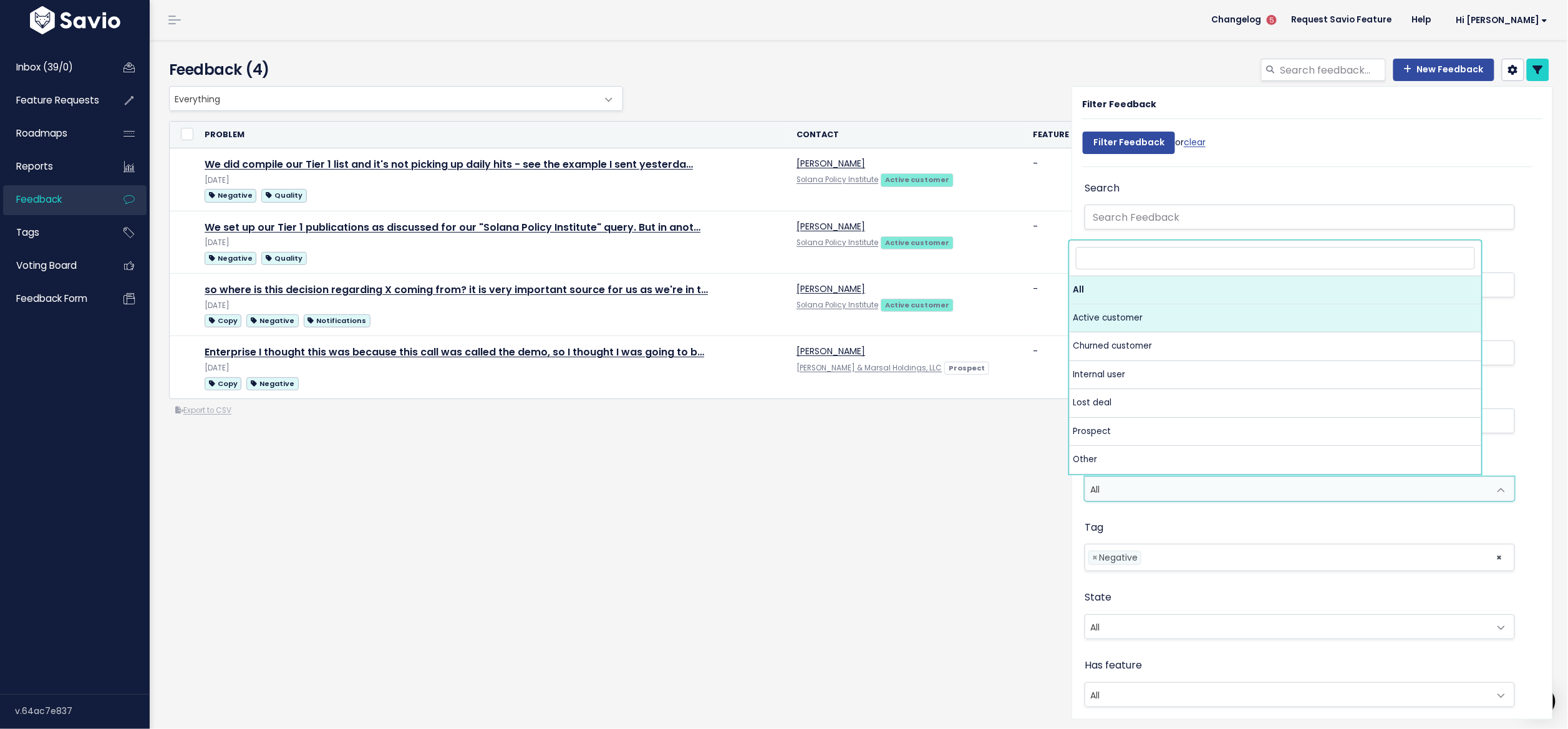
select select "ACTIVE"
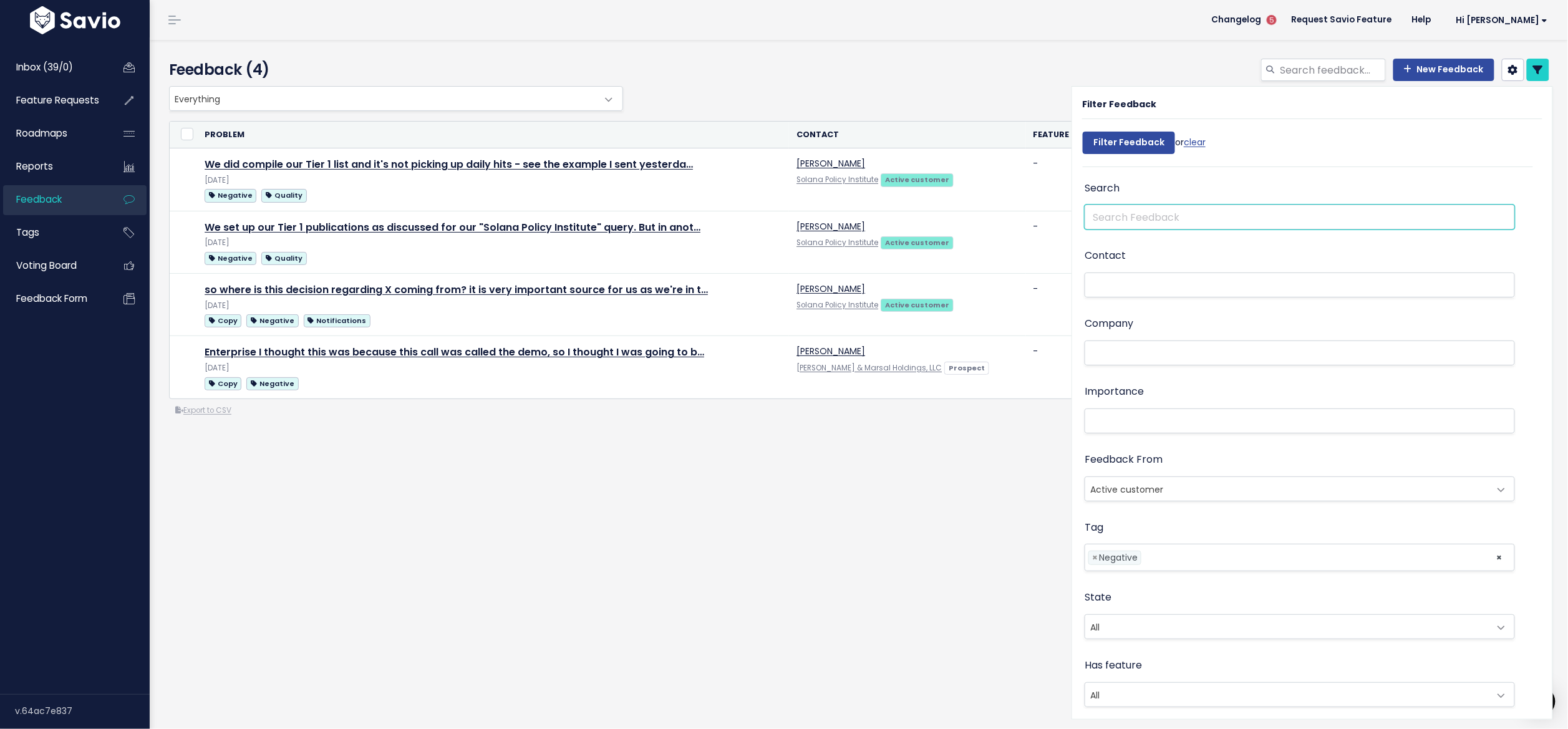
click at [1133, 211] on input "text" at bounding box center [1300, 217] width 430 height 25
type input "enterprise"
click at [1120, 142] on input "Filter Feedback" at bounding box center [1129, 143] width 92 height 22
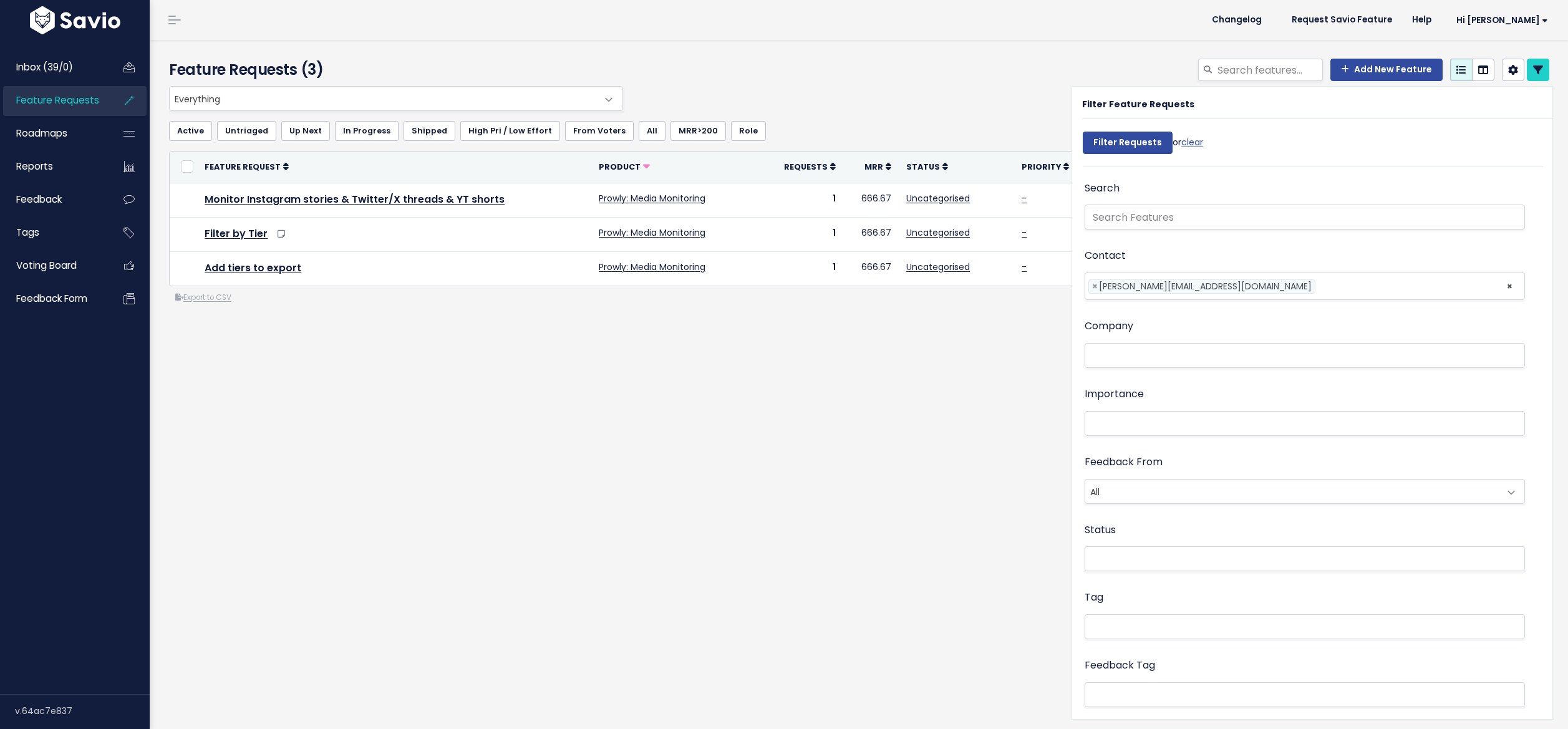
select select
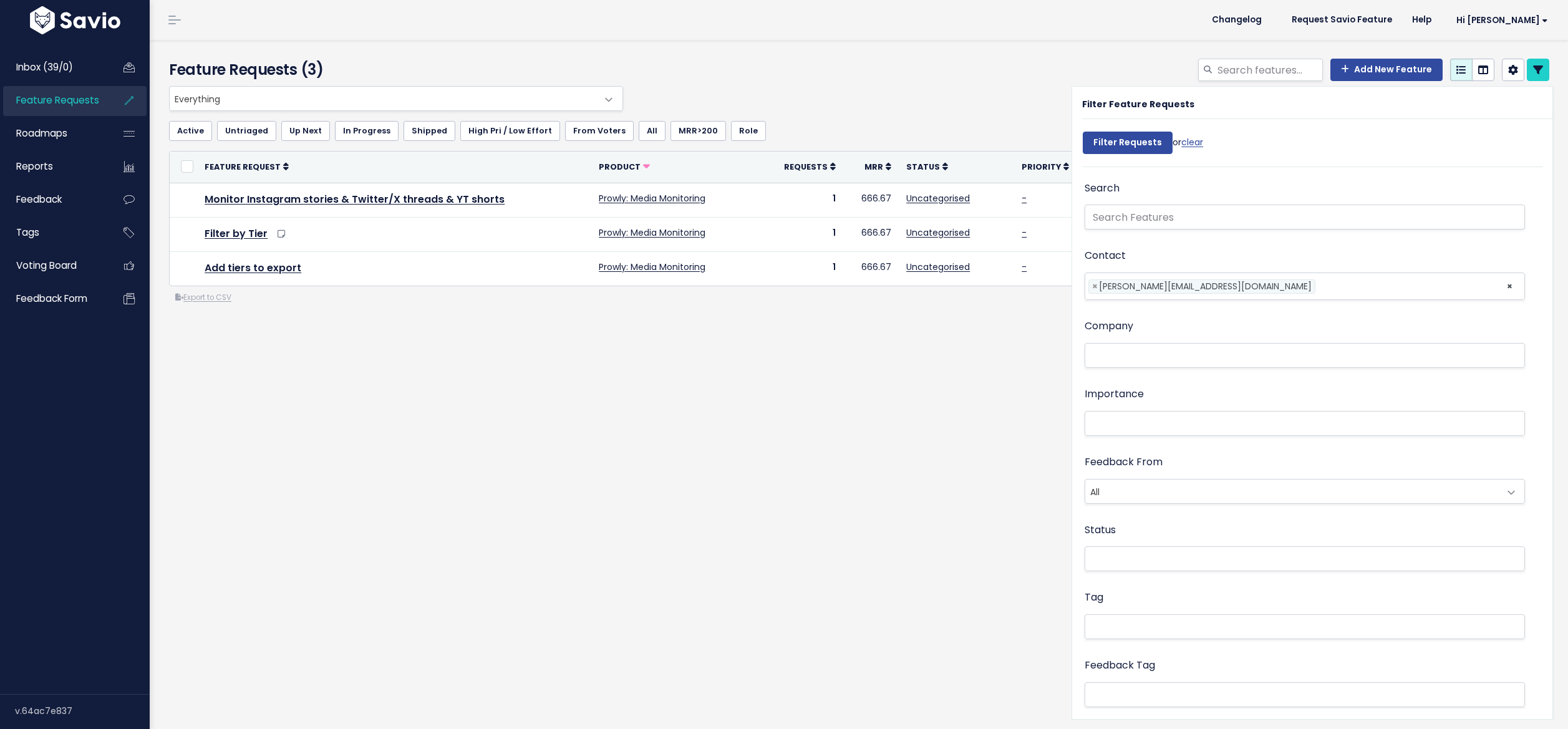
select select
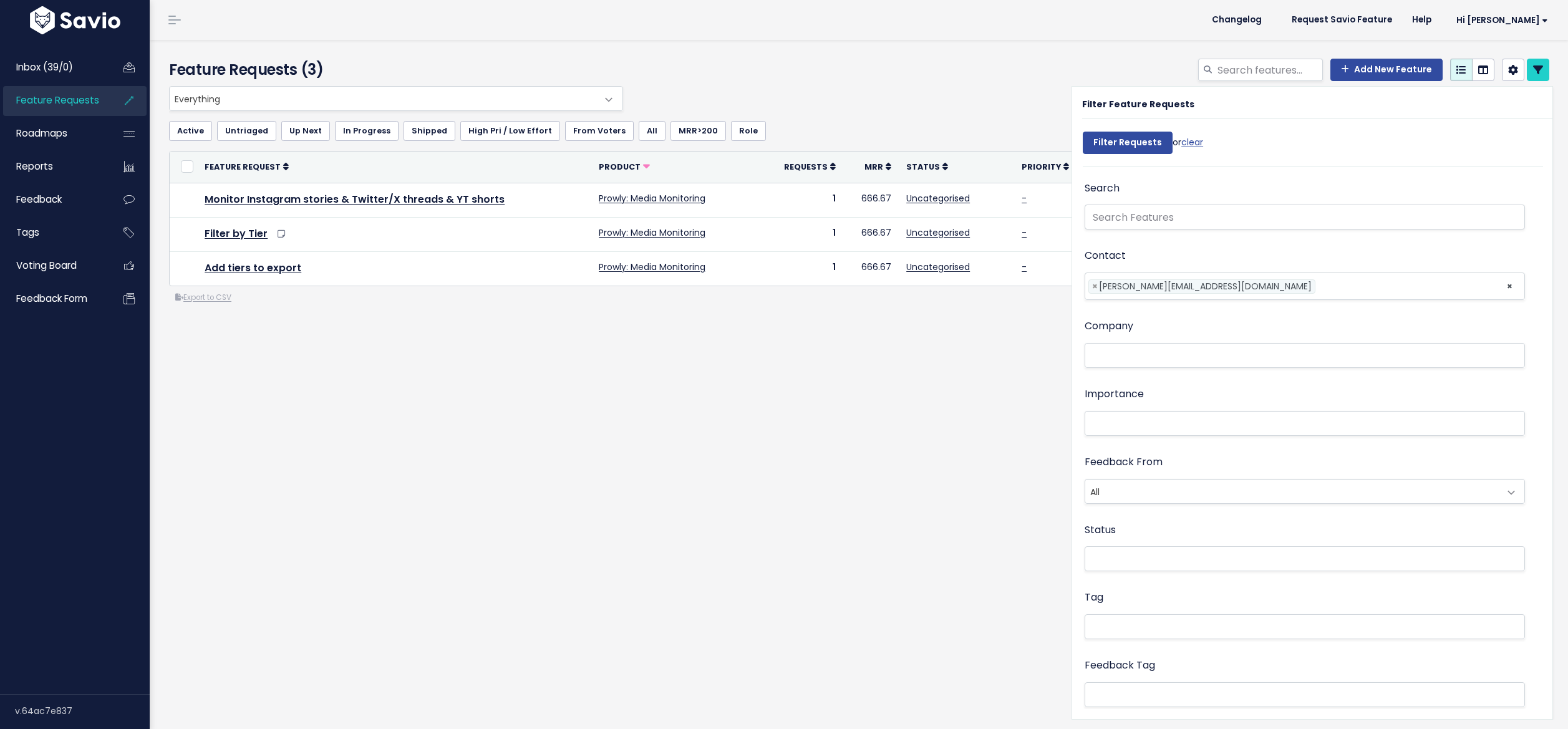
select select
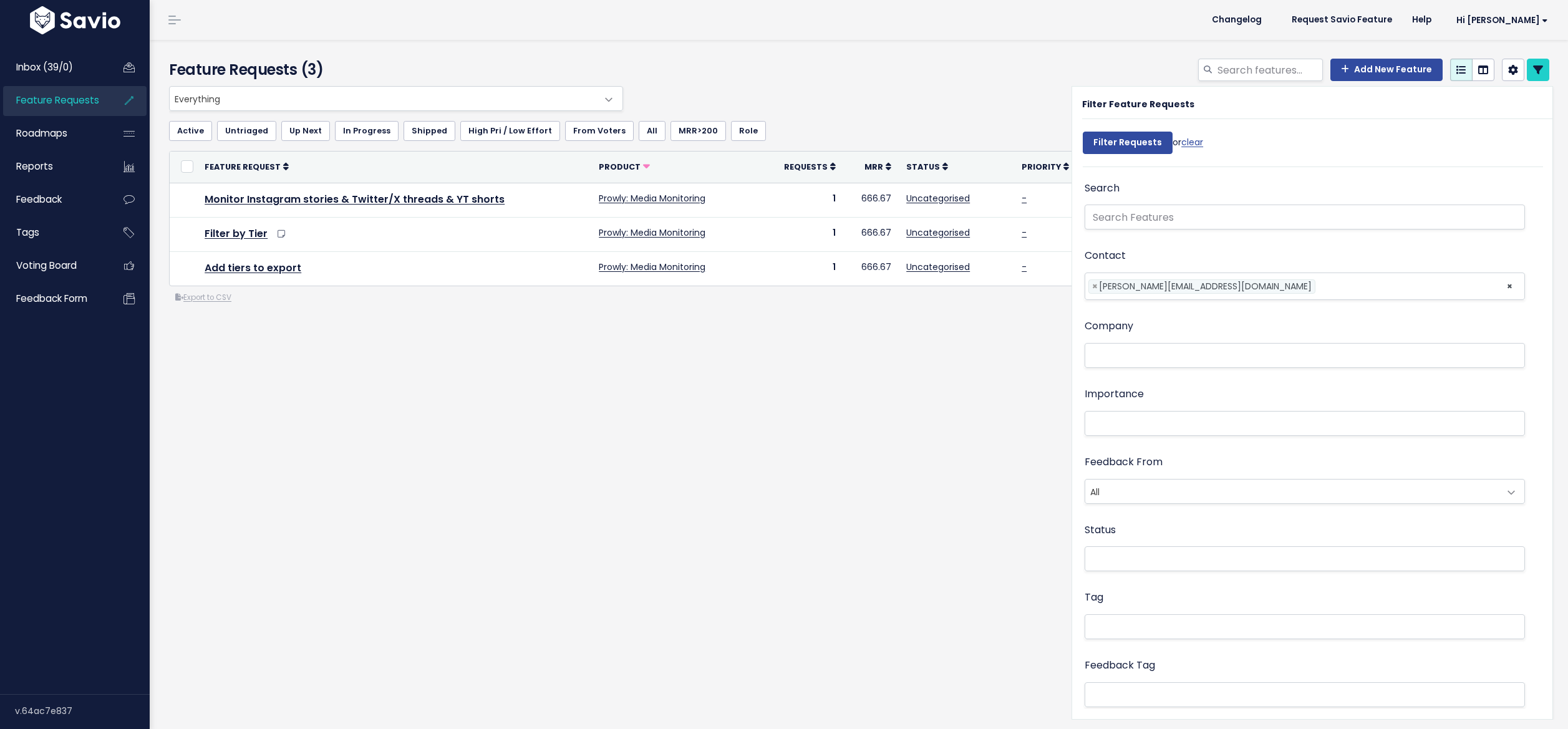
select select
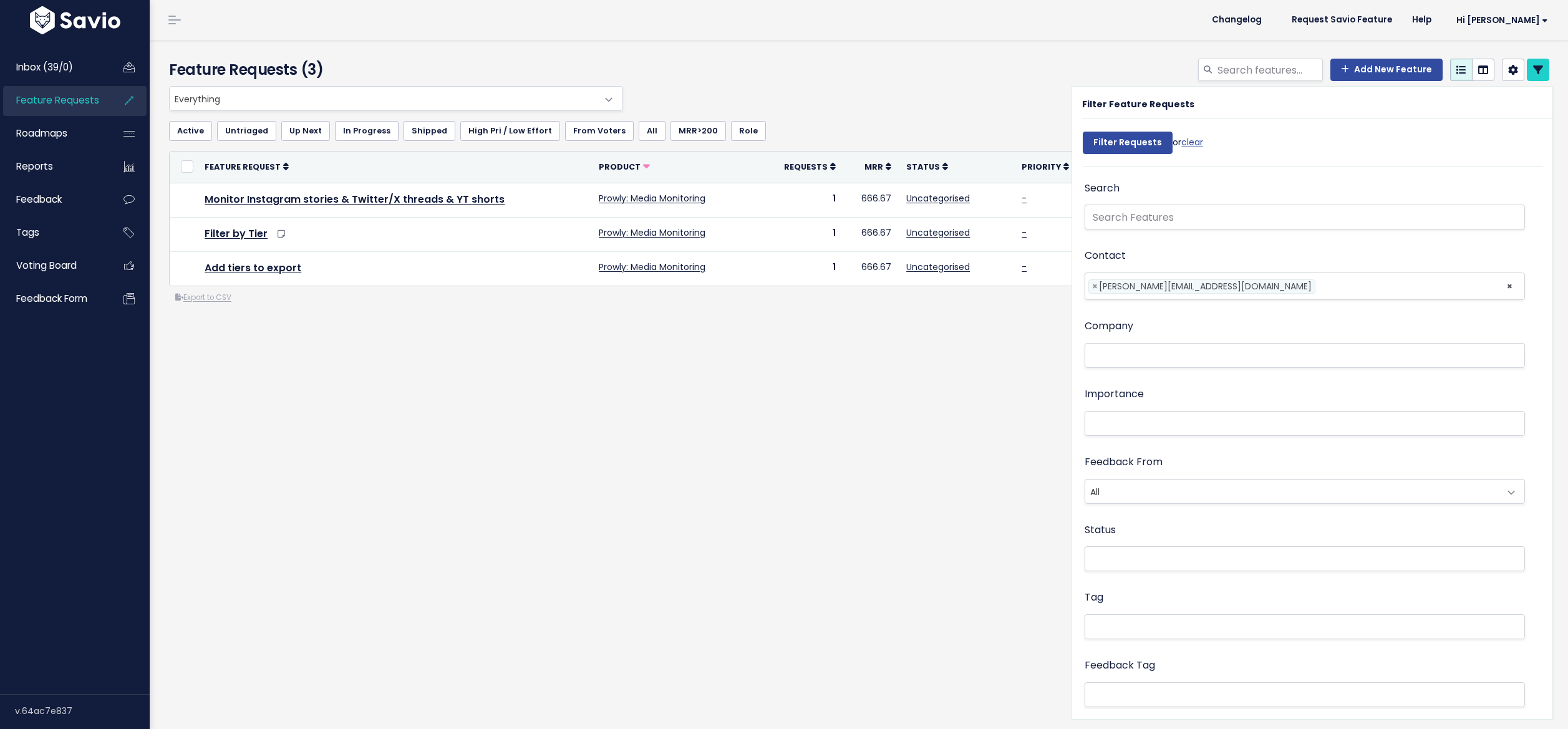
select select
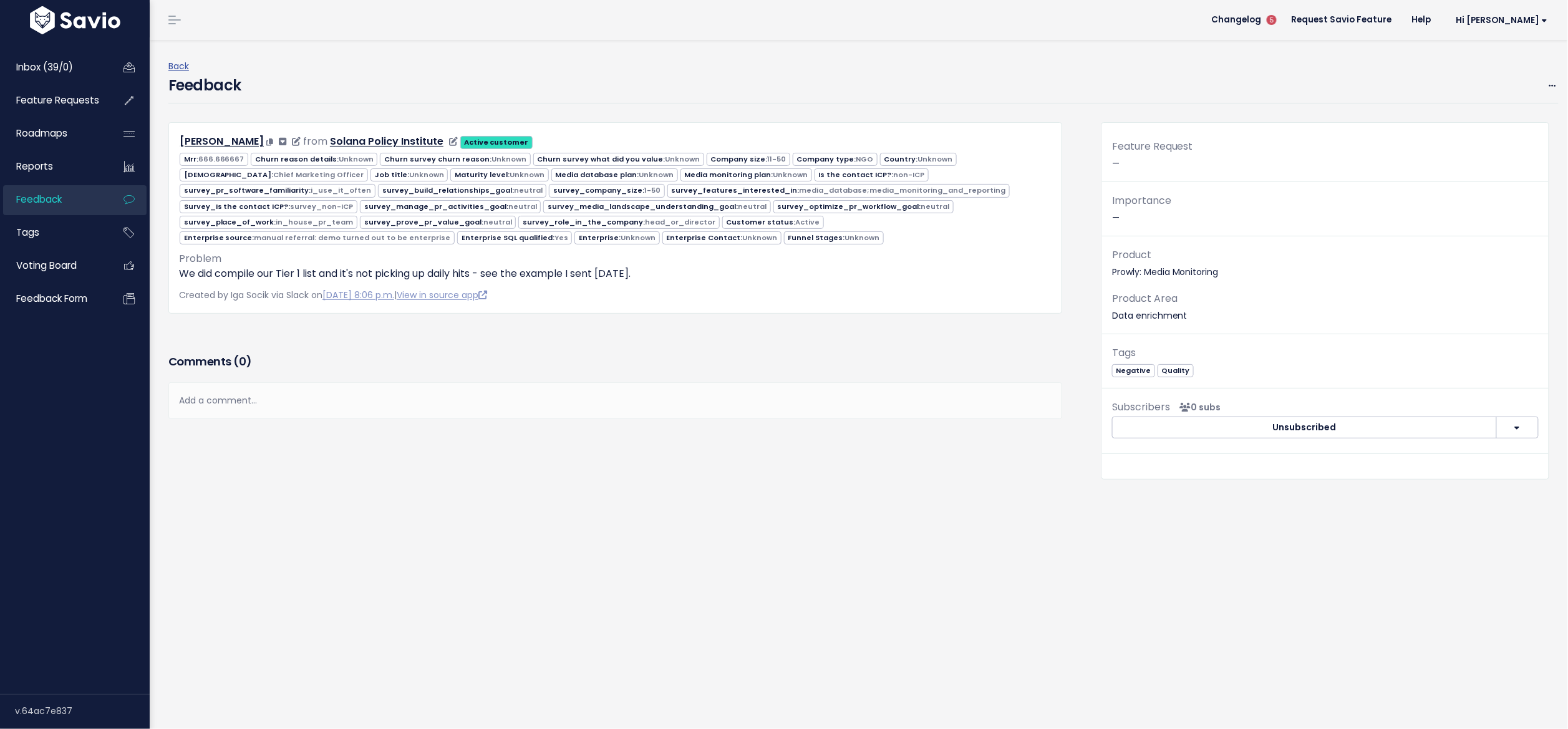
drag, startPoint x: 176, startPoint y: 140, endPoint x: 383, endPoint y: 145, distance: 207.1
click at [383, 145] on div "[PERSON_NAME] from Solana Policy Institute Active customer" at bounding box center [615, 142] width 892 height 18
copy div "[PERSON_NAME] from Solana Policy Institute"
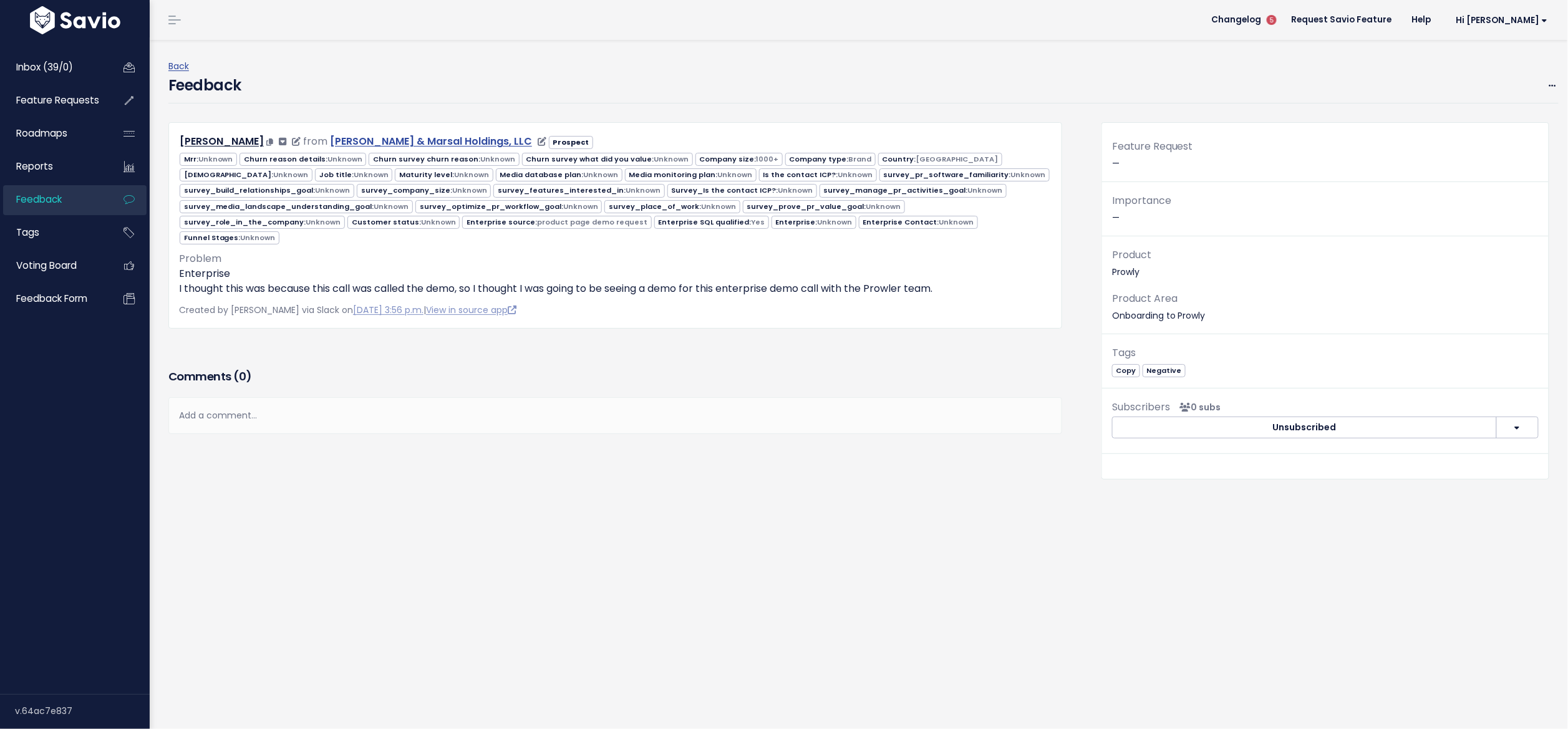
drag, startPoint x: 173, startPoint y: 138, endPoint x: 458, endPoint y: 142, distance: 285.0
click at [458, 142] on div "[PERSON_NAME] from [PERSON_NAME] & Marsal Holdings, LLC Prospect" at bounding box center [615, 142] width 892 height 18
copy div "[PERSON_NAME] from [PERSON_NAME] & Marsal Holdings, LLC"
drag, startPoint x: 177, startPoint y: 266, endPoint x: 976, endPoint y: 282, distance: 799.2
click at [976, 282] on div "[PERSON_NAME] from [PERSON_NAME] & Marsal Holdings, LLC Prospect 1000+" at bounding box center [615, 226] width 894 height 207
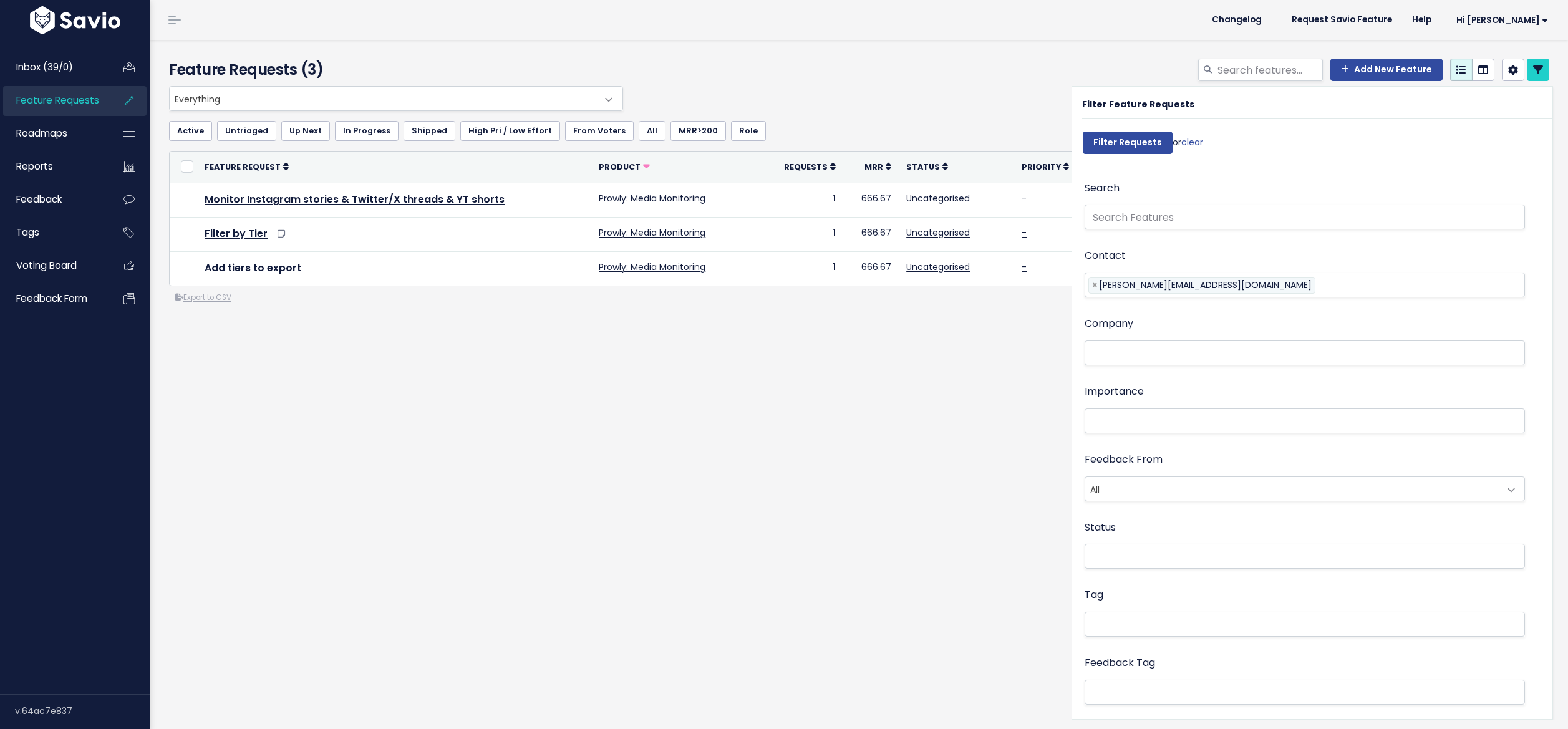
select select
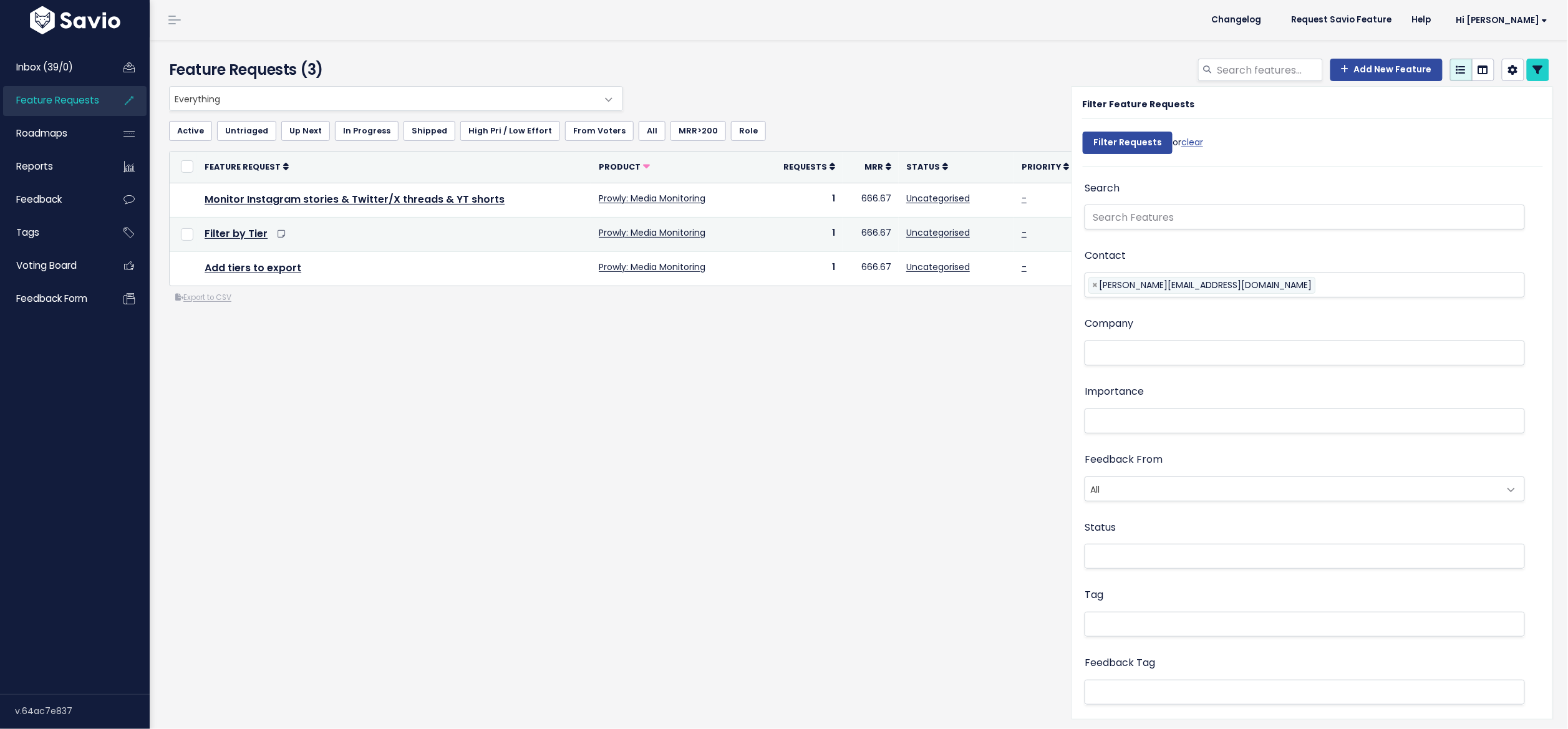
select select
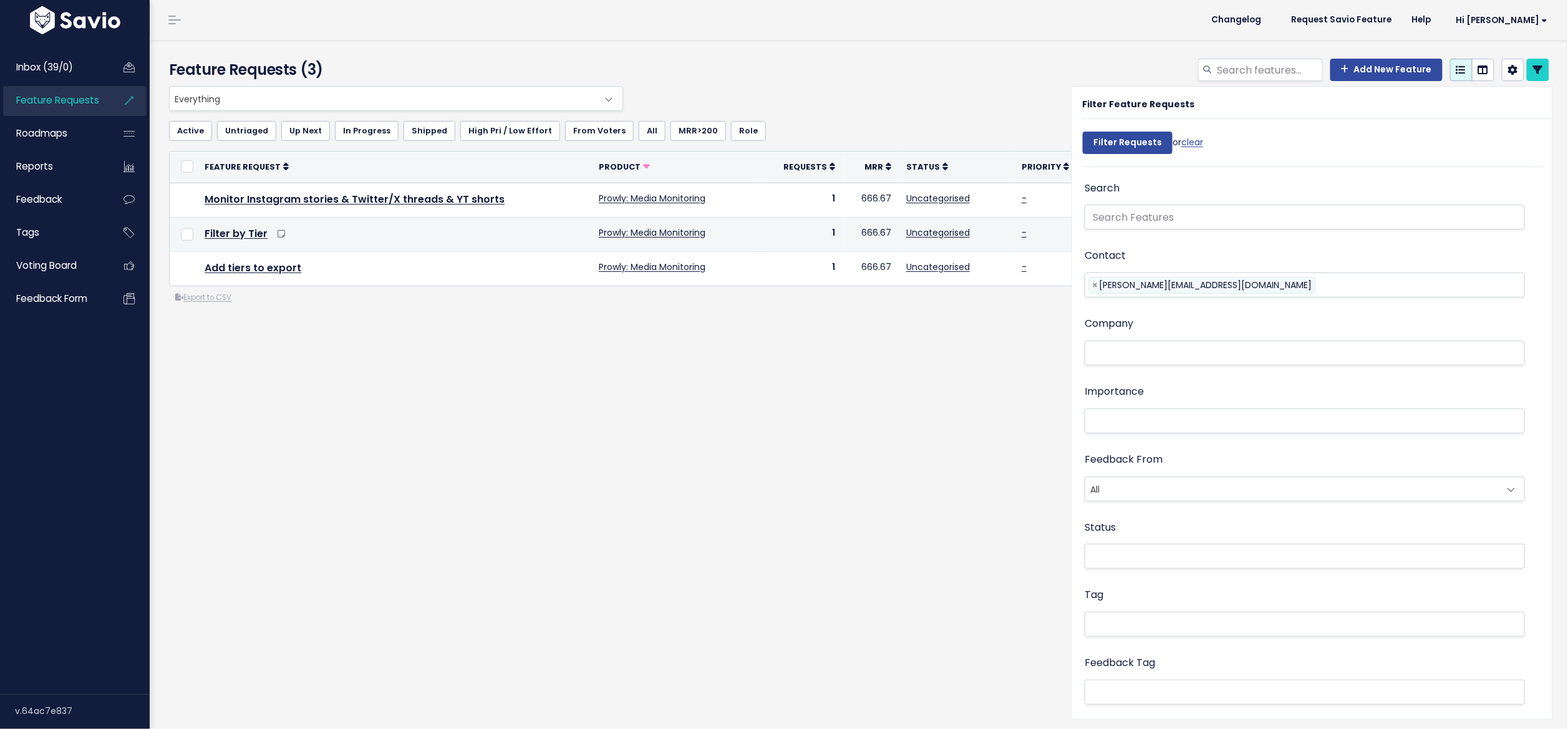
select select
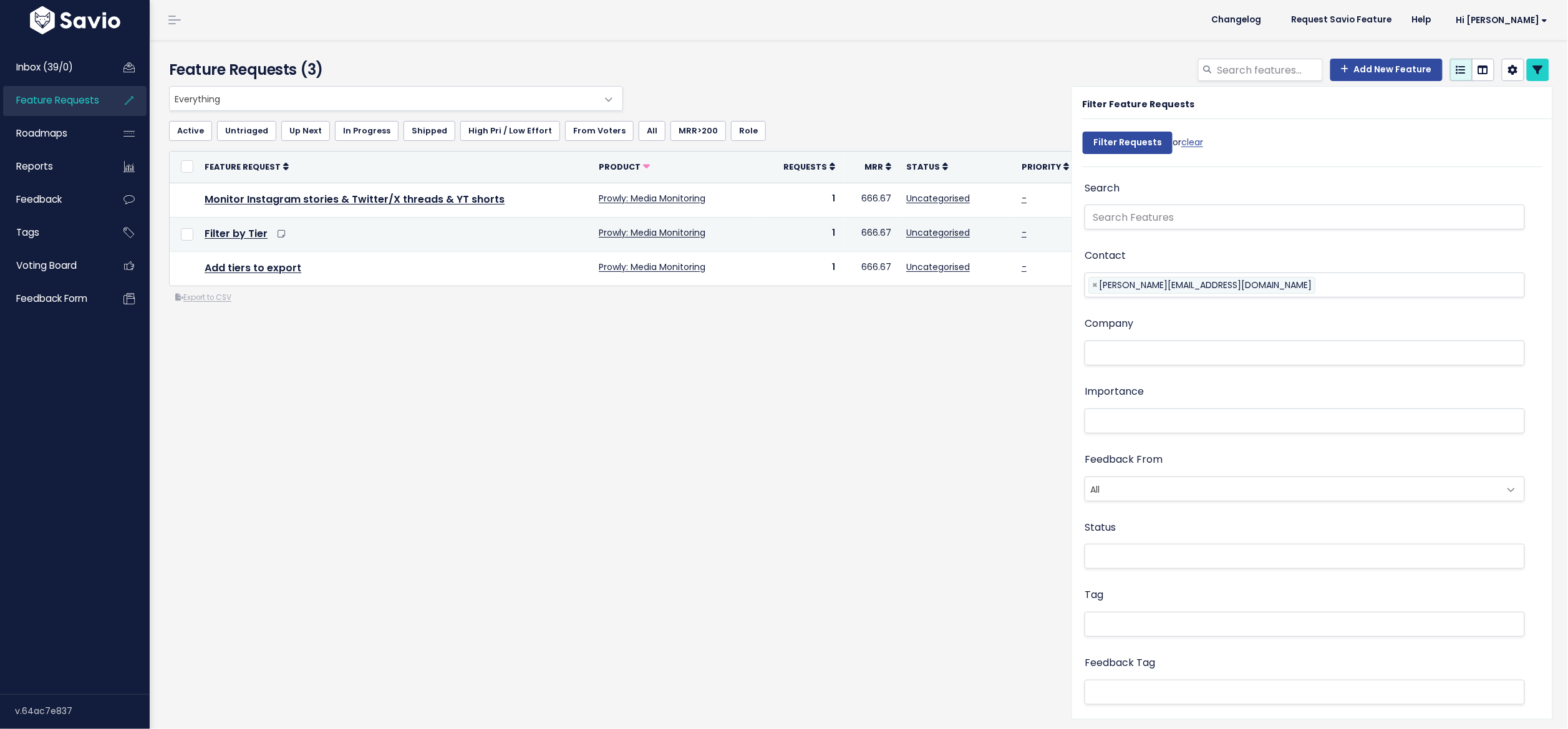
select select
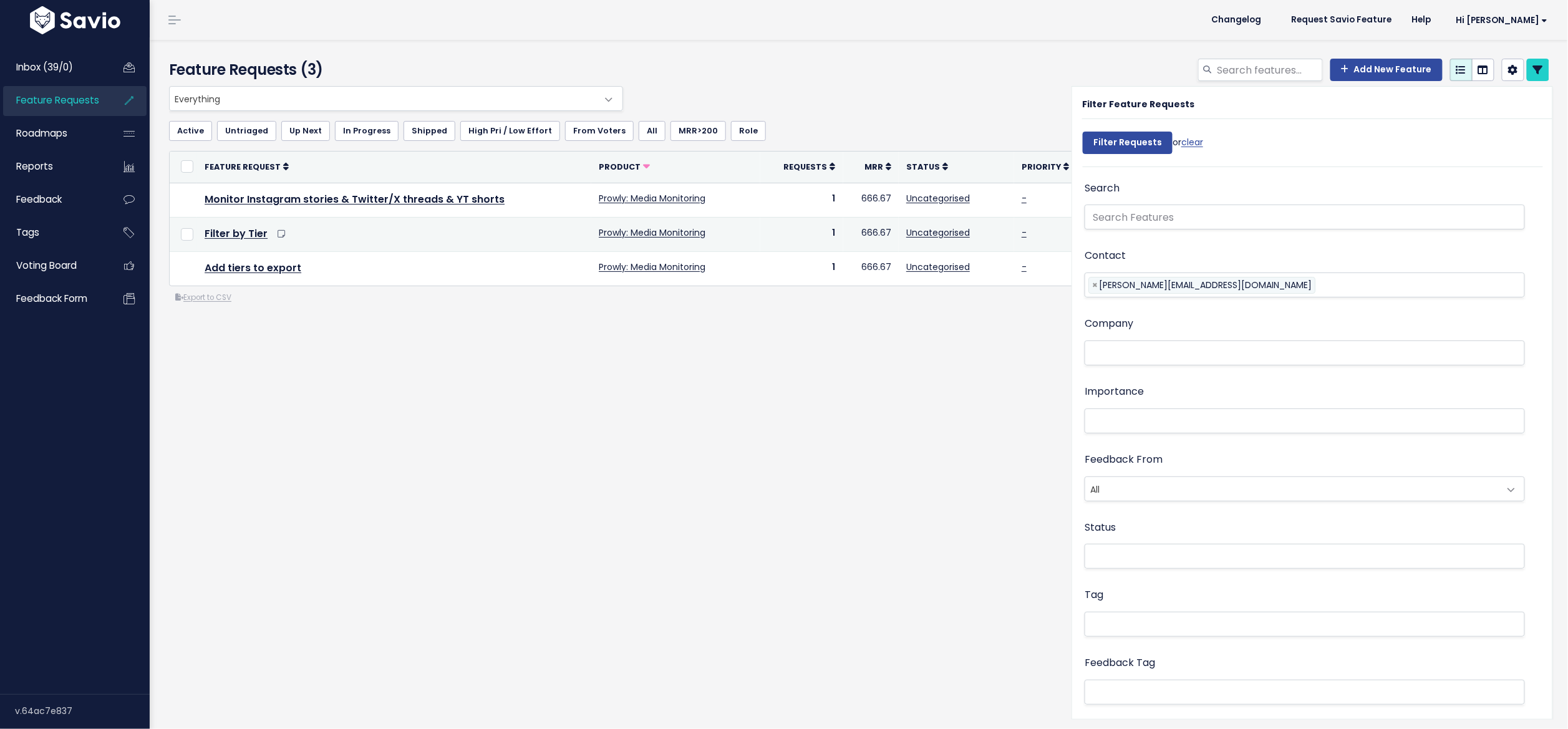
select select
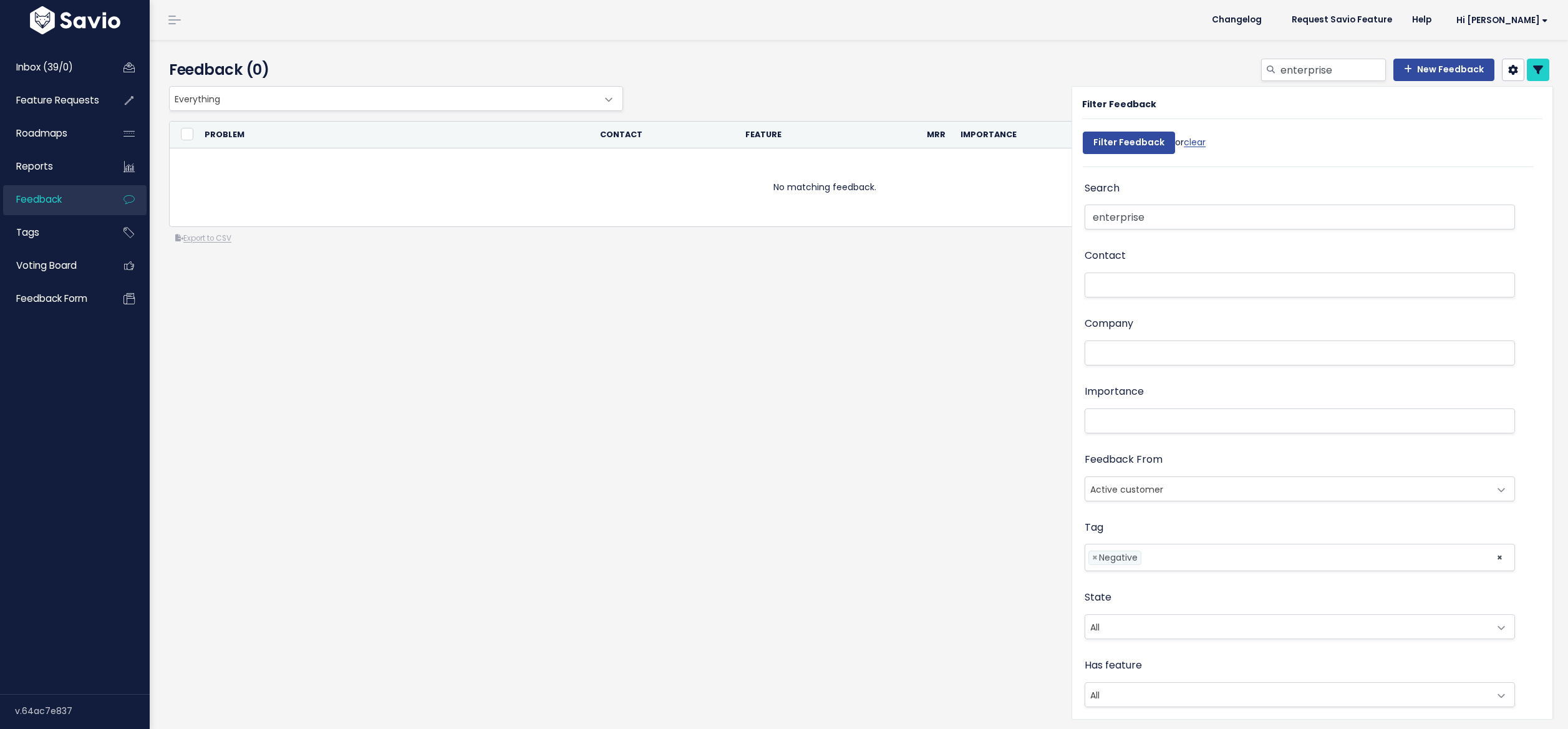
select select
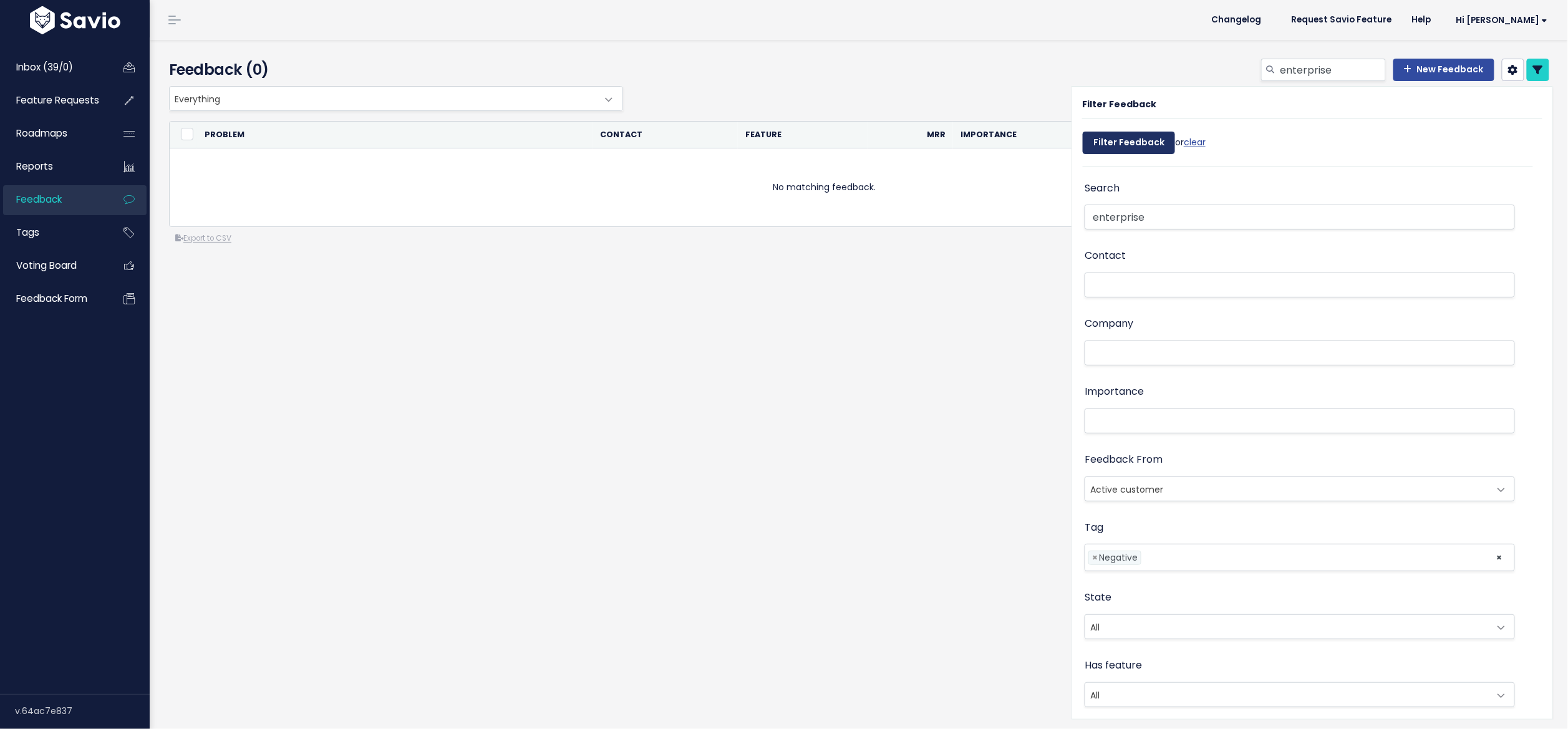
select select
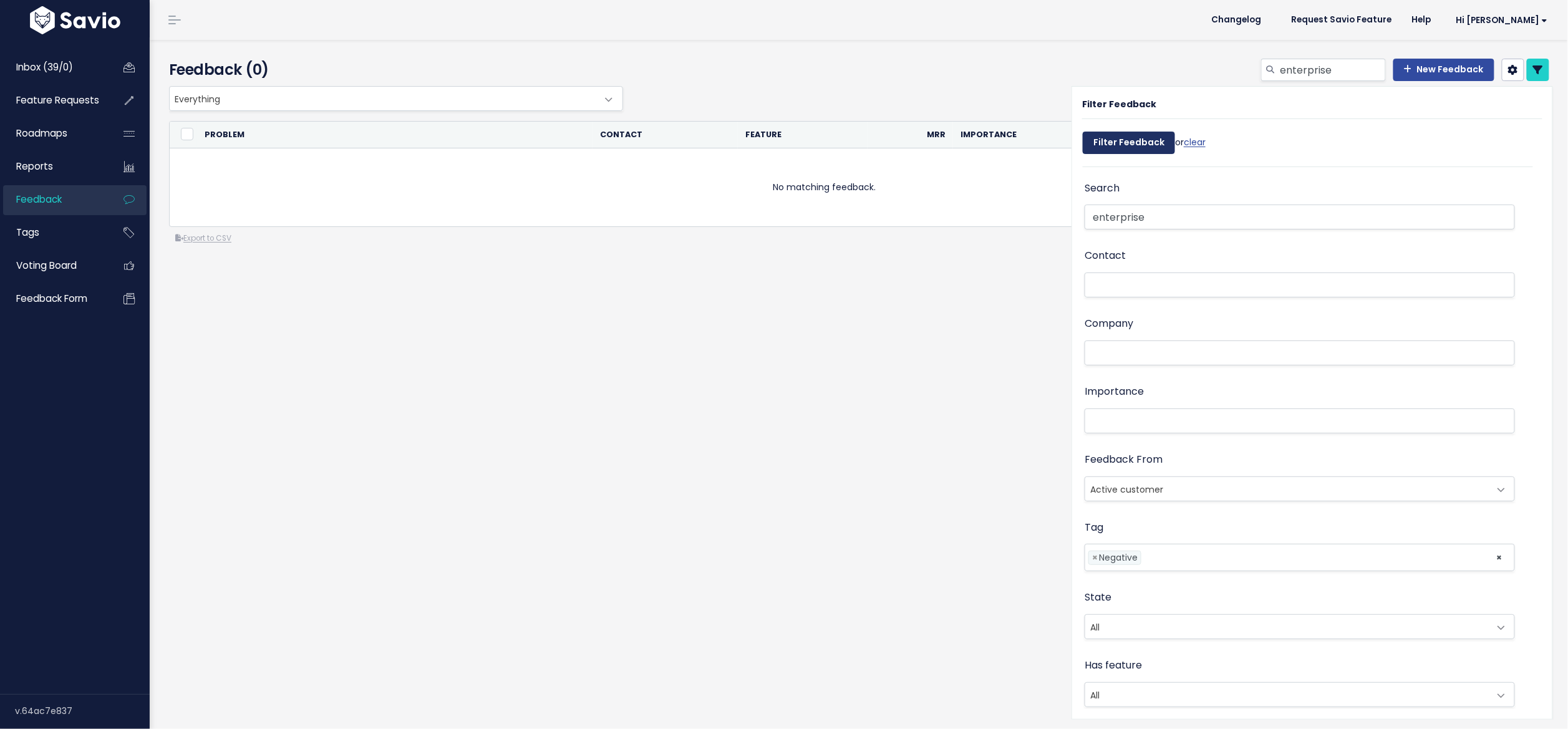
select select
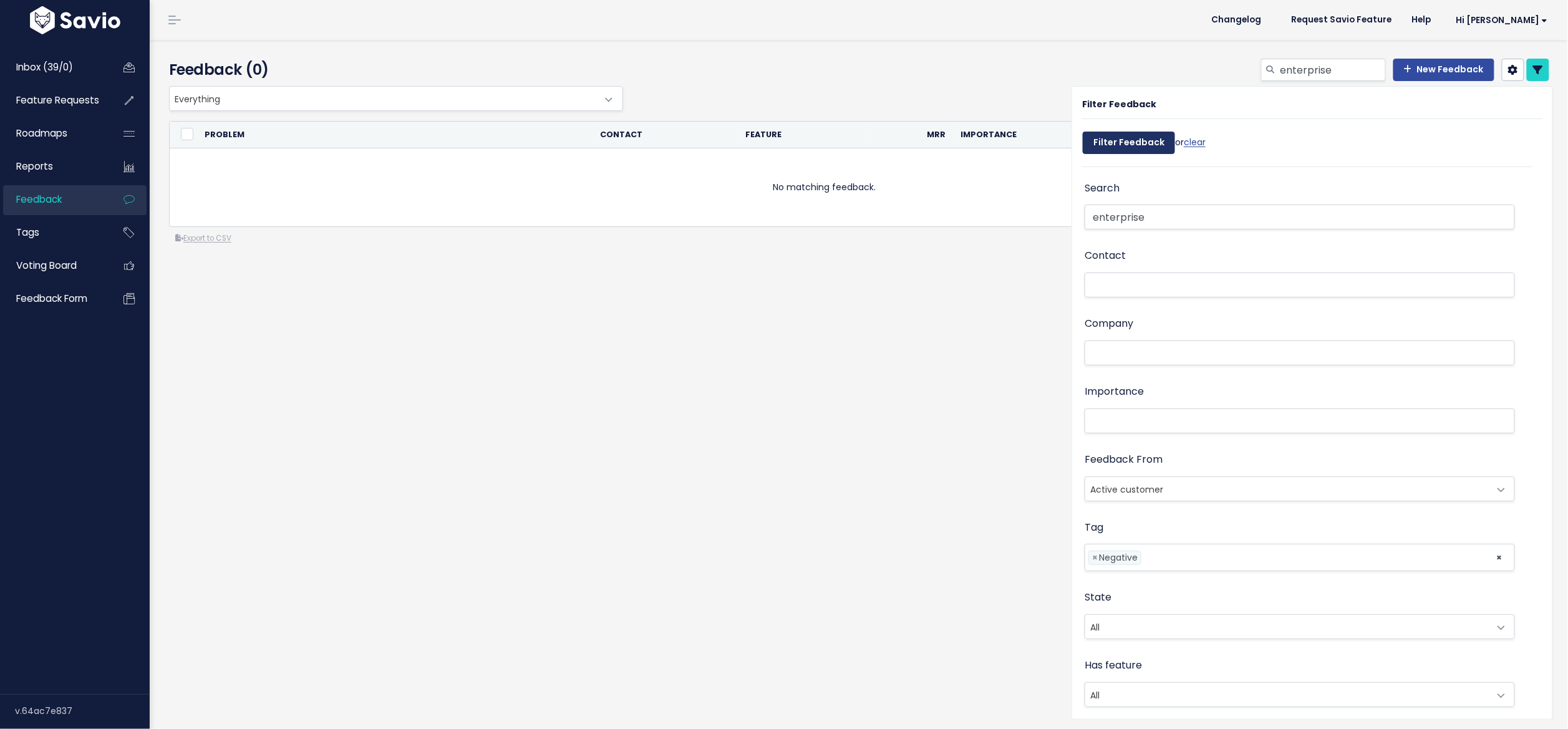
select select
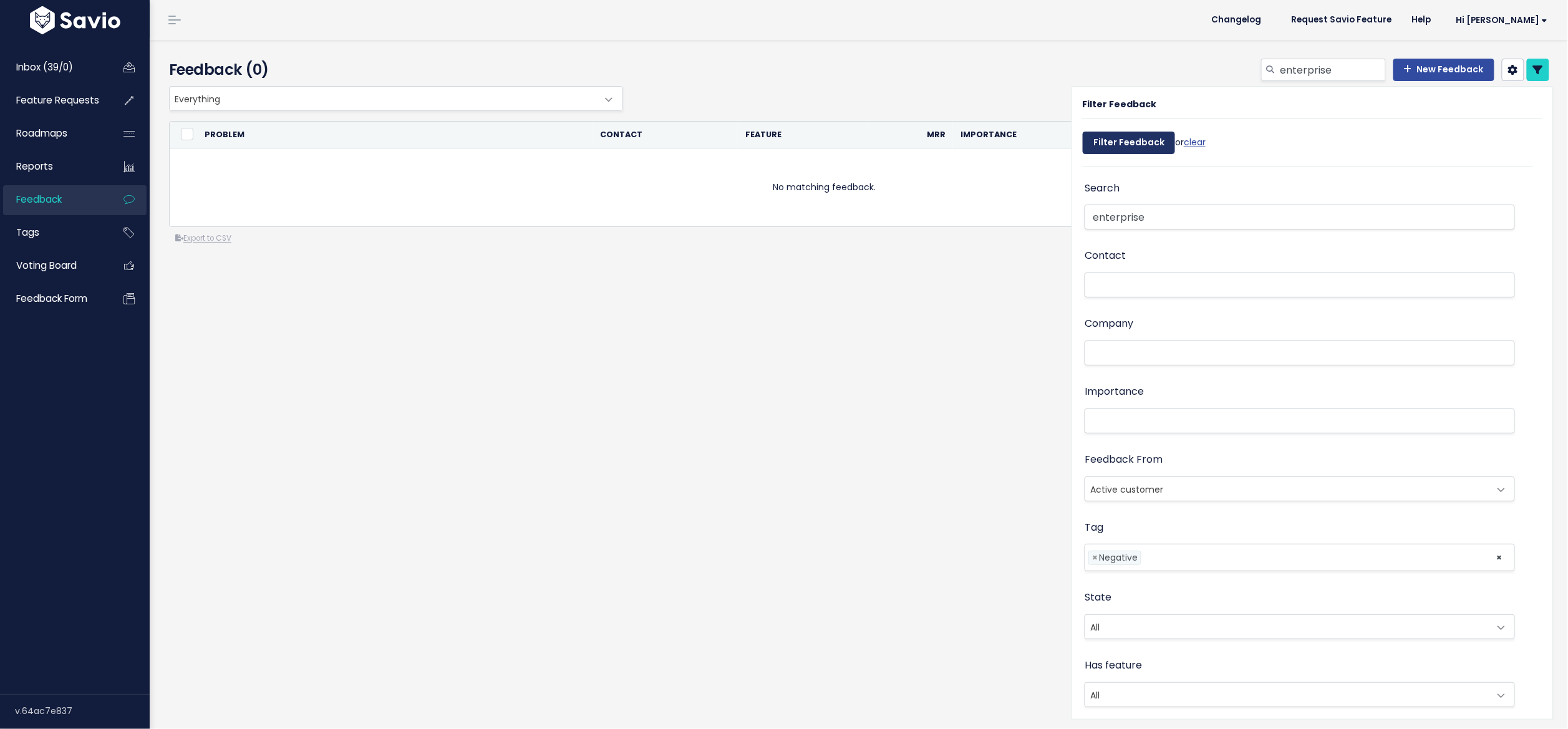
select select
click at [1129, 213] on input "enterprise" at bounding box center [1300, 217] width 430 height 25
click at [1121, 212] on input "enterprise" at bounding box center [1300, 217] width 430 height 25
type input "ent"
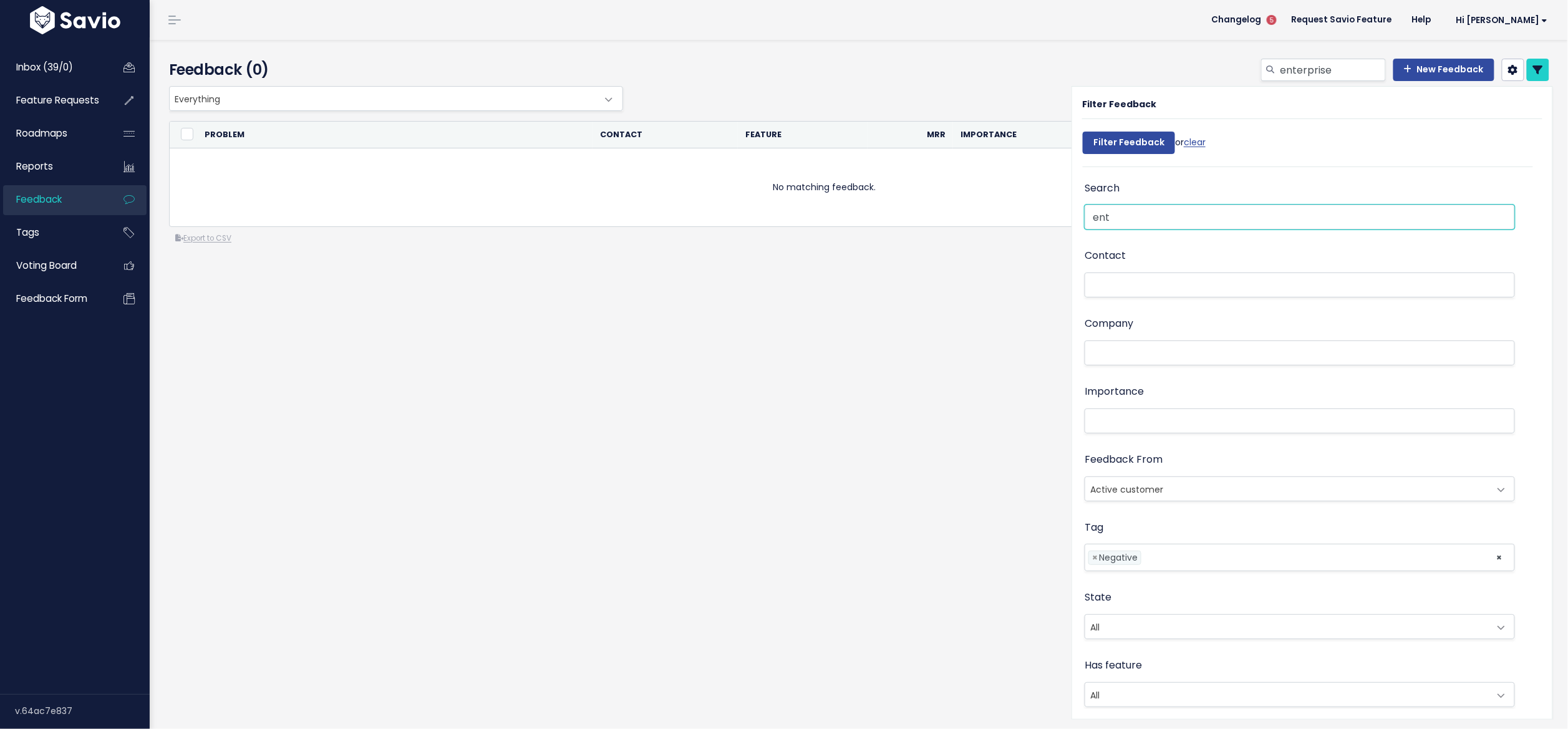
click at [1120, 142] on input "Filter Feedback" at bounding box center [1129, 143] width 92 height 22
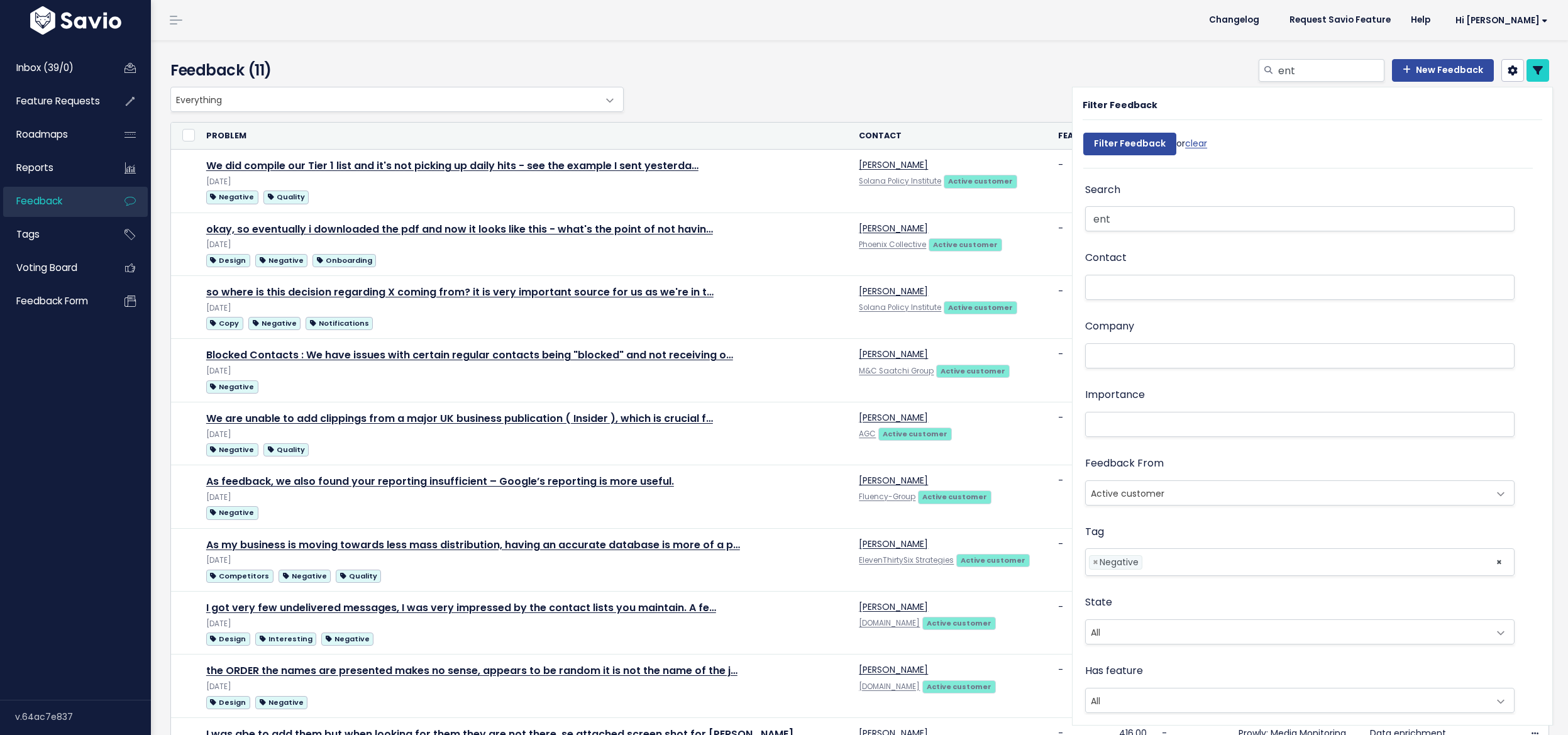
select select
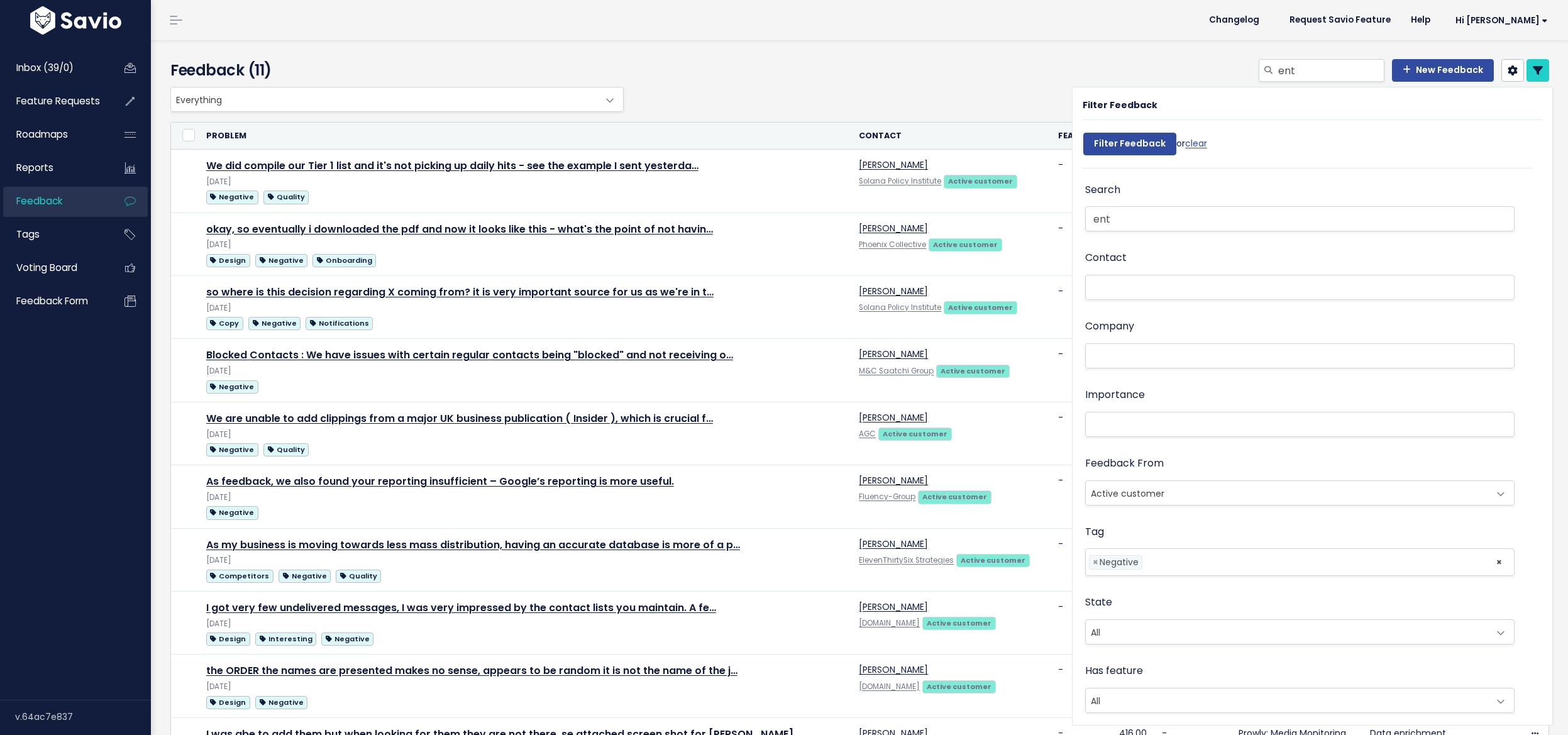
select select
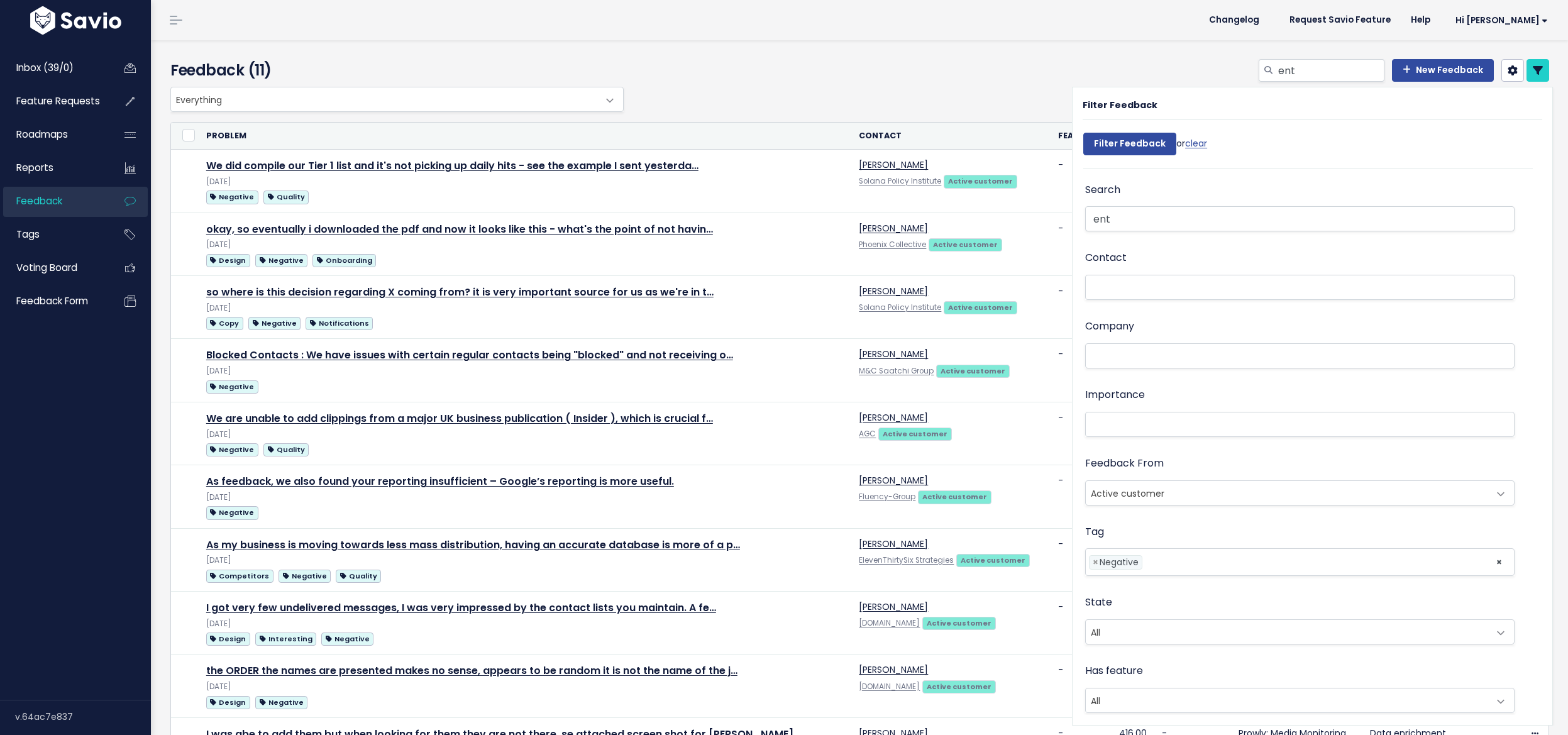
select select
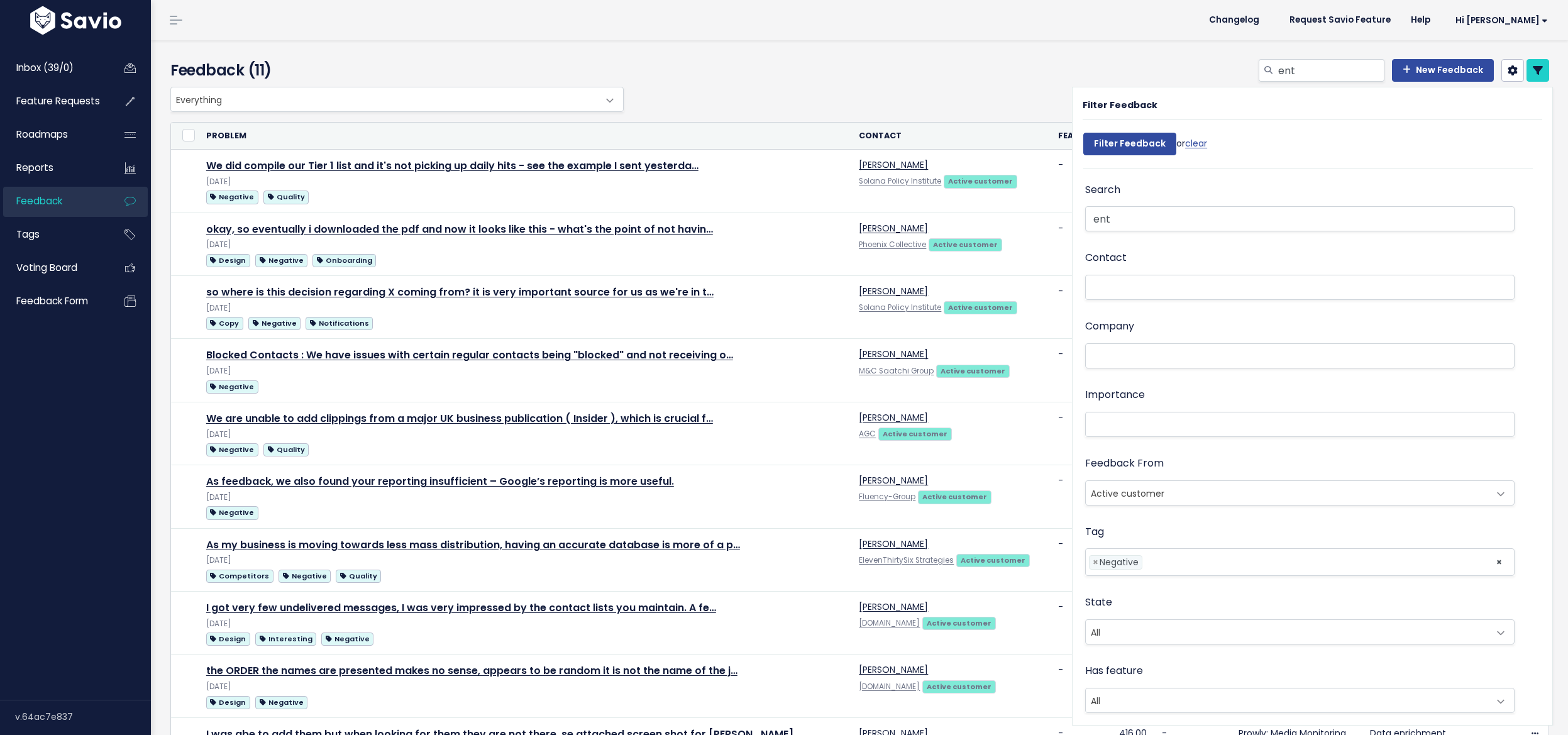
select select
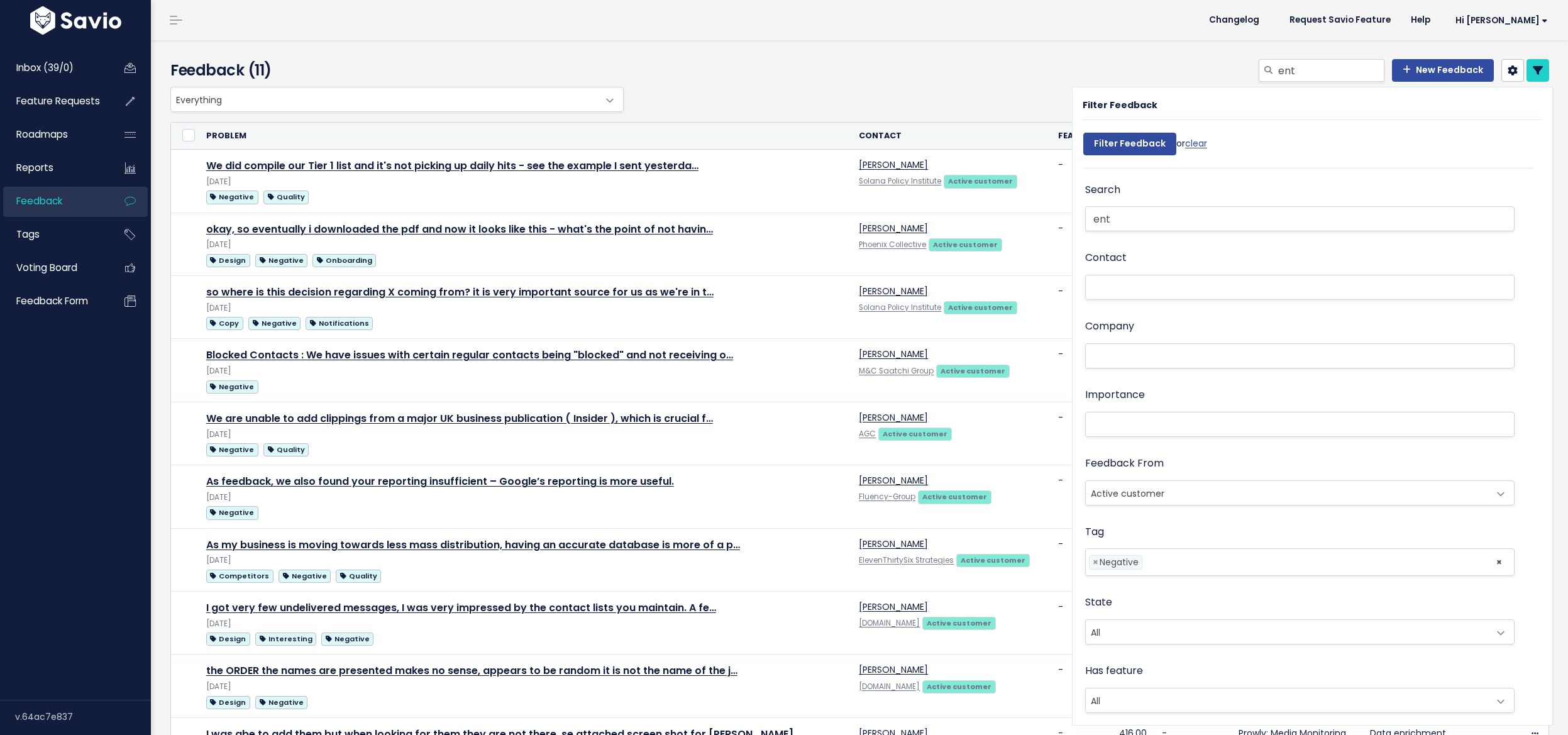
select select
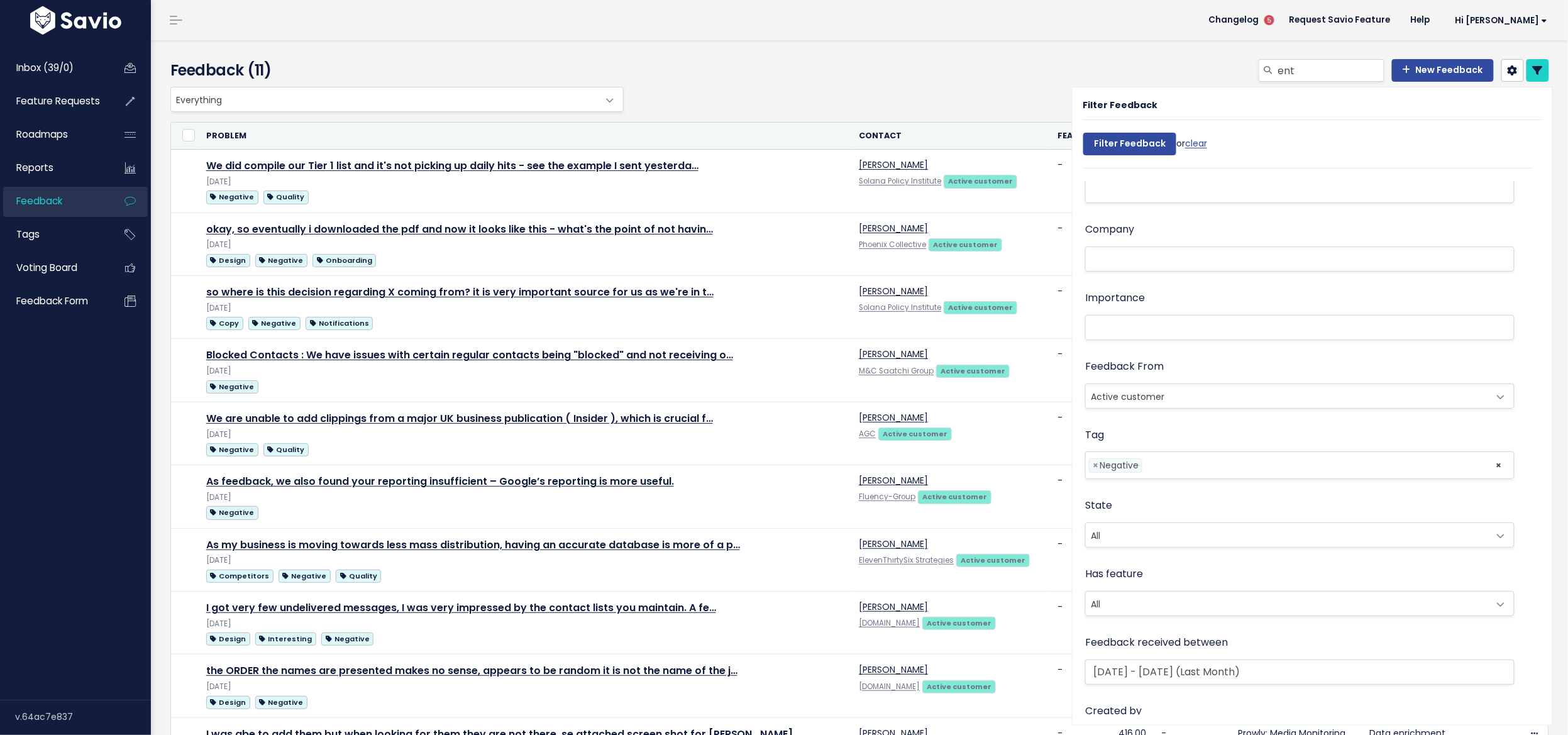
click at [861, 80] on div "ent New Feedback" at bounding box center [1093, 73] width 932 height 28
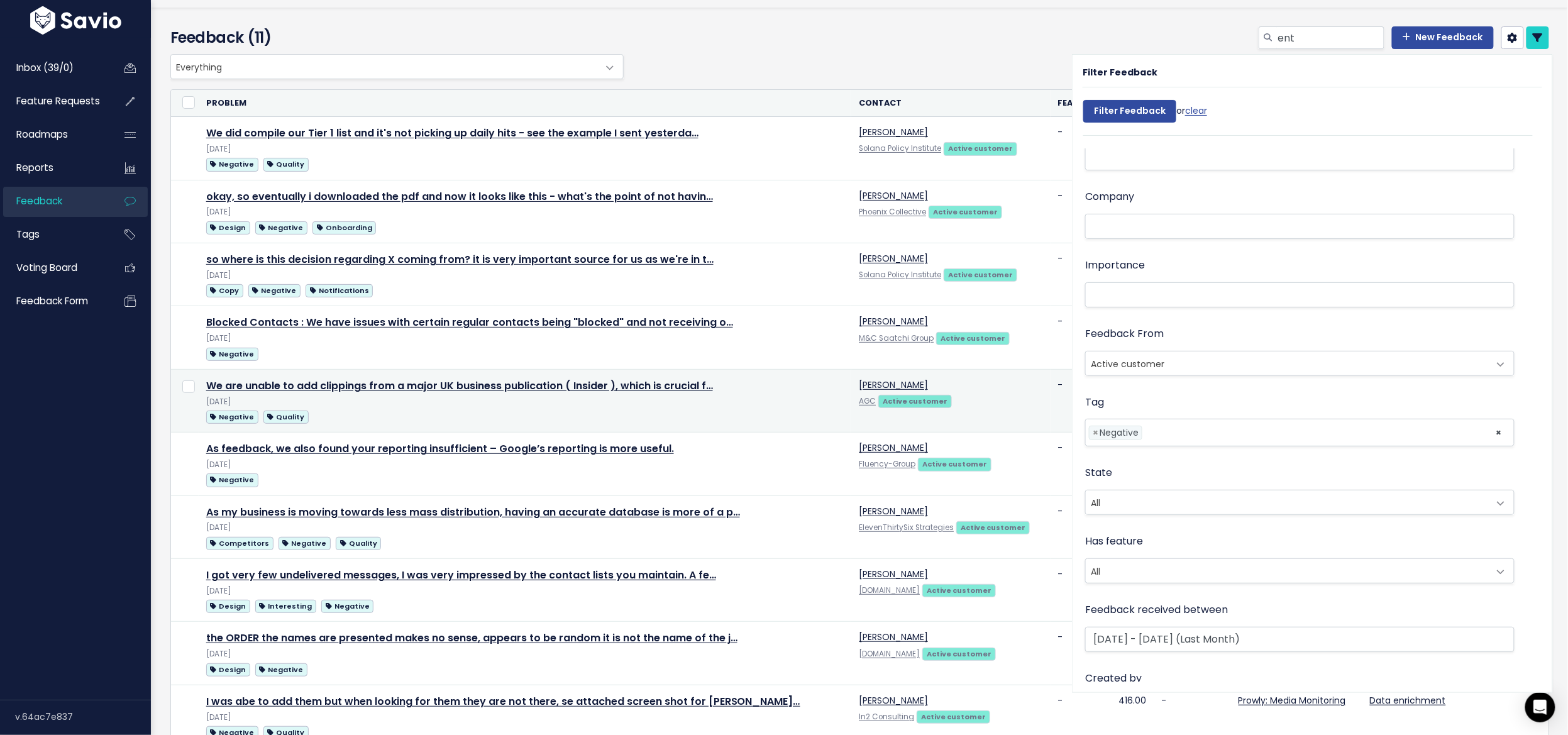
scroll to position [162, 0]
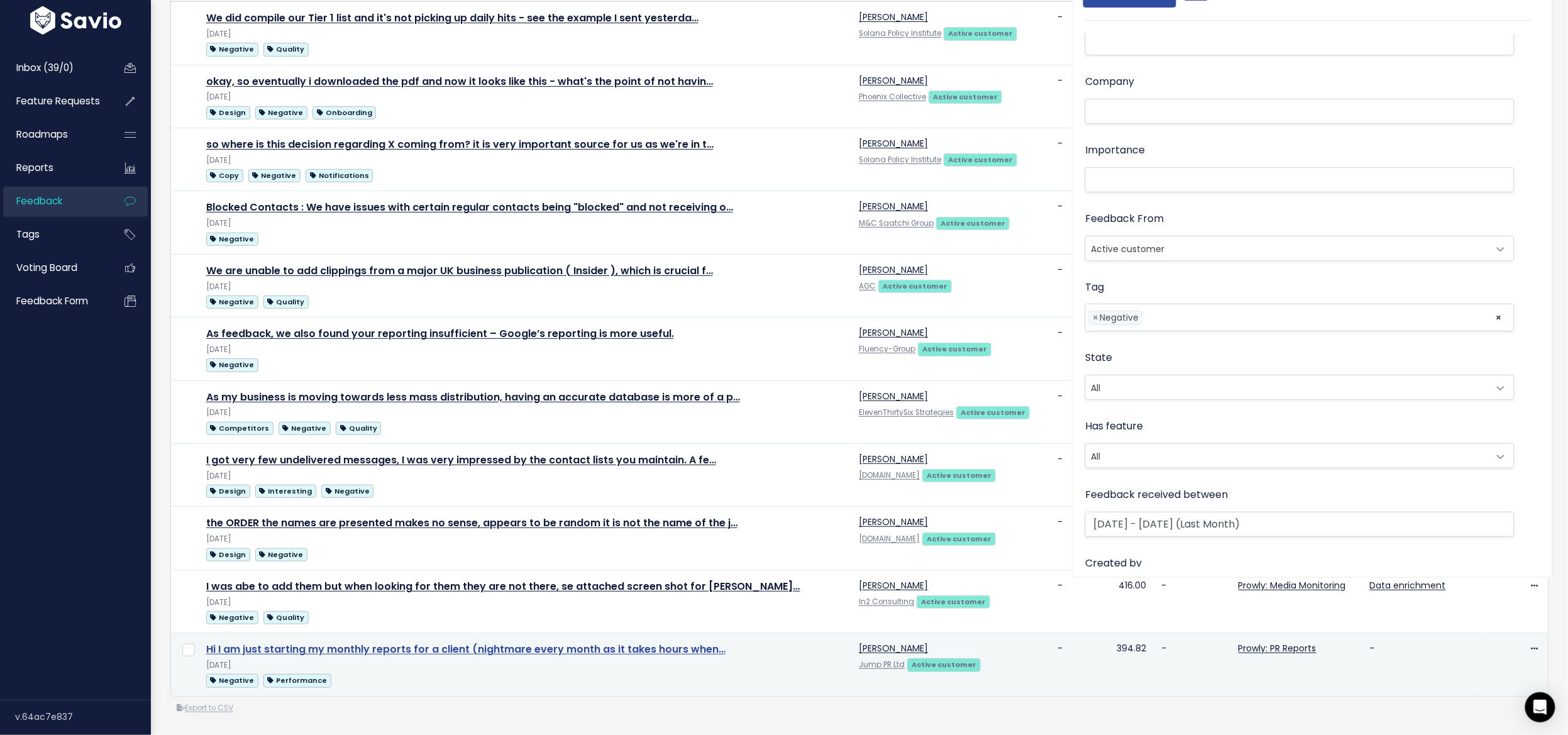
click at [593, 642] on link "Hi I am just starting my monthly reports for a client (nightmare every month as…" at bounding box center [465, 649] width 519 height 14
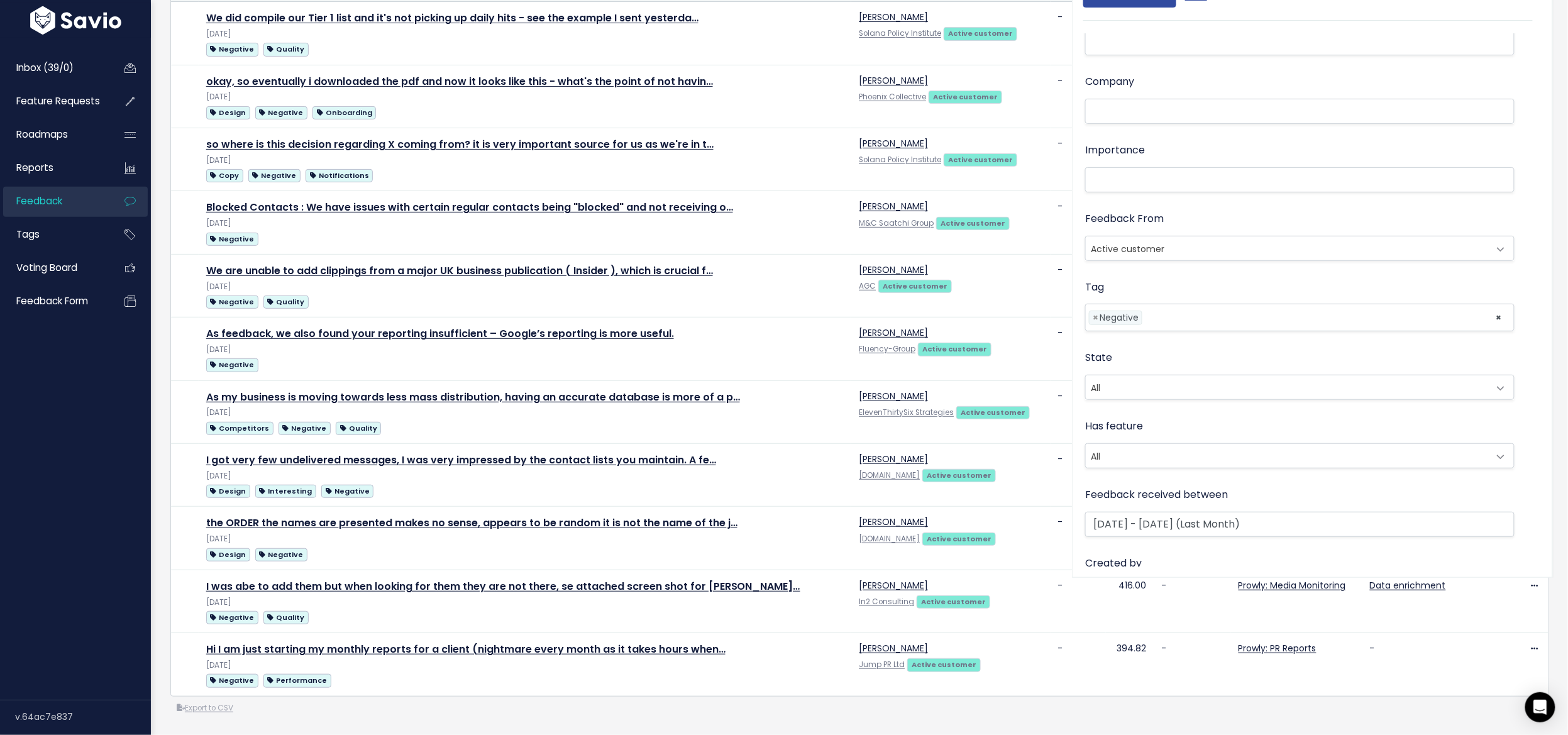
scroll to position [0, 0]
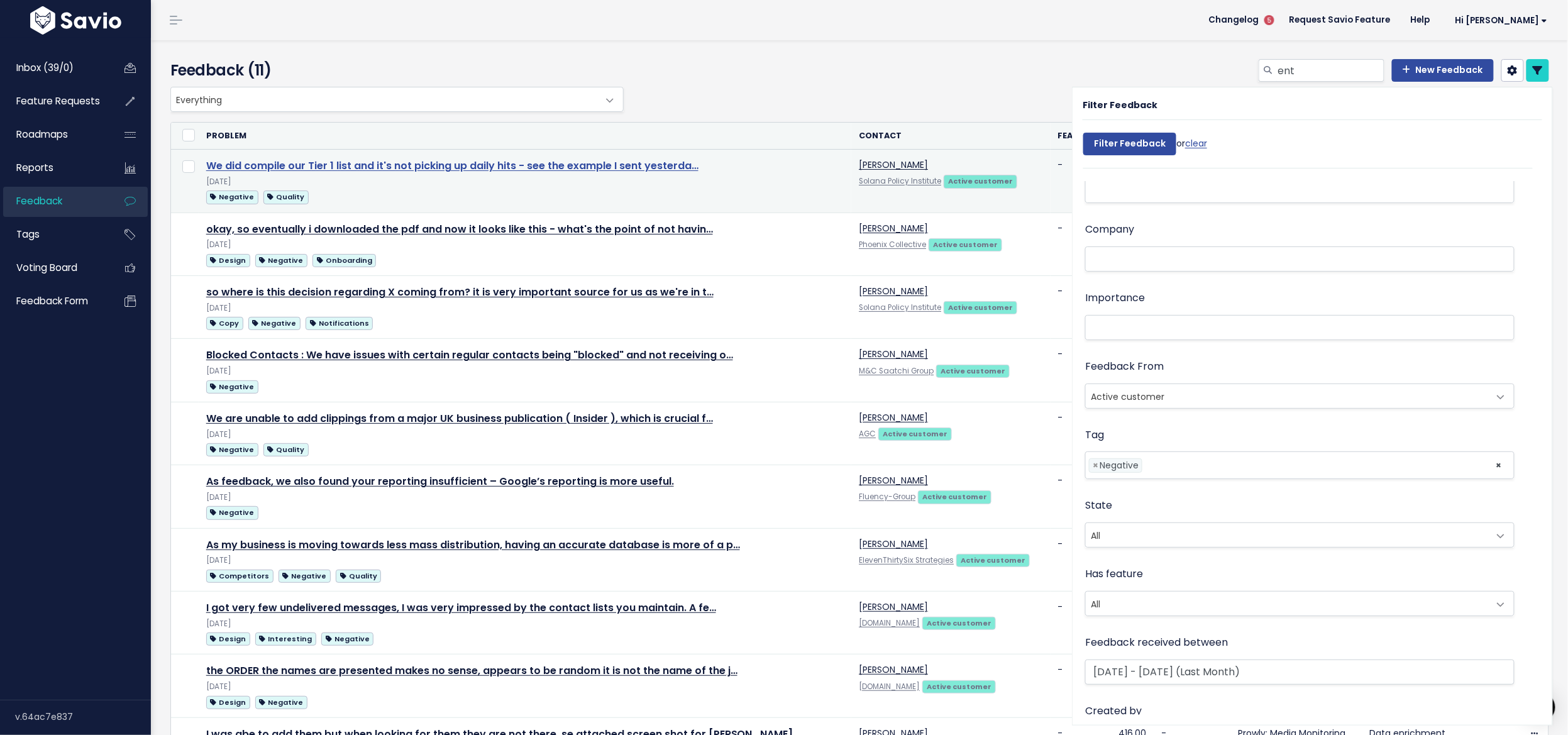
click at [279, 166] on link "We did compile our Tier 1 list and it's not picking up daily hits - see the exa…" at bounding box center [452, 166] width 492 height 14
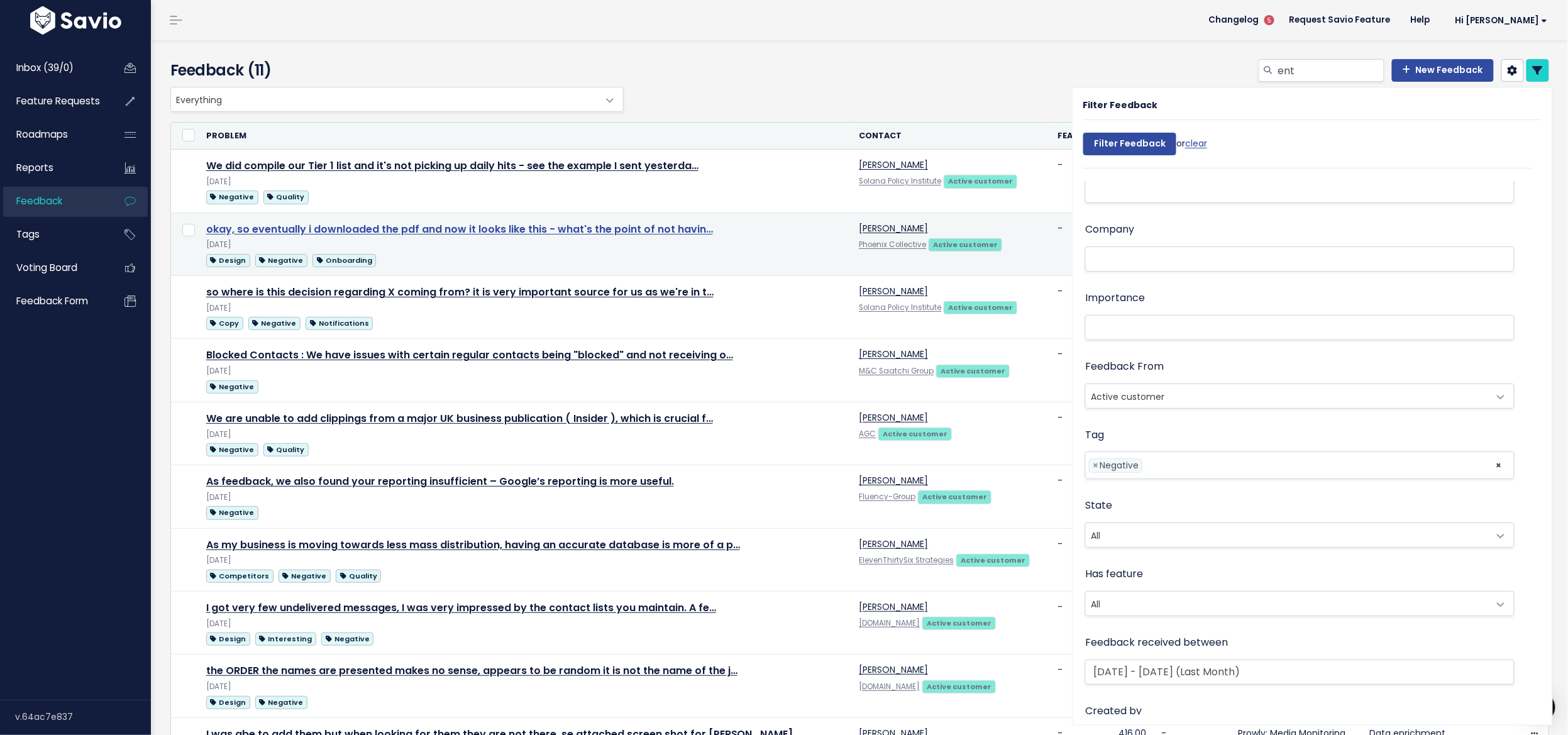
click at [241, 230] on link "okay, so eventually i downloaded the pdf and now it looks like this - what's th…" at bounding box center [459, 229] width 507 height 14
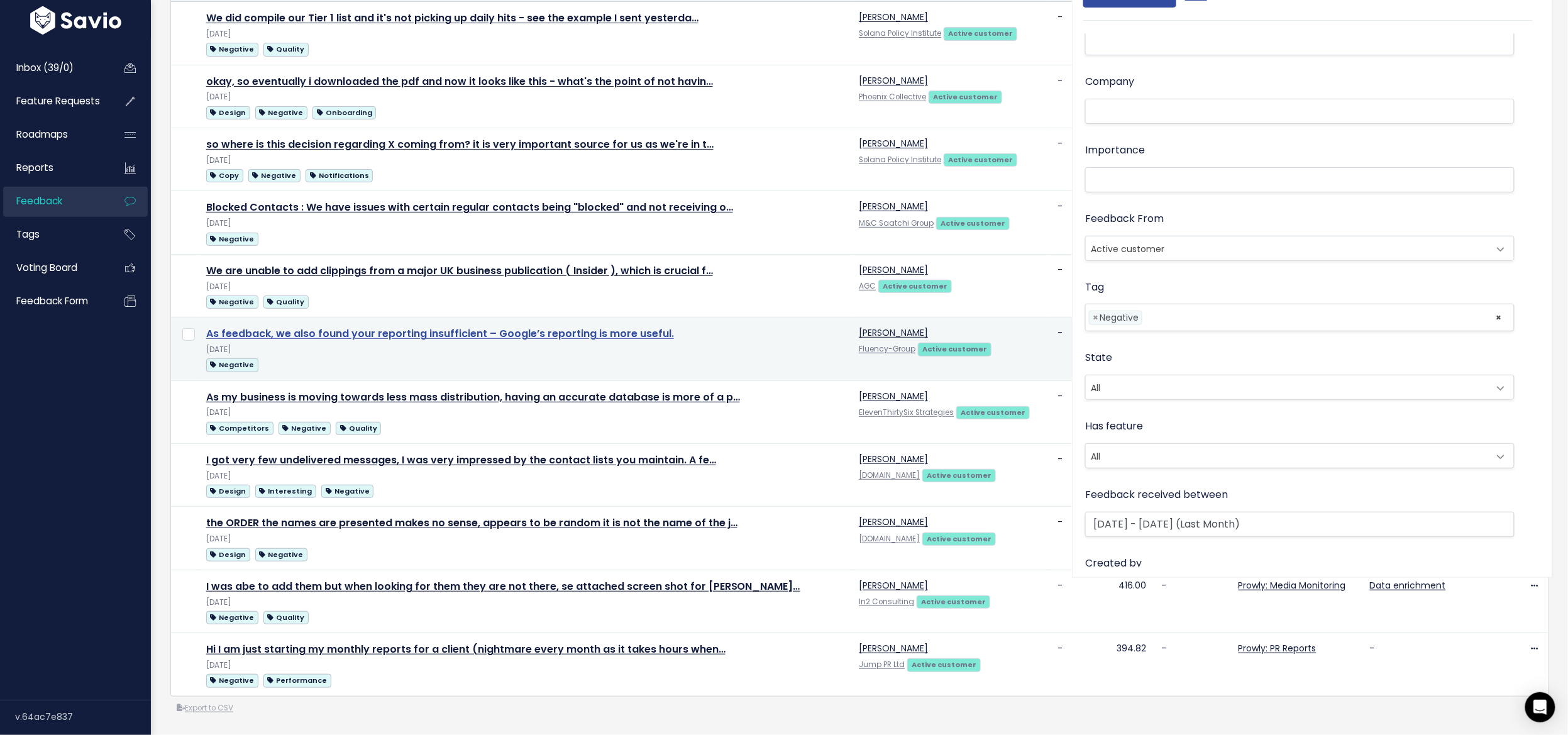
scroll to position [162, 0]
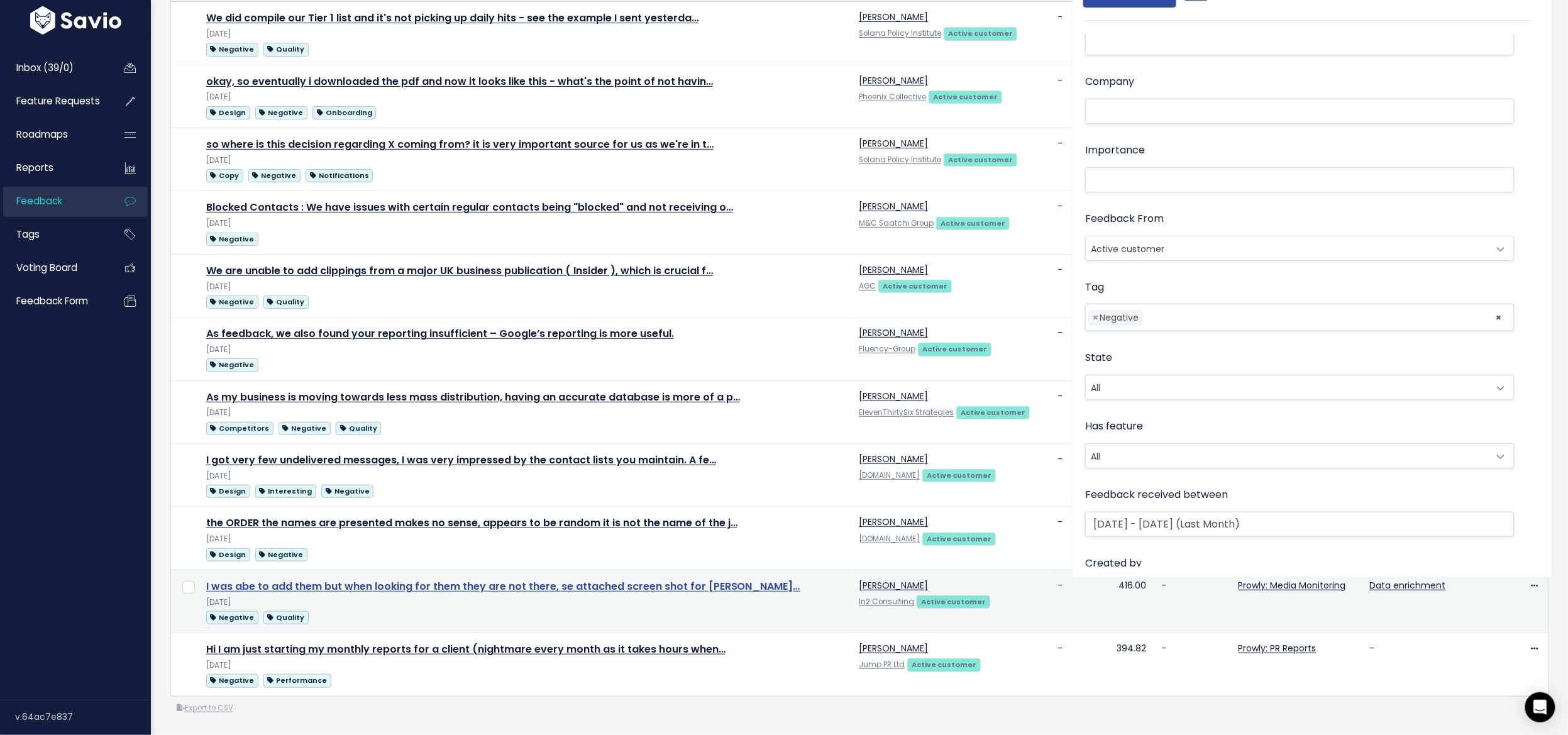
click at [300, 579] on link "I was abe to add them but when looking for them they are not there, se attached…" at bounding box center [502, 586] width 594 height 14
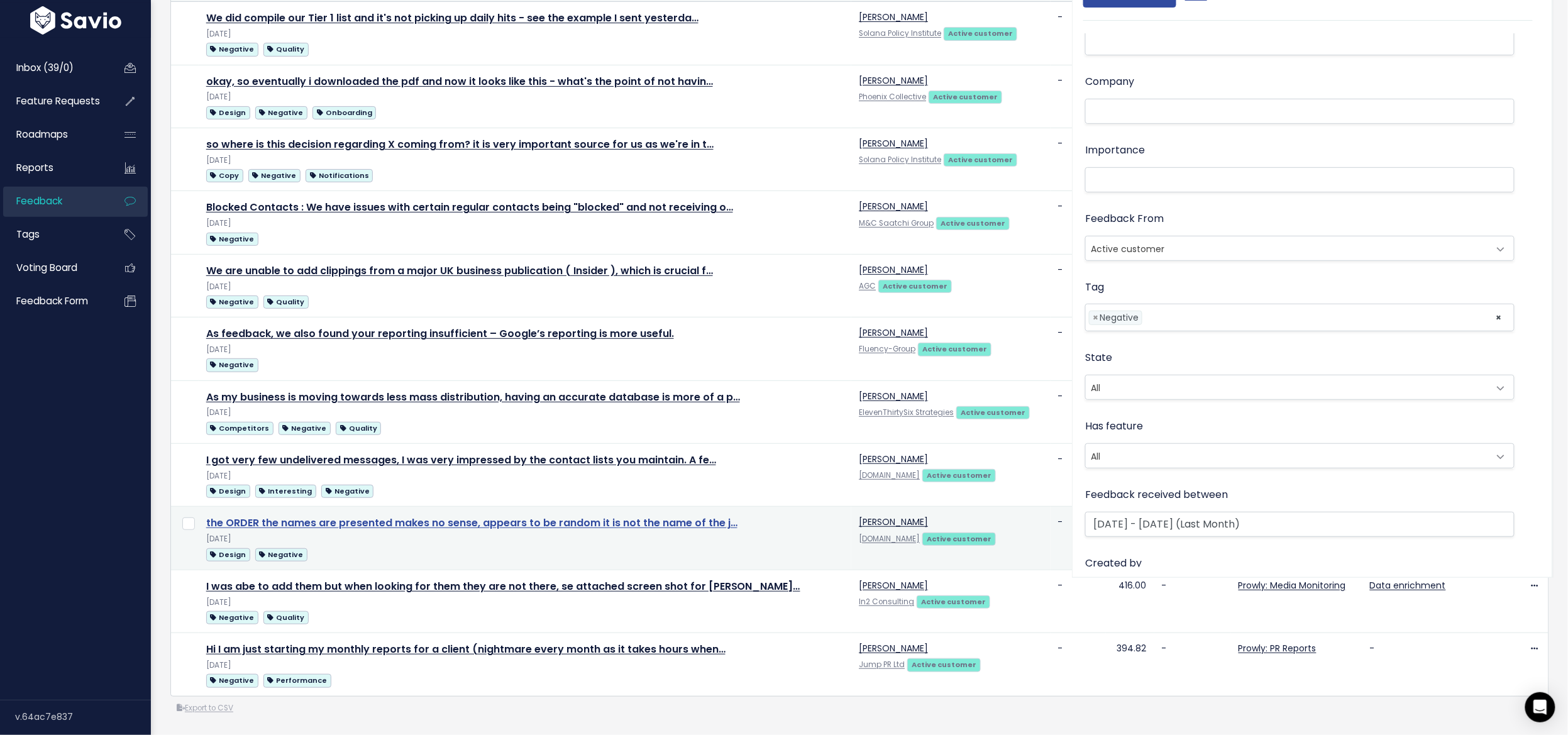
click at [268, 515] on link "the ORDER the names are presented makes no sense, appears to be random it is no…" at bounding box center [471, 522] width 531 height 14
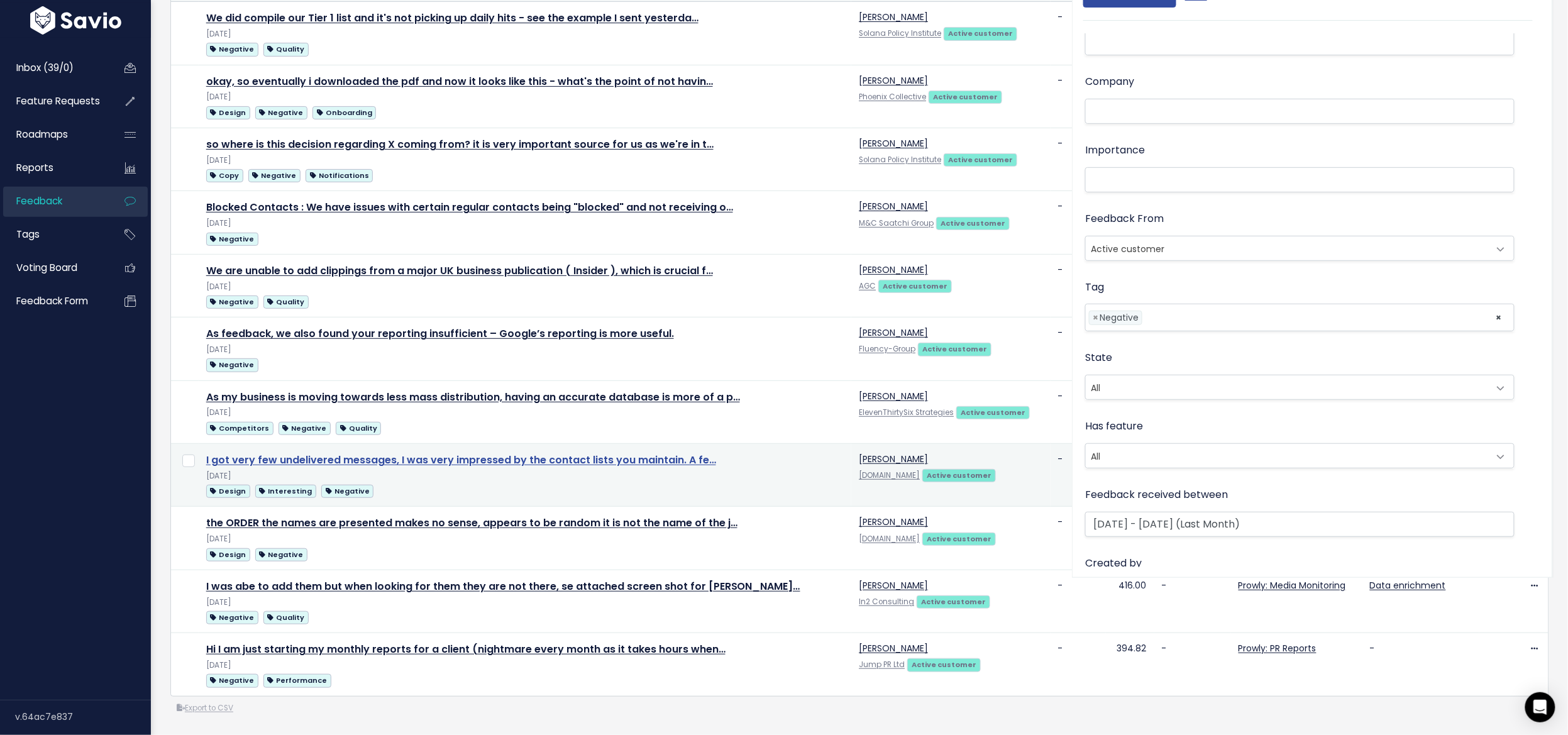
click at [234, 453] on link "I got very few undelivered messages, I was very impressed by the contact lists …" at bounding box center [461, 459] width 510 height 14
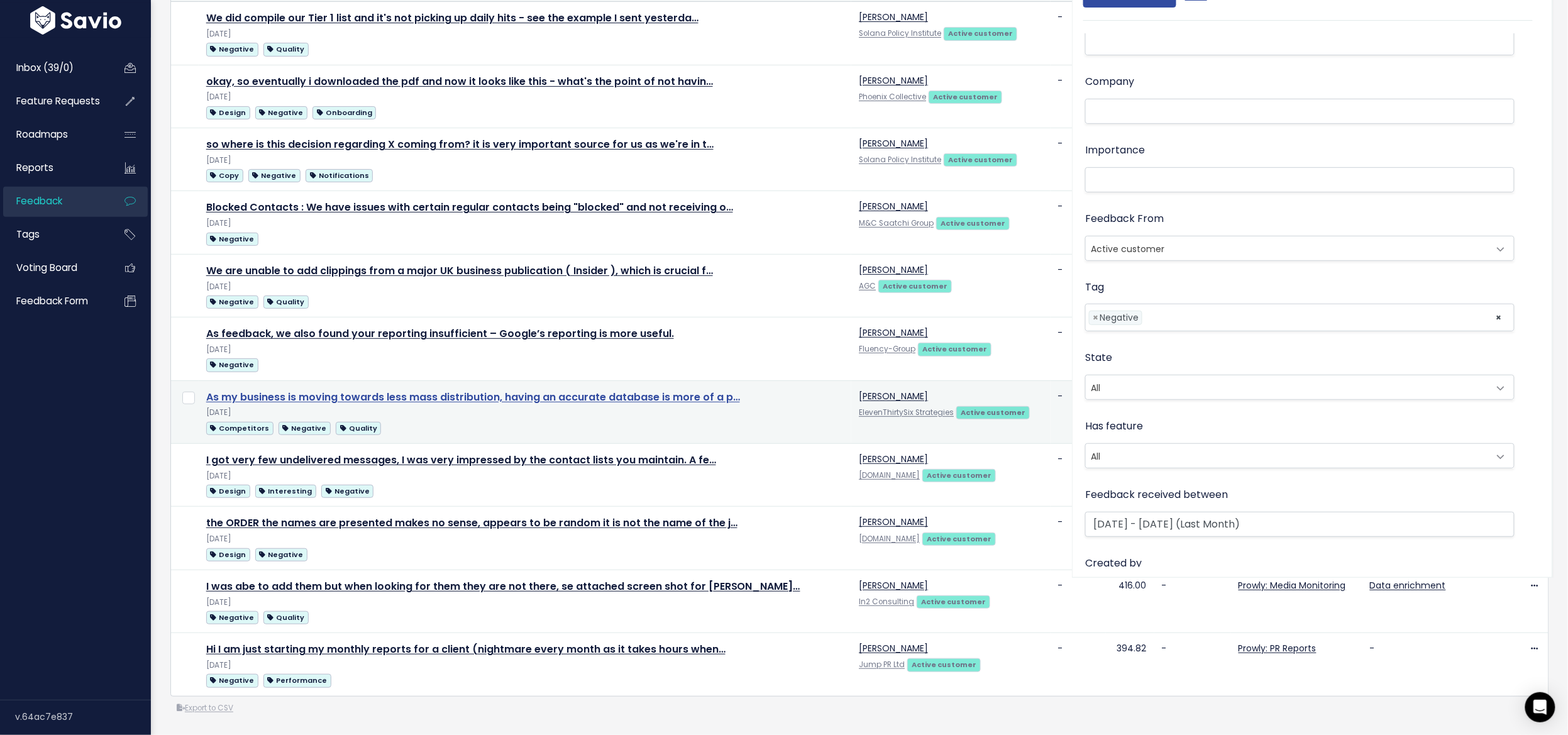
click at [255, 390] on link "As my business is moving towards less mass distribution, having an accurate dat…" at bounding box center [472, 396] width 534 height 14
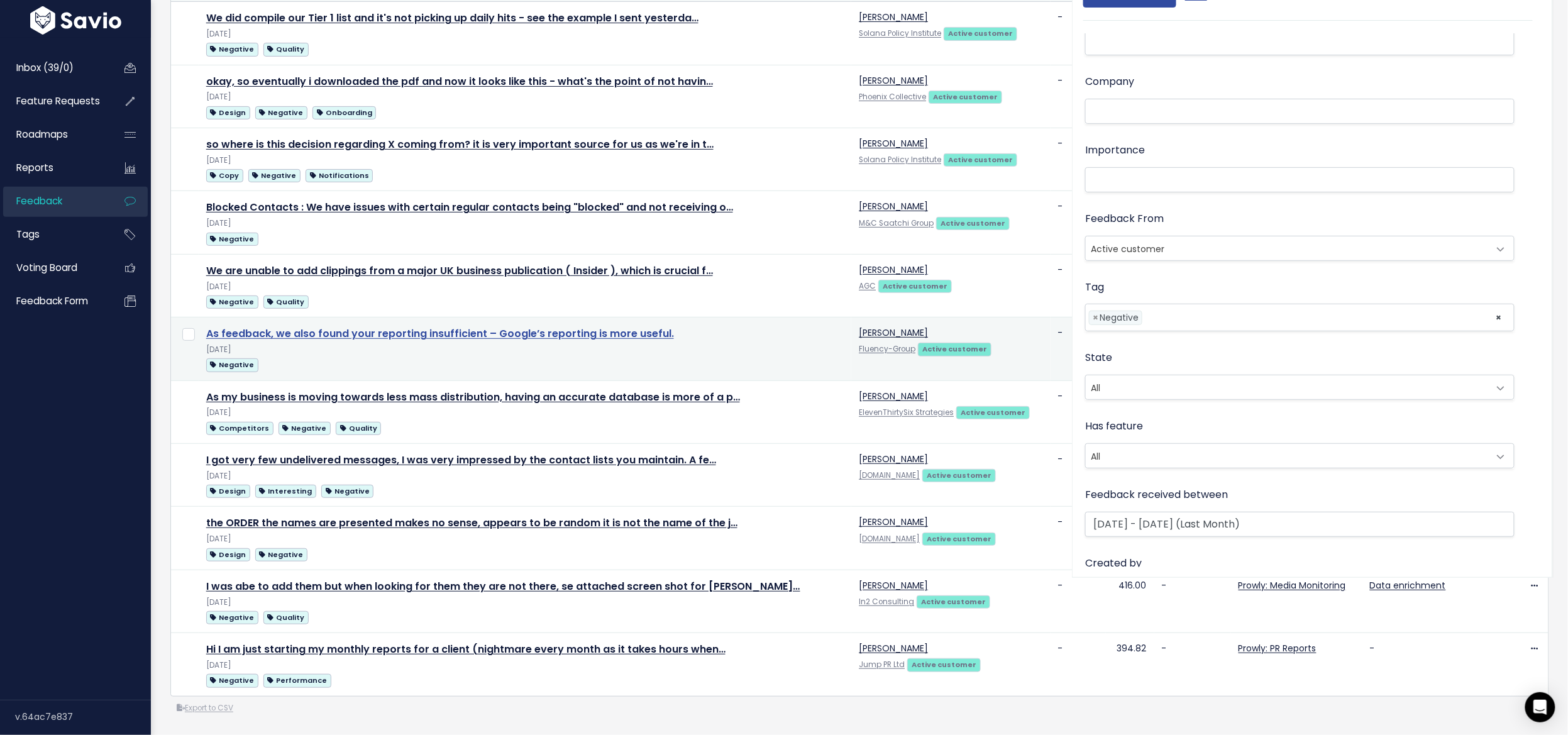
click at [276, 327] on link "As feedback, we also found your reporting insufficient – Google’s reporting is …" at bounding box center [440, 333] width 468 height 14
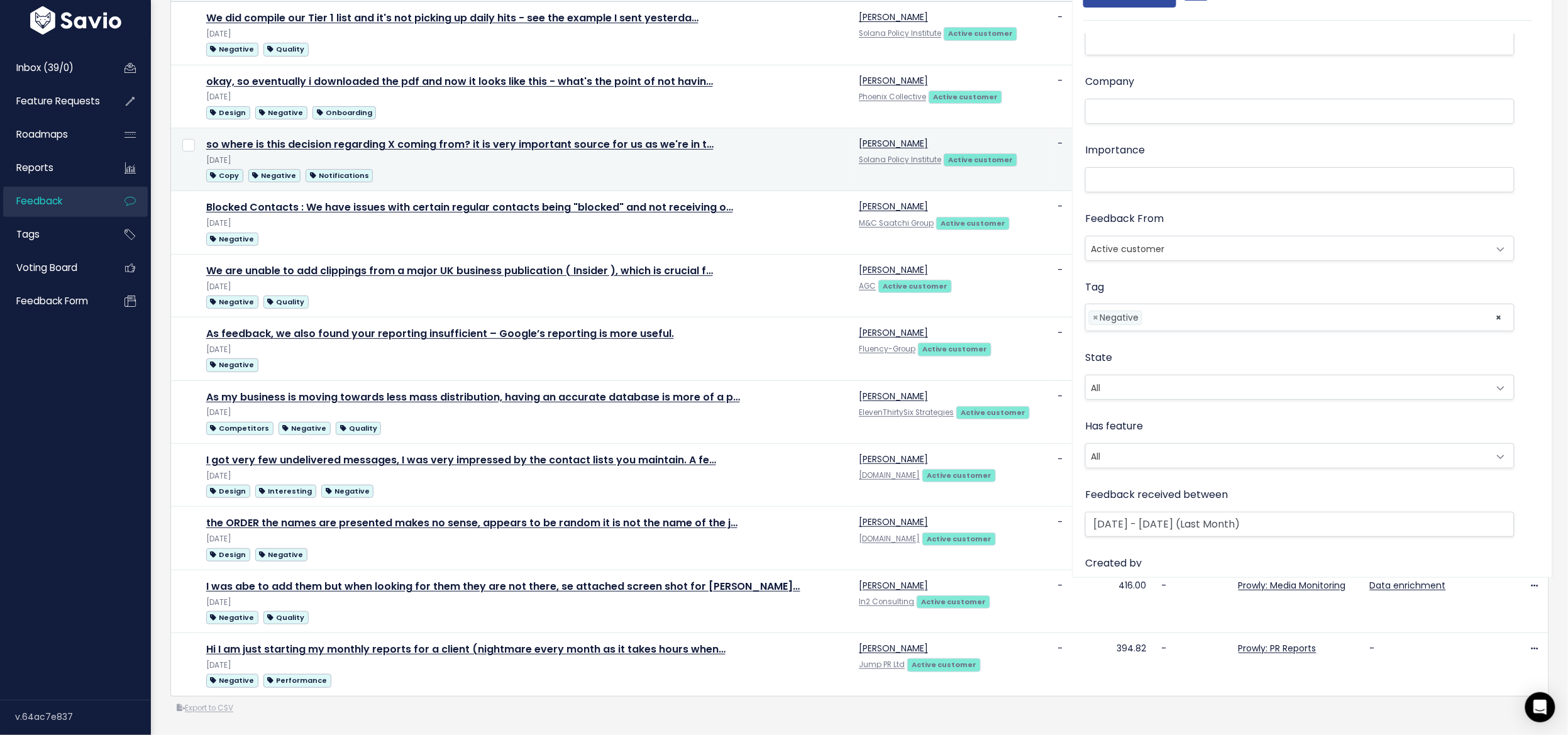
click at [248, 168] on td "so where is this decision regarding X coming from? it is very important source …" at bounding box center [525, 160] width 653 height 63
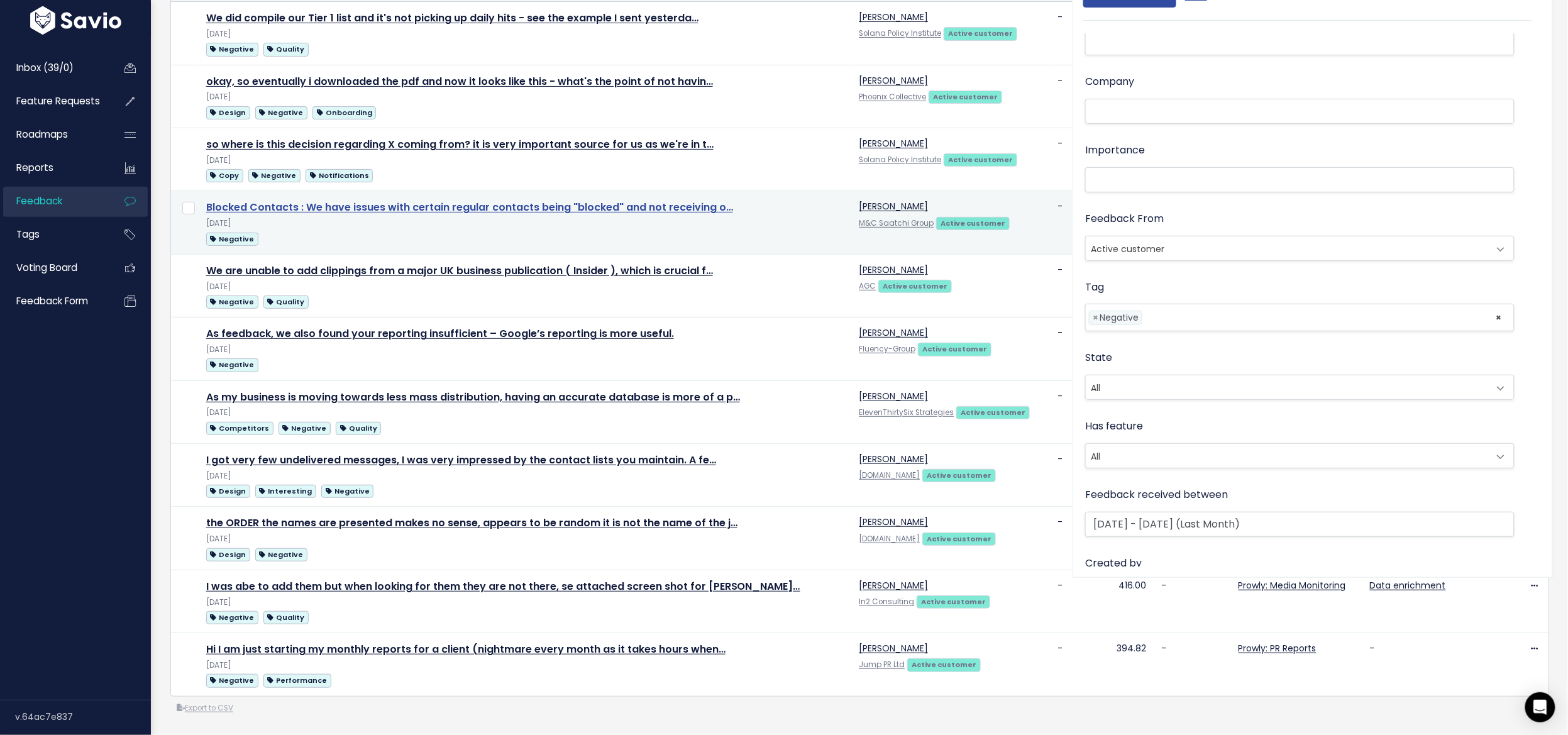
click at [249, 200] on link "Blocked Contacts : We have issues with certain regular contacts being "blocked"…" at bounding box center [469, 207] width 526 height 14
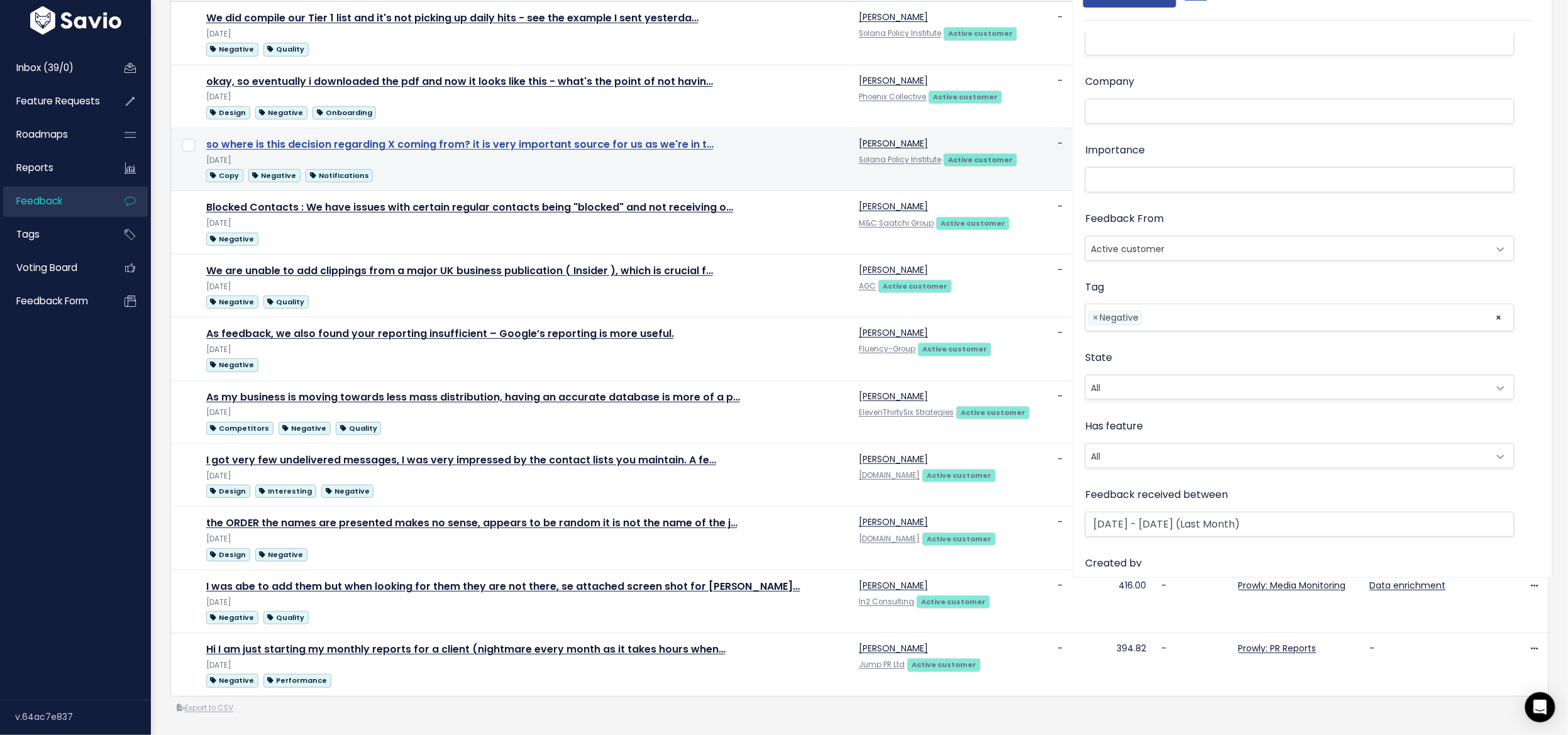
click at [280, 137] on link "so where is this decision regarding X coming from? it is very important source …" at bounding box center [459, 144] width 507 height 14
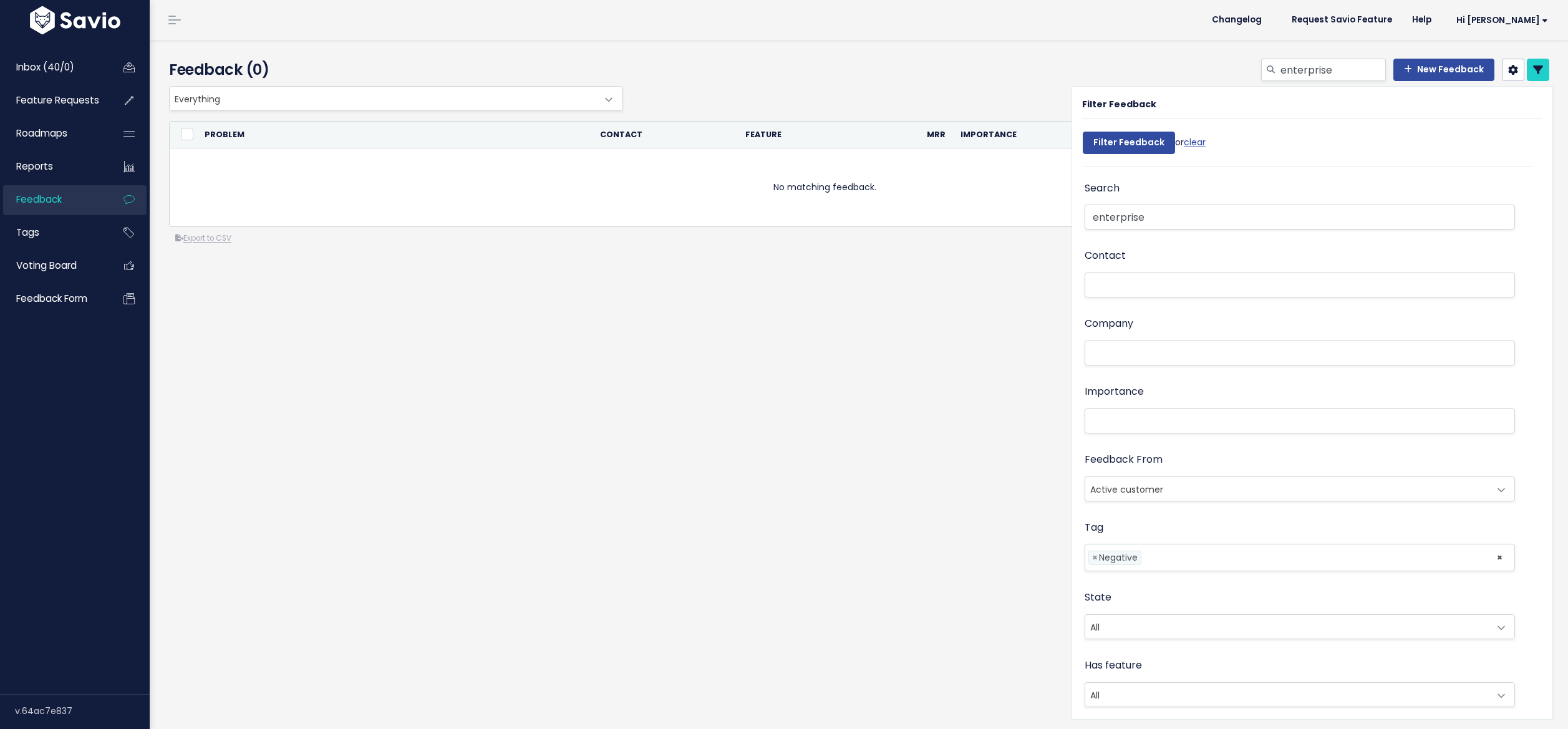
select select
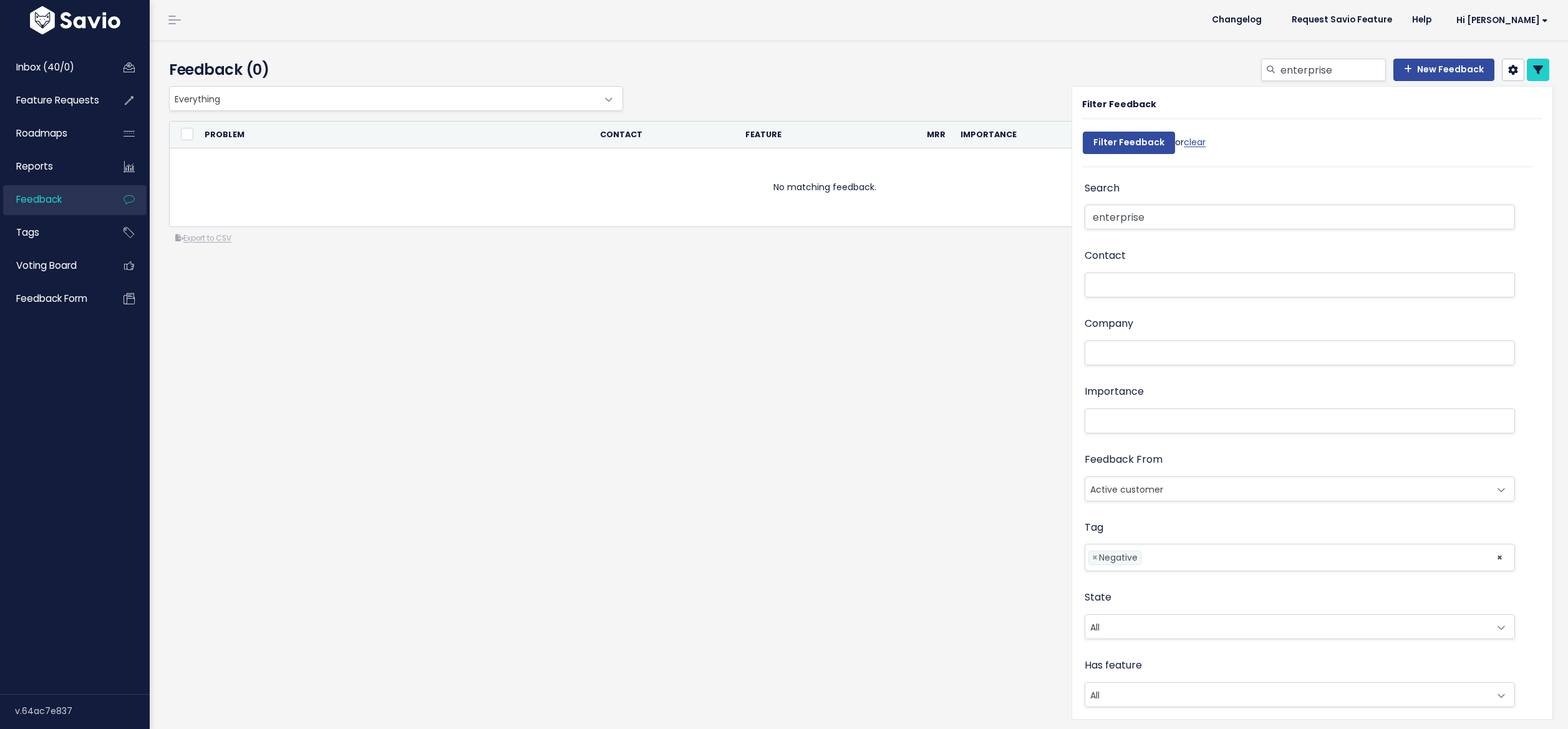
select select
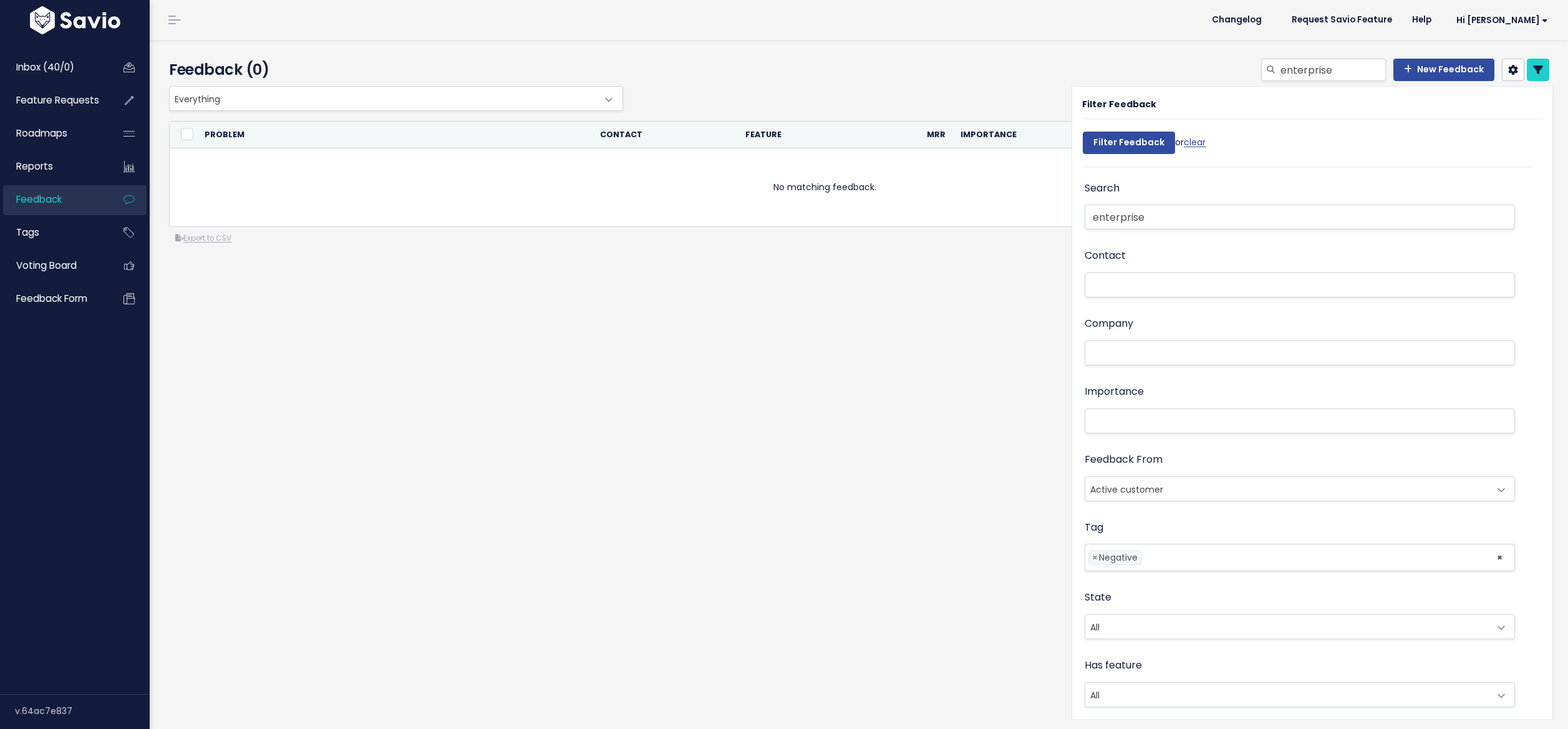
select select
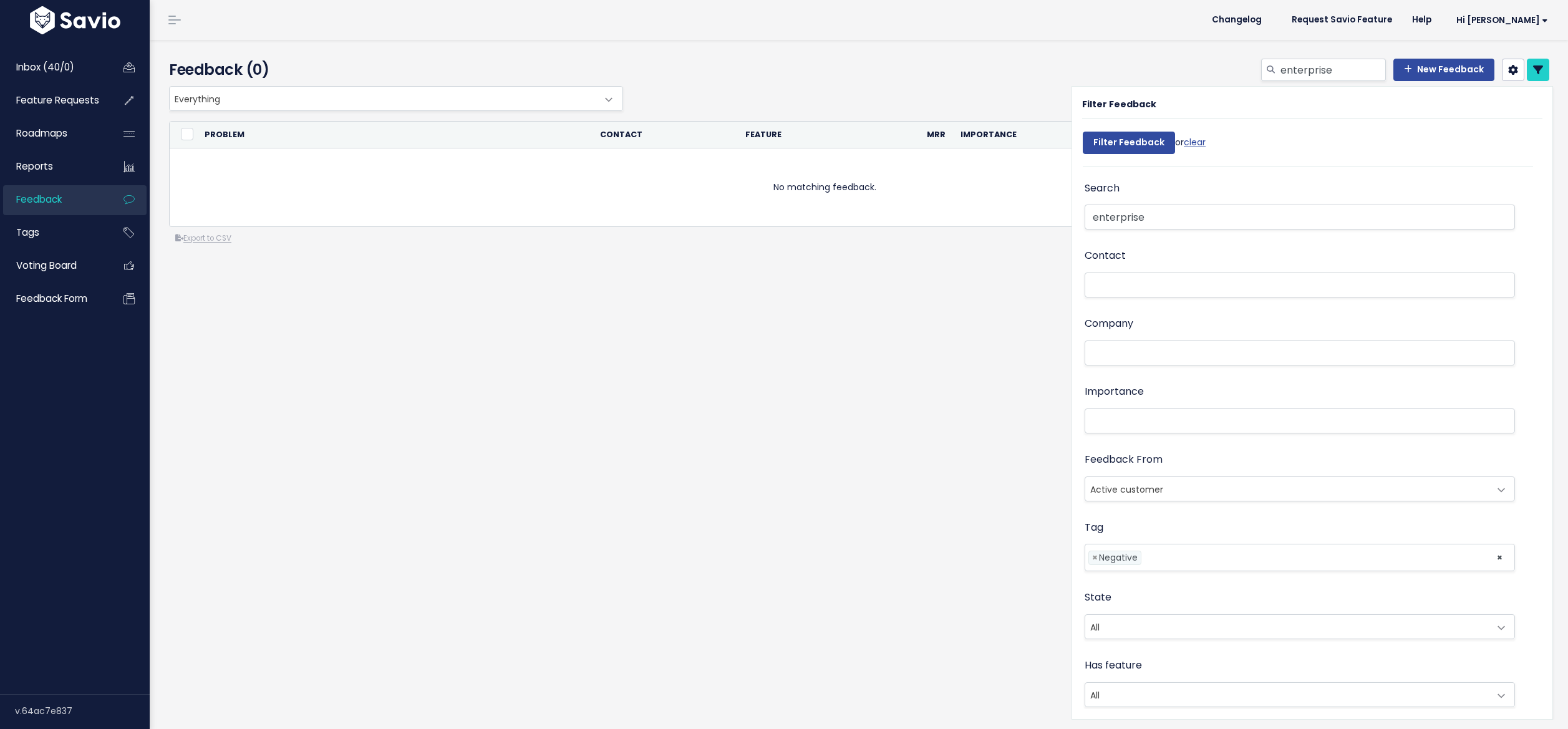
select select
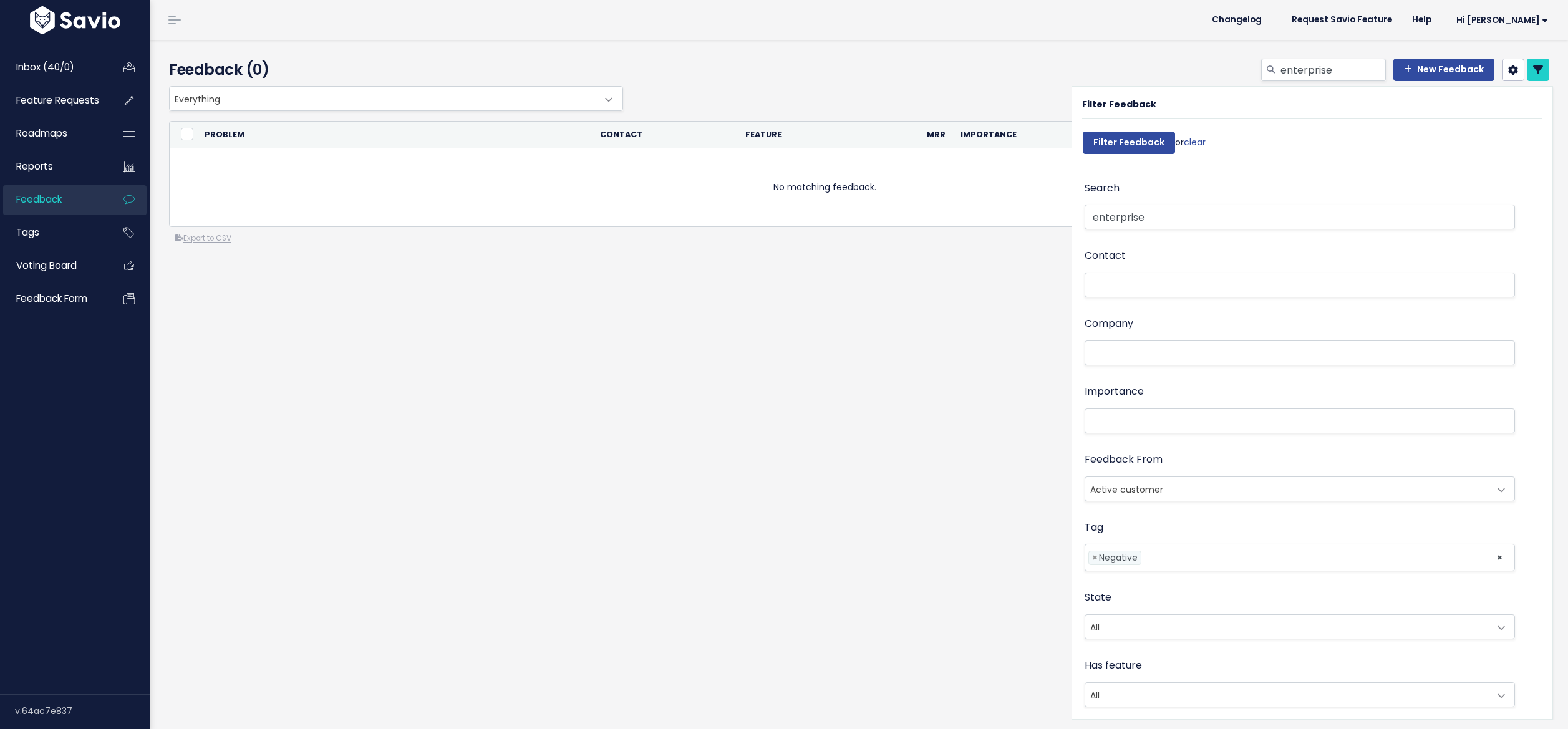
select select
click at [1092, 555] on span "×" at bounding box center [1095, 558] width 6 height 13
select select
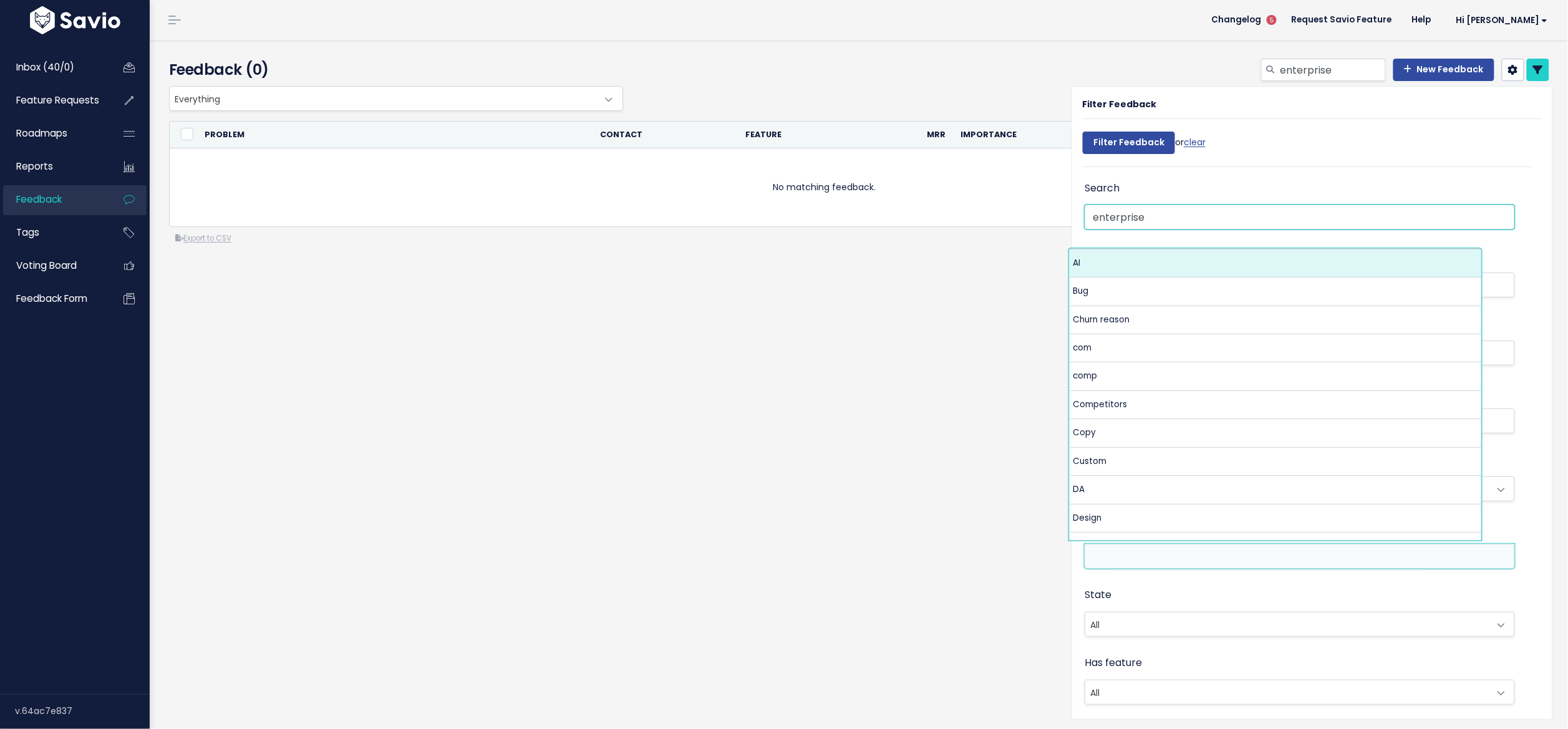
click at [1179, 217] on input "enterprise" at bounding box center [1300, 217] width 430 height 25
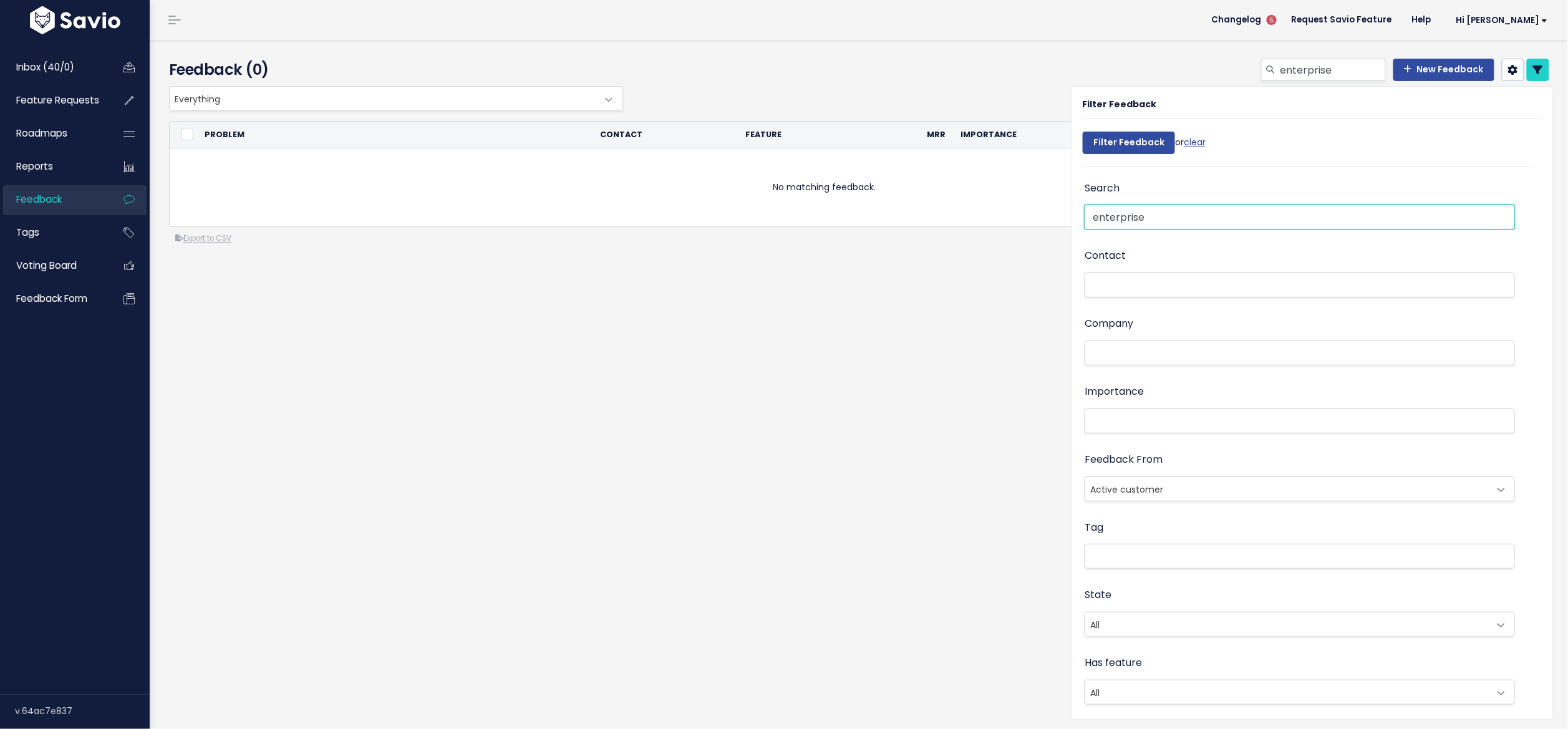
click at [1120, 142] on input "Filter Feedback" at bounding box center [1129, 143] width 92 height 22
select select
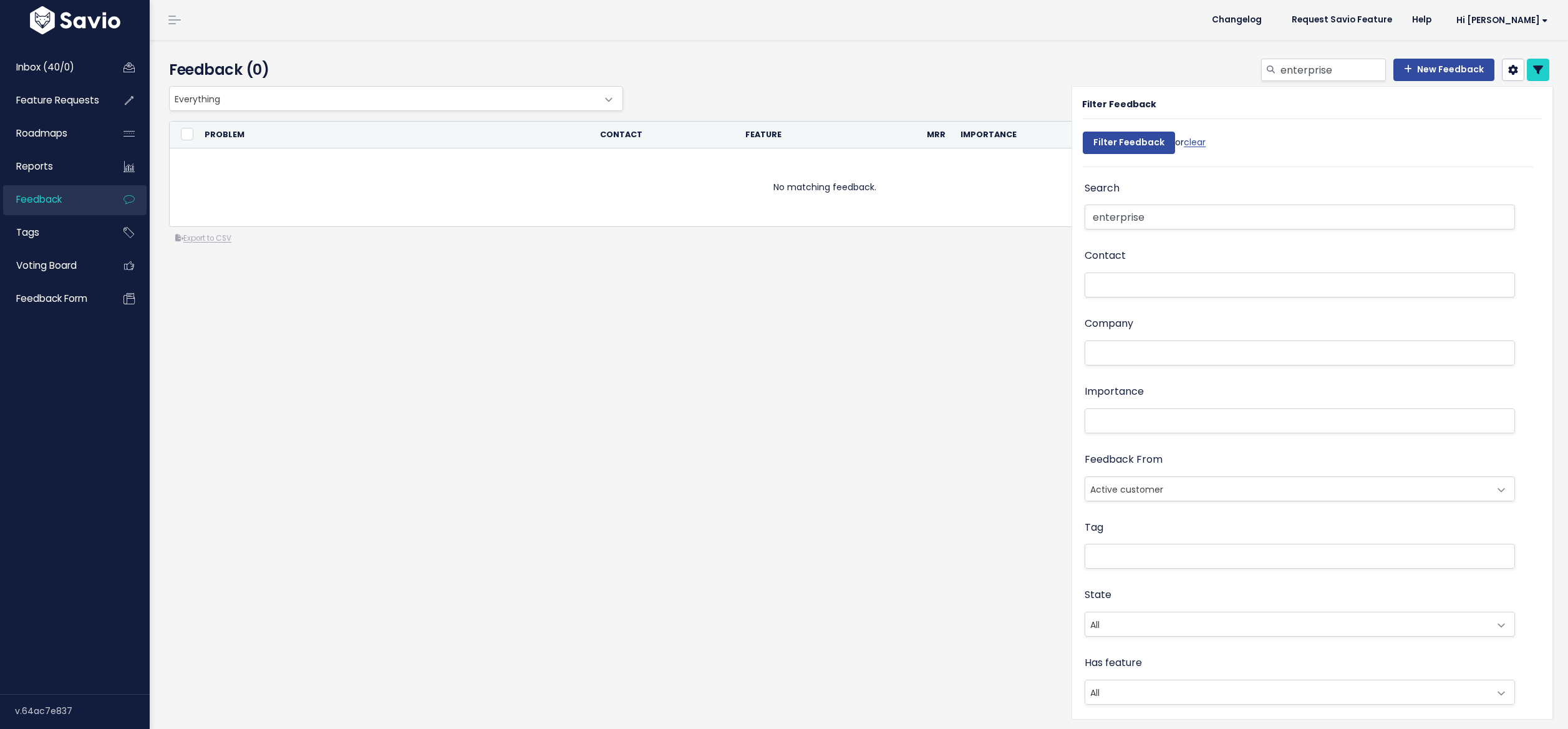
select select
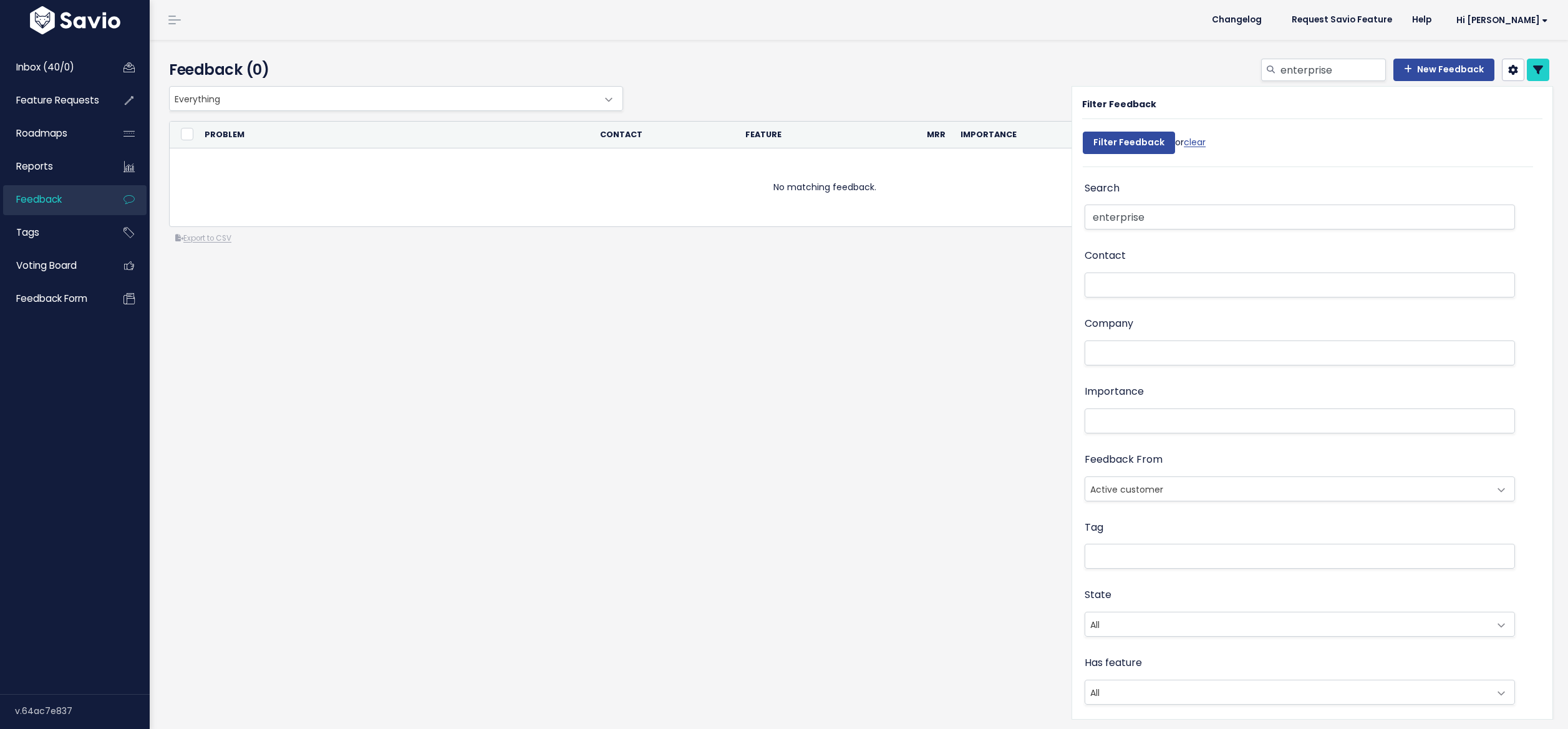
select select
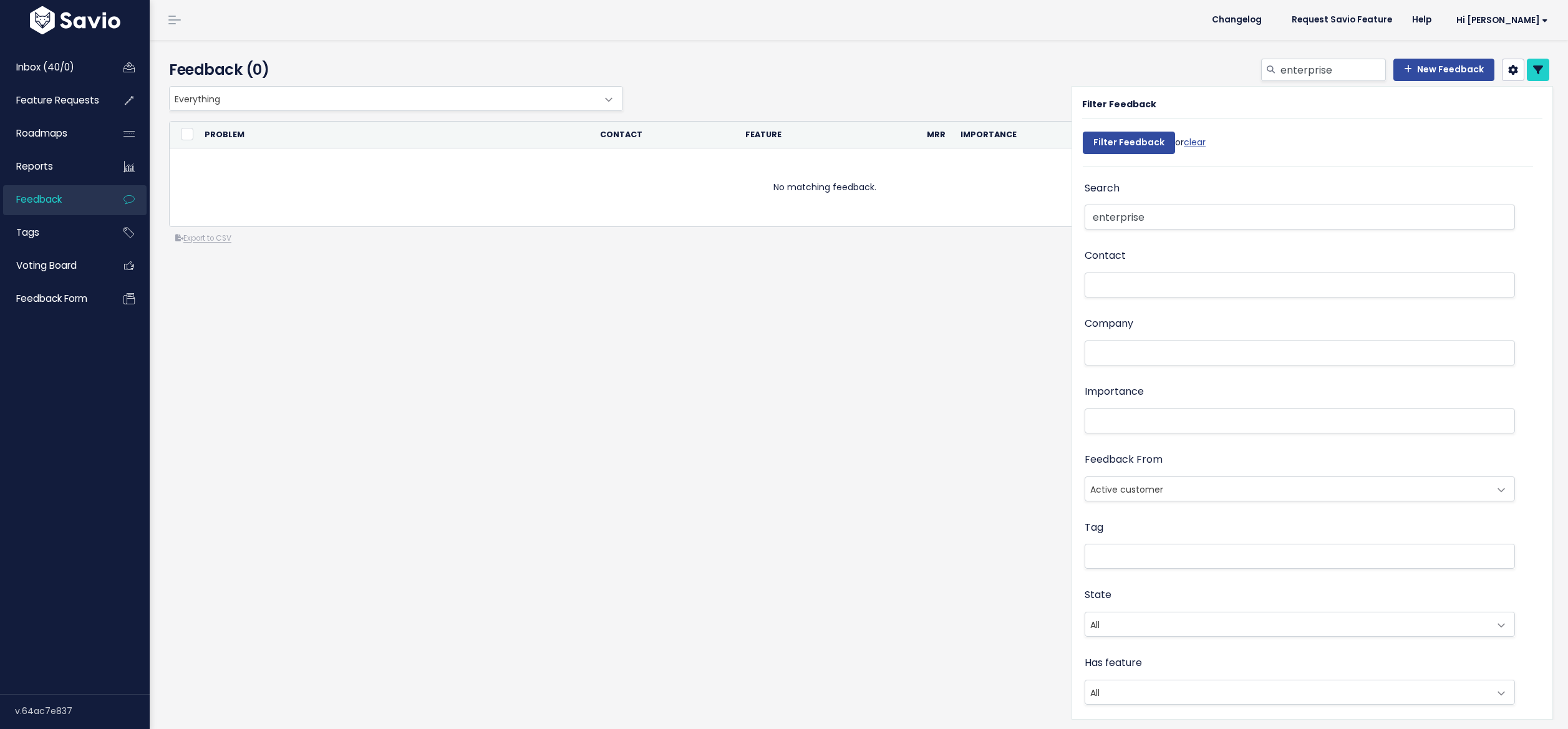
select select
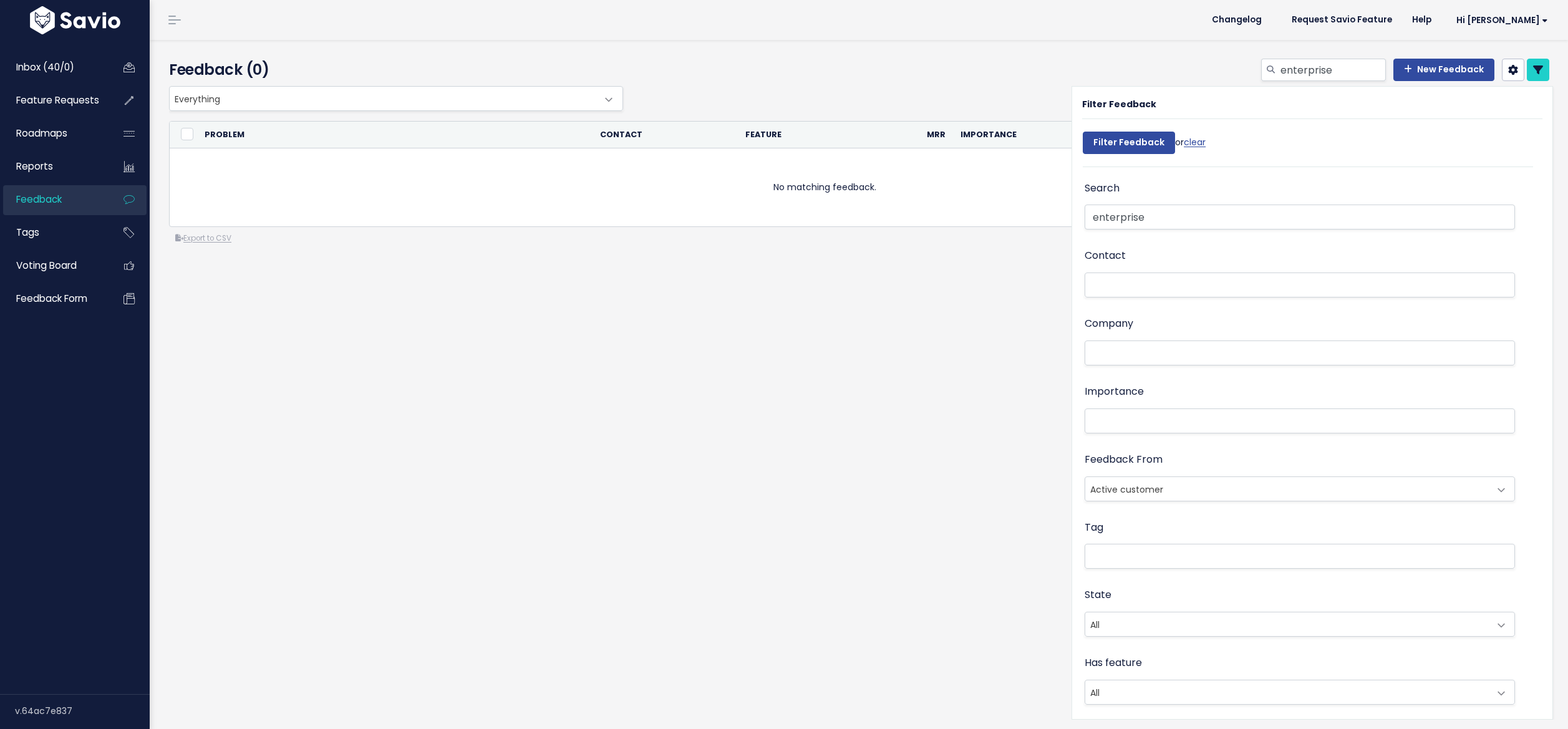
select select
click at [1125, 216] on input "enterprise" at bounding box center [1300, 217] width 430 height 25
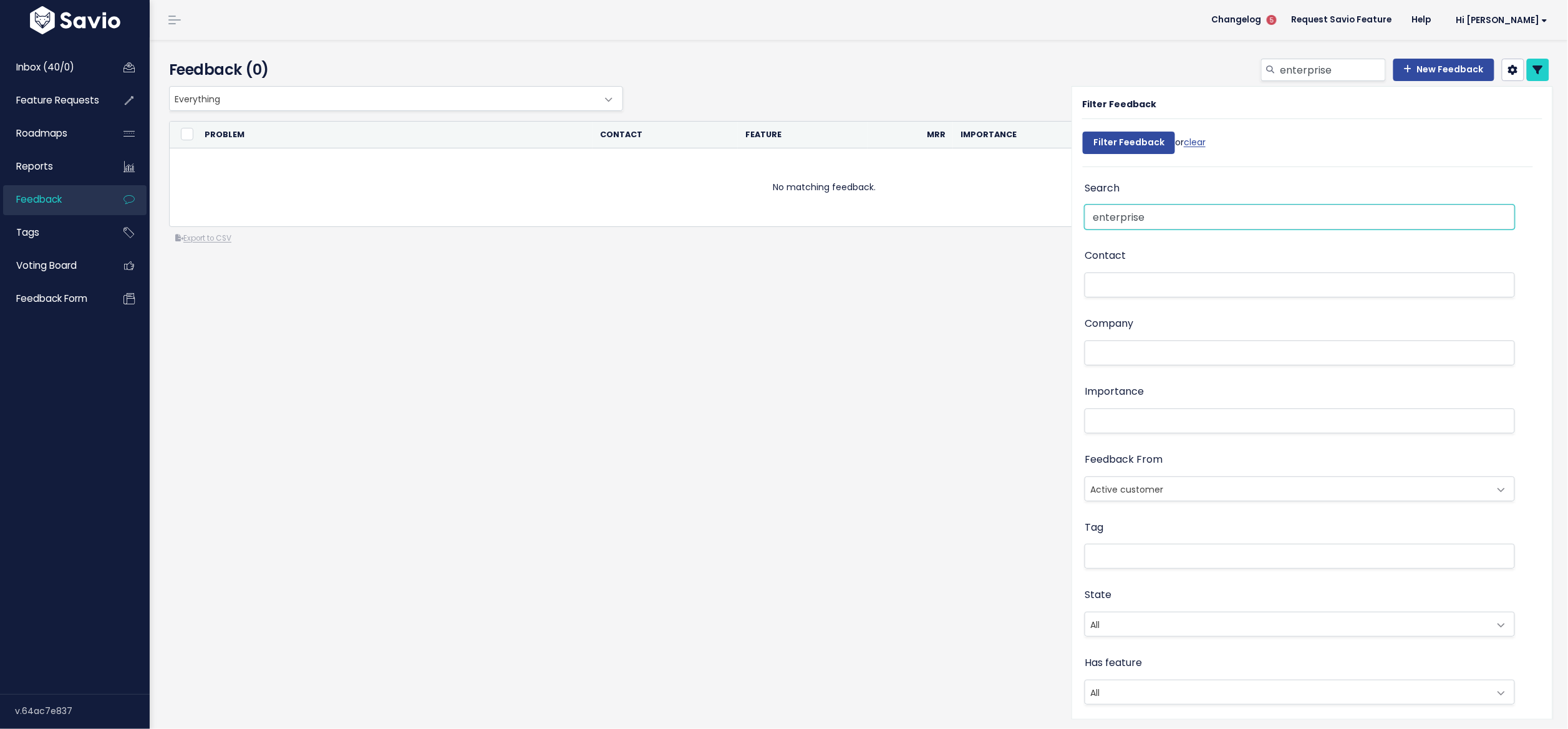
click at [1125, 216] on input "enterprise" at bounding box center [1300, 217] width 430 height 25
click at [1173, 375] on div "Company" at bounding box center [1300, 349] width 430 height 68
click at [1123, 218] on input "enterprise" at bounding box center [1300, 217] width 430 height 25
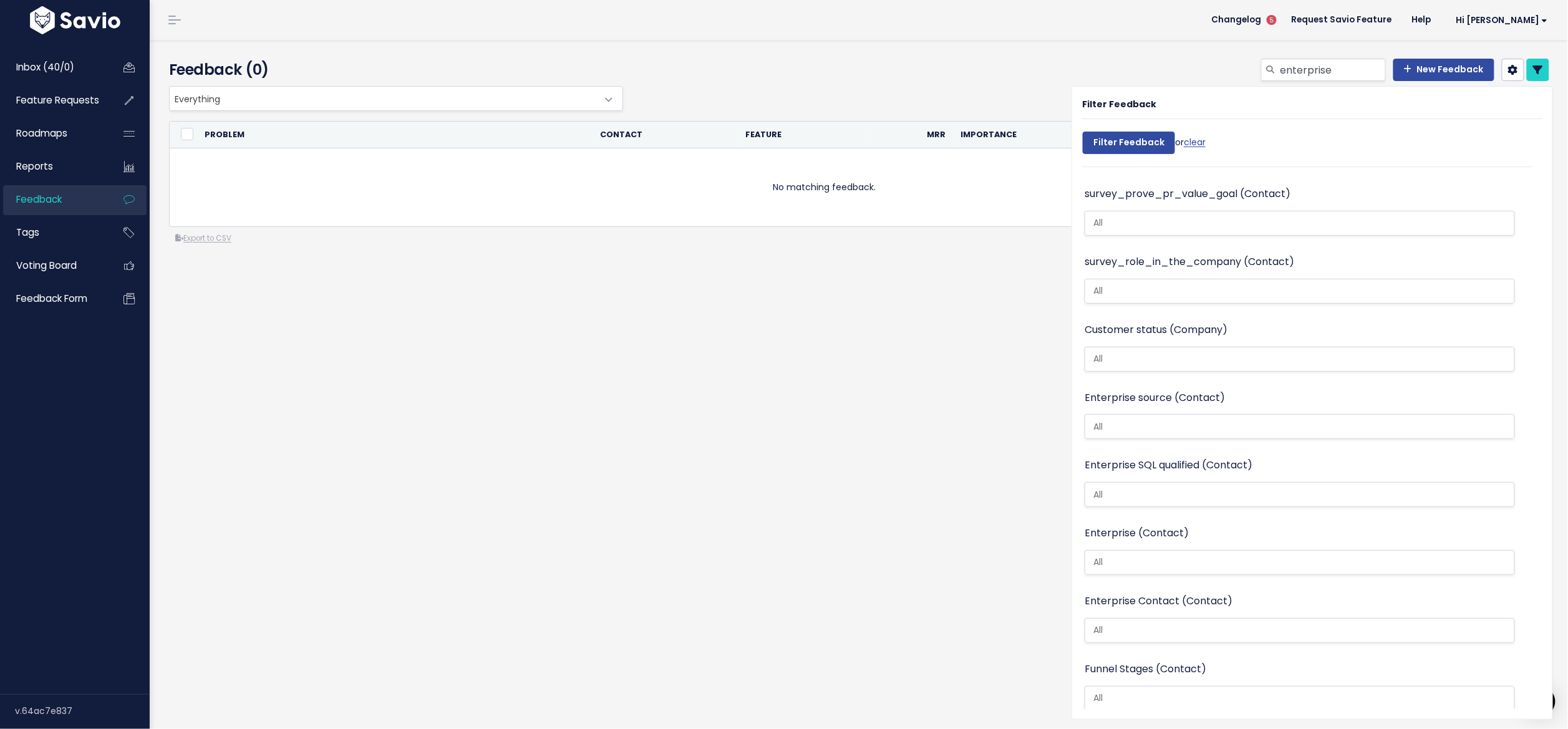
scroll to position [1800, 0]
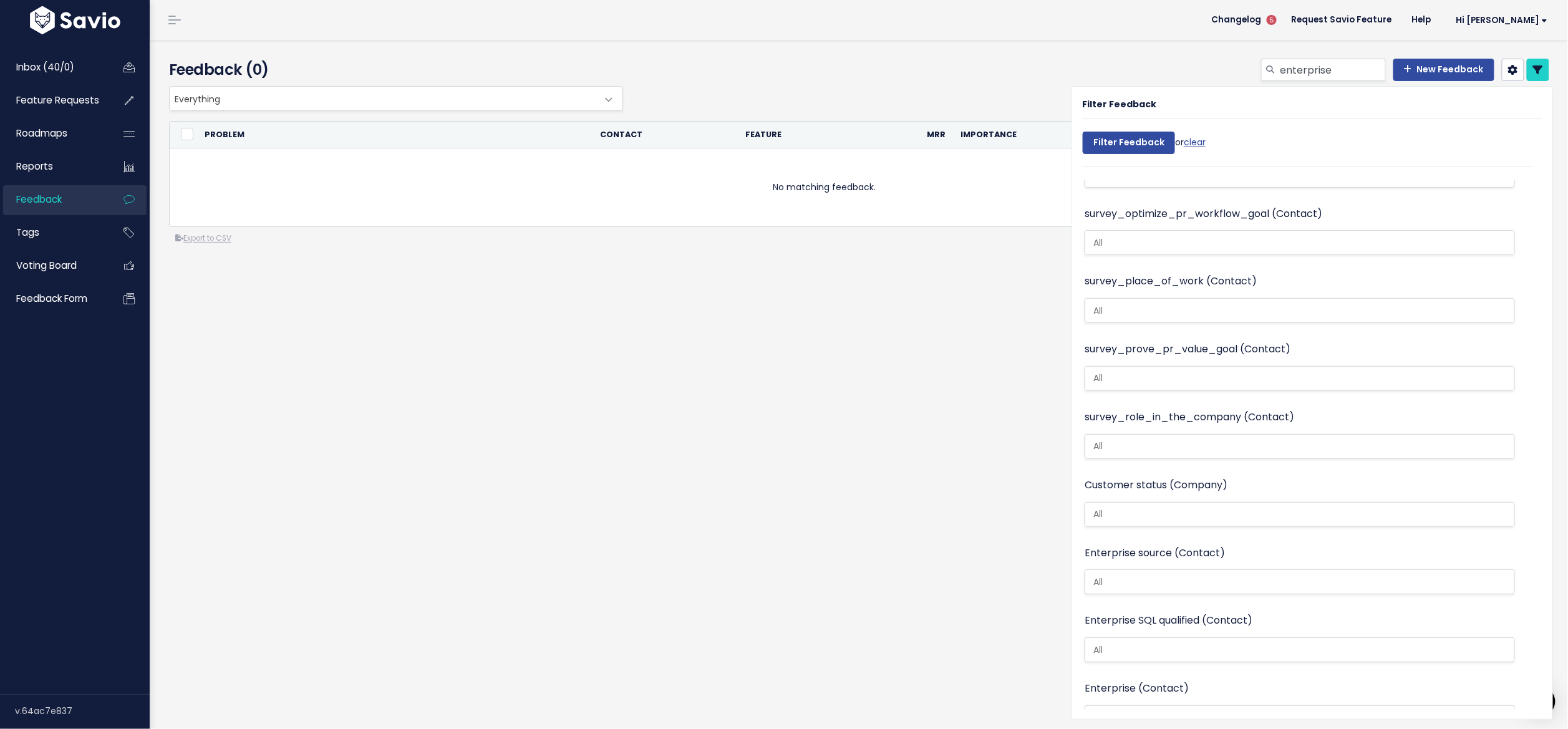
click at [1138, 570] on ul at bounding box center [1300, 582] width 430 height 24
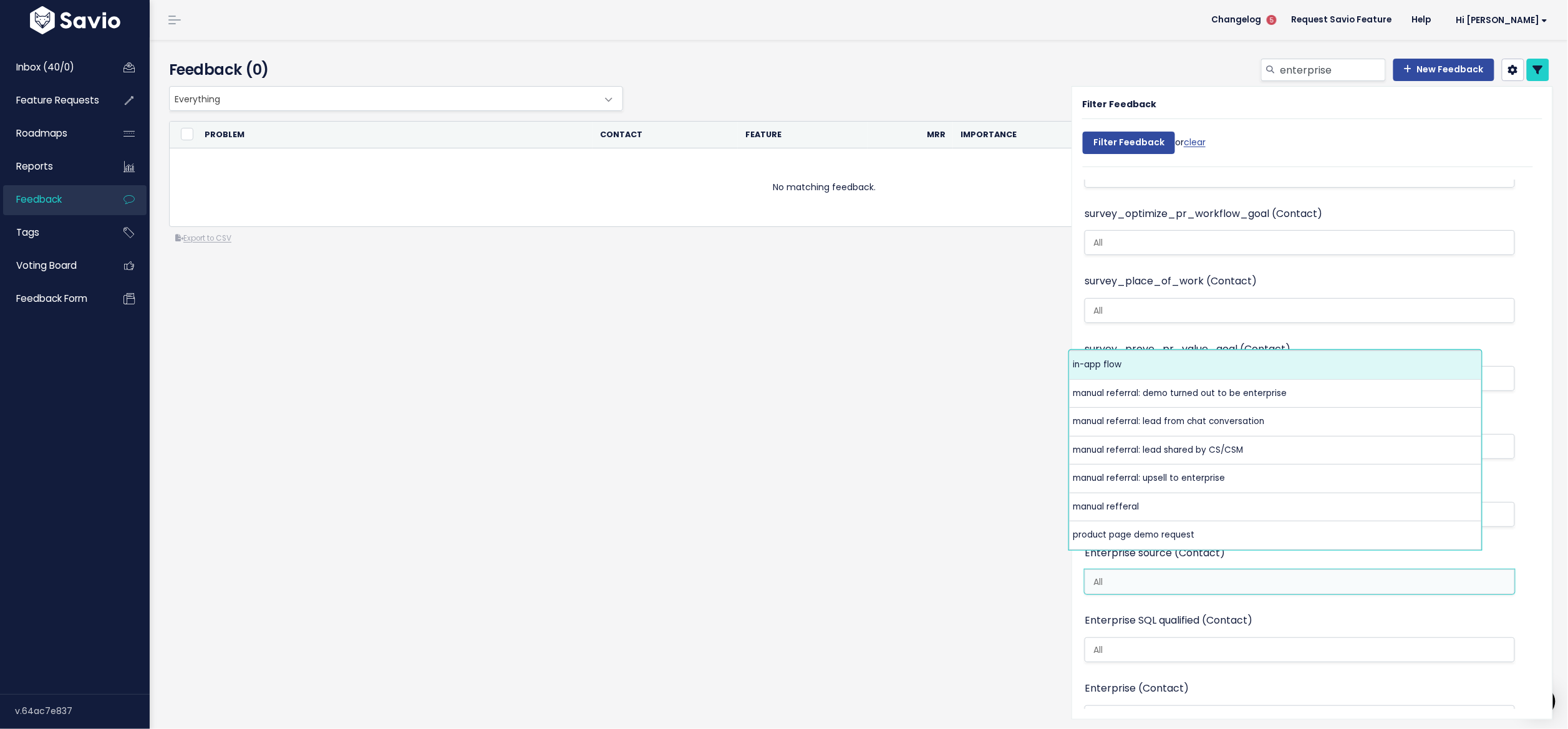
click at [1171, 638] on span at bounding box center [1300, 650] width 430 height 25
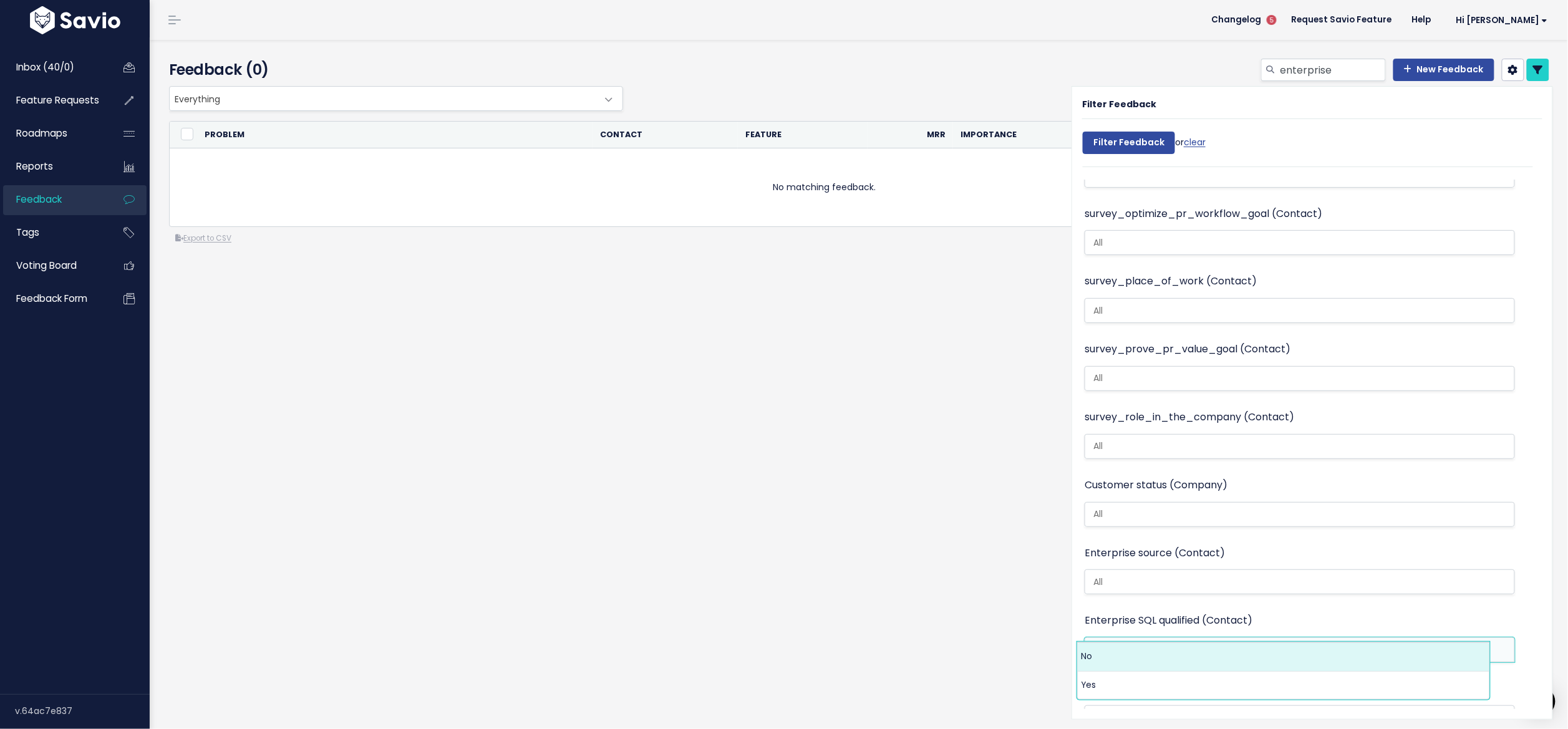
select select "Yes"
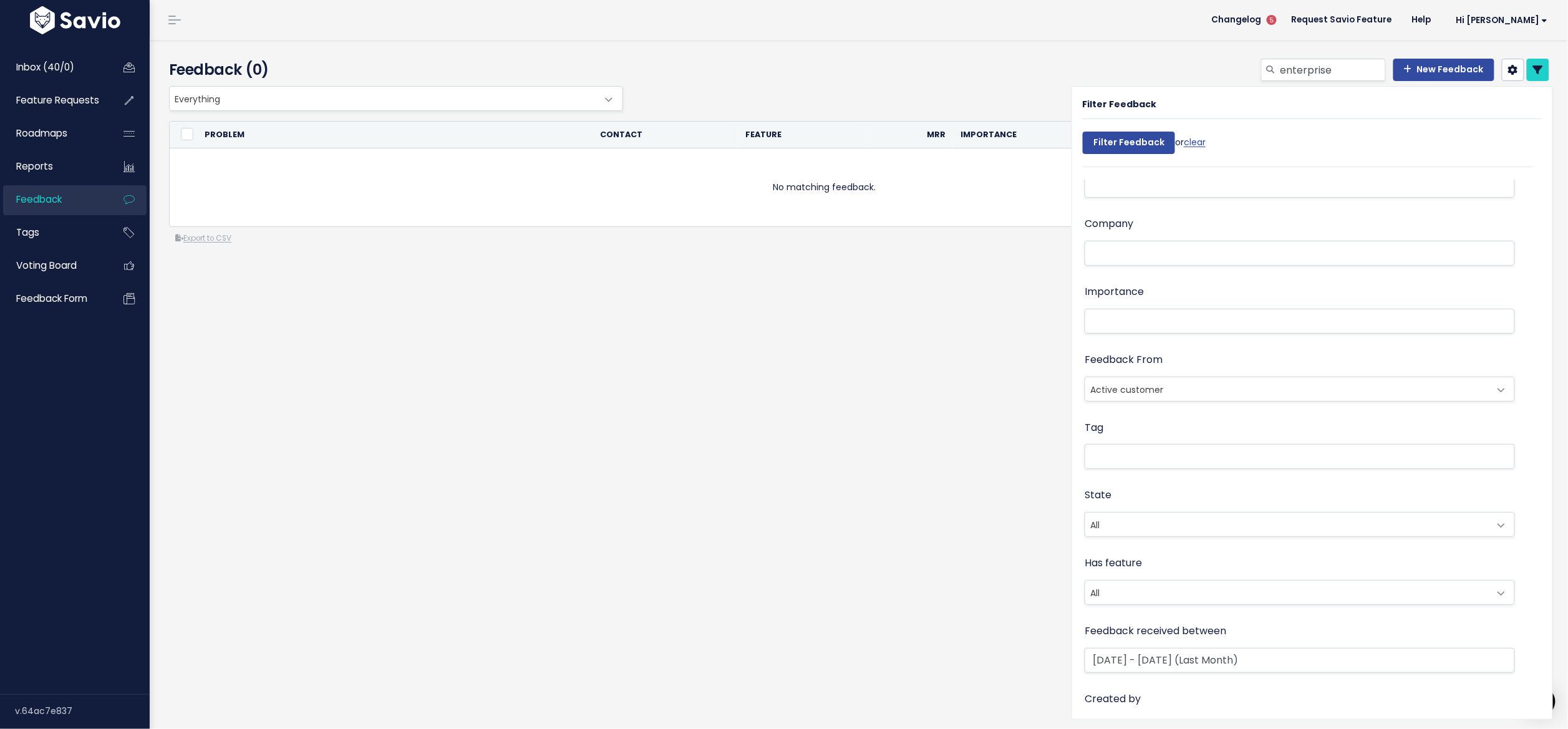
scroll to position [0, 0]
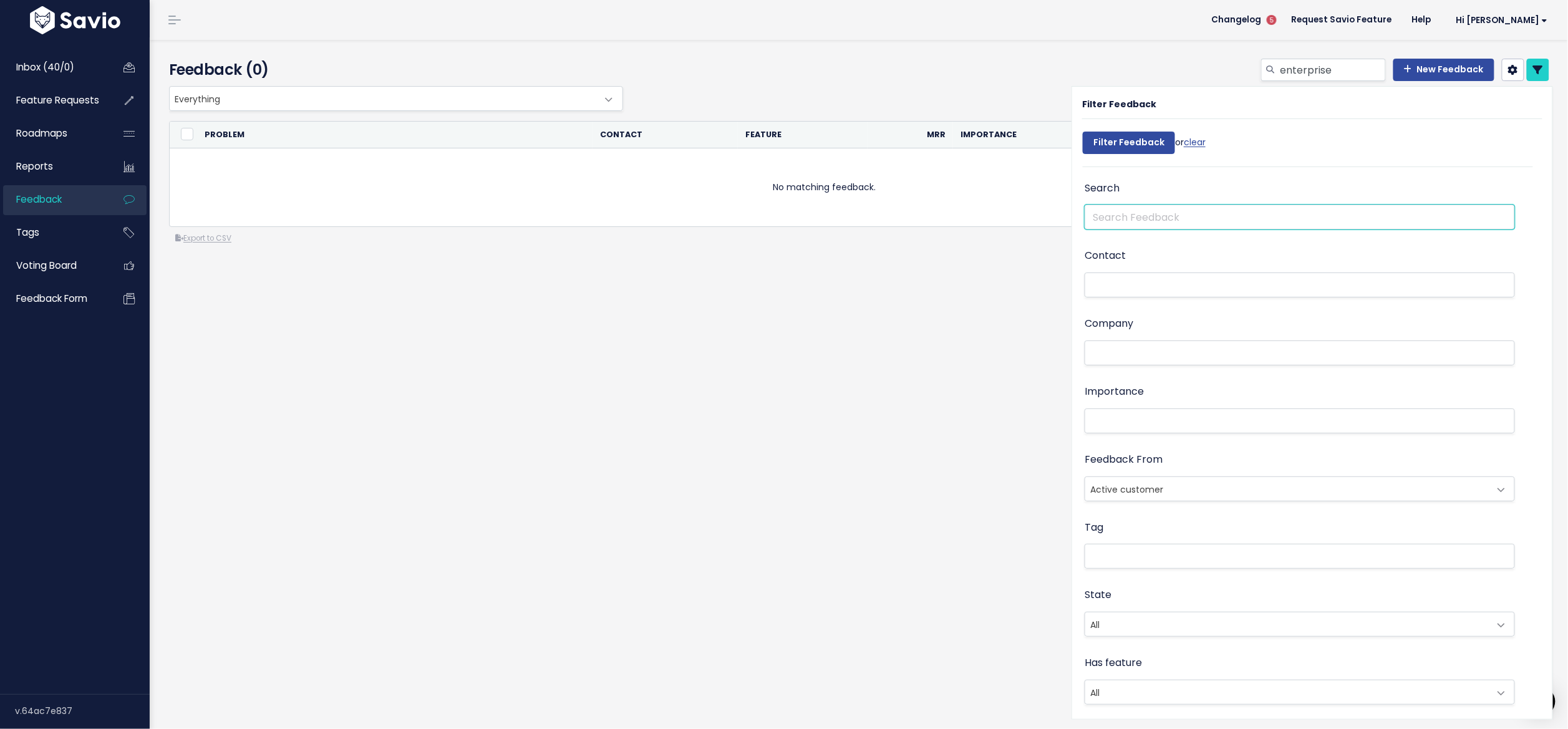
click at [1205, 227] on input "text" at bounding box center [1300, 217] width 430 height 25
click at [1121, 545] on ul at bounding box center [1300, 557] width 430 height 24
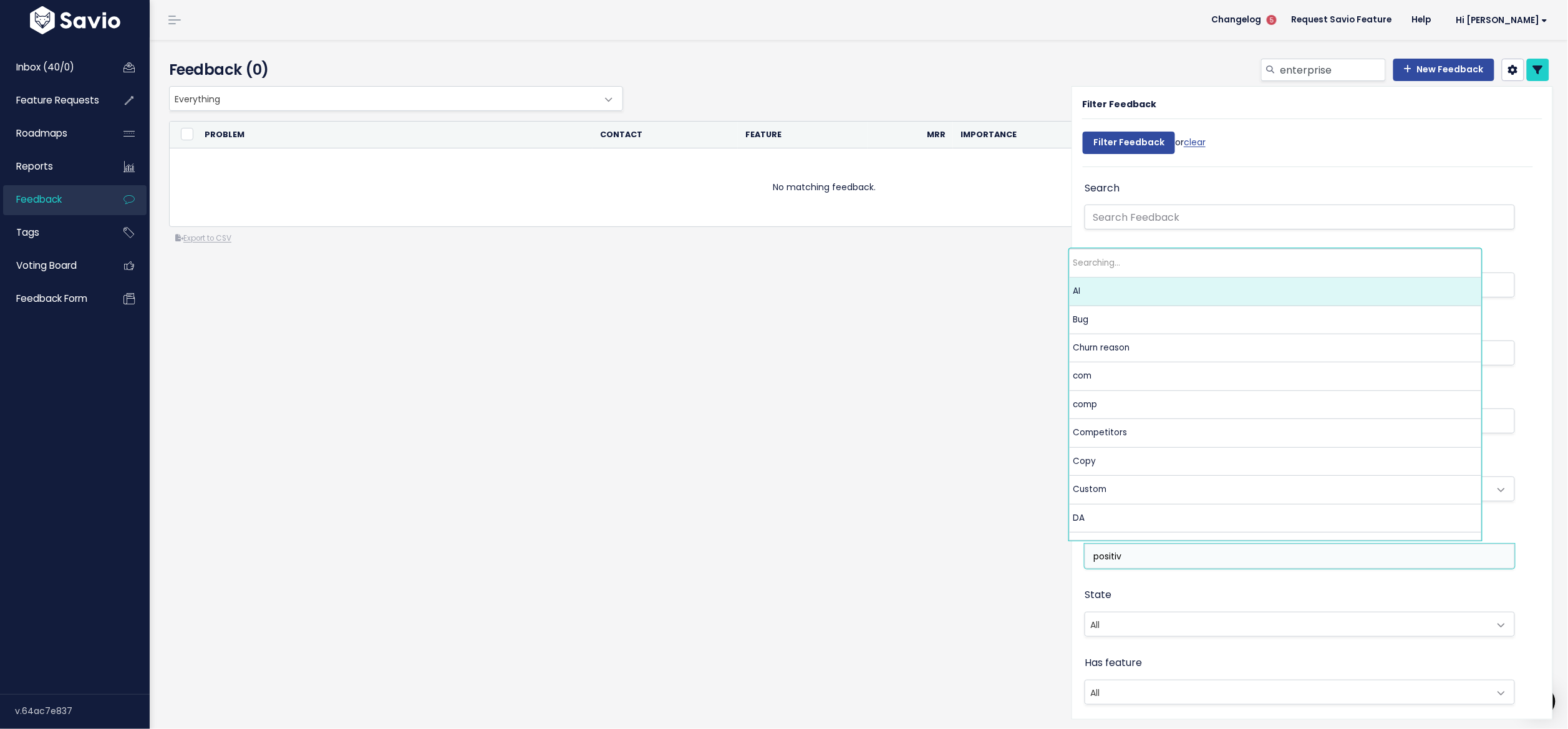
type input "positive"
select select "7970"
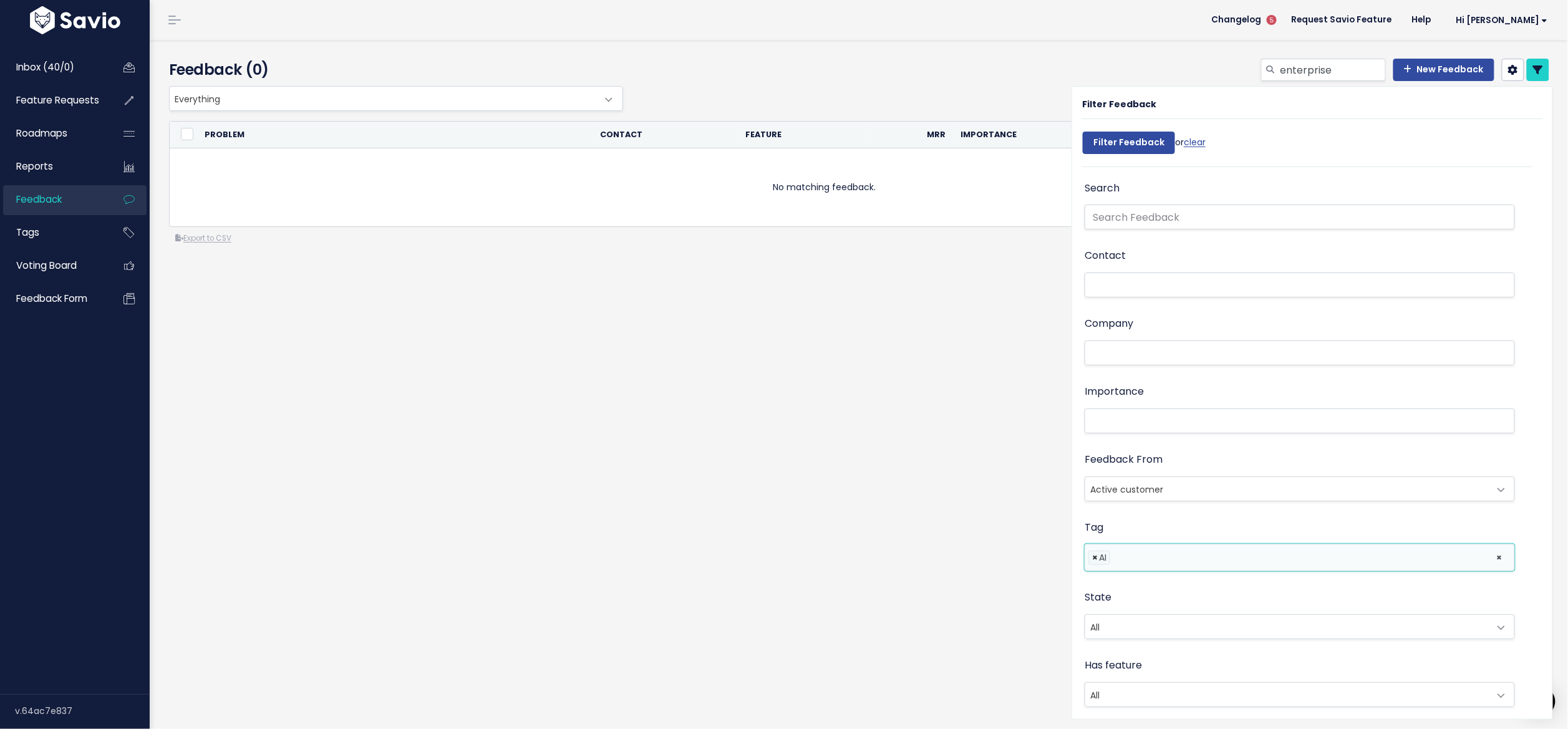
click at [1092, 557] on span "×" at bounding box center [1095, 558] width 6 height 13
select select
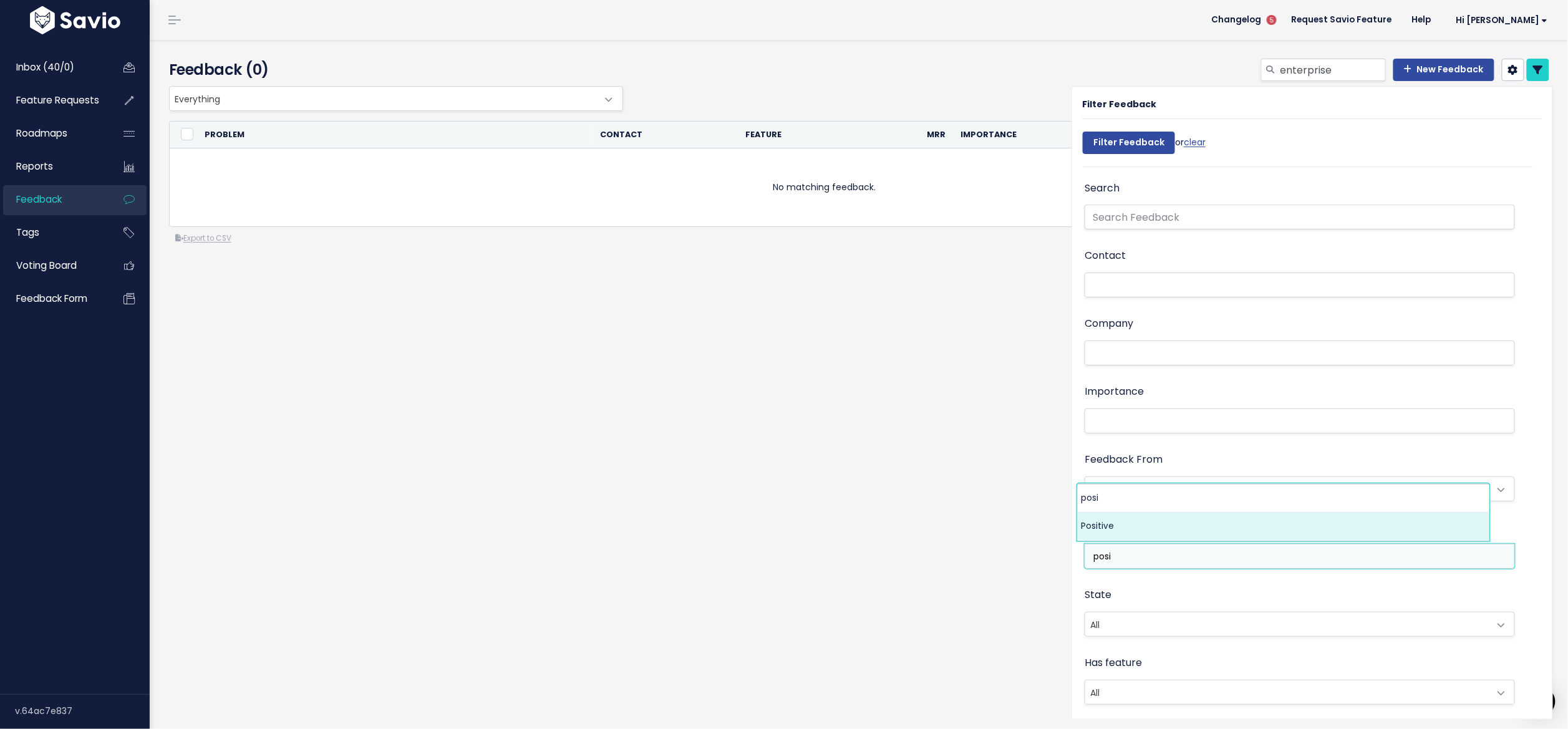
type input "posi"
select select "7968"
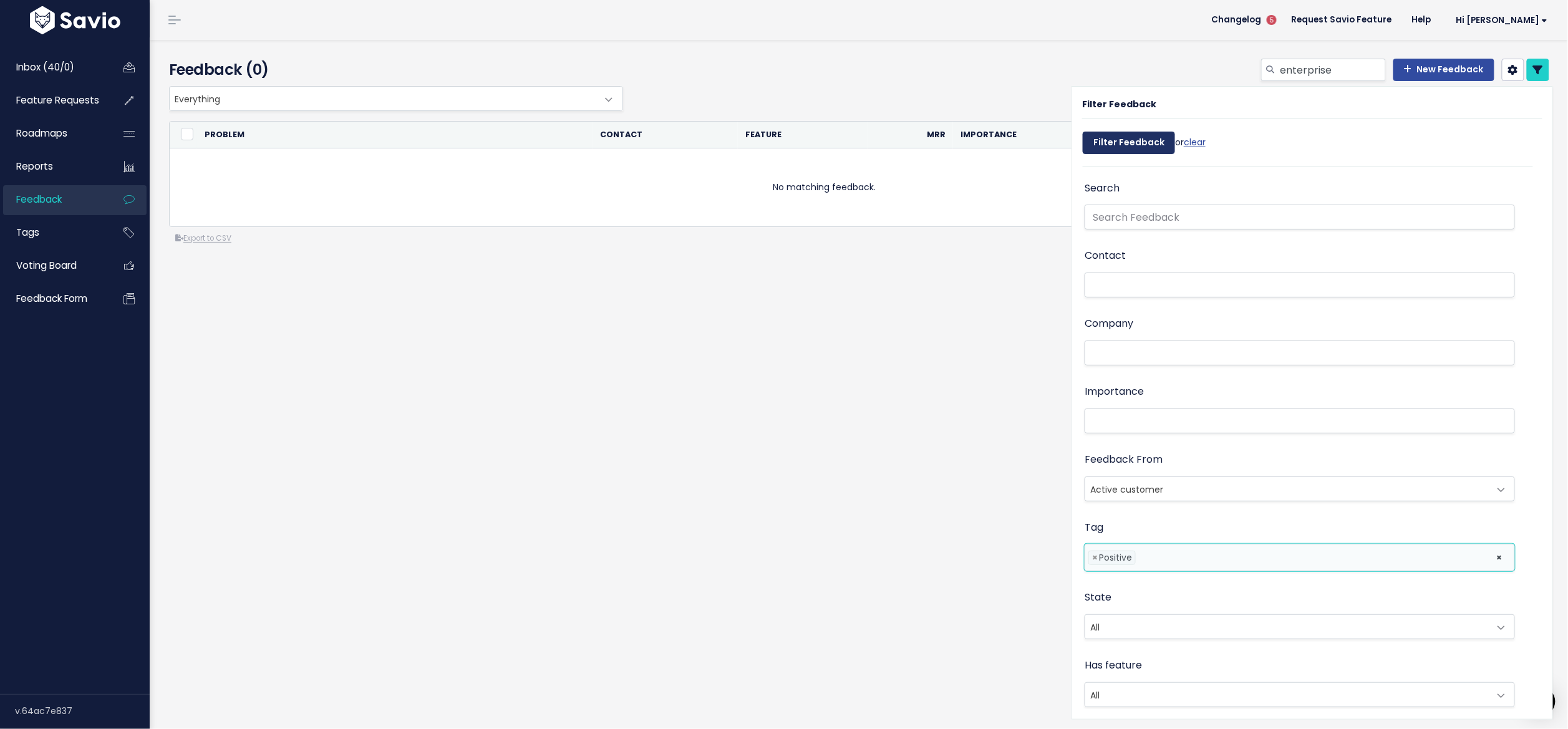
click at [1113, 142] on input "Filter Feedback" at bounding box center [1129, 143] width 92 height 22
select select
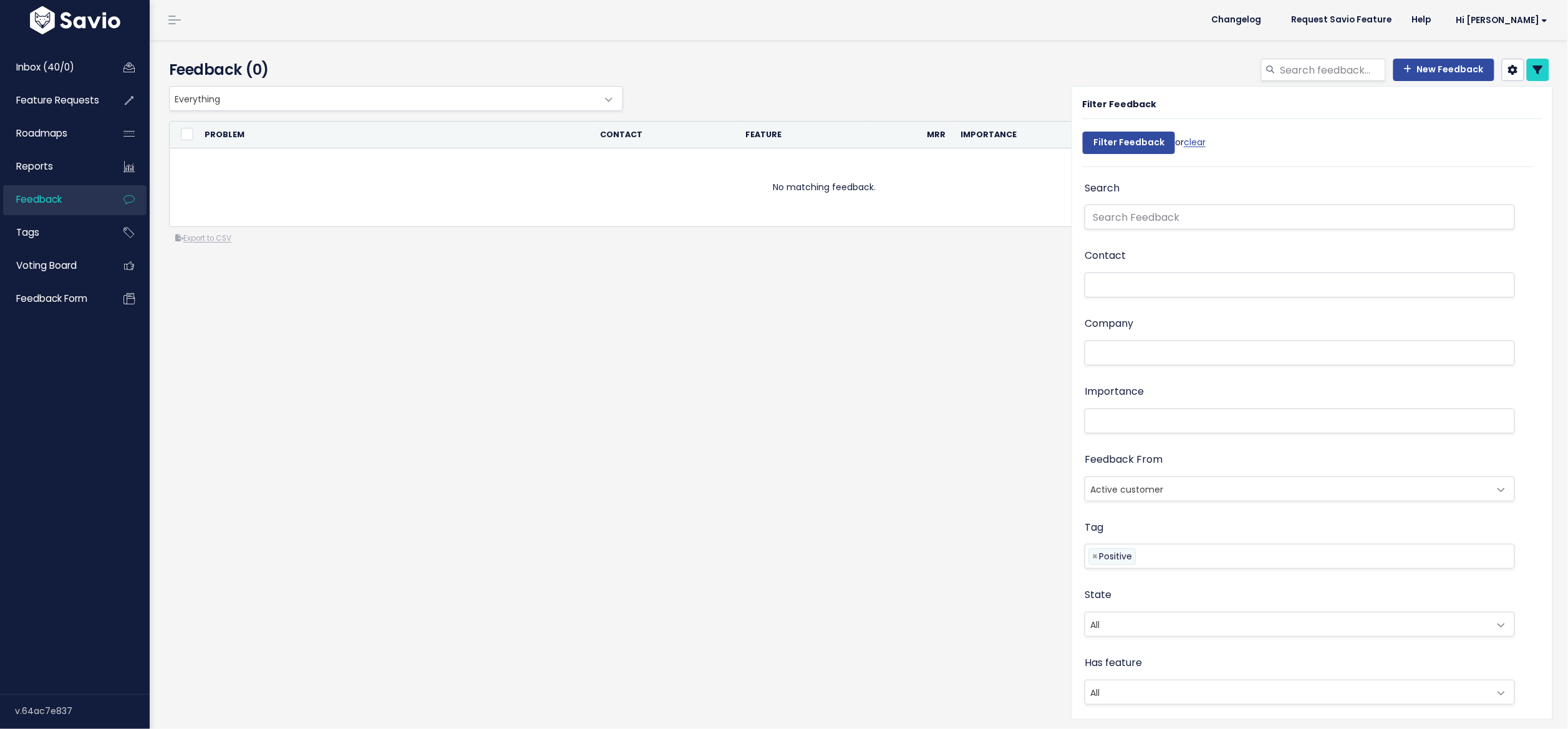
select select
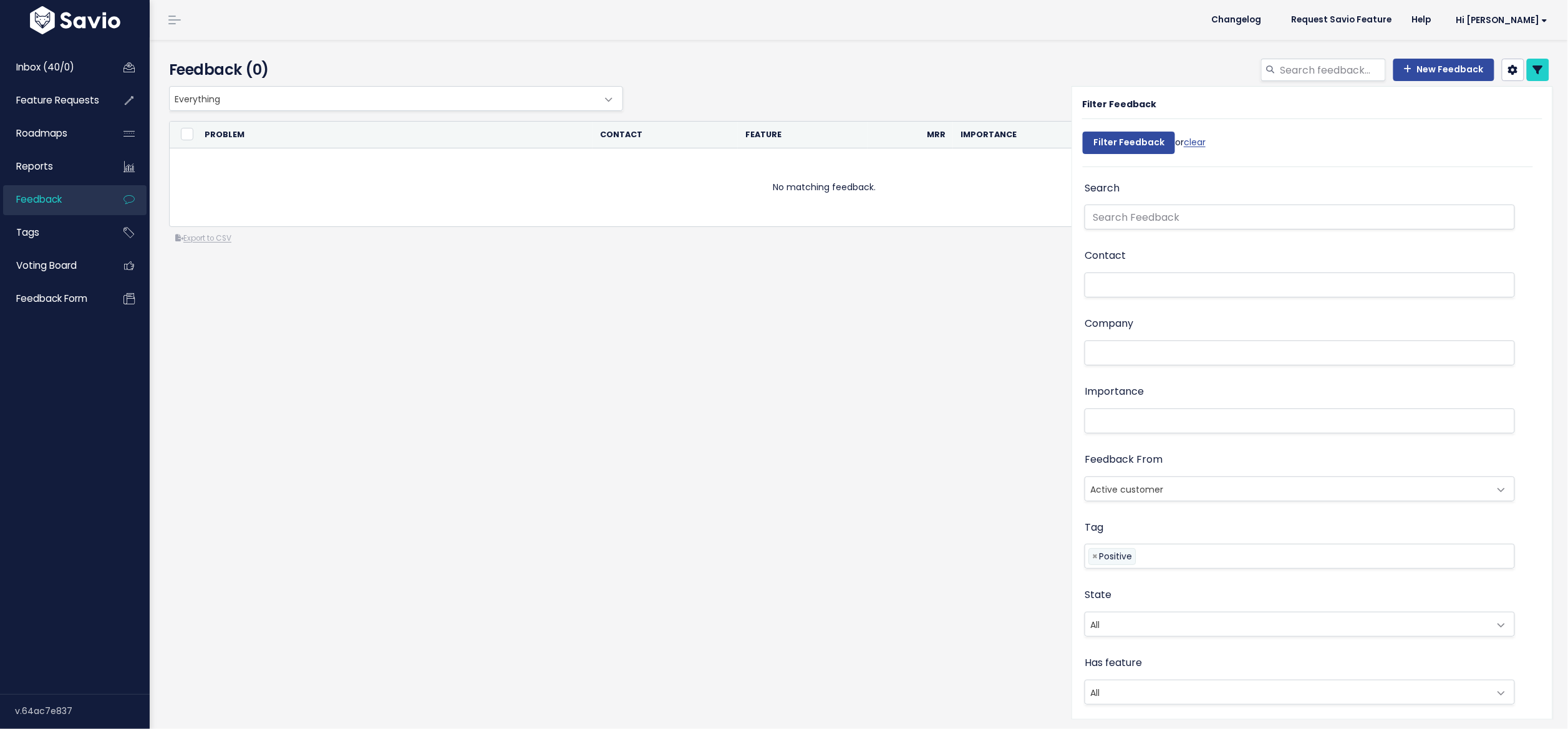
select select
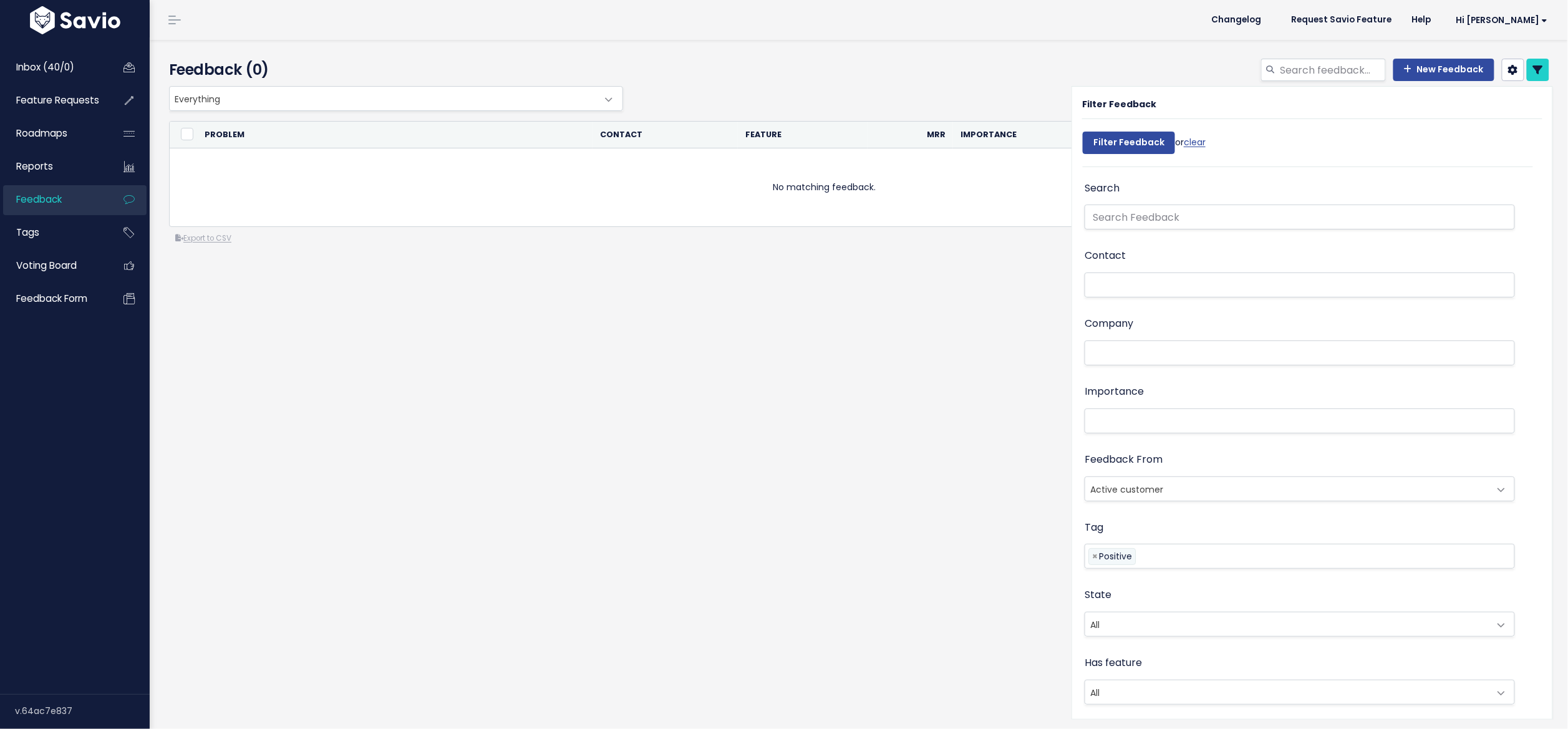
select select
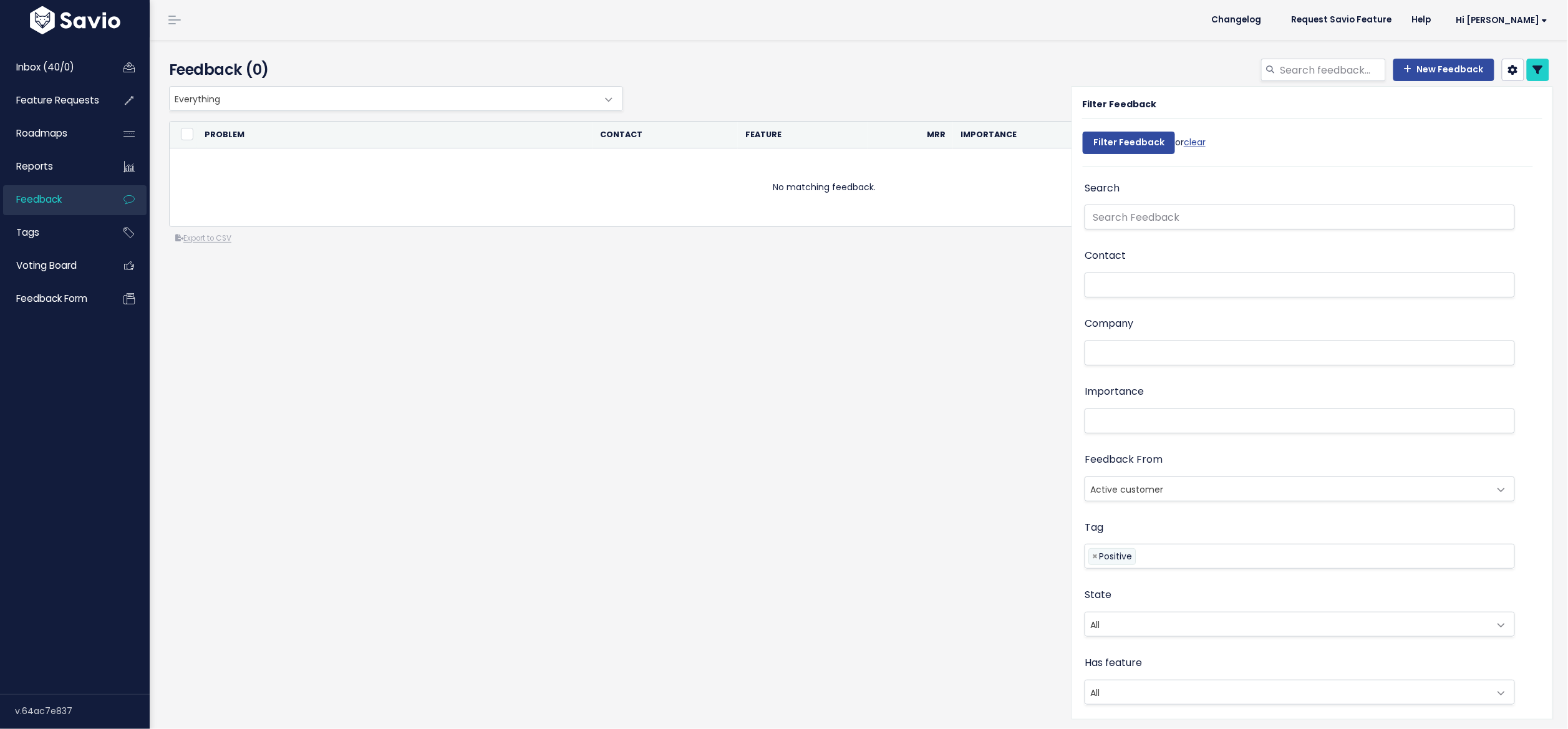
select select
click at [1092, 554] on span "×" at bounding box center [1095, 558] width 6 height 13
select select
click at [1090, 555] on li at bounding box center [1298, 557] width 418 height 13
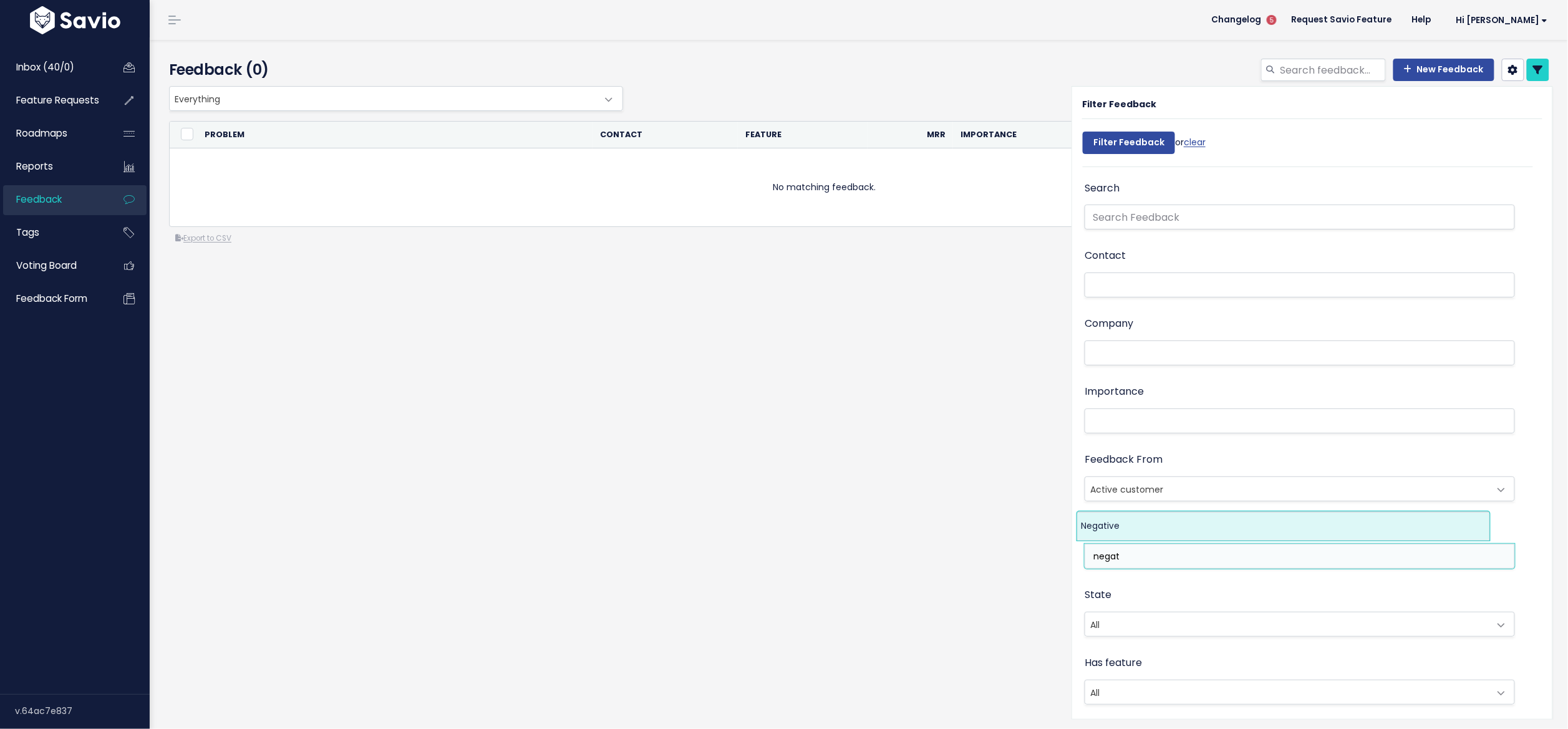
type input "negat"
select select "7969"
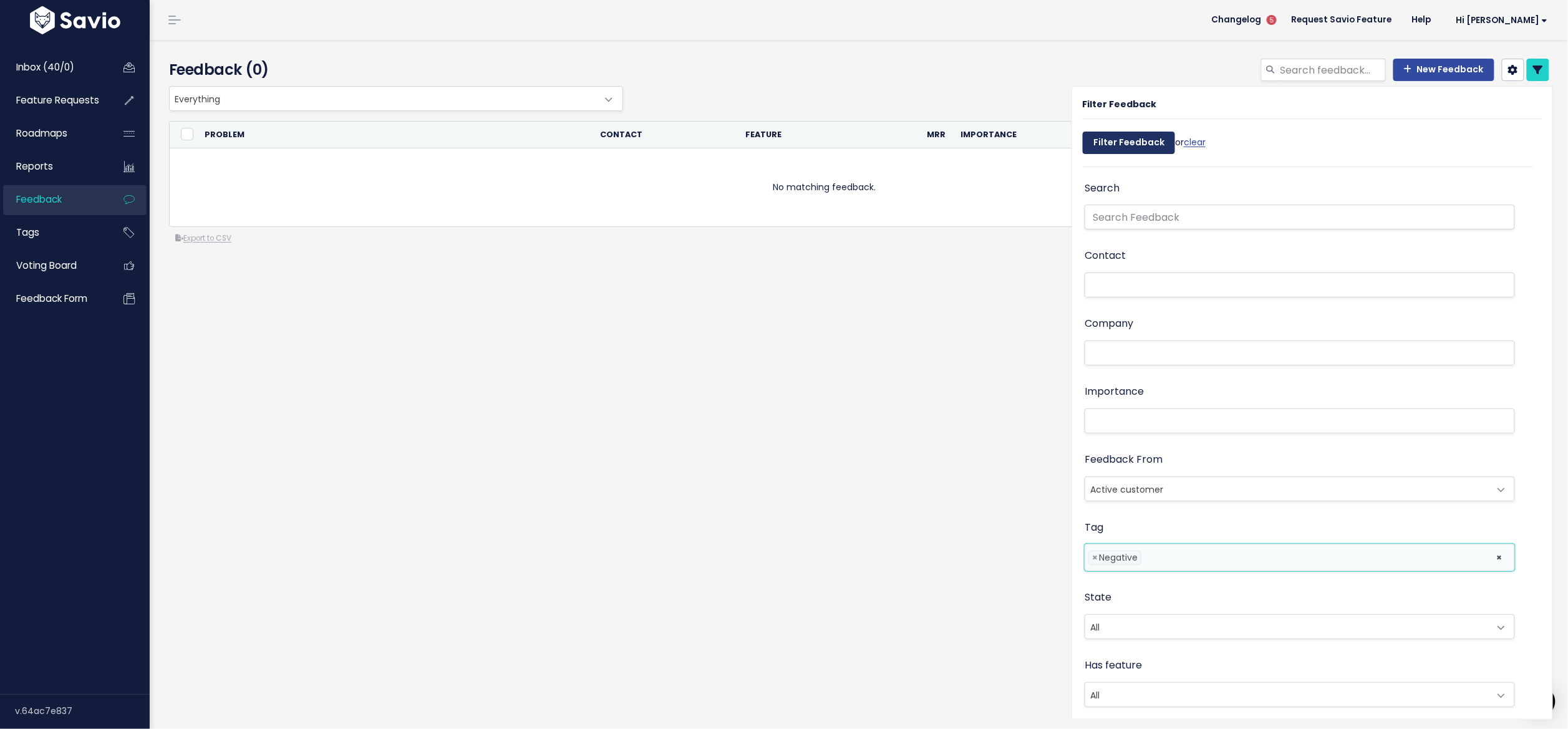
click at [1111, 132] on input "Filter Feedback" at bounding box center [1129, 143] width 92 height 22
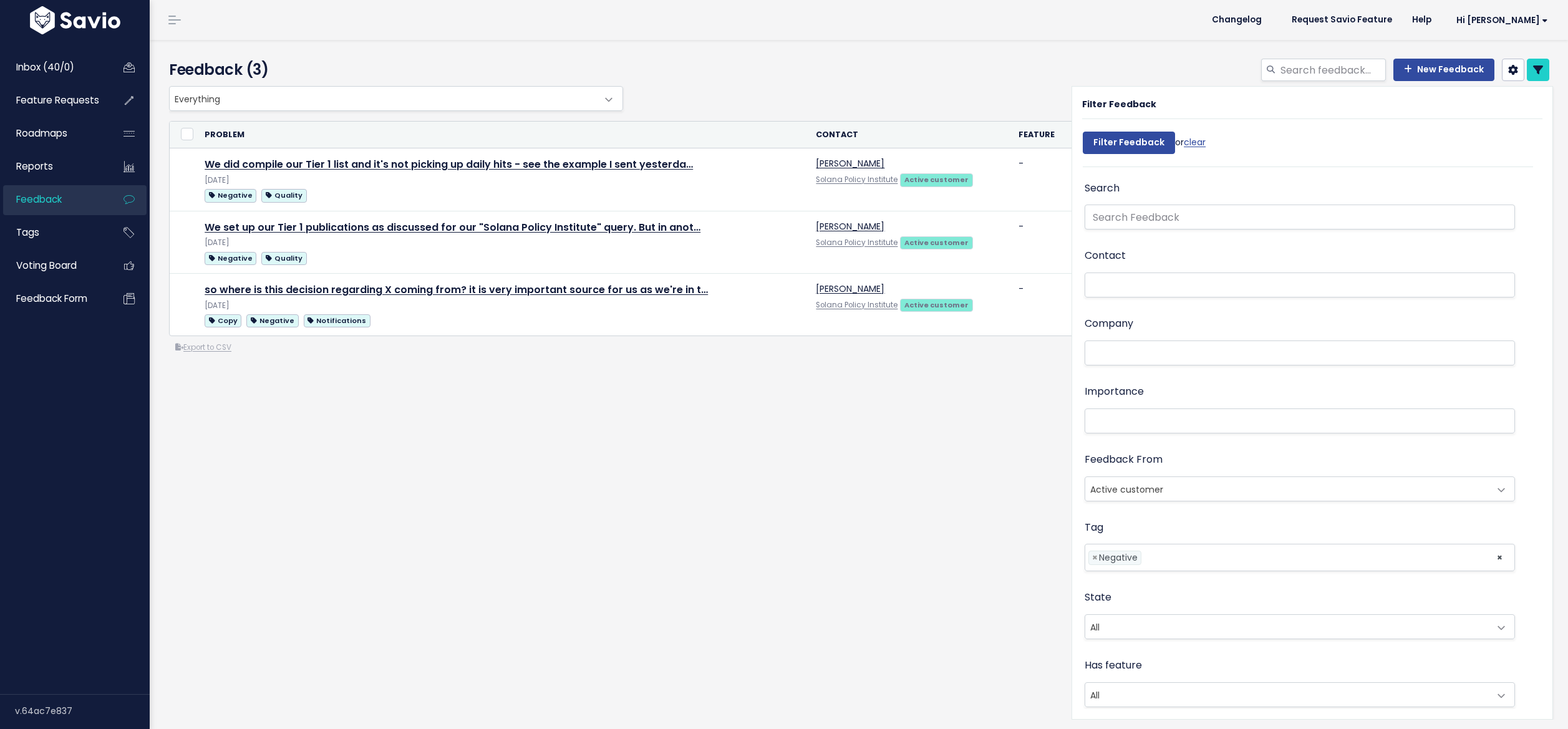
select select
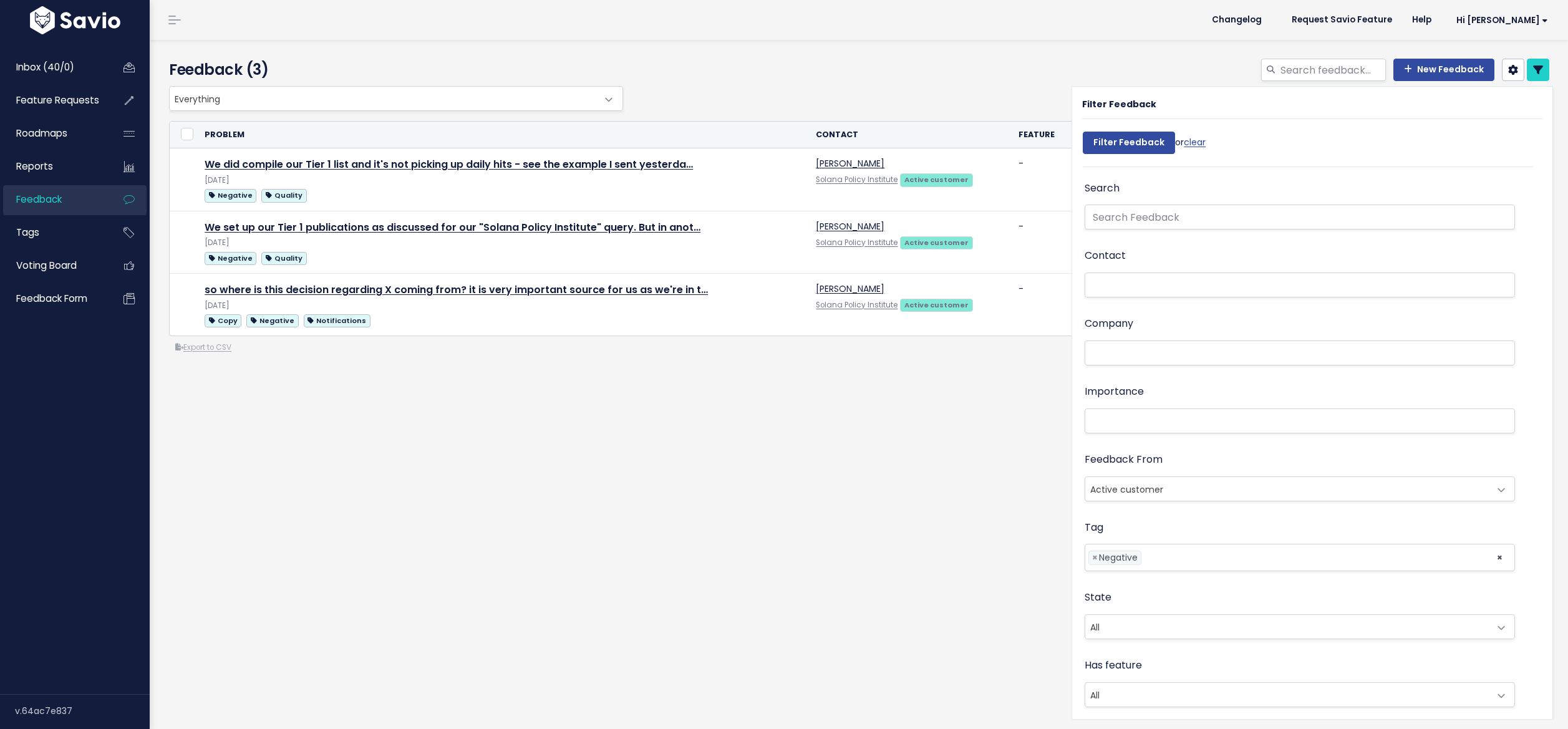
select select
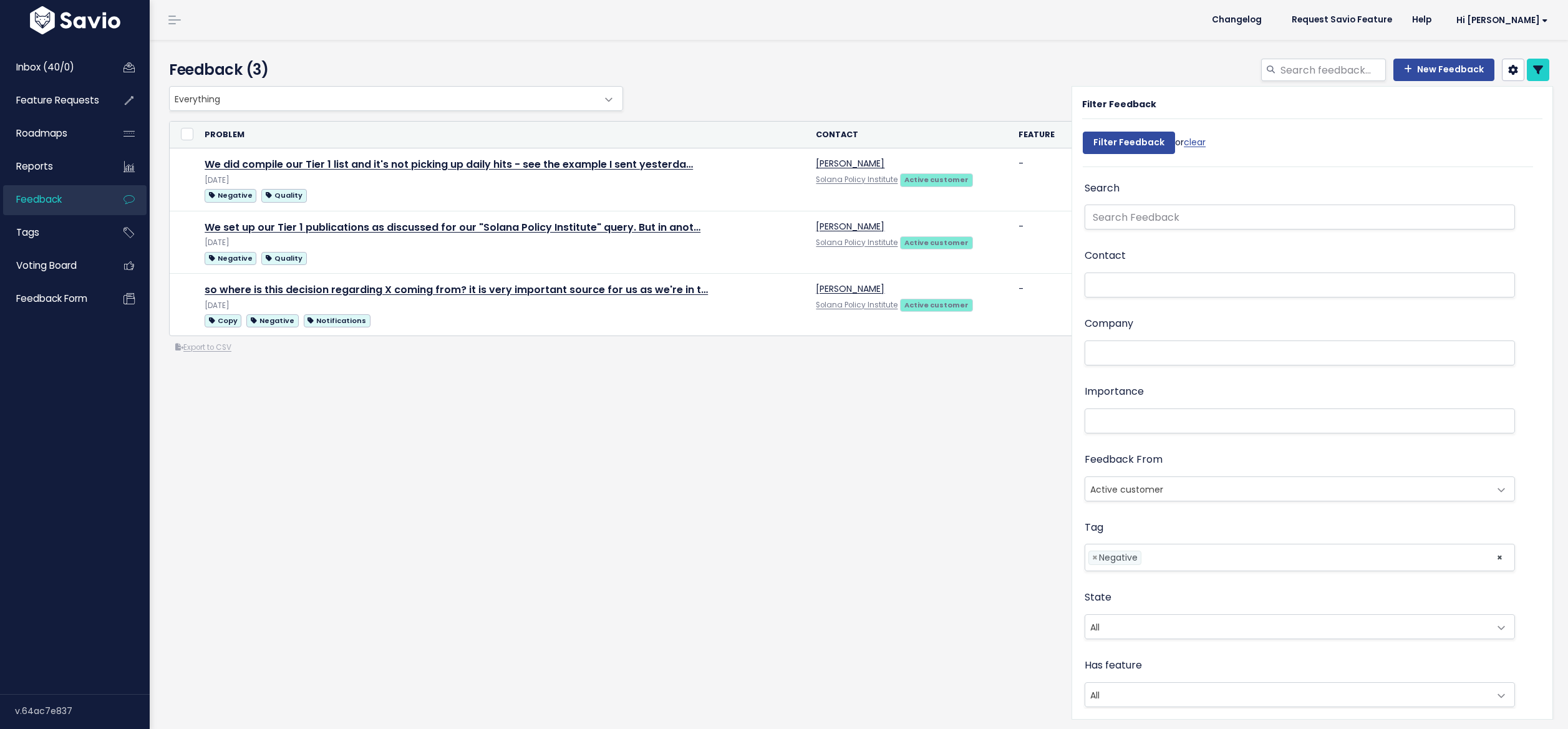
select select
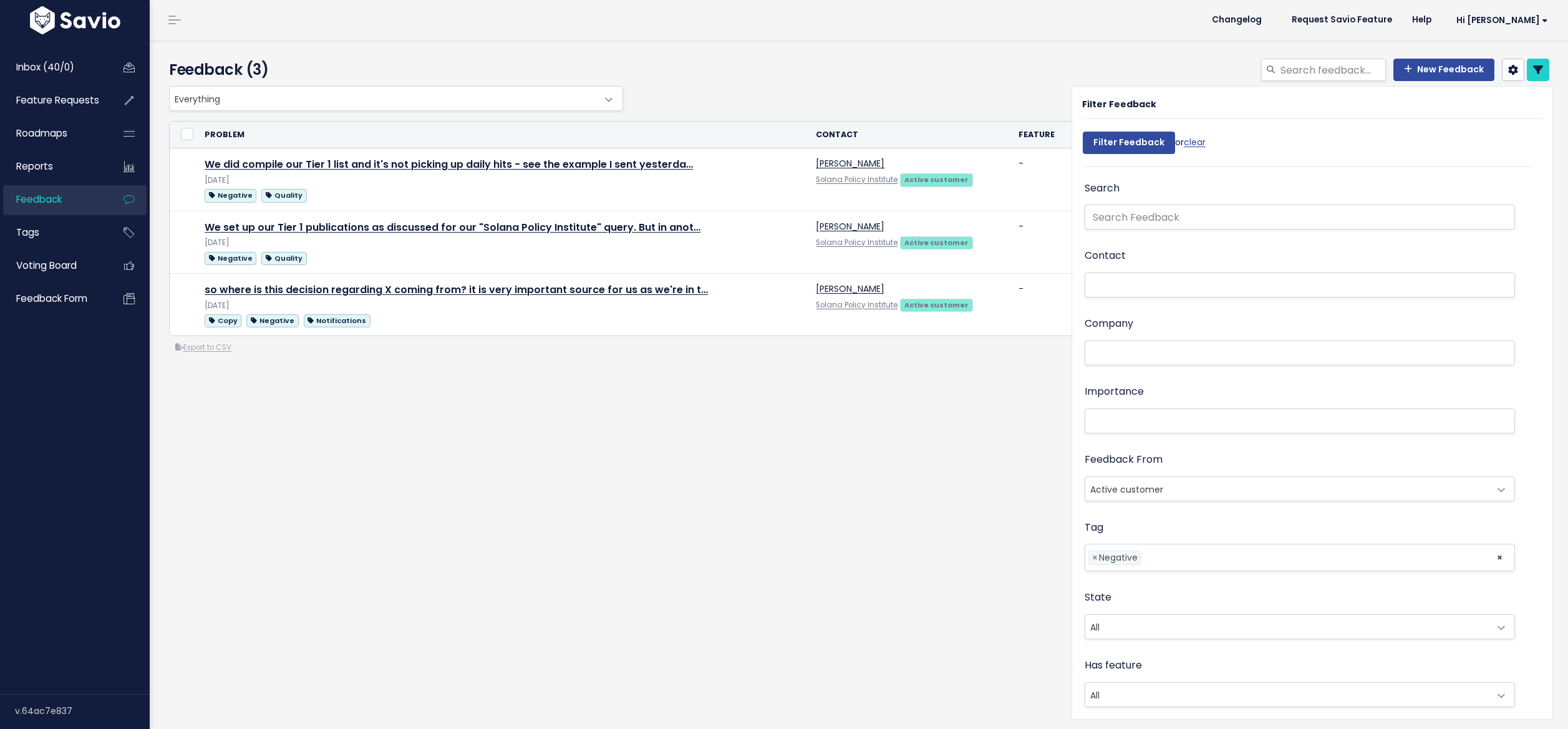
select select
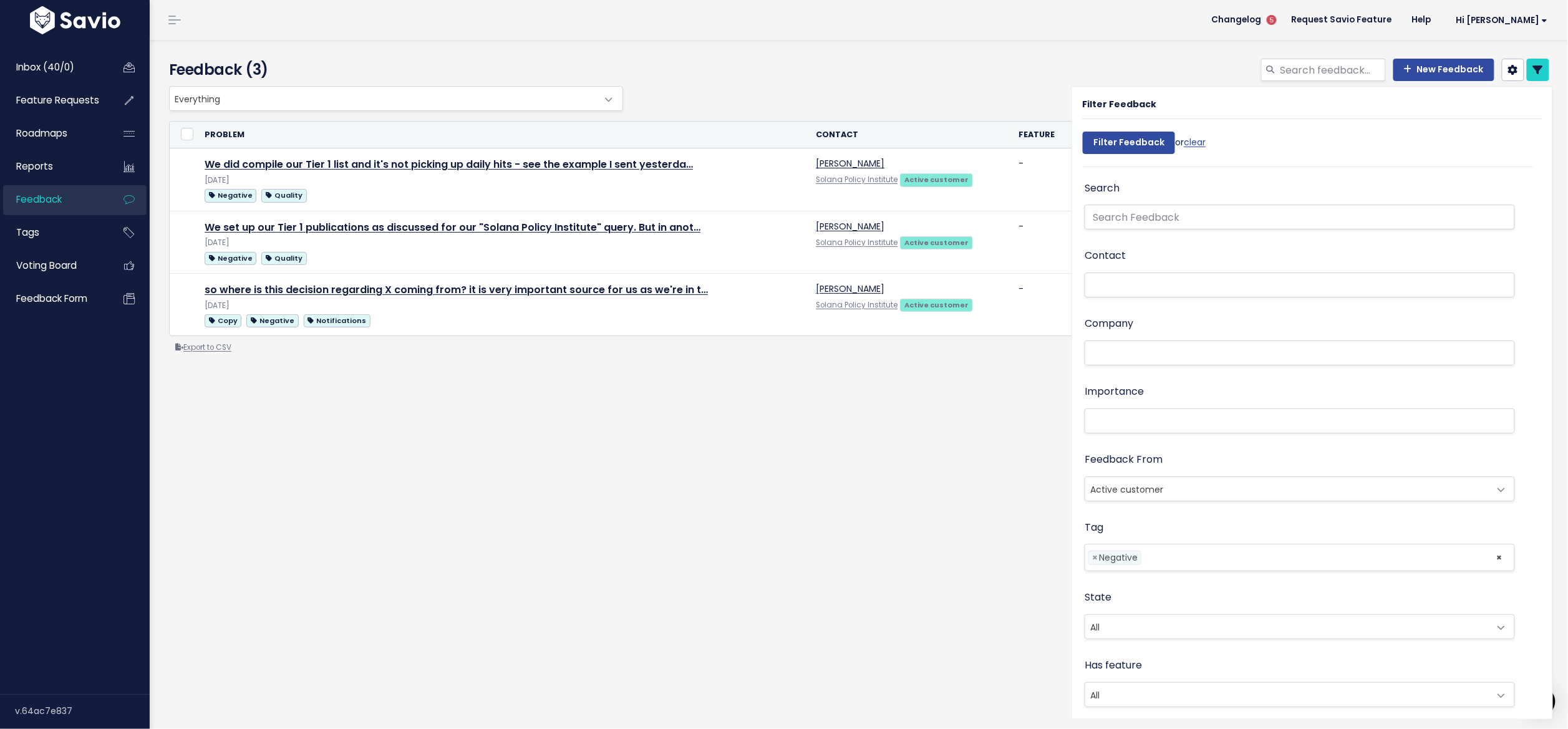
click at [216, 352] on link "Export to CSV" at bounding box center [204, 347] width 56 height 10
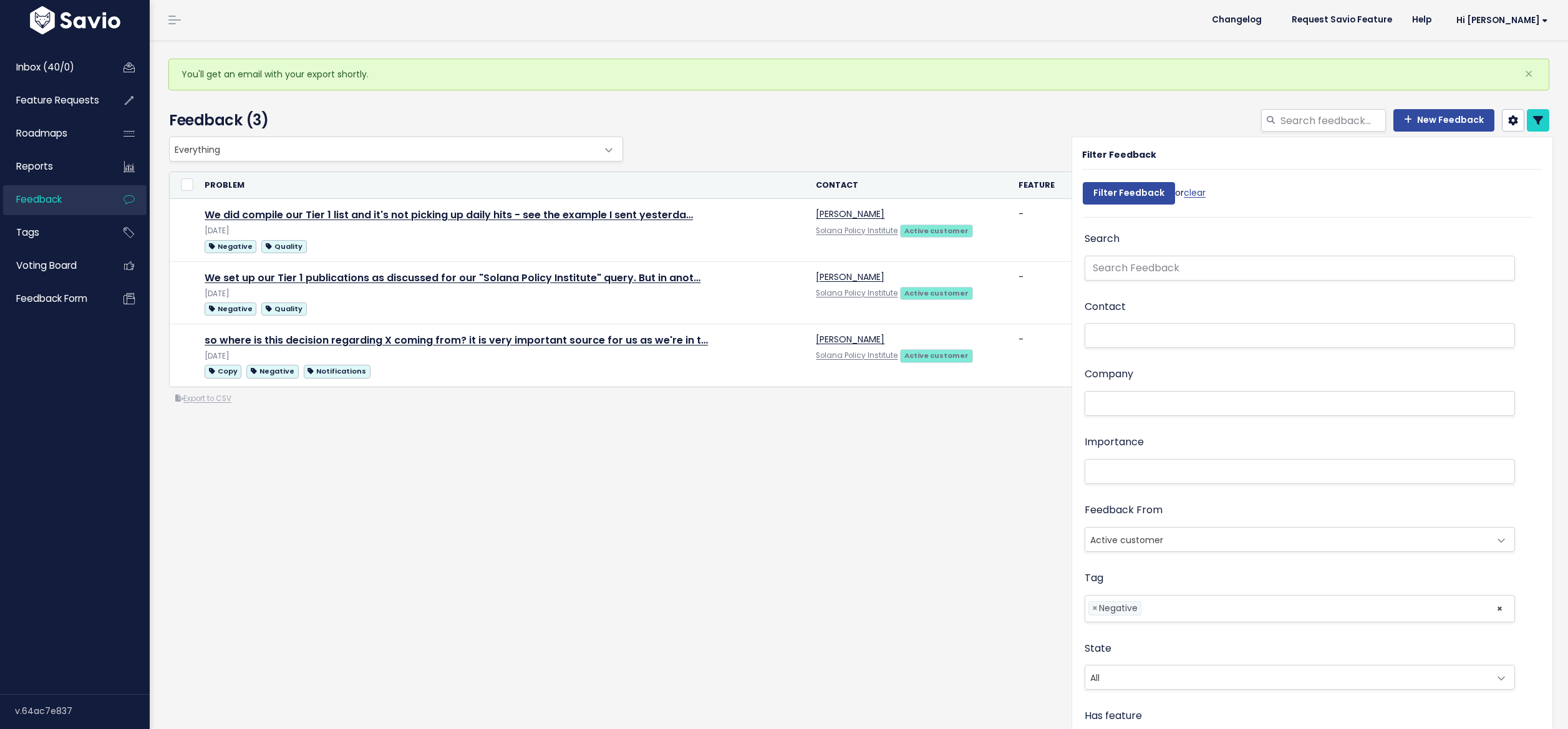
select select
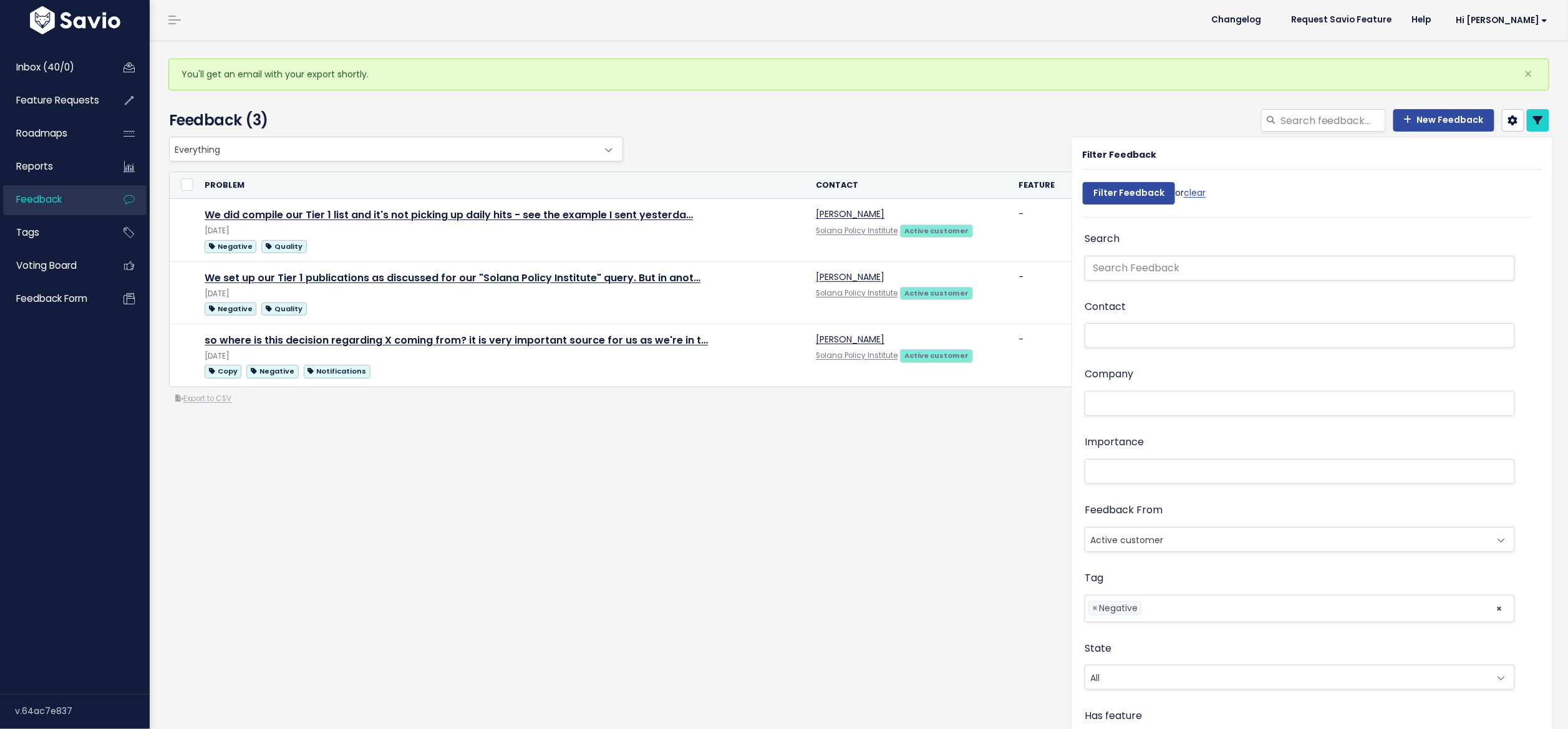
select select
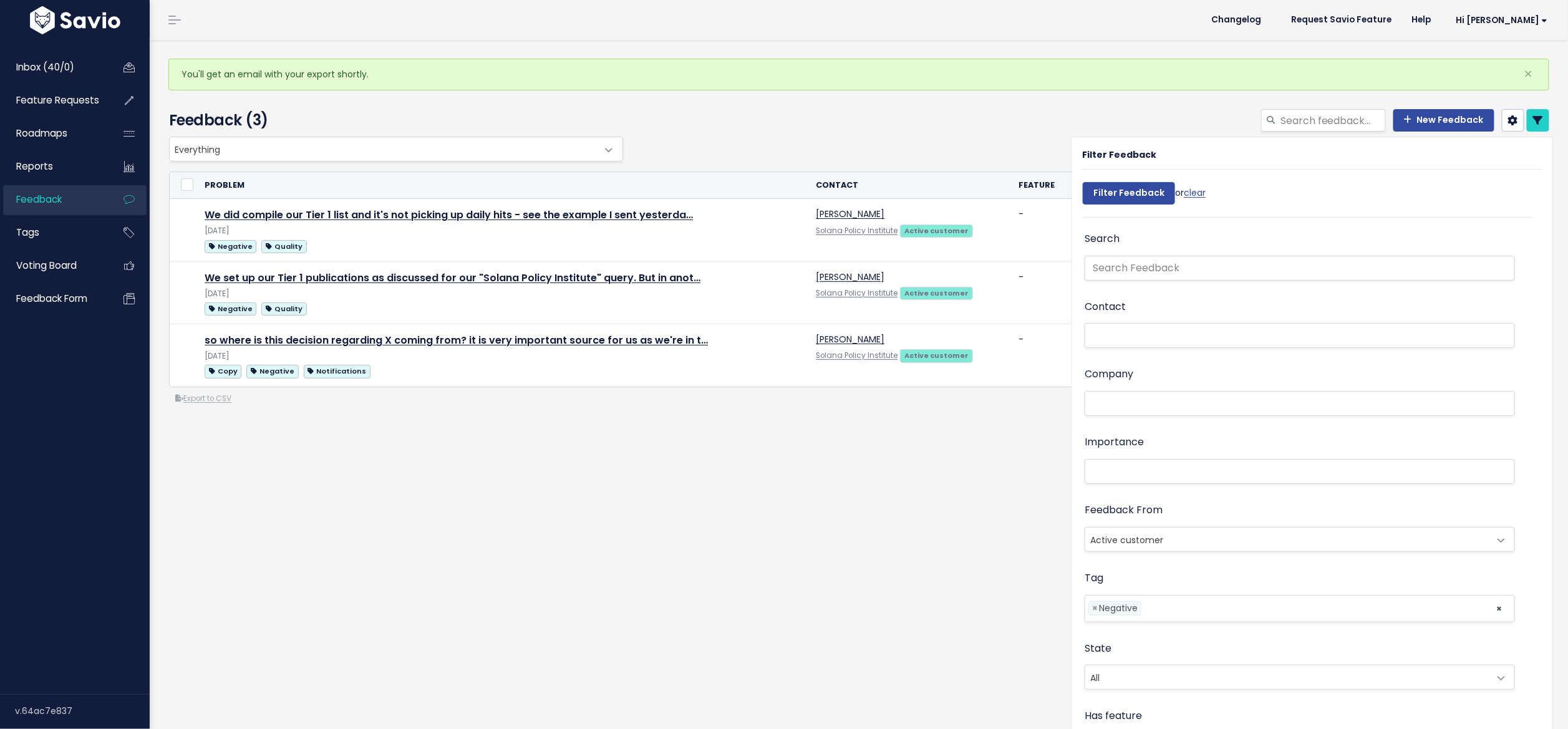
select select
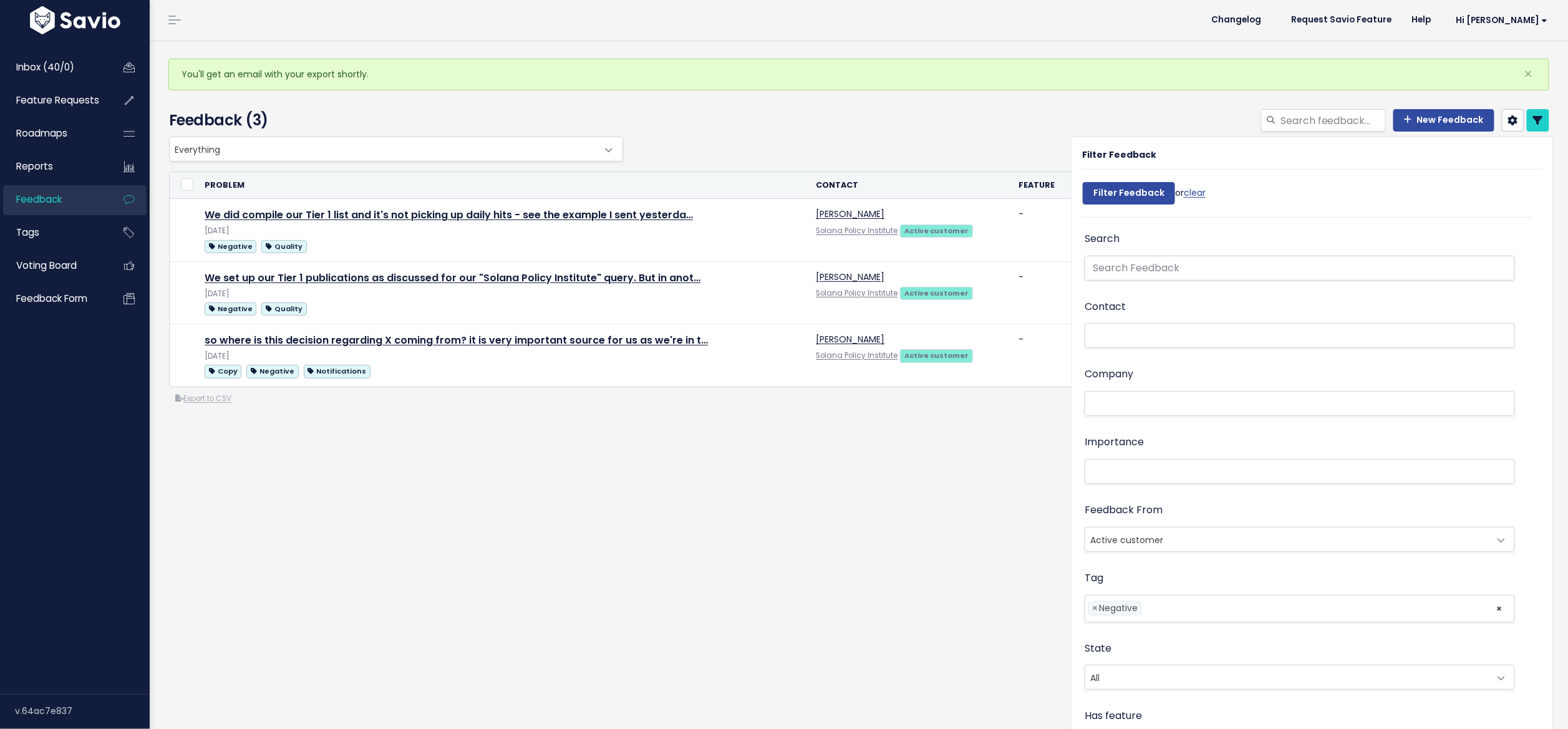
select select
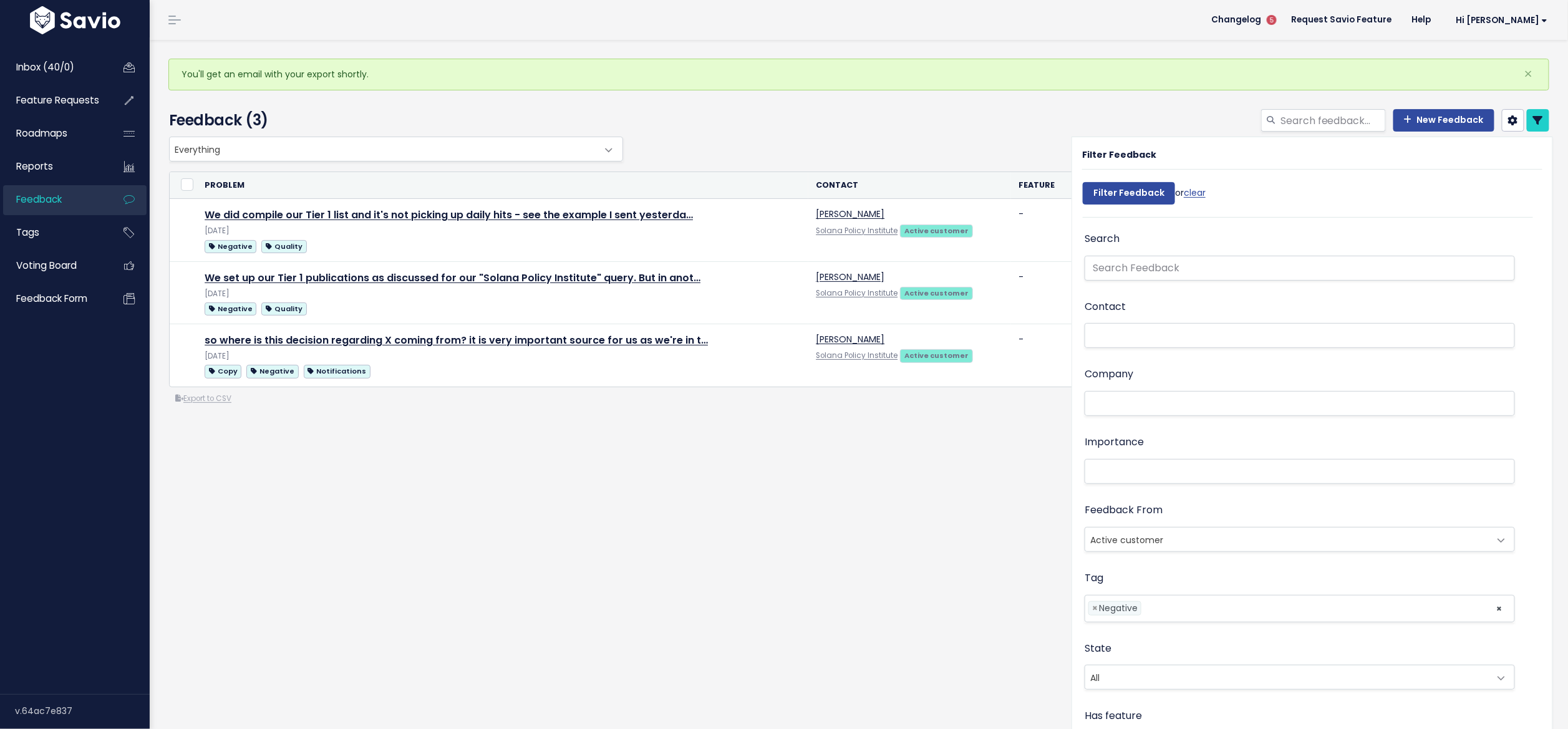
click at [1533, 125] on icon at bounding box center [1538, 120] width 10 height 10
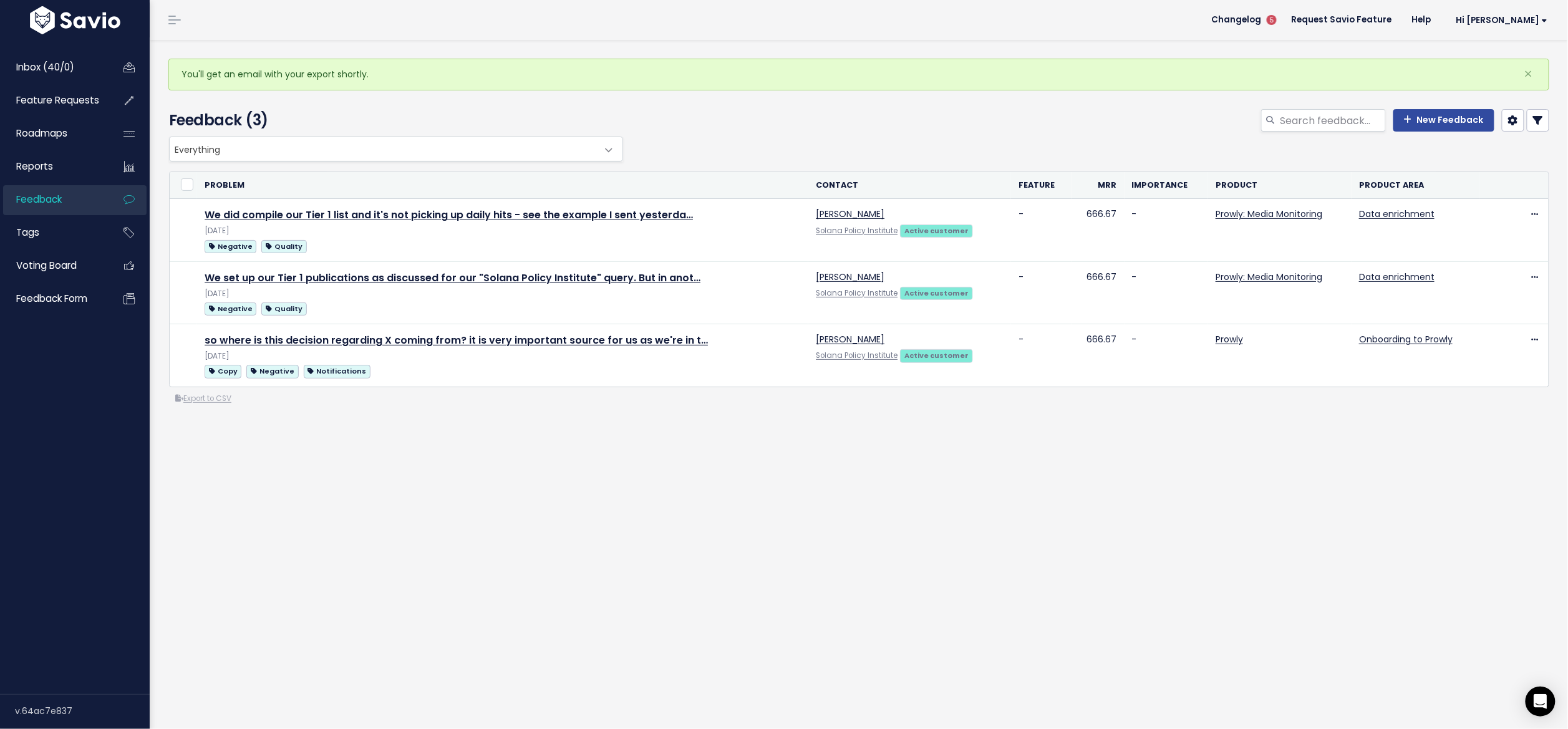
click at [838, 400] on div "or Cancel Problem Contact Feature" at bounding box center [859, 288] width 1381 height 234
